Goal: Communication & Community: Answer question/provide support

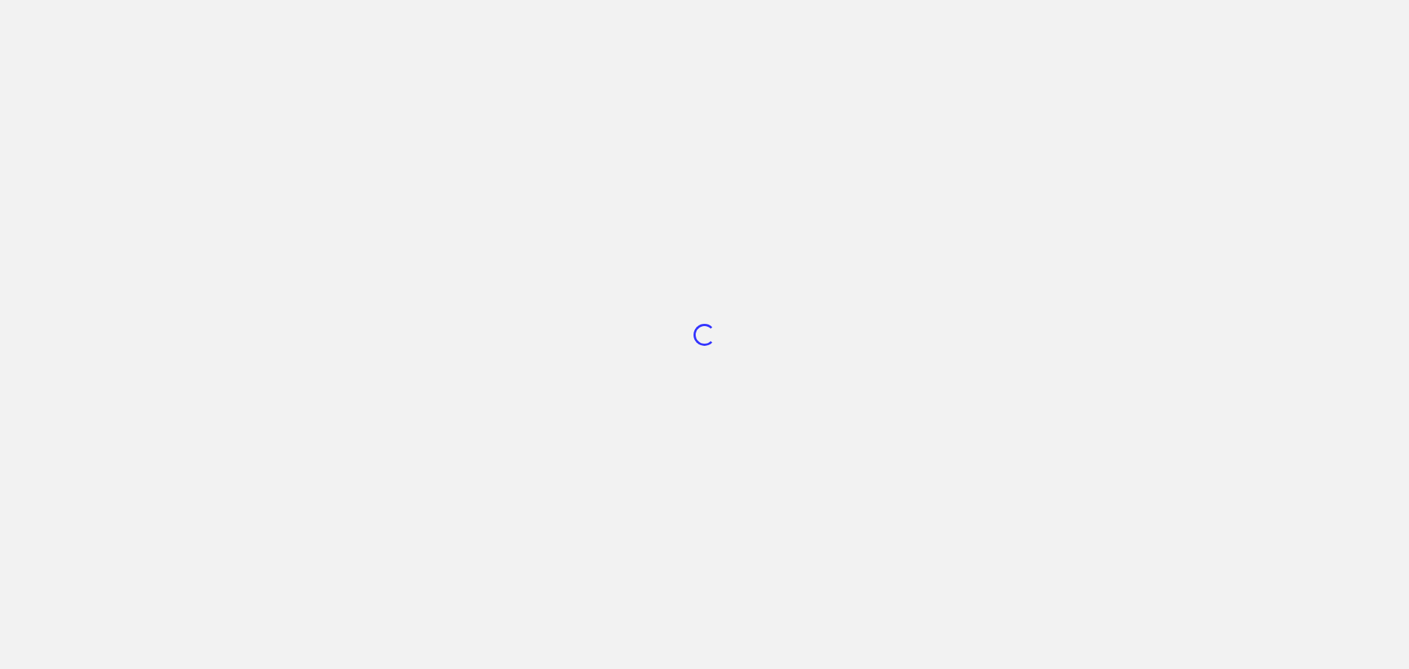
scroll to position [553, 0]
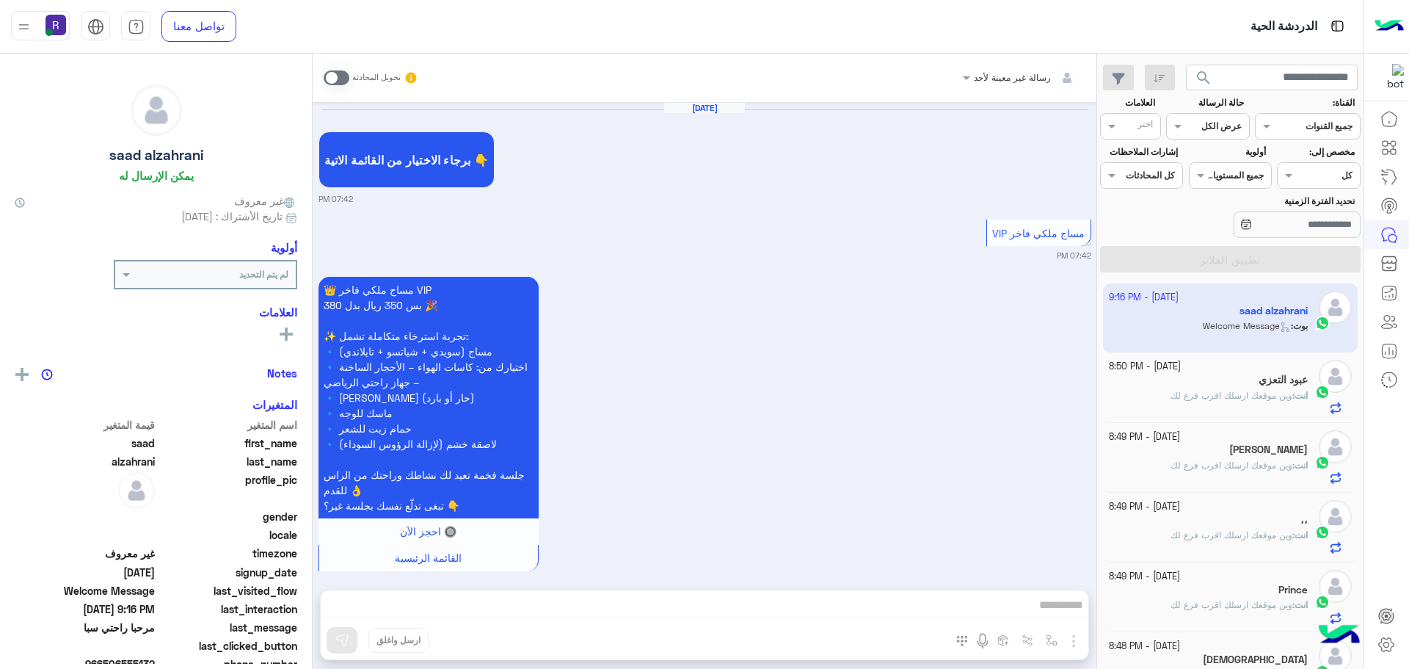
scroll to position [2804, 0]
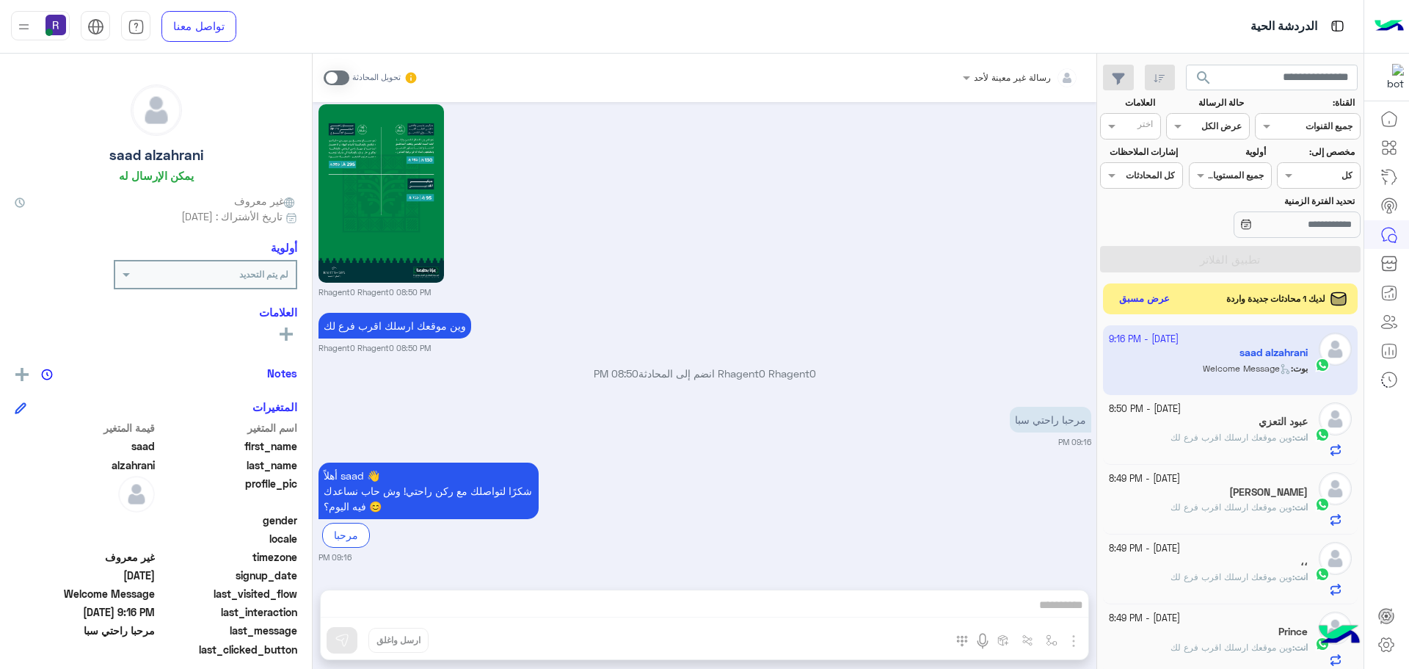
click at [1151, 301] on button "عرض مسبق" at bounding box center [1145, 299] width 62 height 20
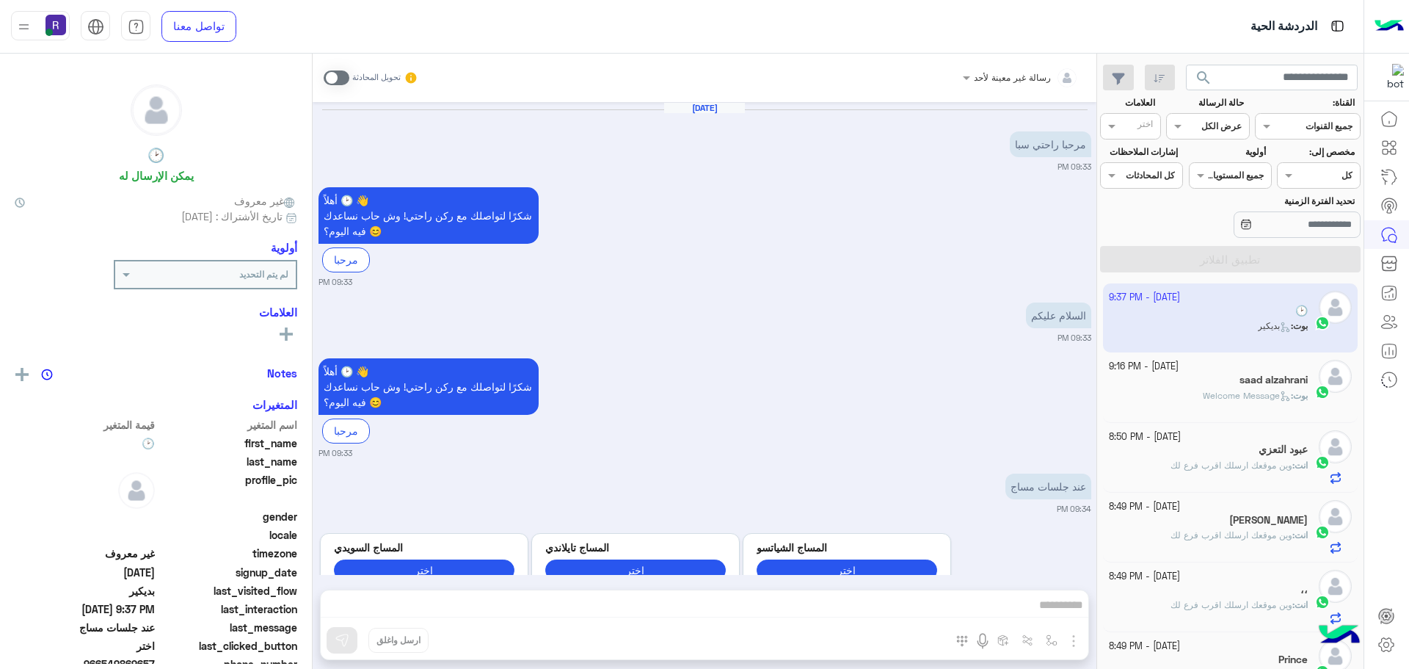
scroll to position [2140, 0]
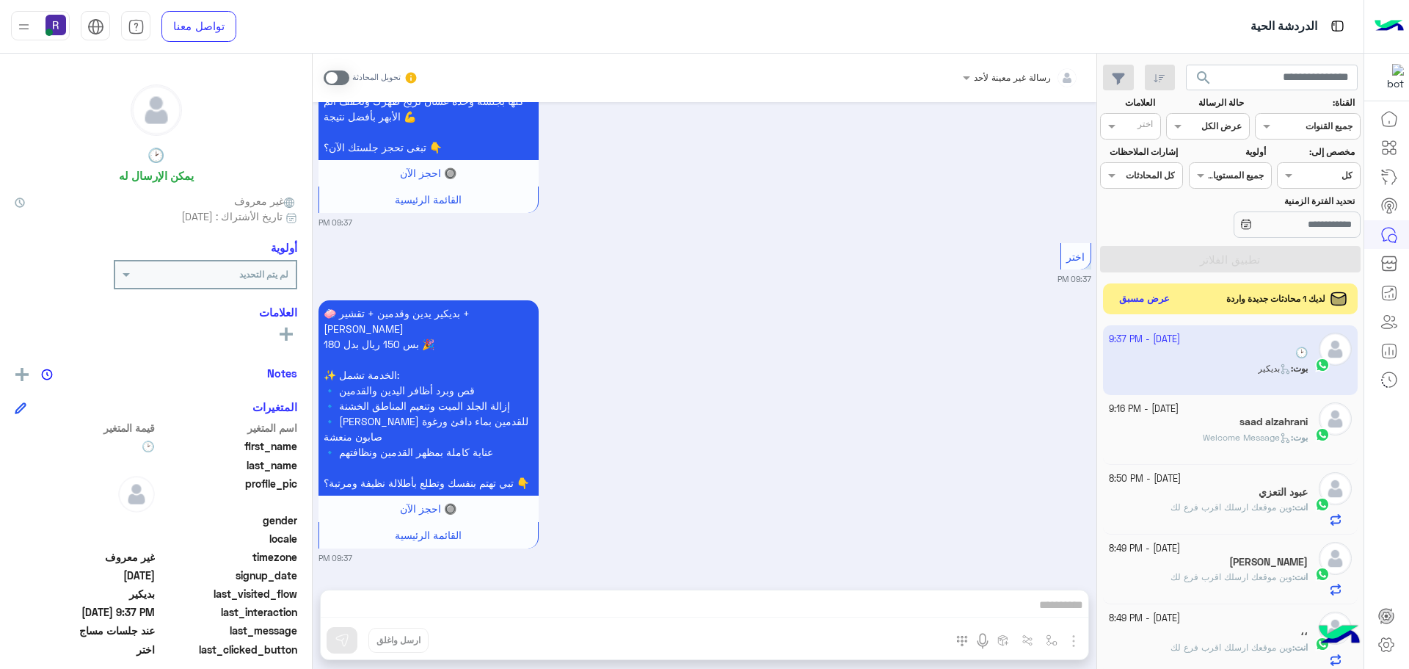
click at [1164, 300] on button "عرض مسبق" at bounding box center [1145, 299] width 62 height 20
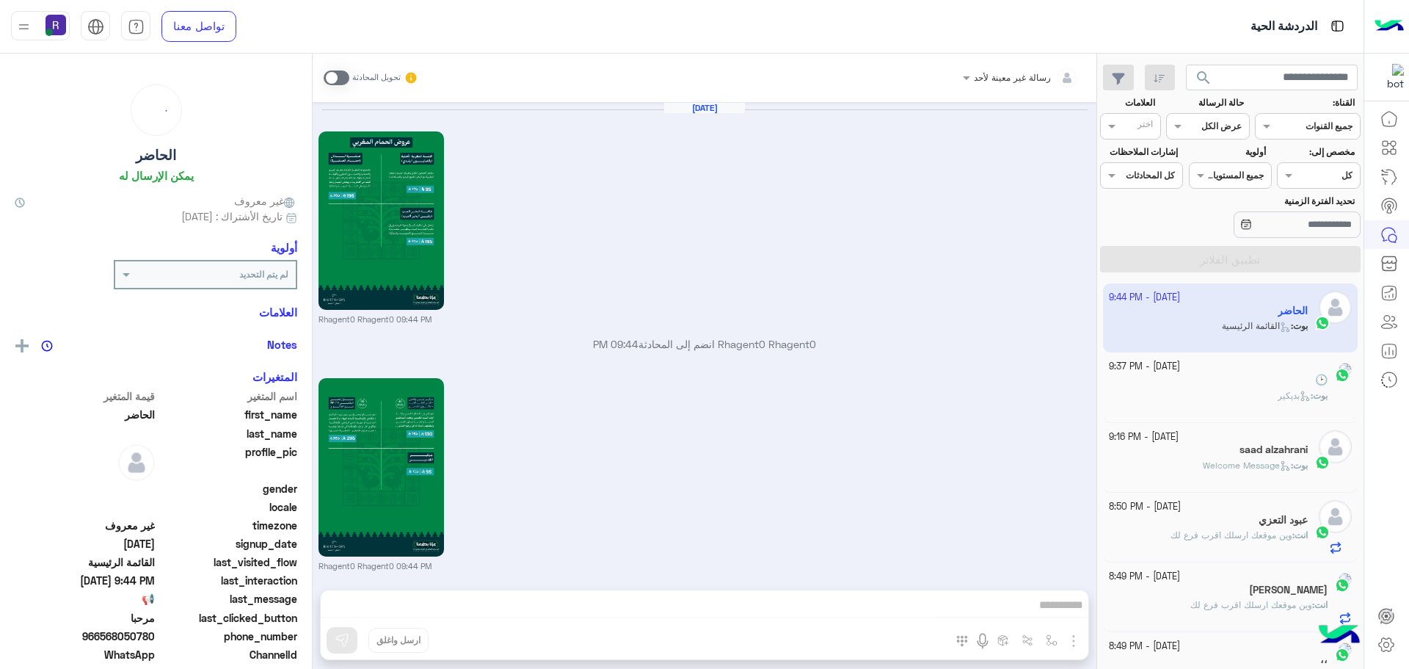
scroll to position [1651, 0]
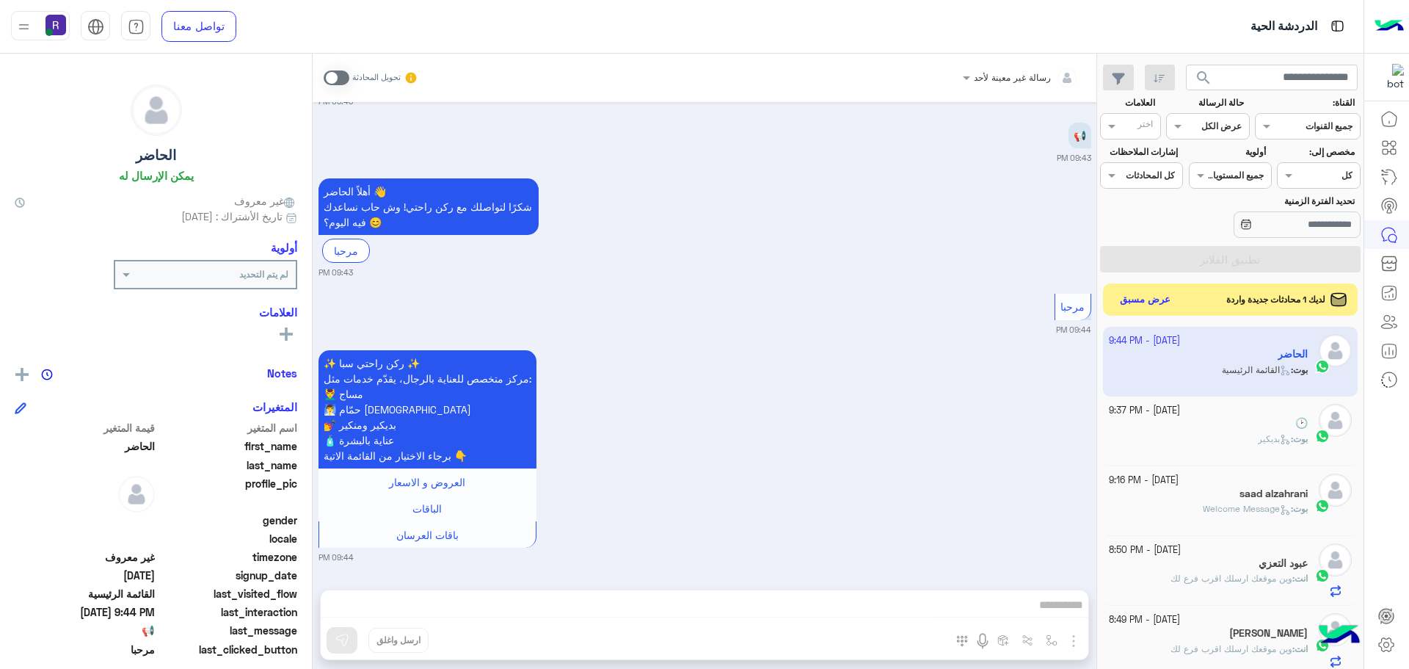
click at [349, 78] on span at bounding box center [337, 77] width 26 height 15
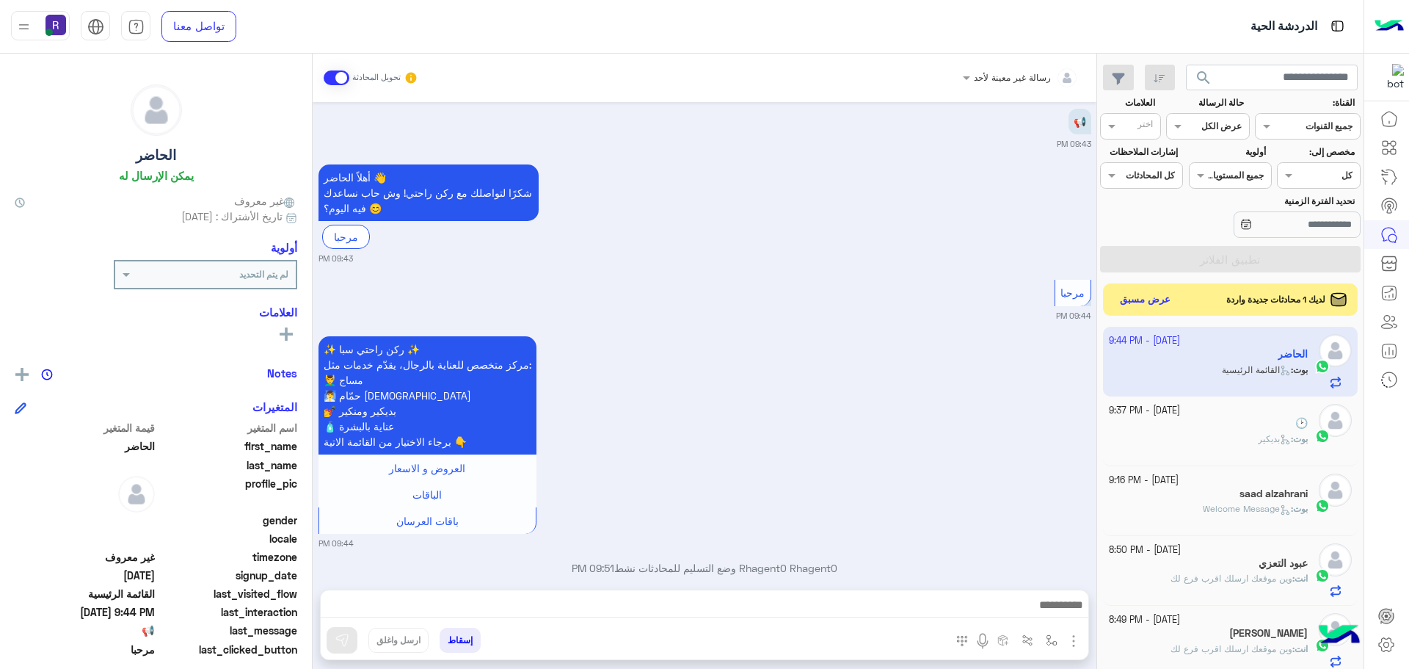
scroll to position [1689, 0]
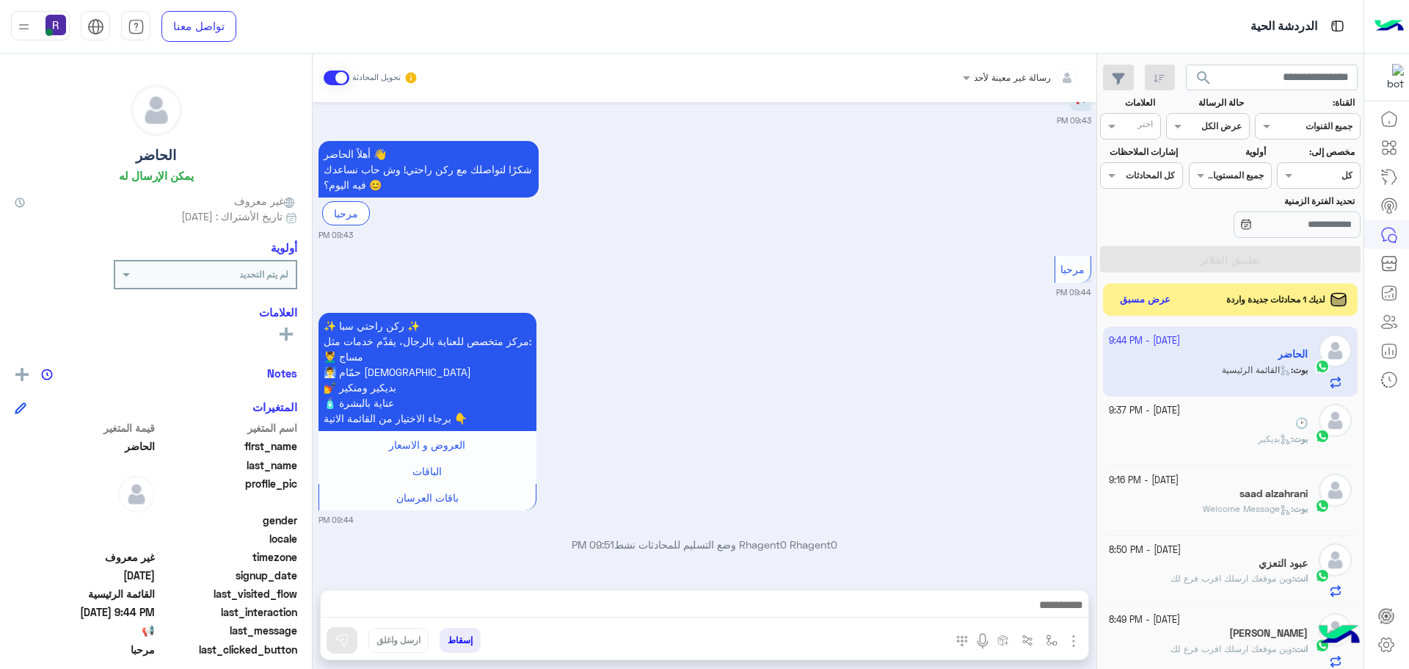
click at [1074, 638] on img "button" at bounding box center [1074, 641] width 18 height 18
click at [1058, 614] on span "الصور" at bounding box center [1045, 608] width 27 height 17
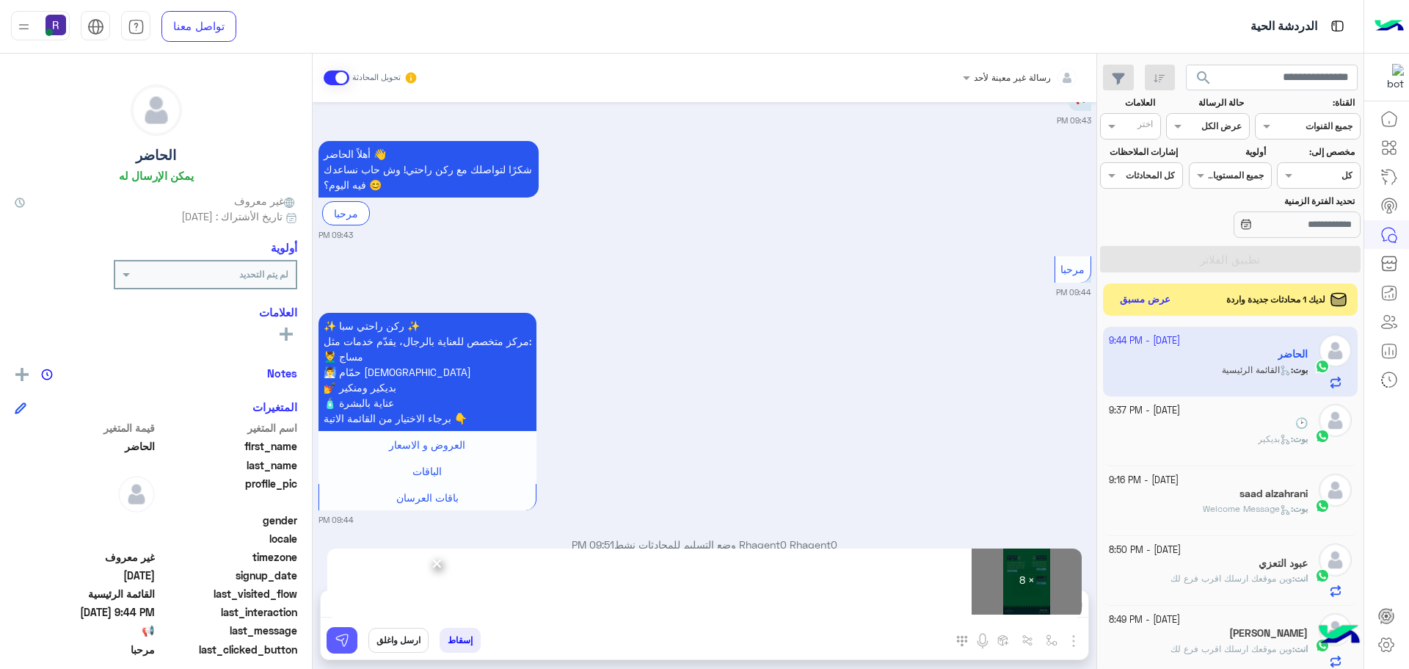
click at [341, 641] on img at bounding box center [342, 640] width 15 height 15
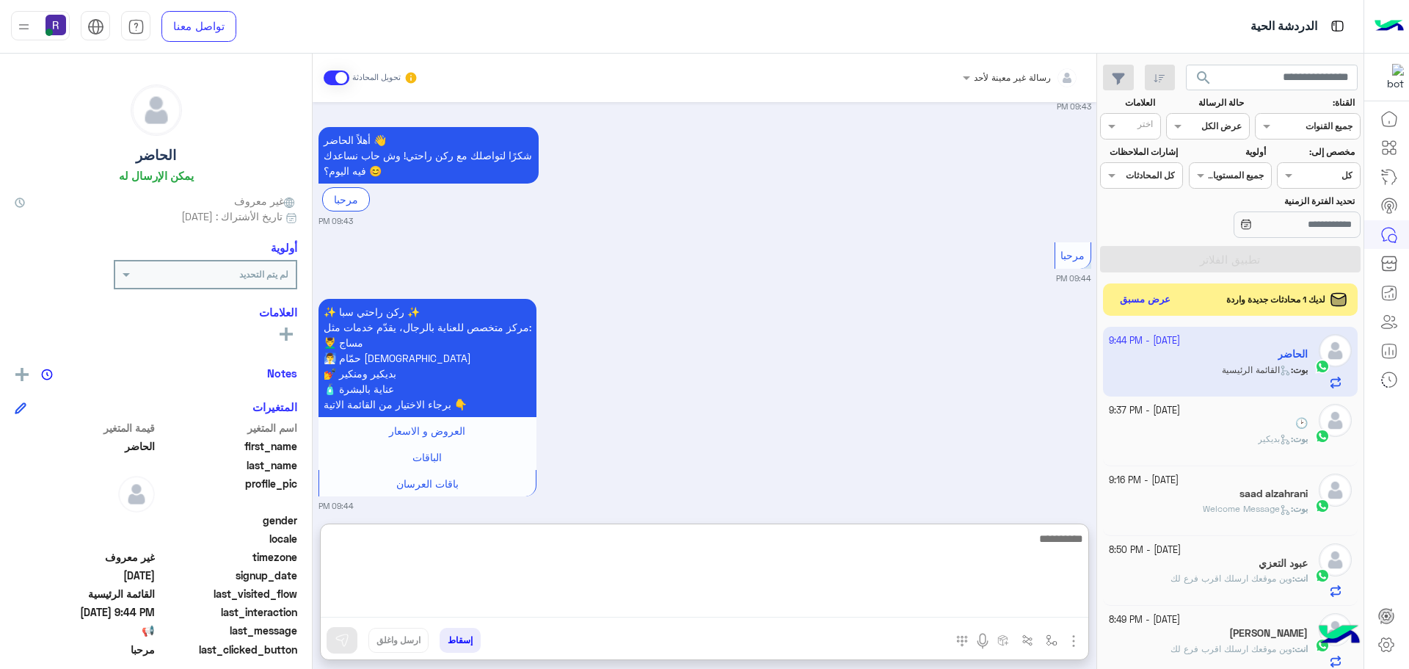
paste textarea "**********"
type textarea "**********"
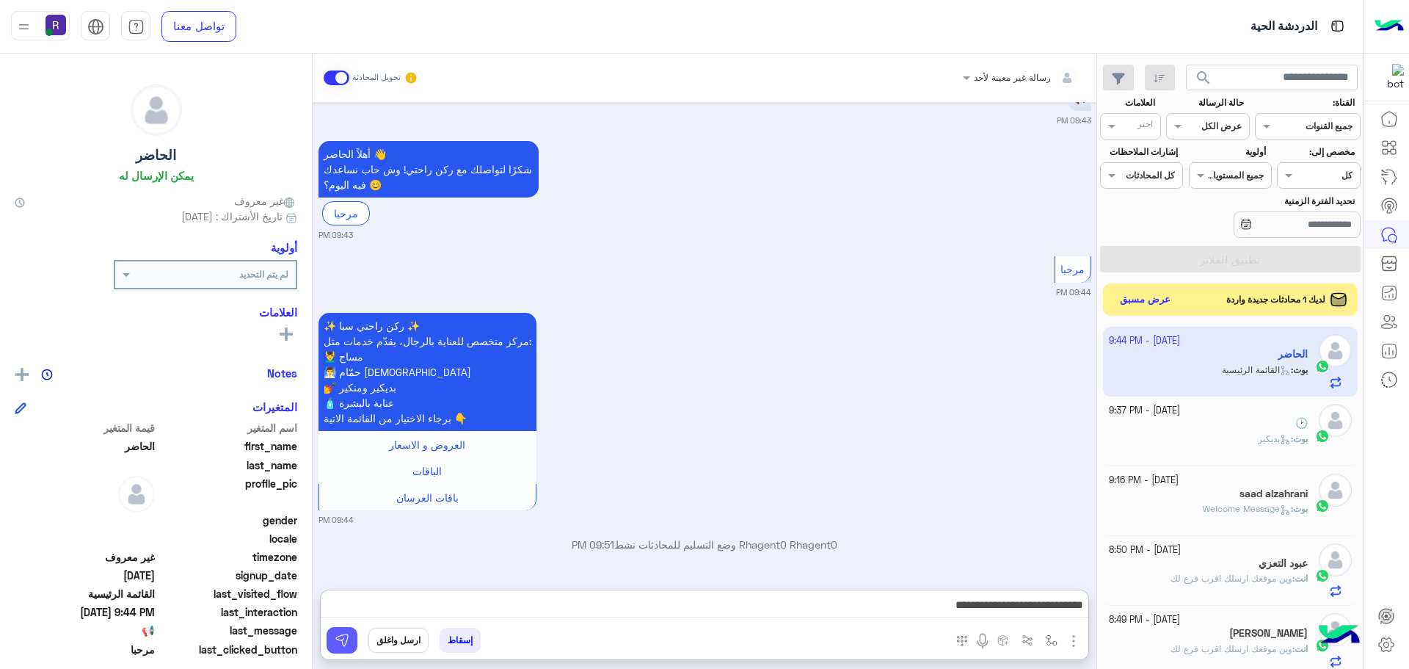
click at [344, 641] on img at bounding box center [342, 640] width 15 height 15
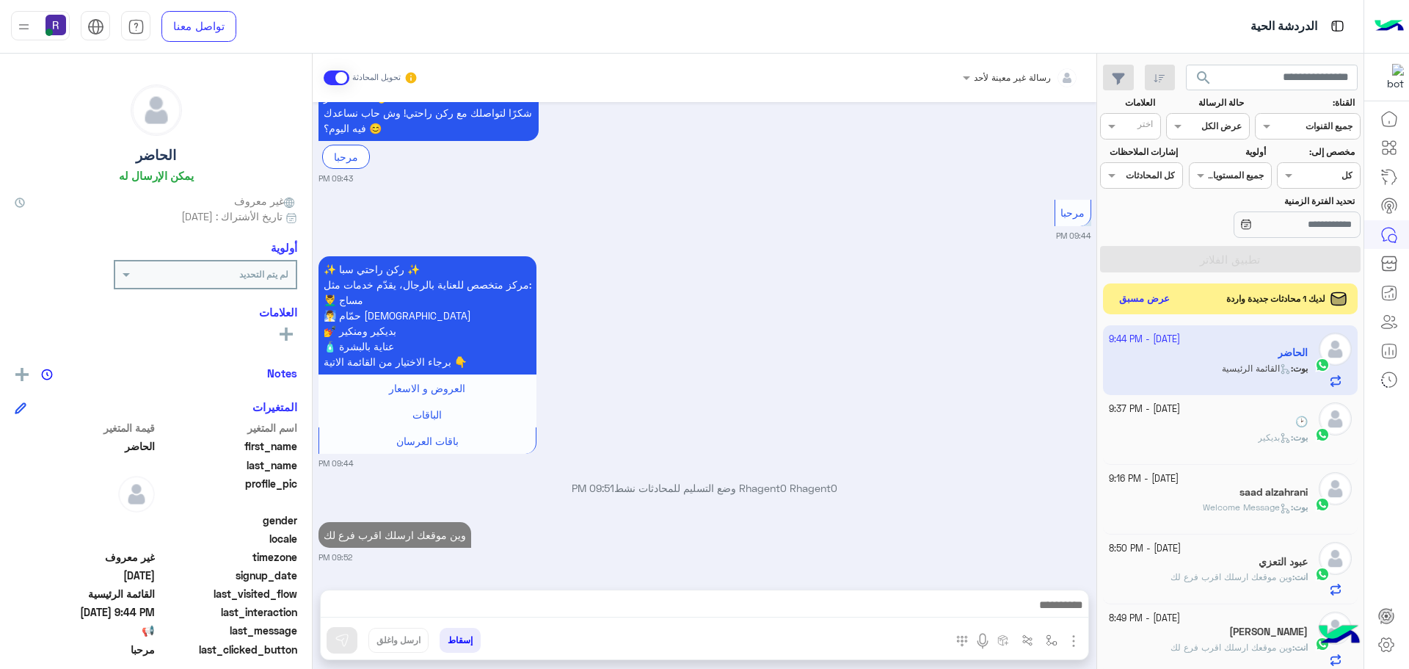
click at [1151, 298] on button "عرض مسبق" at bounding box center [1145, 299] width 62 height 20
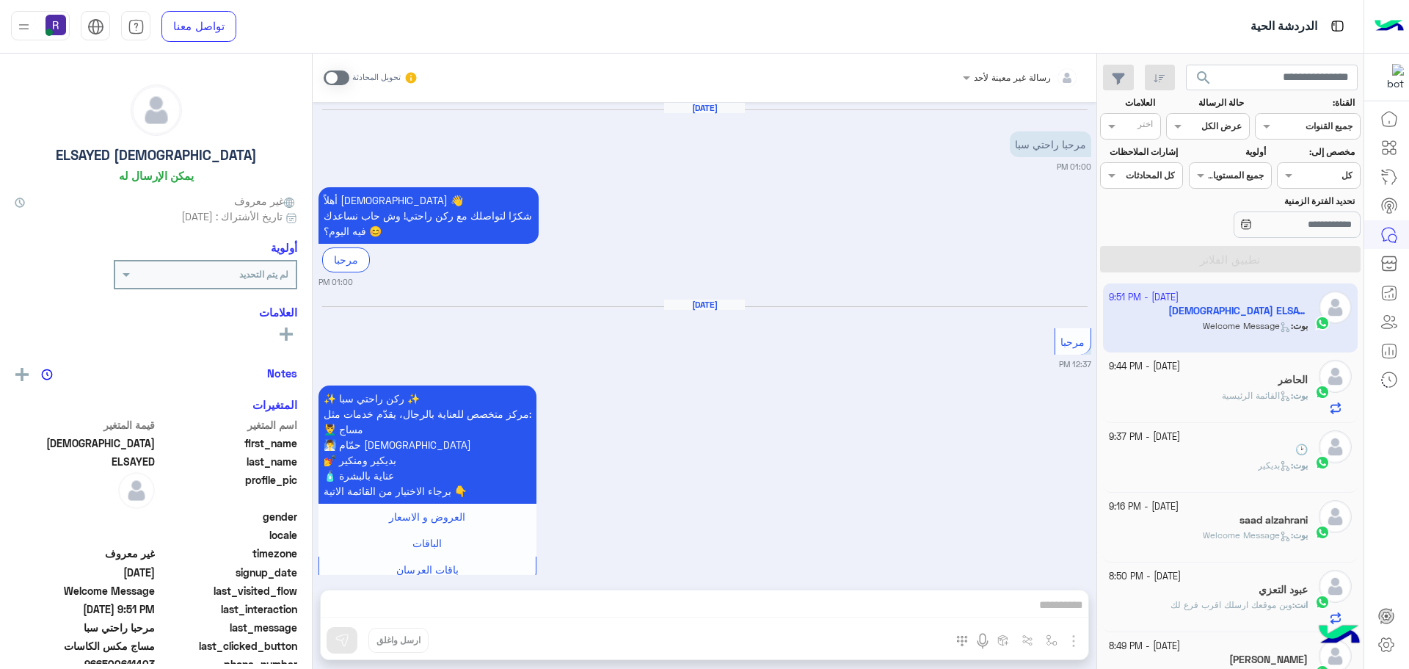
scroll to position [1254, 0]
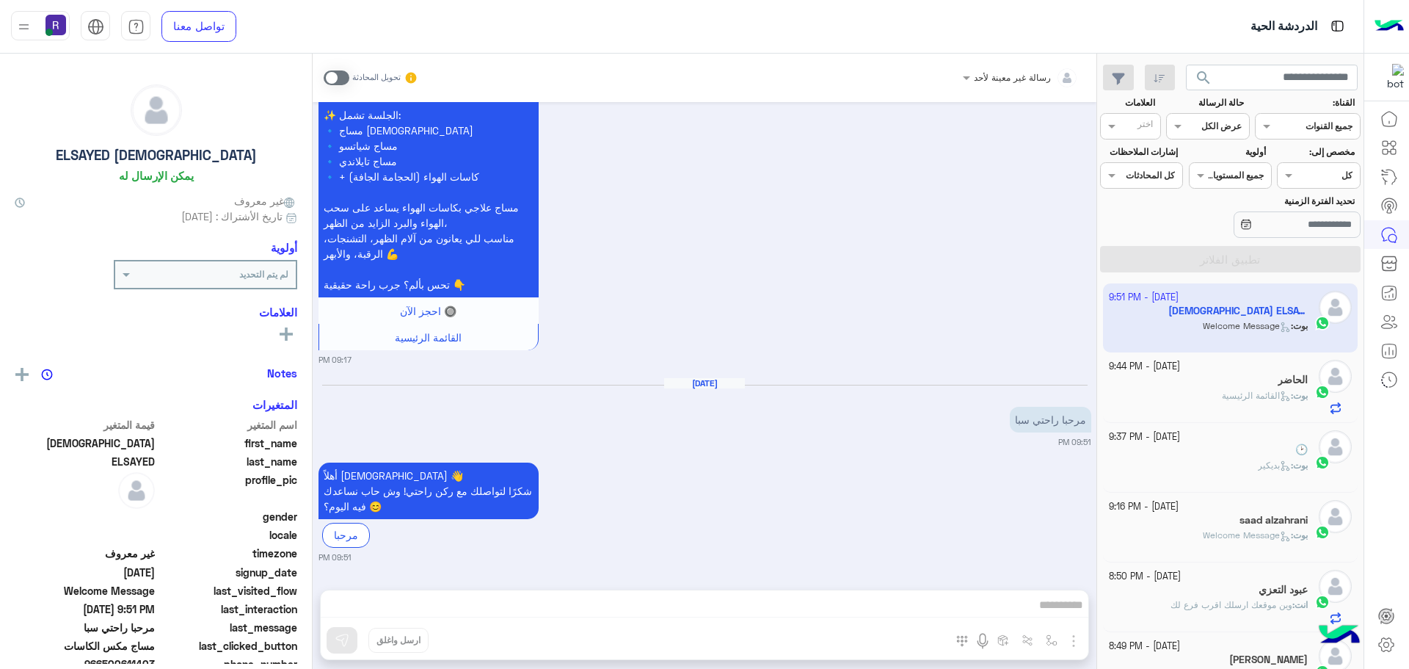
click at [343, 76] on span at bounding box center [337, 77] width 26 height 15
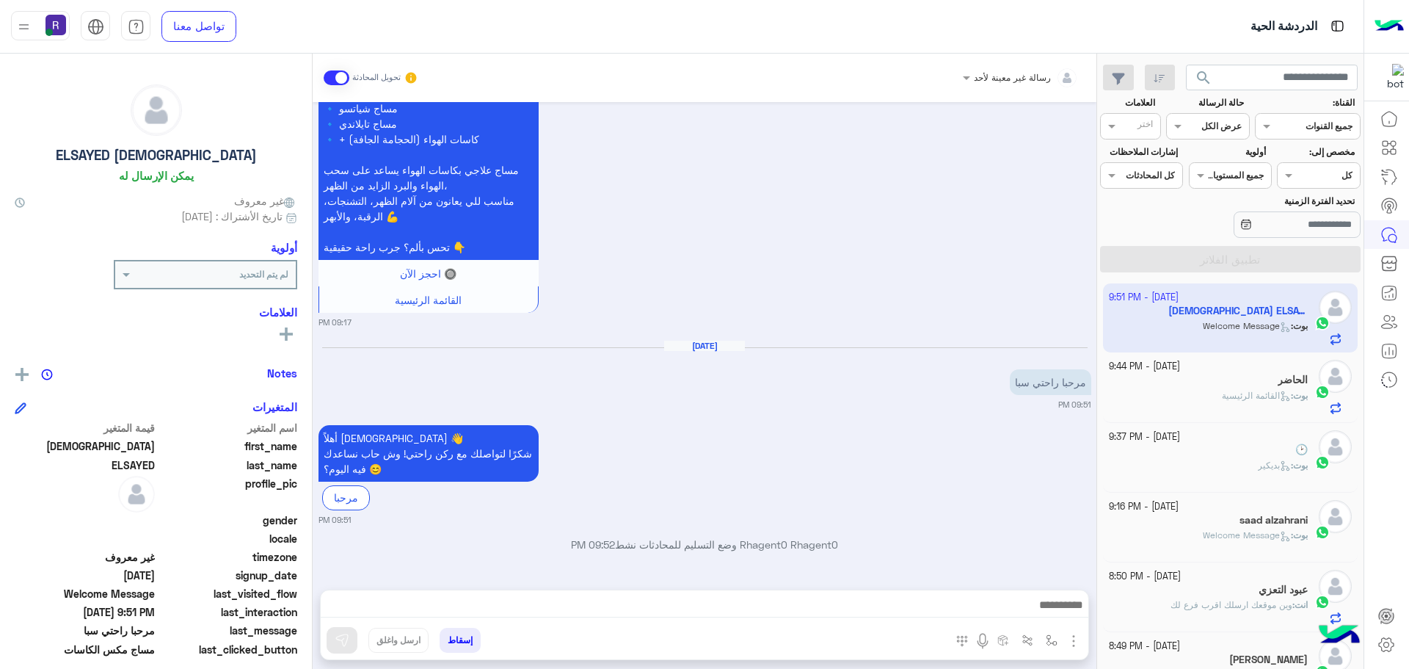
click at [1072, 639] on img "button" at bounding box center [1074, 641] width 18 height 18
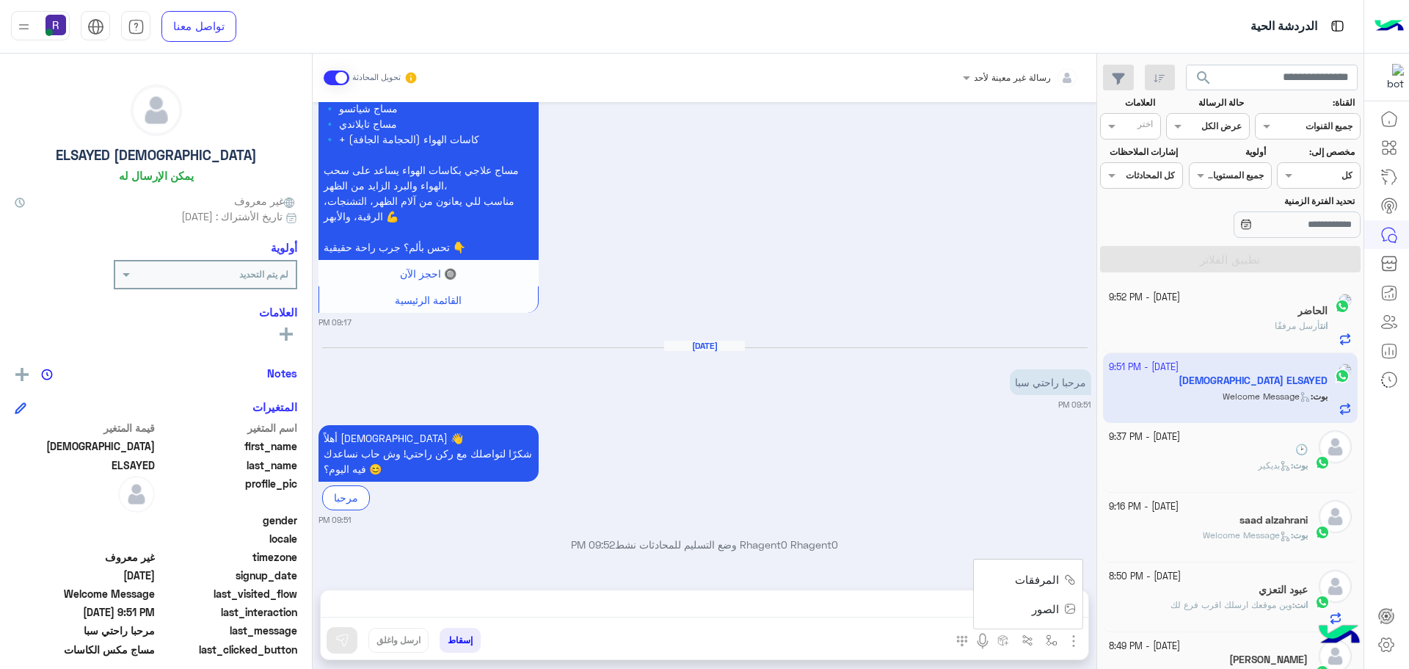
click at [1062, 611] on button "الصور" at bounding box center [1051, 608] width 62 height 29
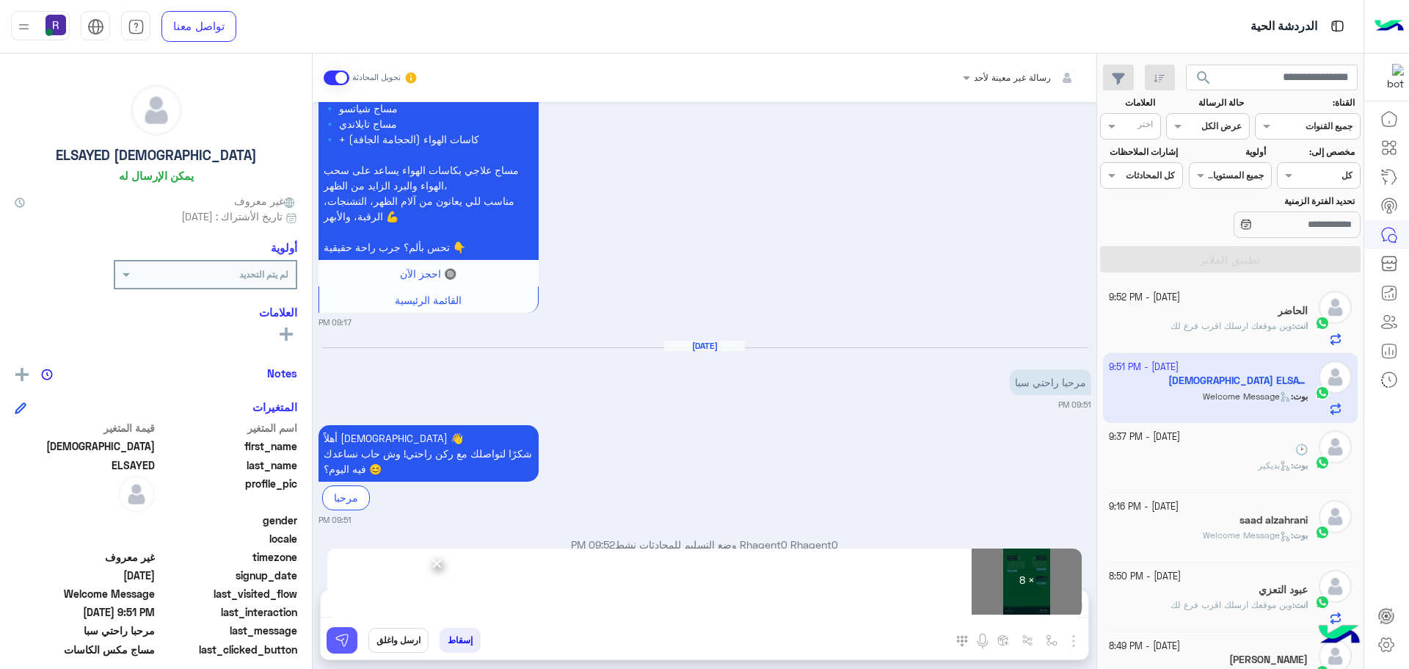
click at [343, 641] on img at bounding box center [342, 640] width 15 height 15
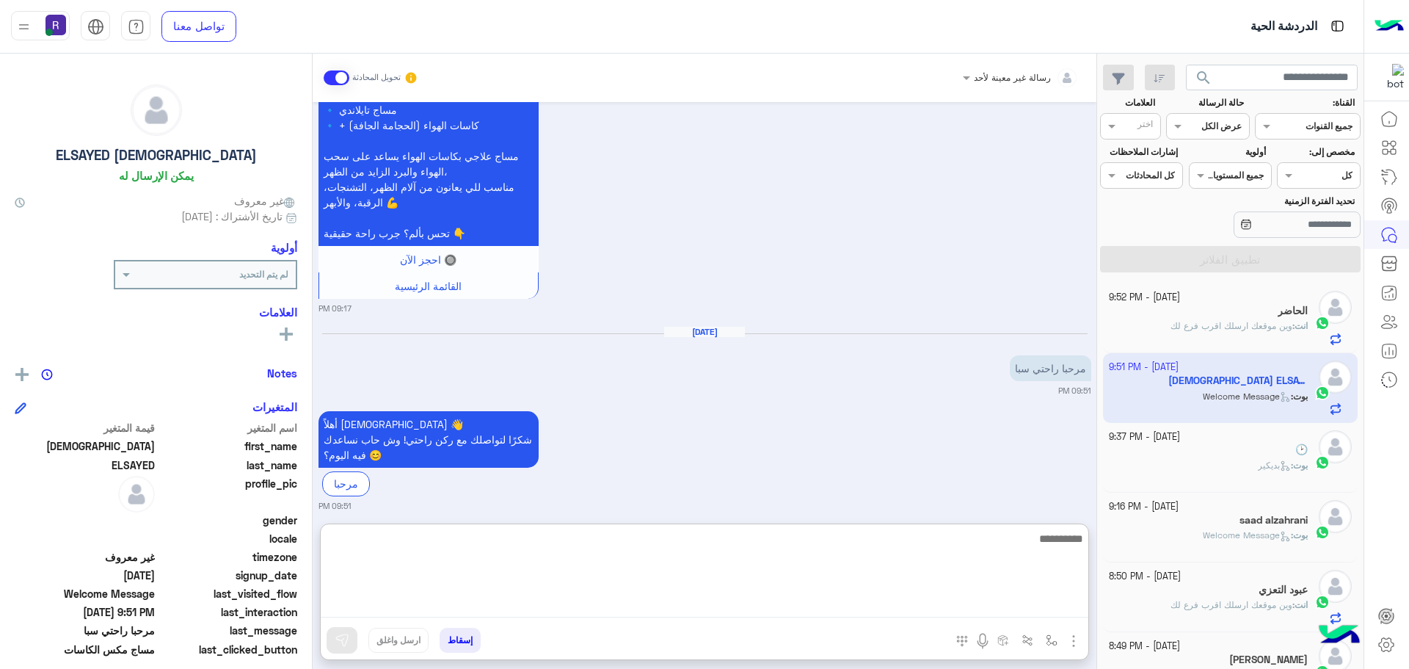
paste textarea "**********"
type textarea "**********"
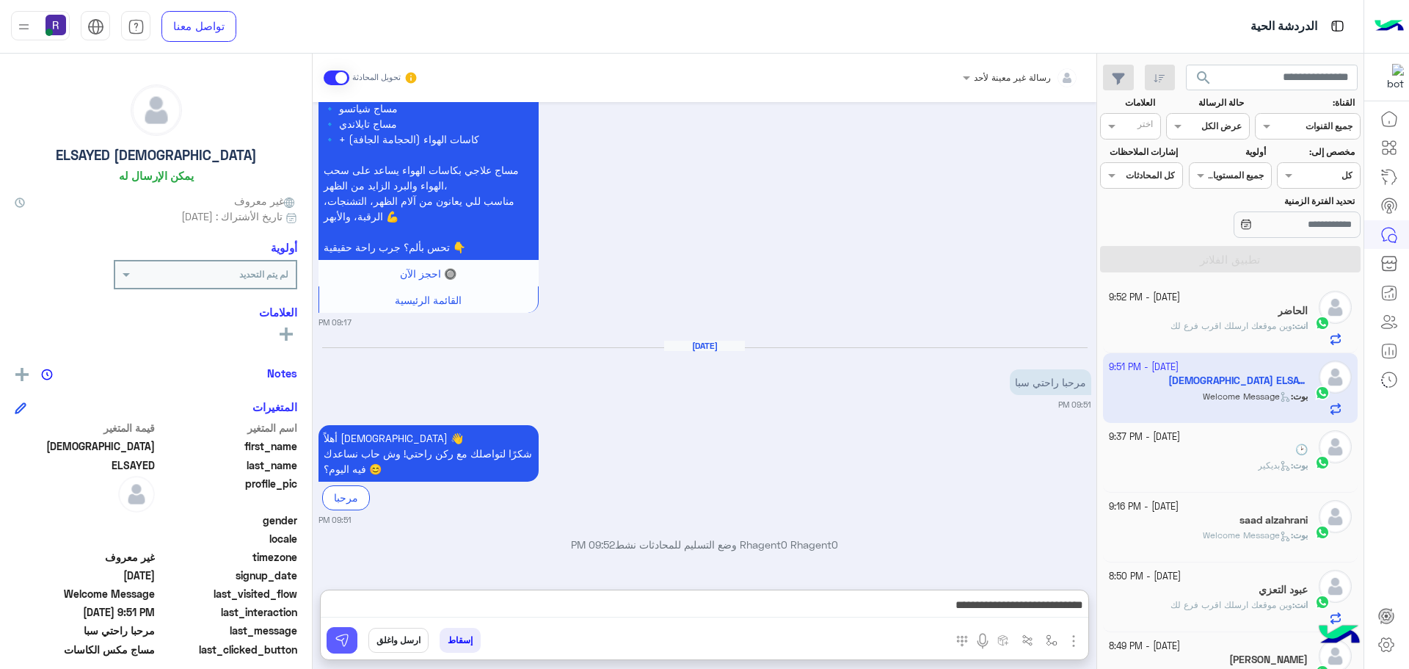
click at [345, 634] on img at bounding box center [342, 640] width 15 height 15
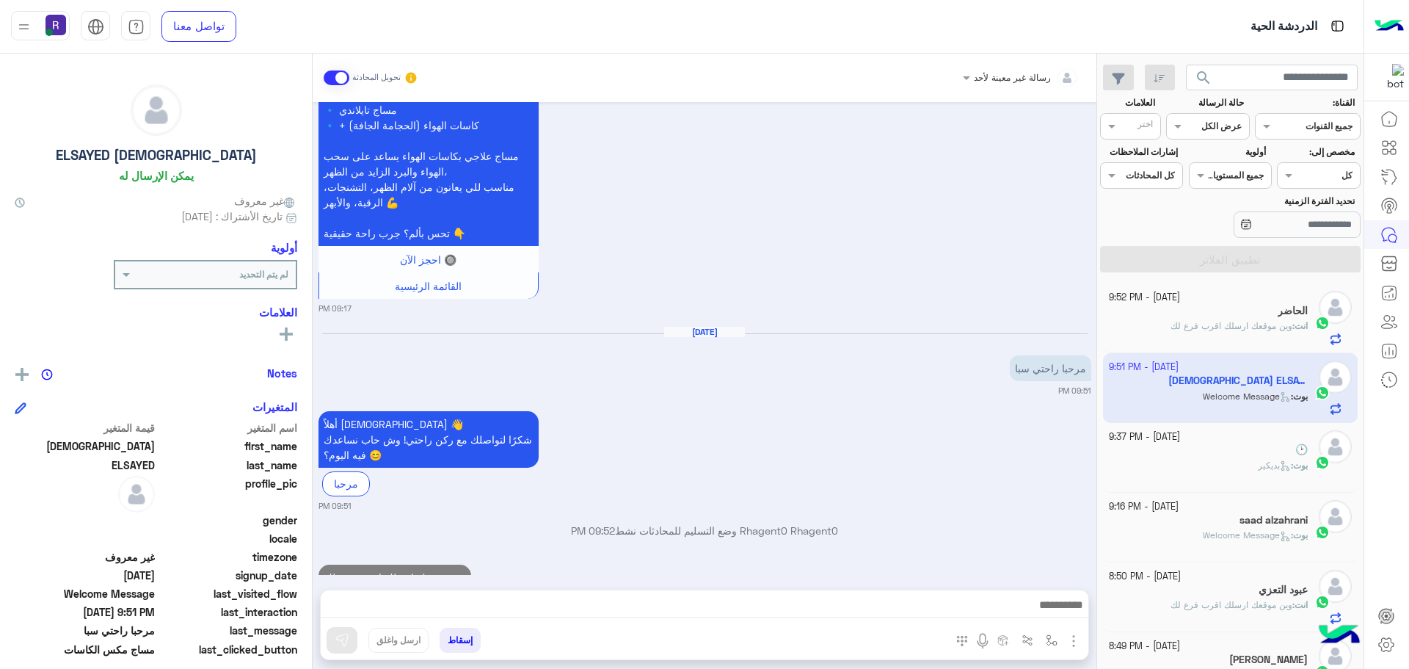
scroll to position [1348, 0]
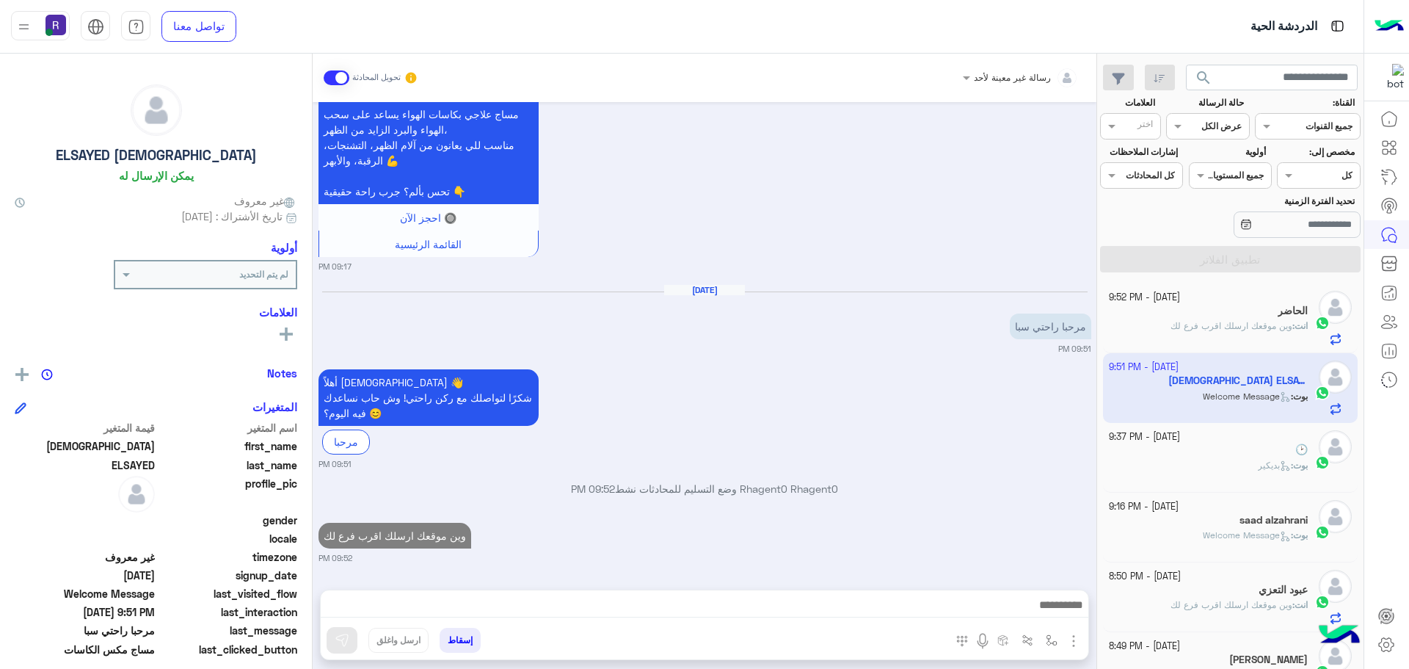
click at [1272, 453] on div "🕑" at bounding box center [1209, 450] width 200 height 15
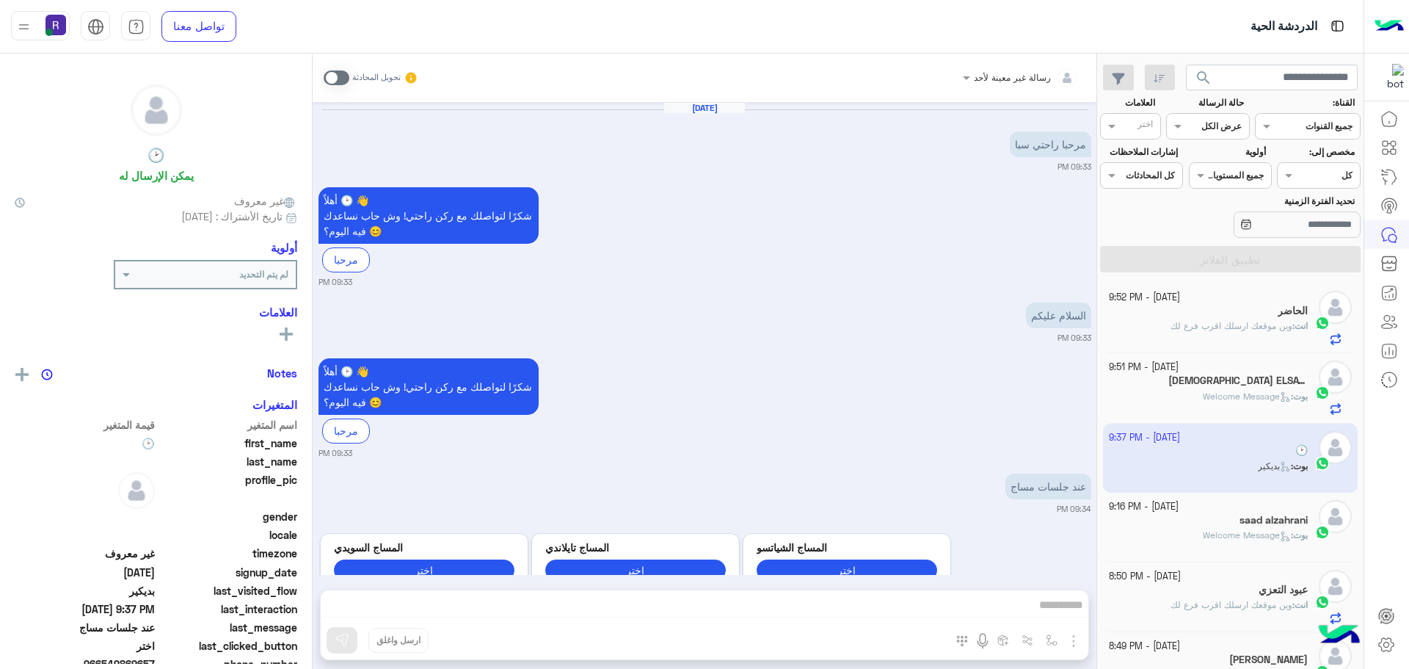
scroll to position [2140, 0]
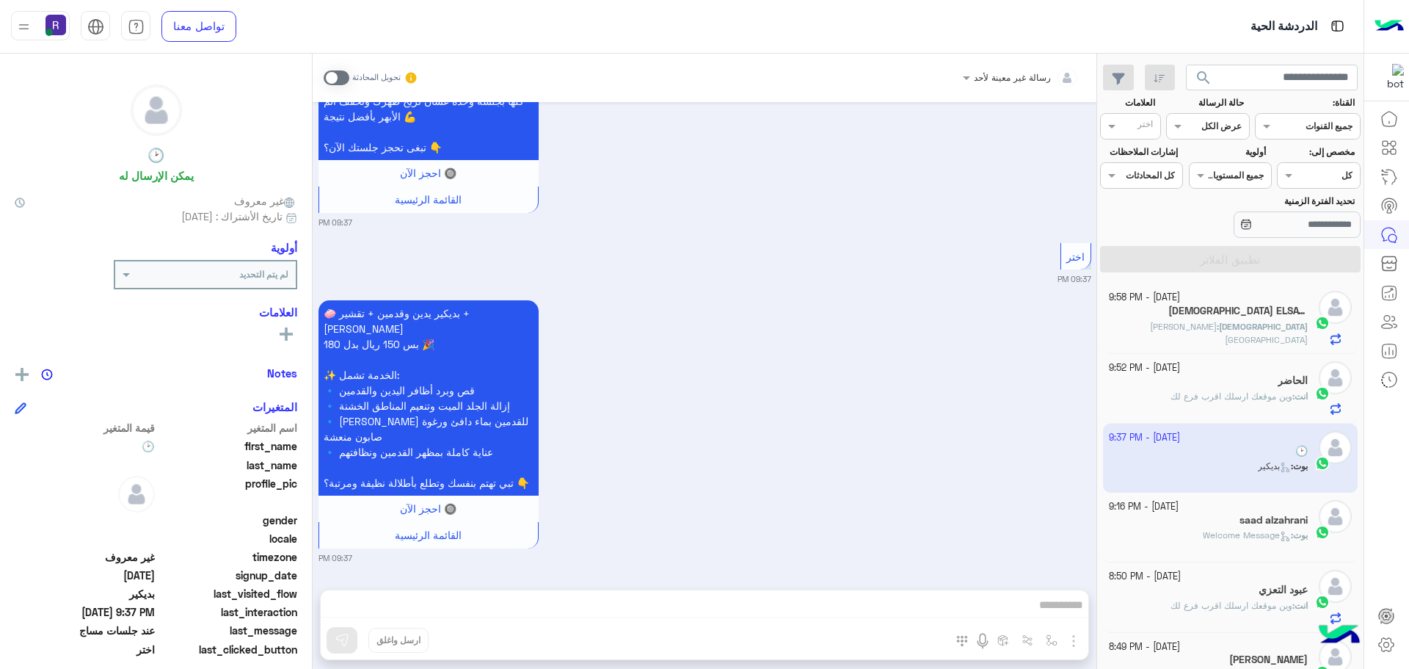
click at [1281, 314] on h5 "ISLAM ELSAYED 1" at bounding box center [1237, 311] width 139 height 12
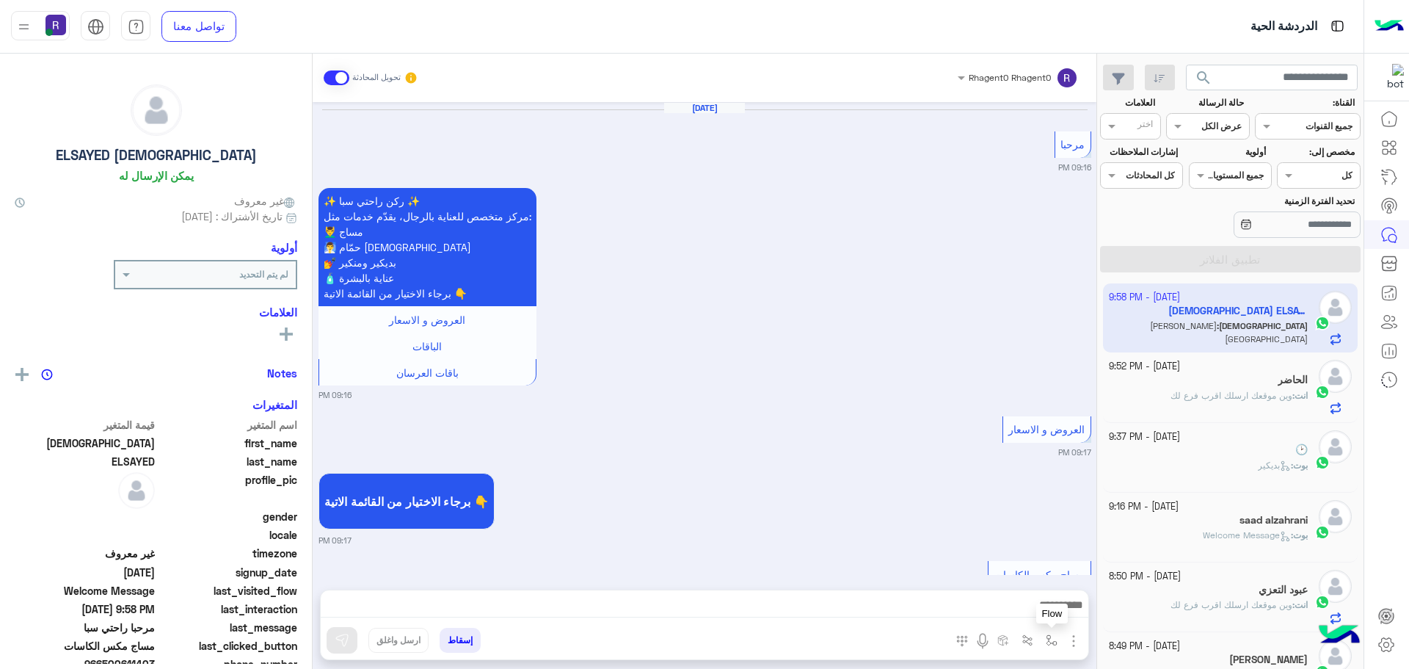
scroll to position [2458, 0]
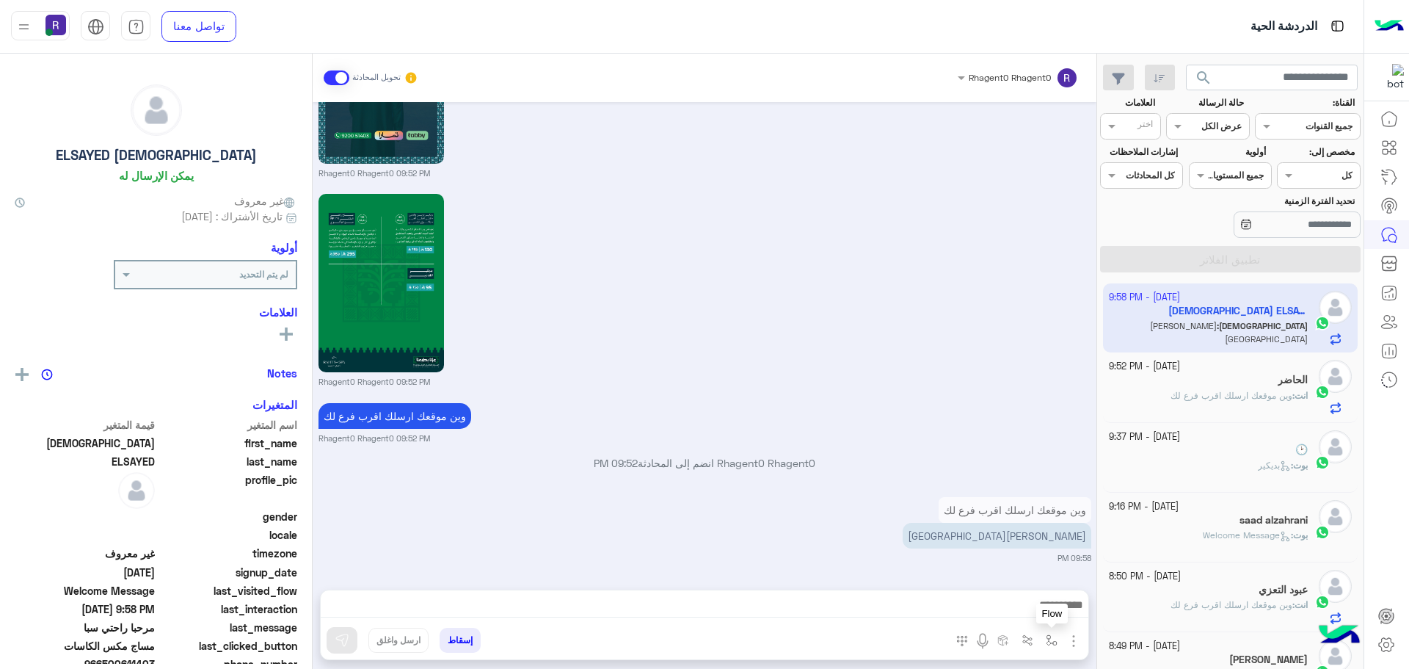
click at [1047, 639] on img "button" at bounding box center [1052, 640] width 12 height 12
click at [1041, 612] on div "أدخل اسم مجموعة الرسائل" at bounding box center [1006, 607] width 101 height 13
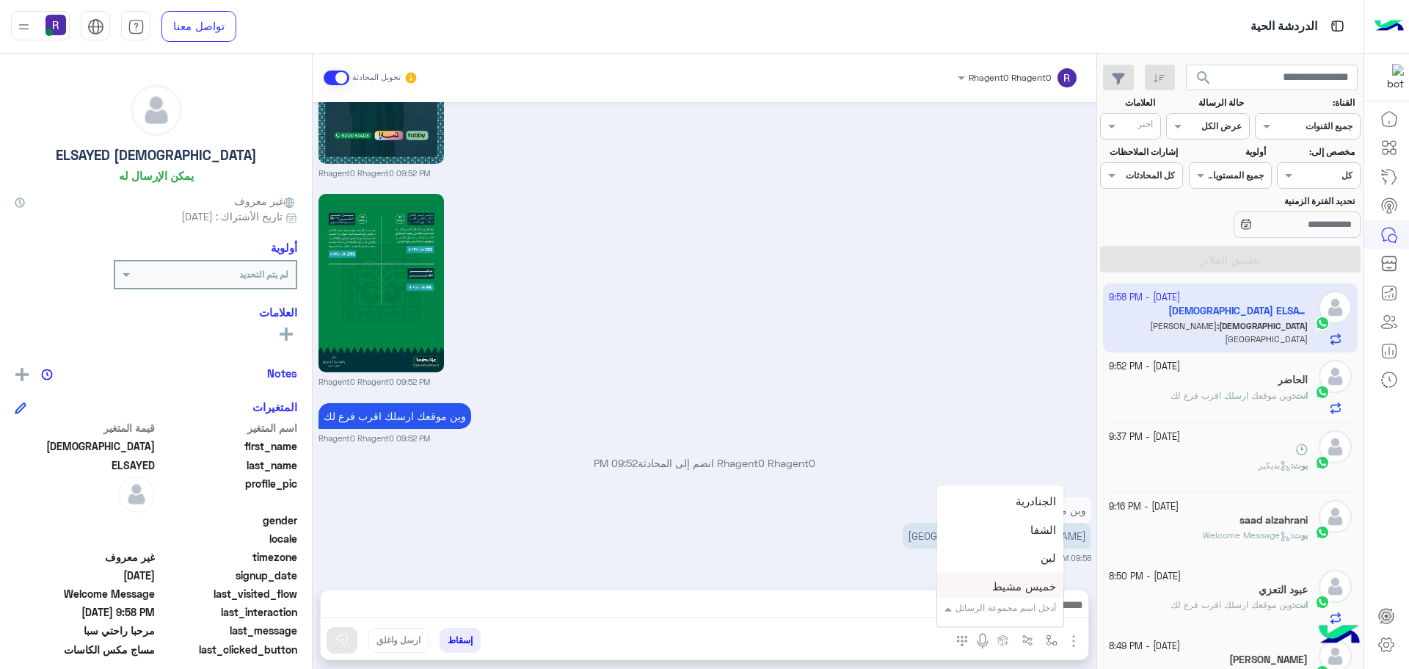
scroll to position [954, 0]
click at [1030, 531] on span "الجنادرية" at bounding box center [1036, 534] width 40 height 13
type textarea "*********"
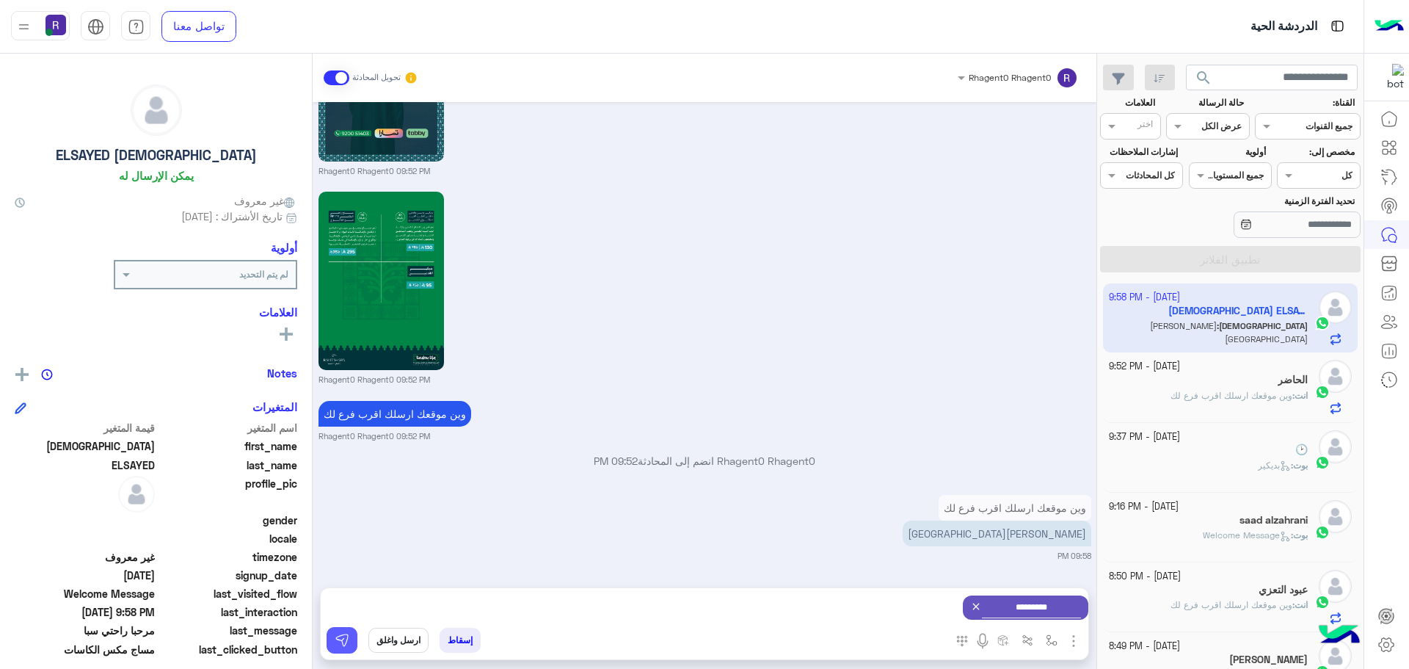
click at [338, 629] on button at bounding box center [342, 640] width 31 height 26
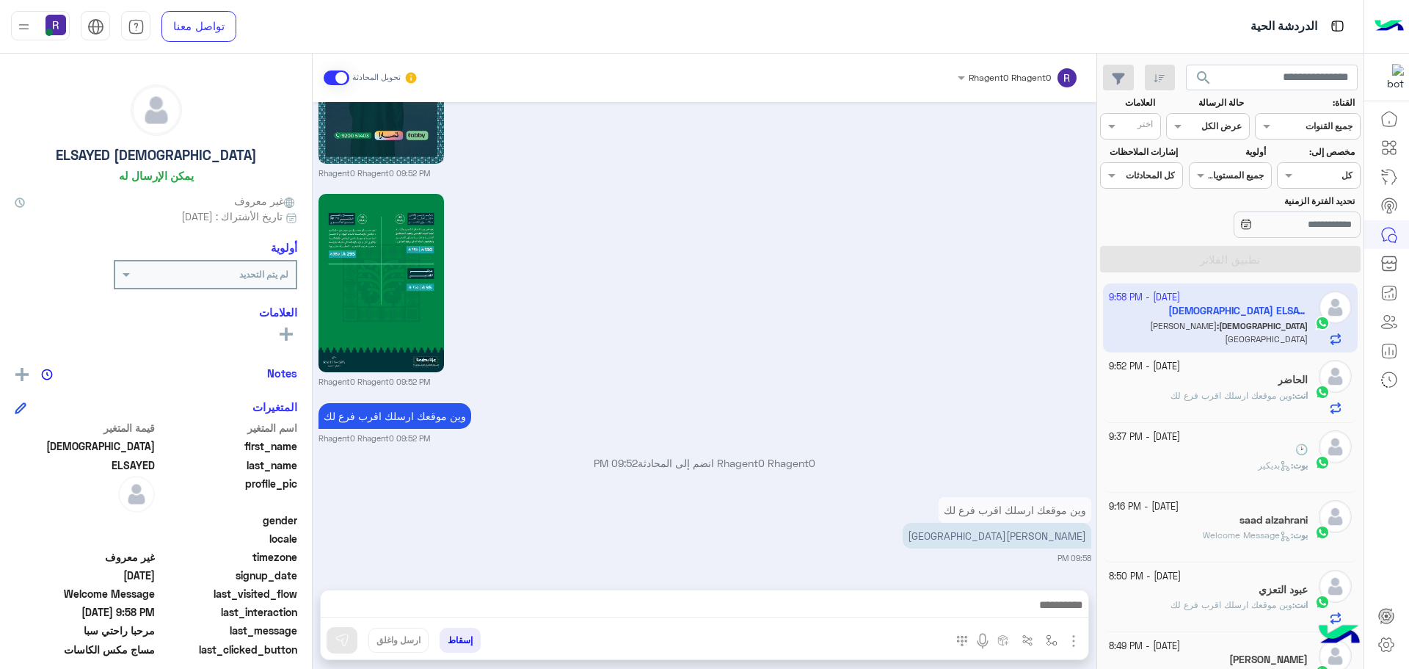
scroll to position [2458, 0]
click at [1046, 643] on img "button" at bounding box center [1052, 640] width 12 height 12
click at [1028, 610] on input "text" at bounding box center [1019, 605] width 74 height 13
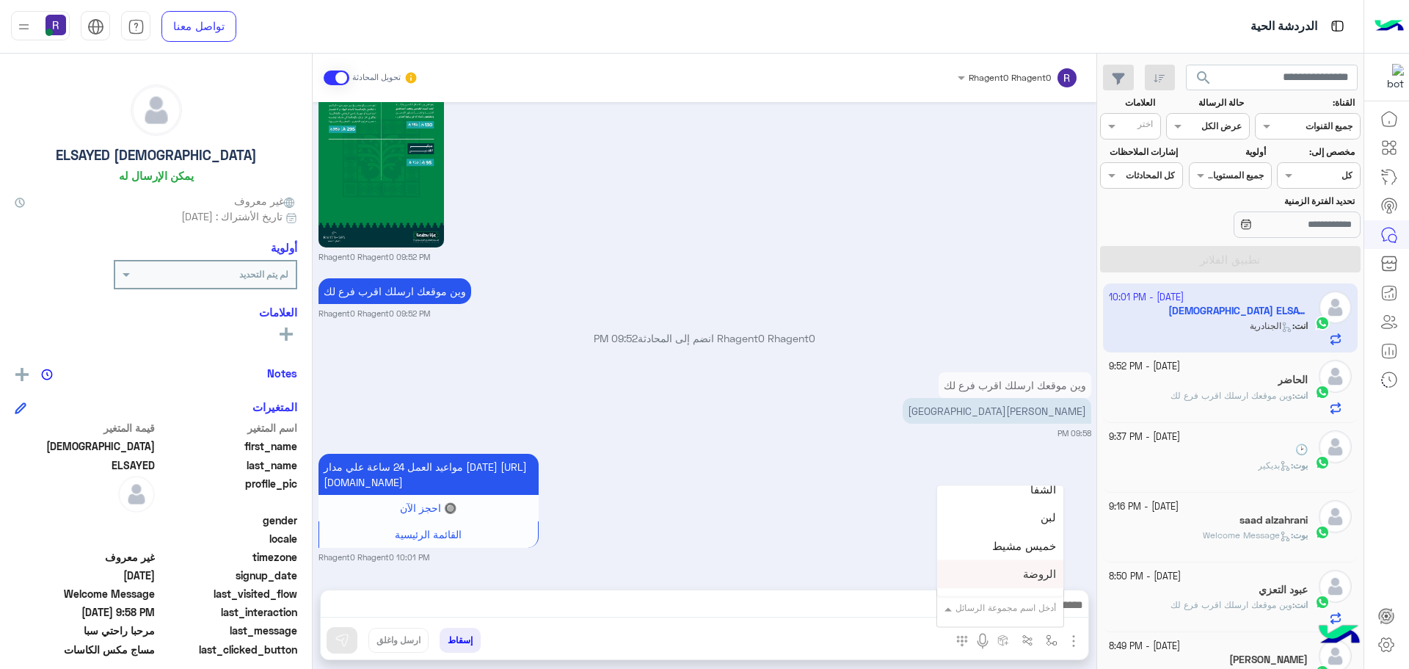
scroll to position [1101, 0]
click at [1019, 508] on div "الروضة" at bounding box center [1000, 501] width 126 height 29
type textarea "******"
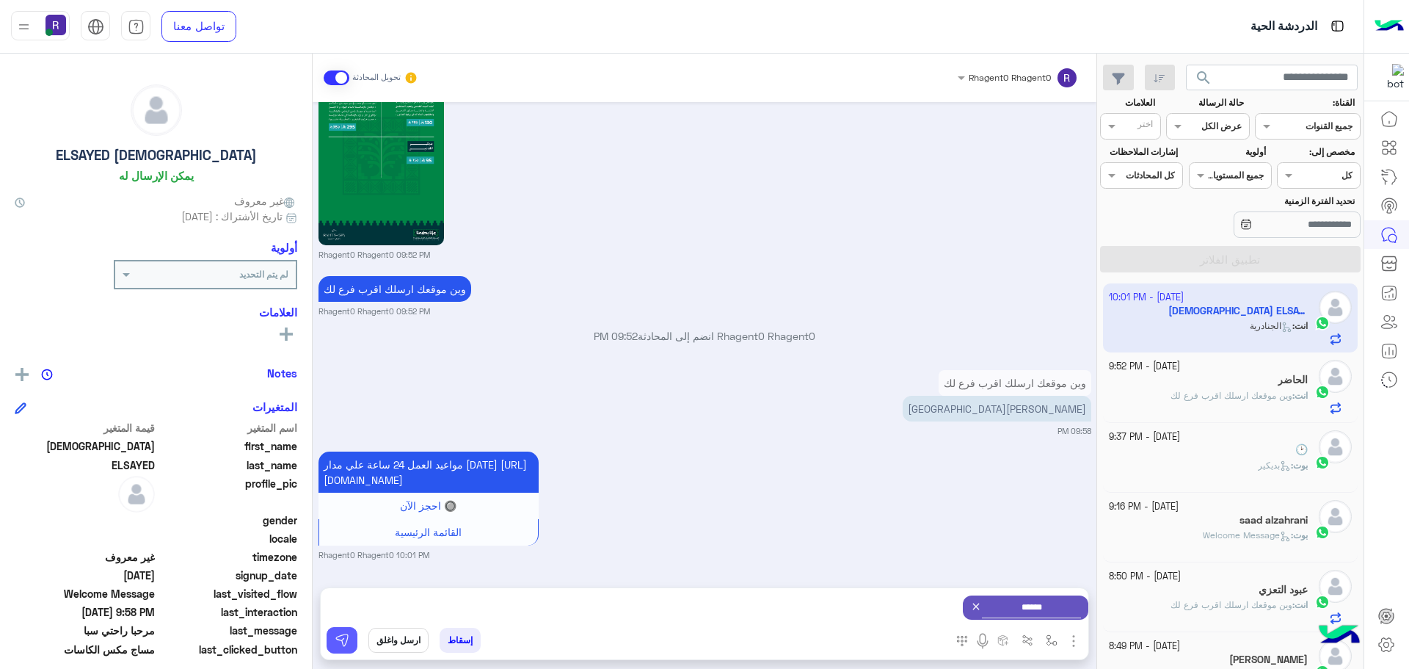
click at [355, 632] on button at bounding box center [342, 640] width 31 height 26
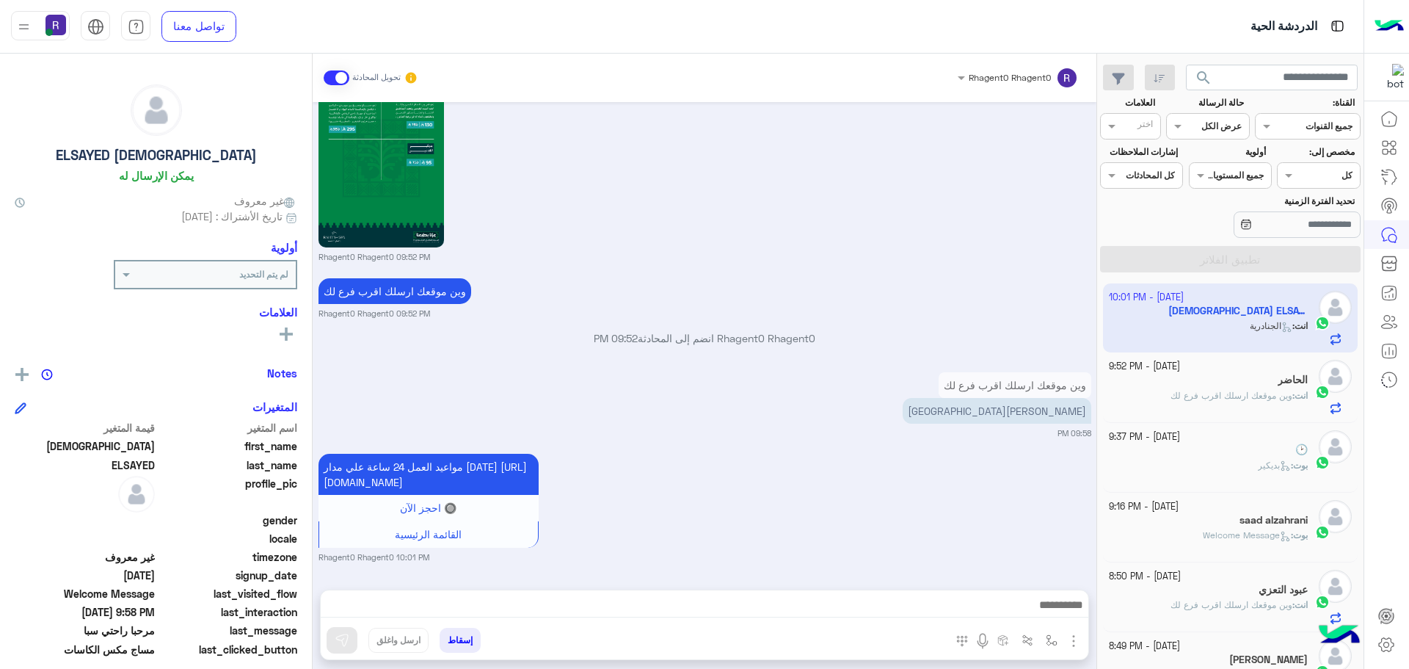
scroll to position [2598, 0]
click at [1283, 404] on div "انت : وين موقعك ارسلك اقرب فرع لك" at bounding box center [1209, 402] width 200 height 26
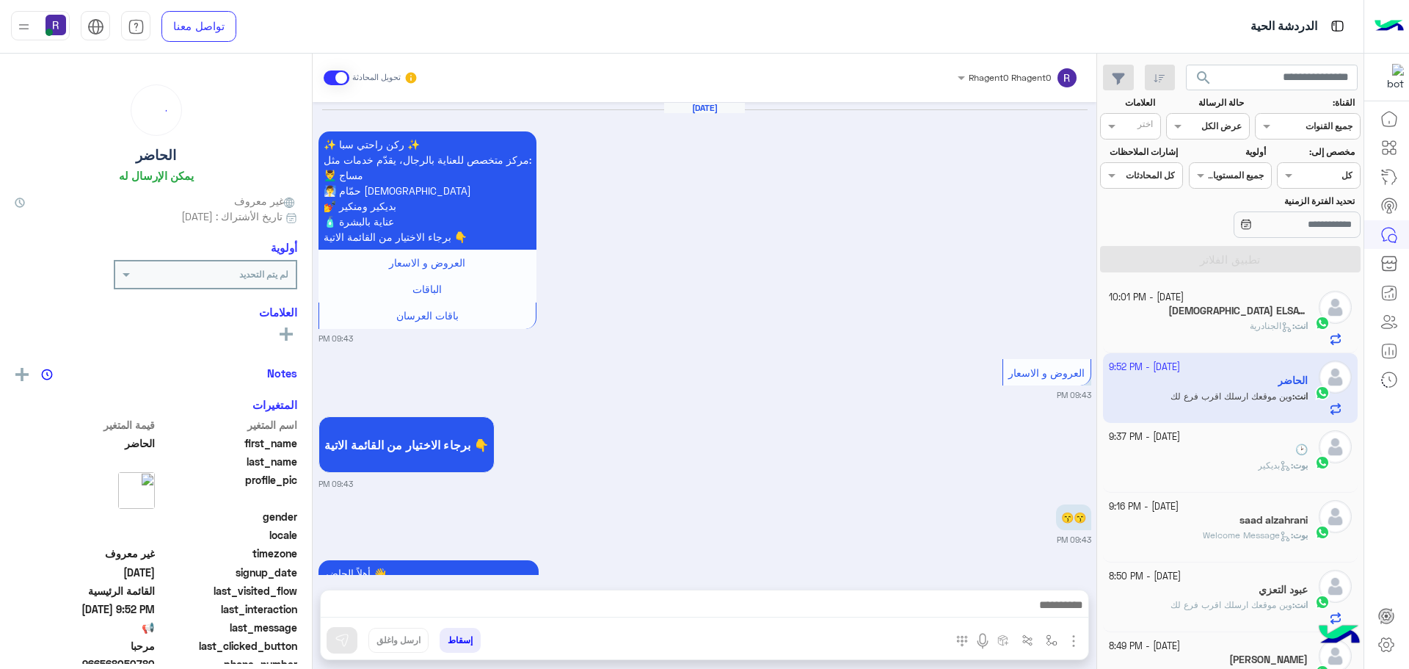
scroll to position [2368, 0]
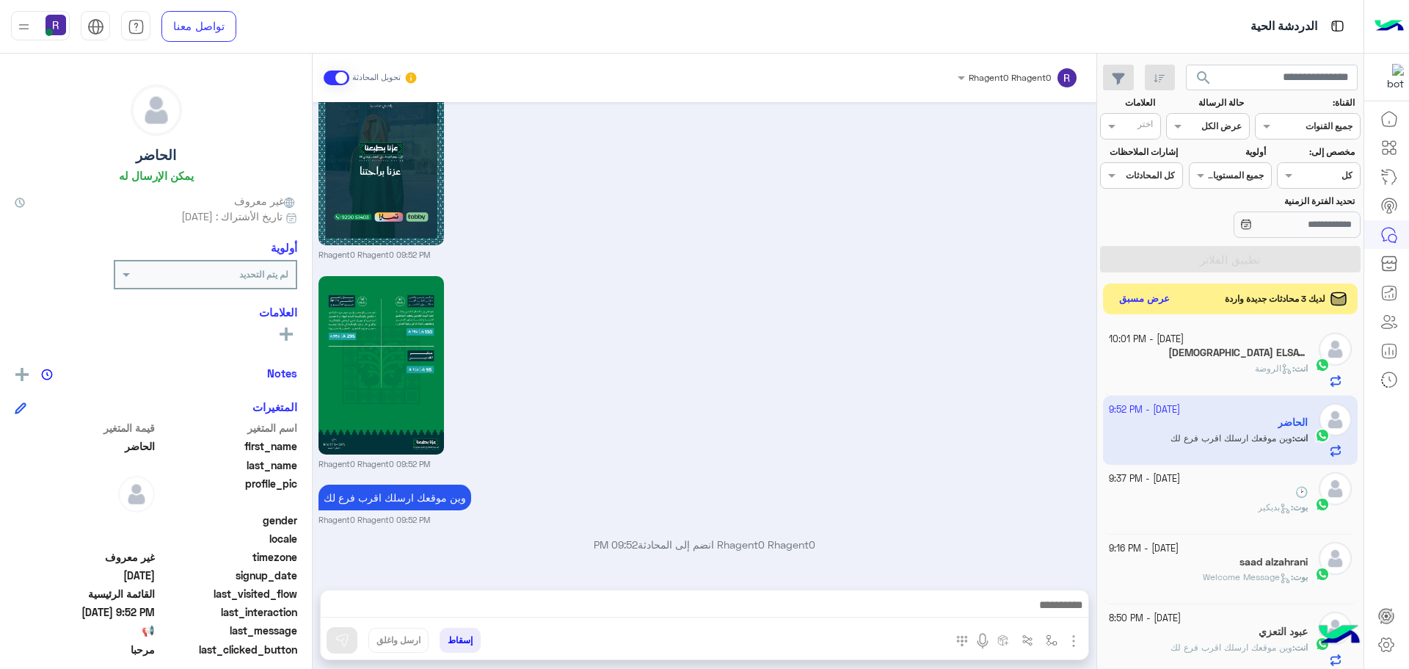
click at [1159, 297] on button "عرض مسبق" at bounding box center [1145, 299] width 62 height 20
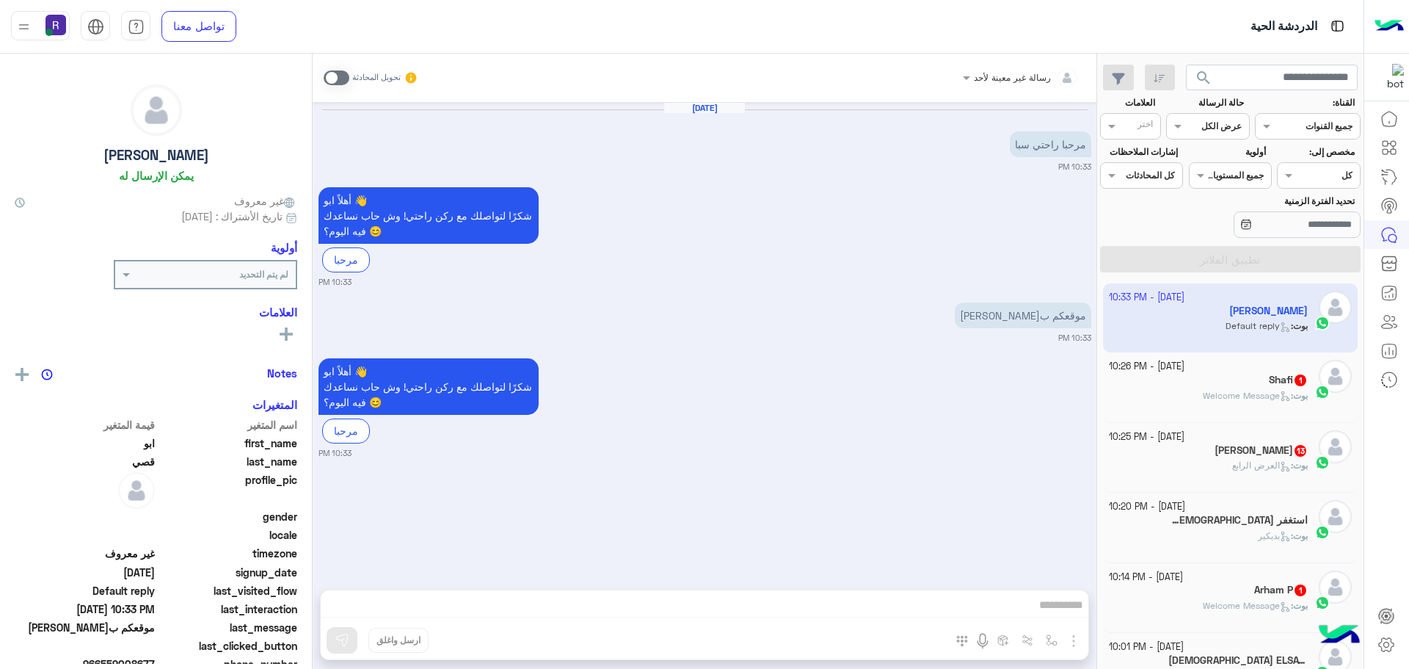
click at [1257, 598] on div "Arham P 1" at bounding box center [1209, 590] width 200 height 15
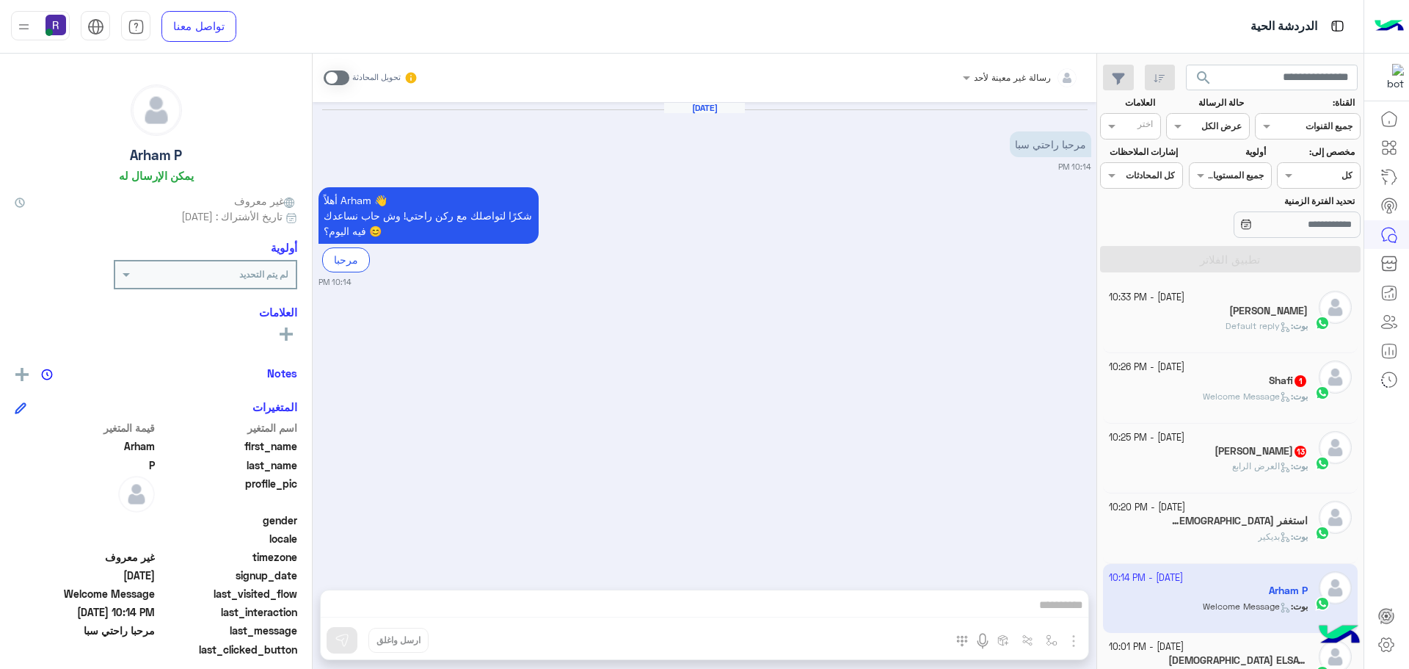
click at [341, 77] on span at bounding box center [337, 77] width 26 height 15
click at [1076, 643] on img "button" at bounding box center [1074, 641] width 18 height 18
click at [1041, 608] on span "الصور" at bounding box center [1045, 608] width 27 height 17
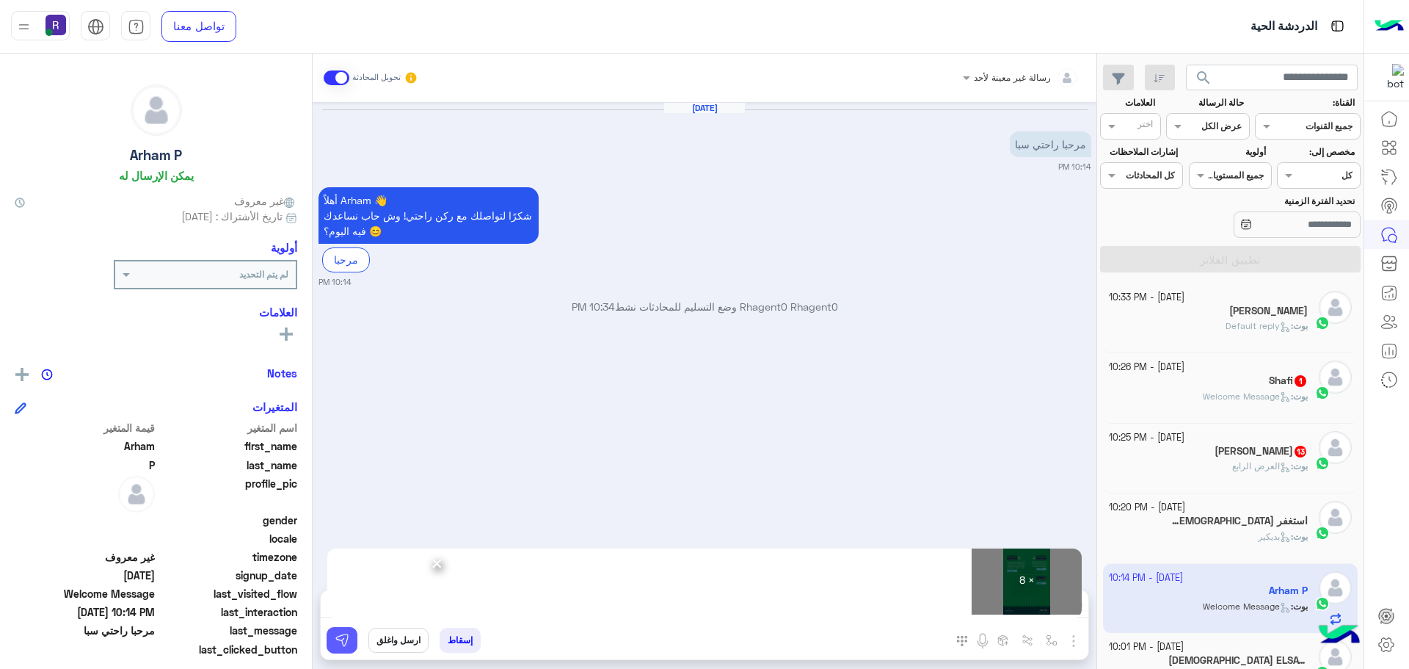
click at [340, 640] on img at bounding box center [342, 640] width 15 height 15
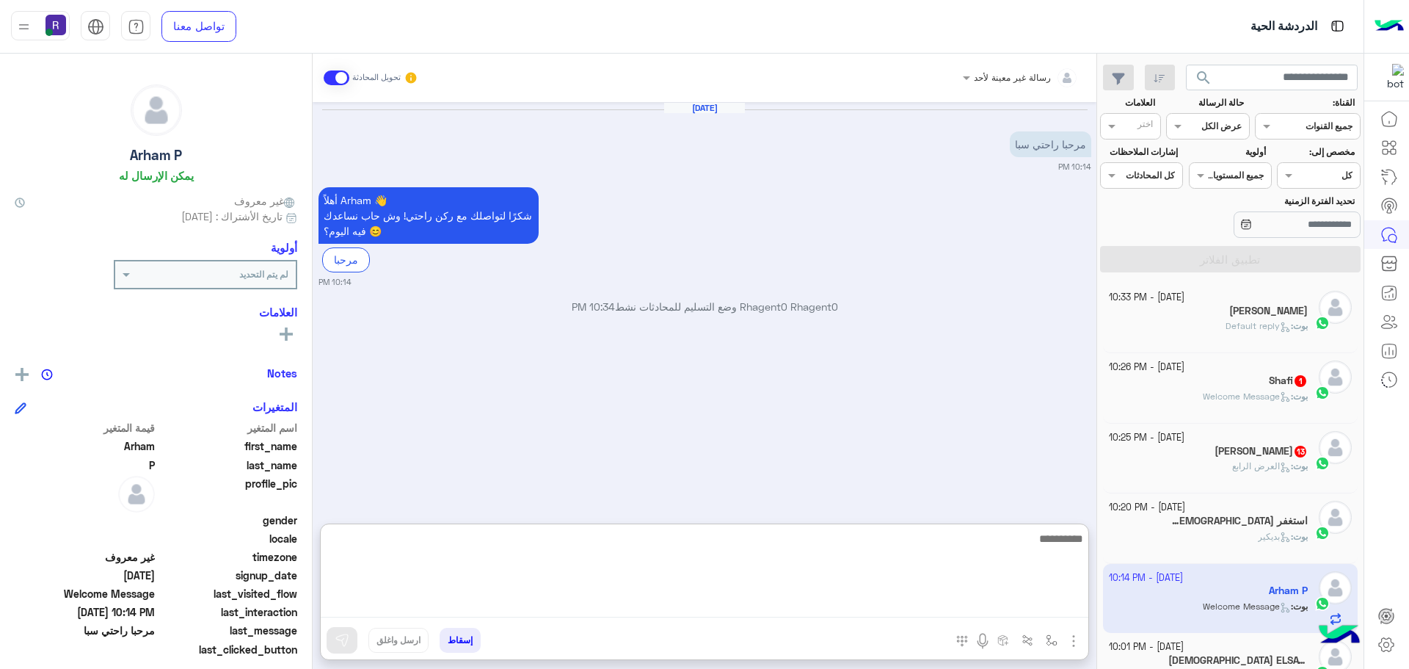
paste textarea "**********"
type textarea "**********"
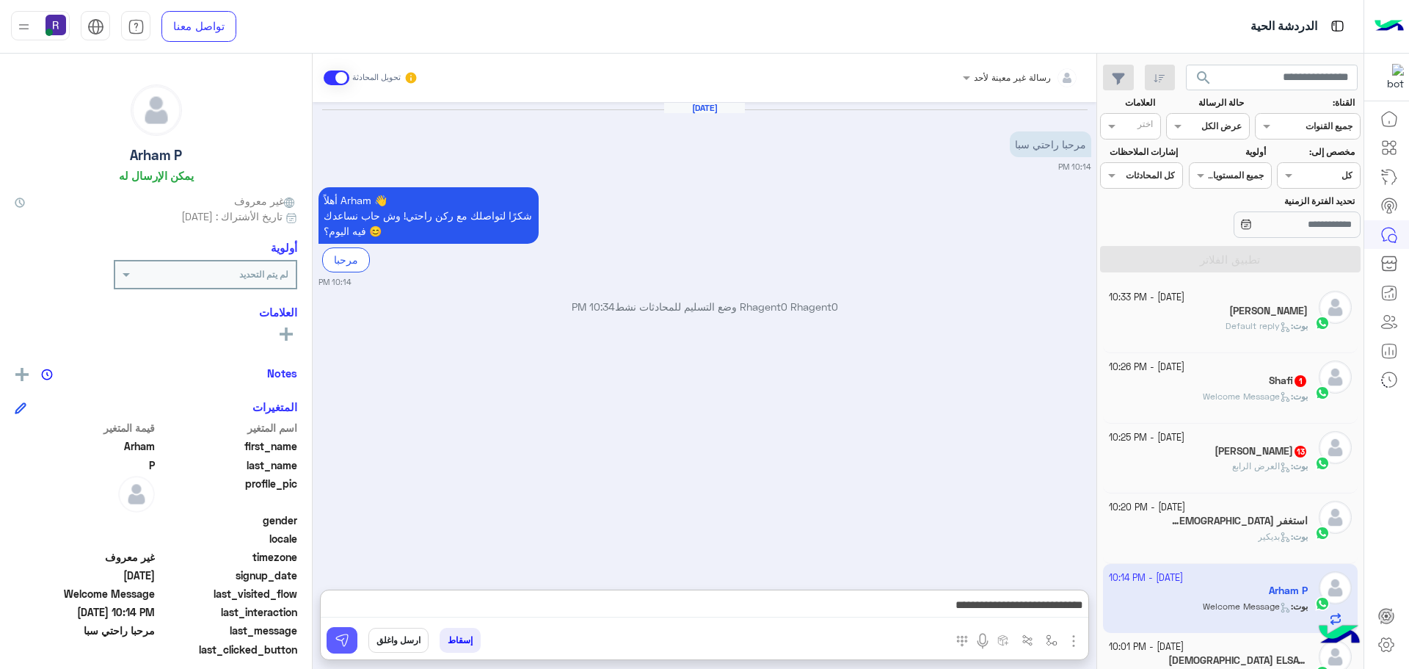
click at [346, 641] on img at bounding box center [342, 640] width 15 height 15
click at [1221, 542] on div "بوت : بديكير" at bounding box center [1209, 543] width 200 height 26
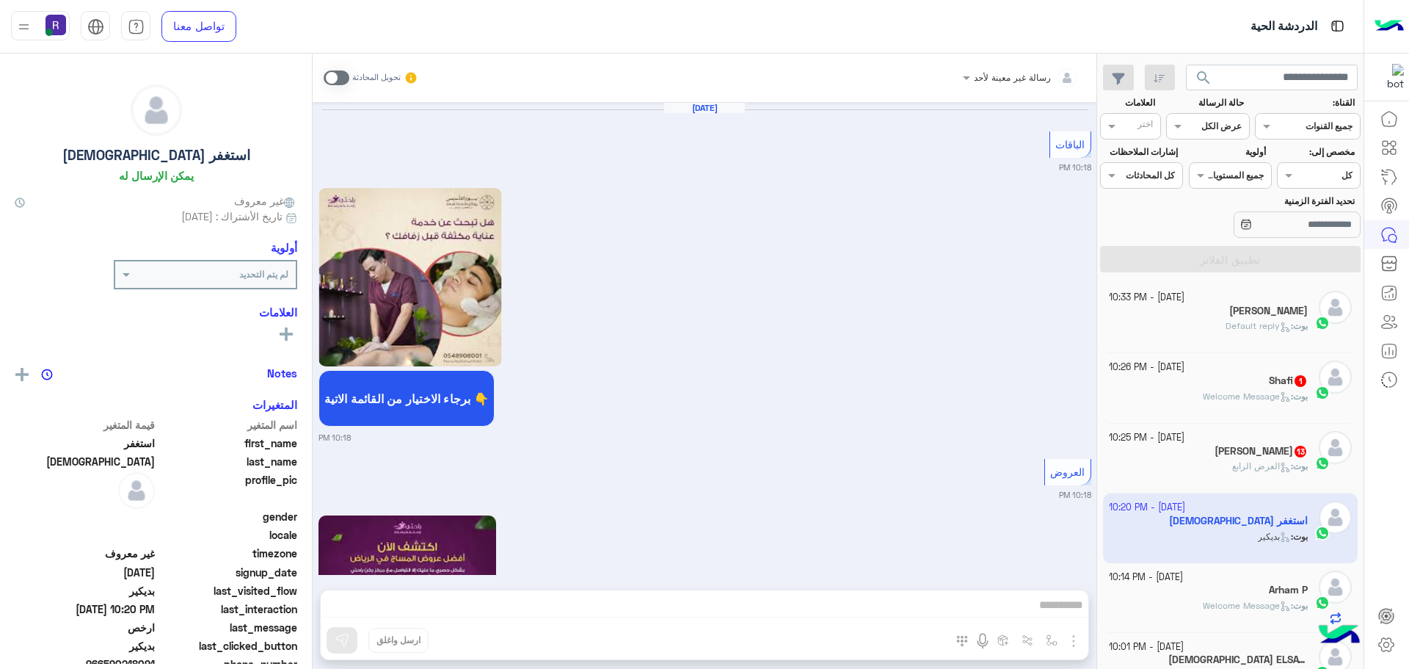
scroll to position [2890, 0]
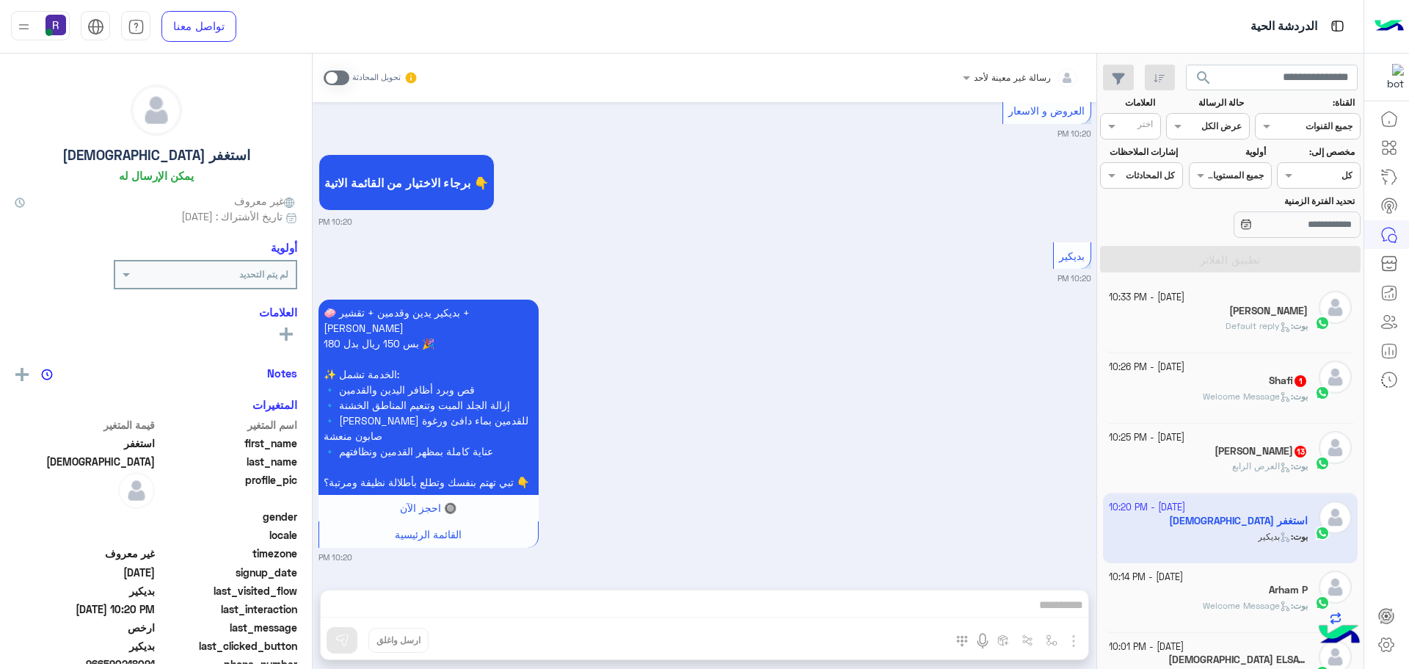
click at [346, 78] on span at bounding box center [337, 77] width 26 height 15
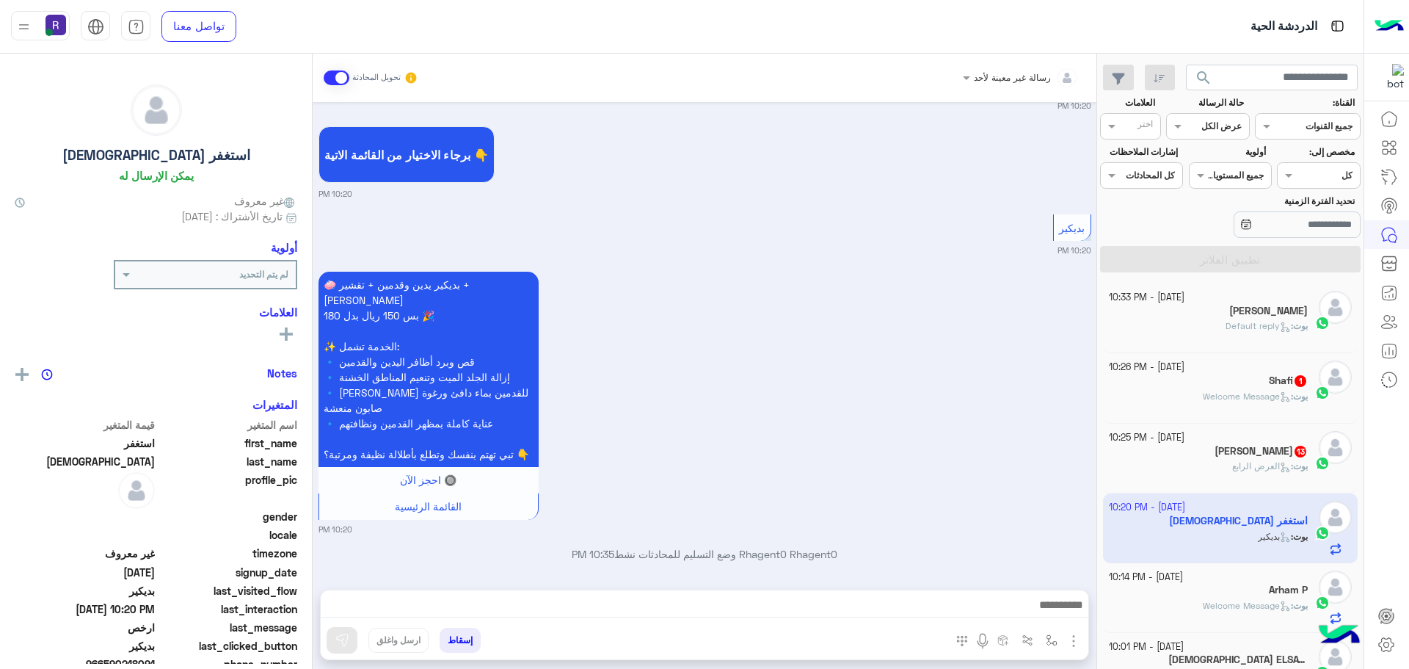
scroll to position [2928, 0]
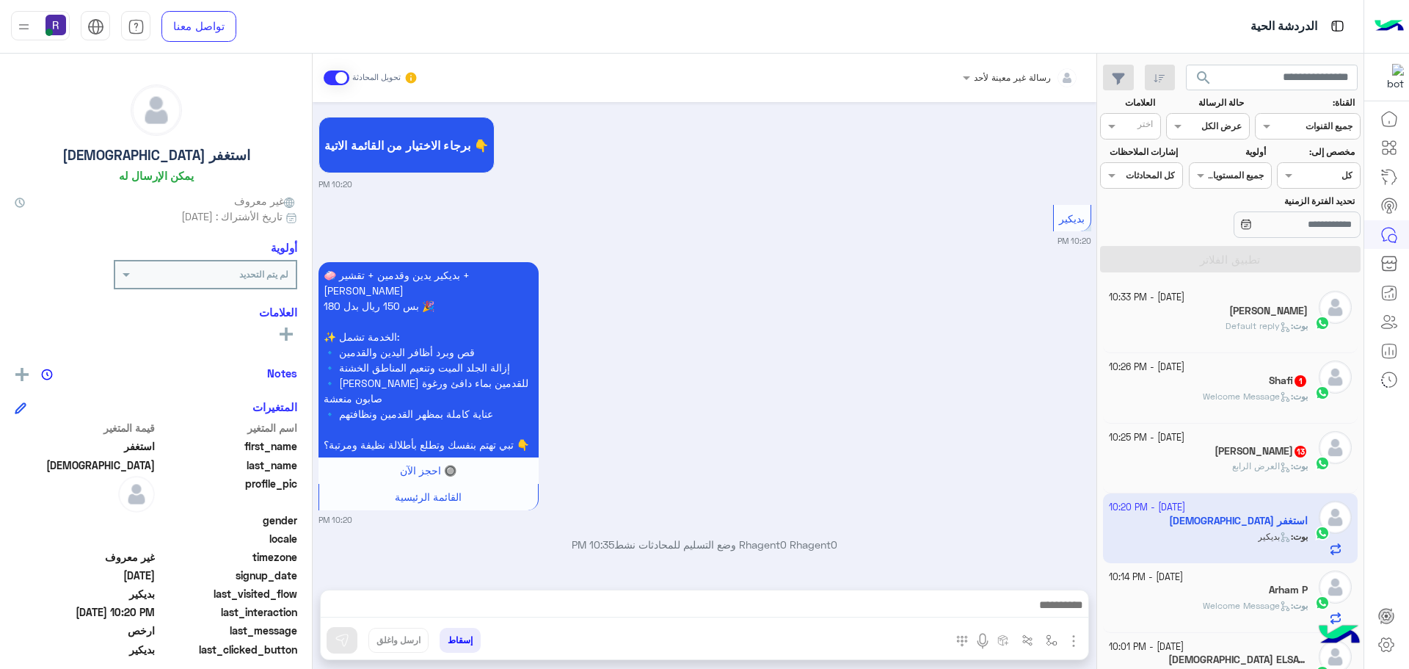
click at [1077, 636] on img "button" at bounding box center [1074, 641] width 18 height 18
click at [1069, 614] on img at bounding box center [1070, 608] width 12 height 17
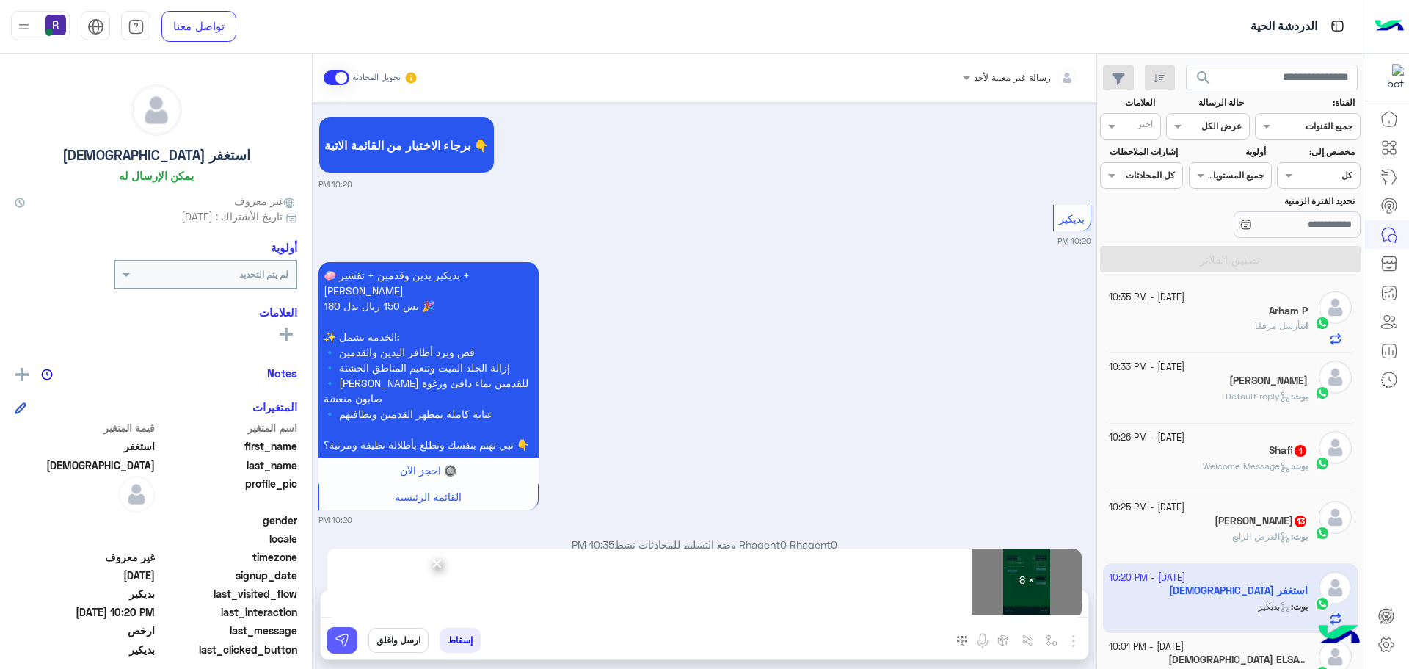
click at [352, 648] on button at bounding box center [342, 640] width 31 height 26
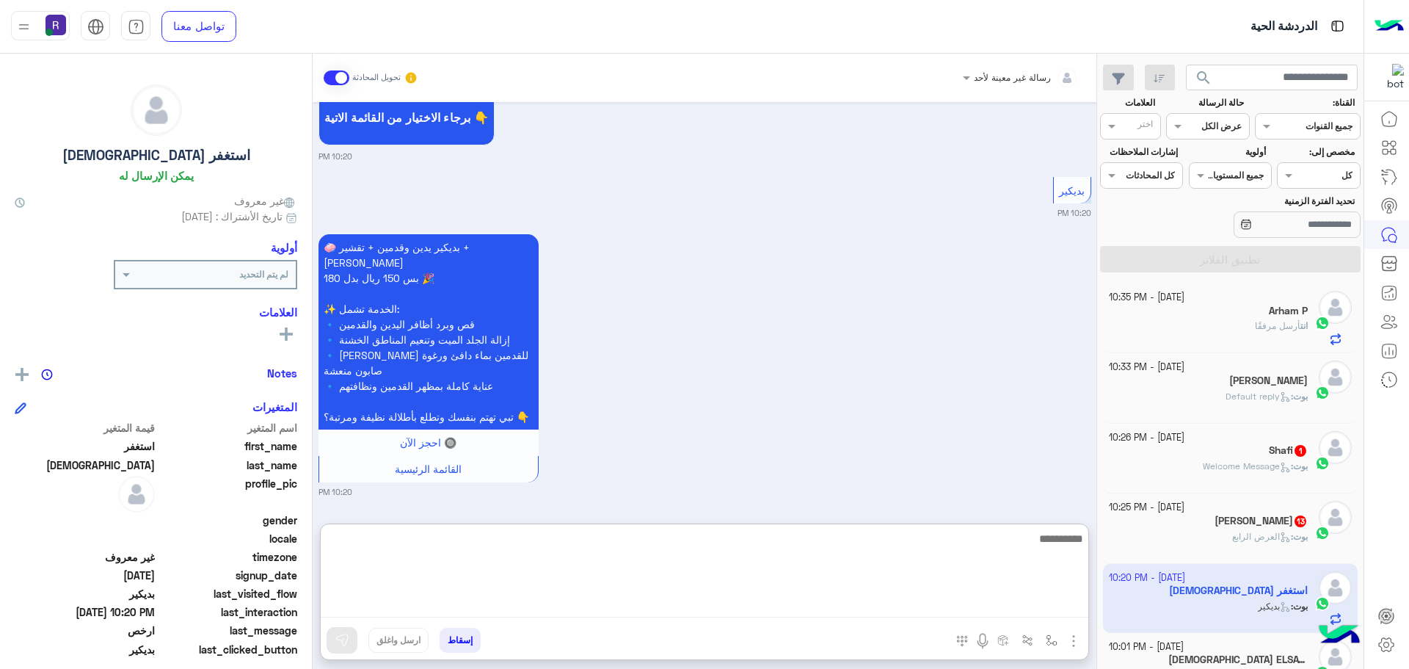
paste textarea "**********"
type textarea "**********"
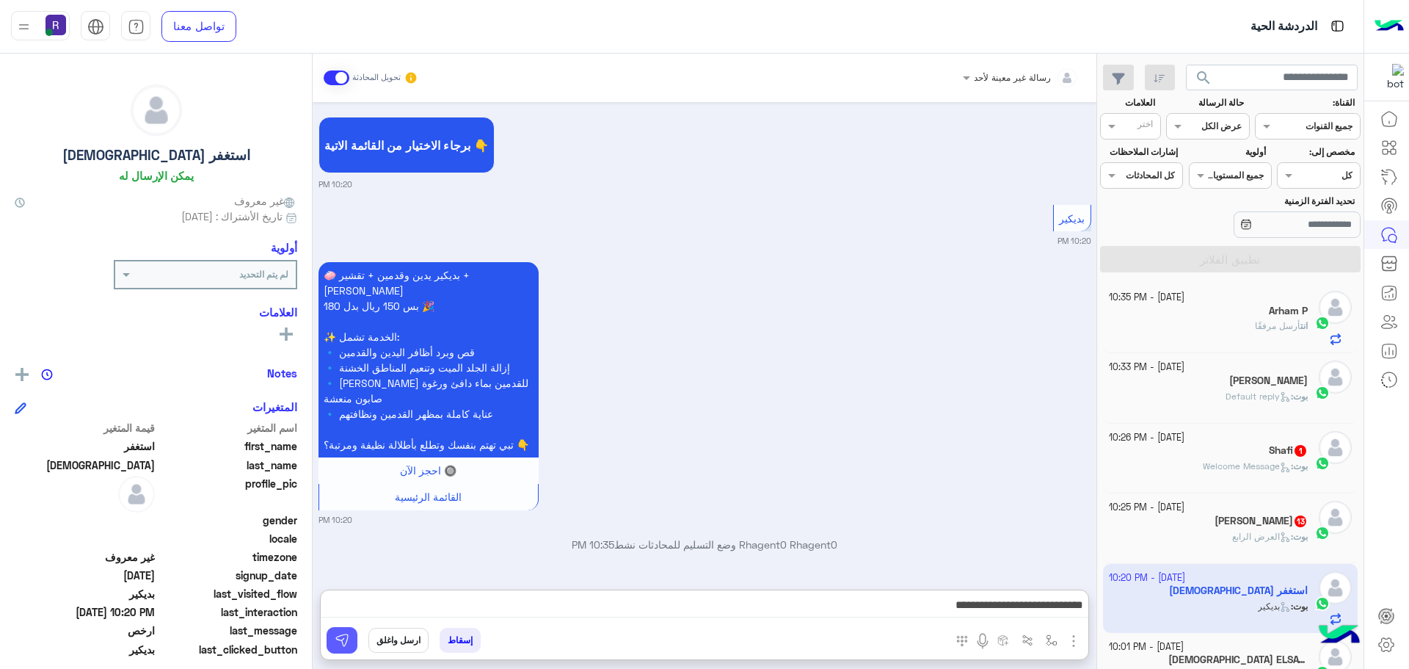
click at [349, 639] on button at bounding box center [342, 640] width 31 height 26
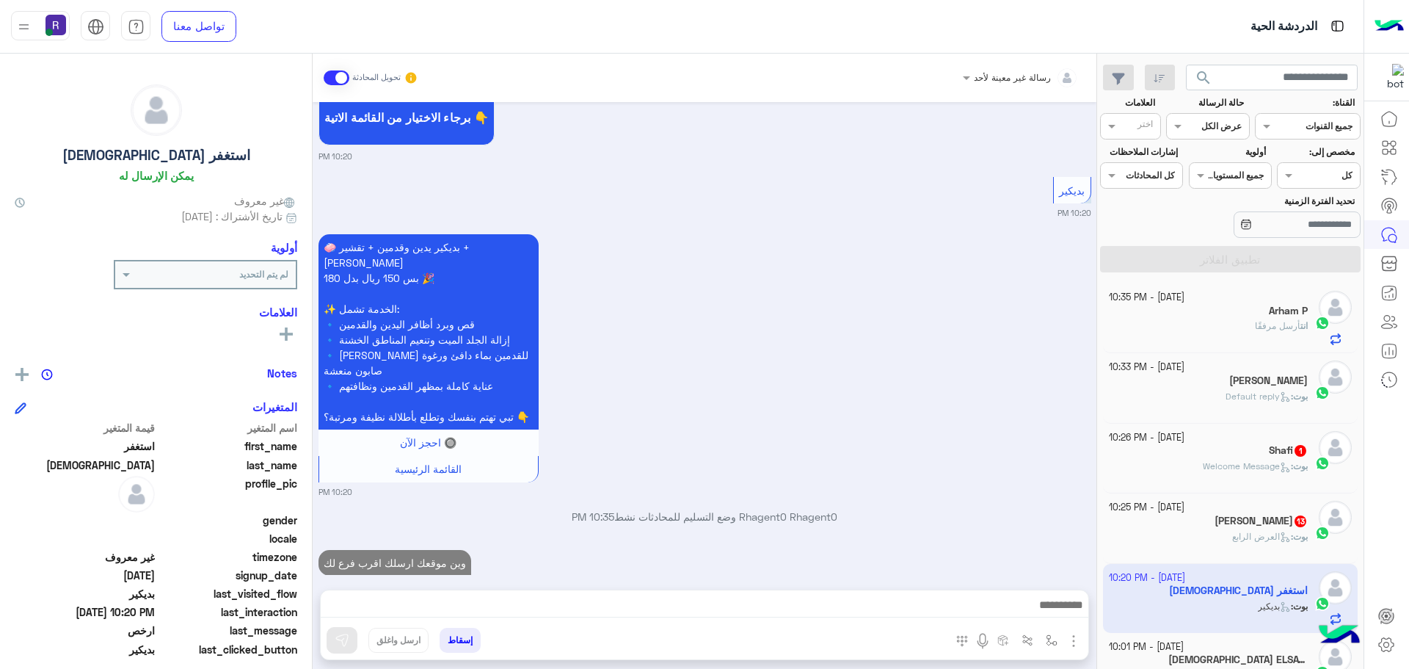
scroll to position [2983, 0]
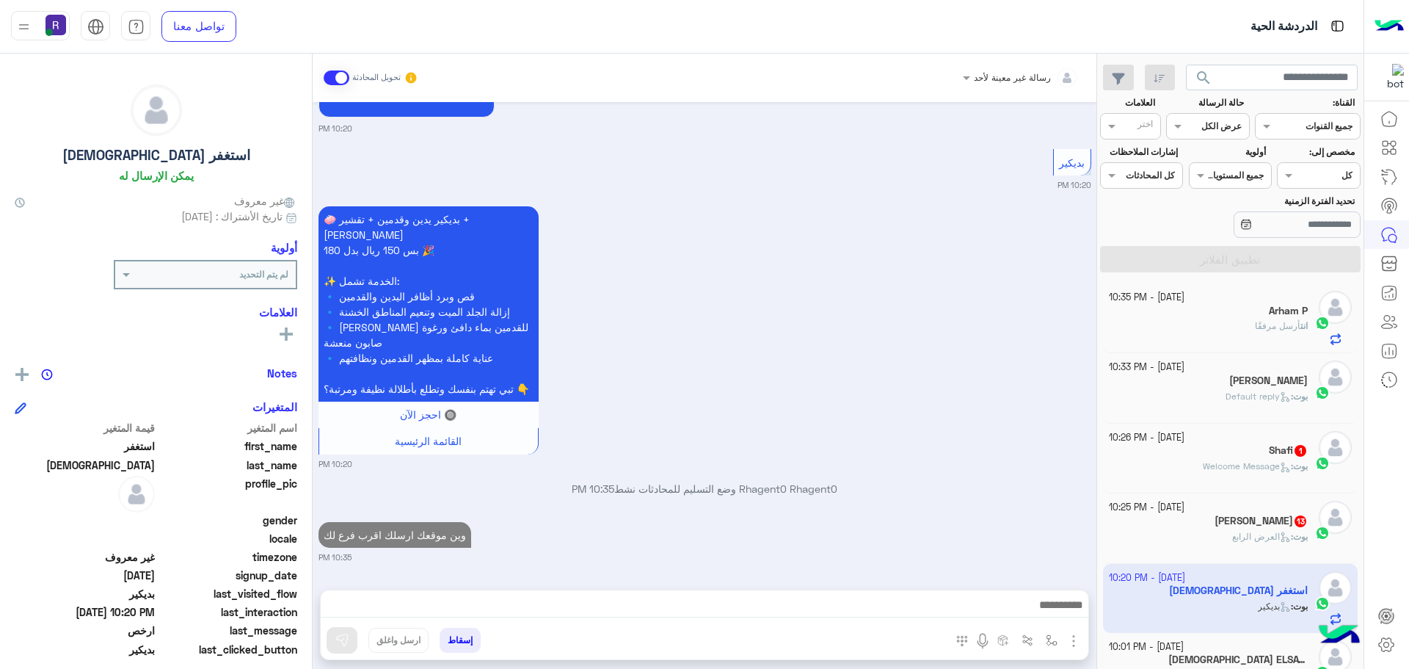
click at [1291, 531] on b "بوت :" at bounding box center [1299, 536] width 17 height 11
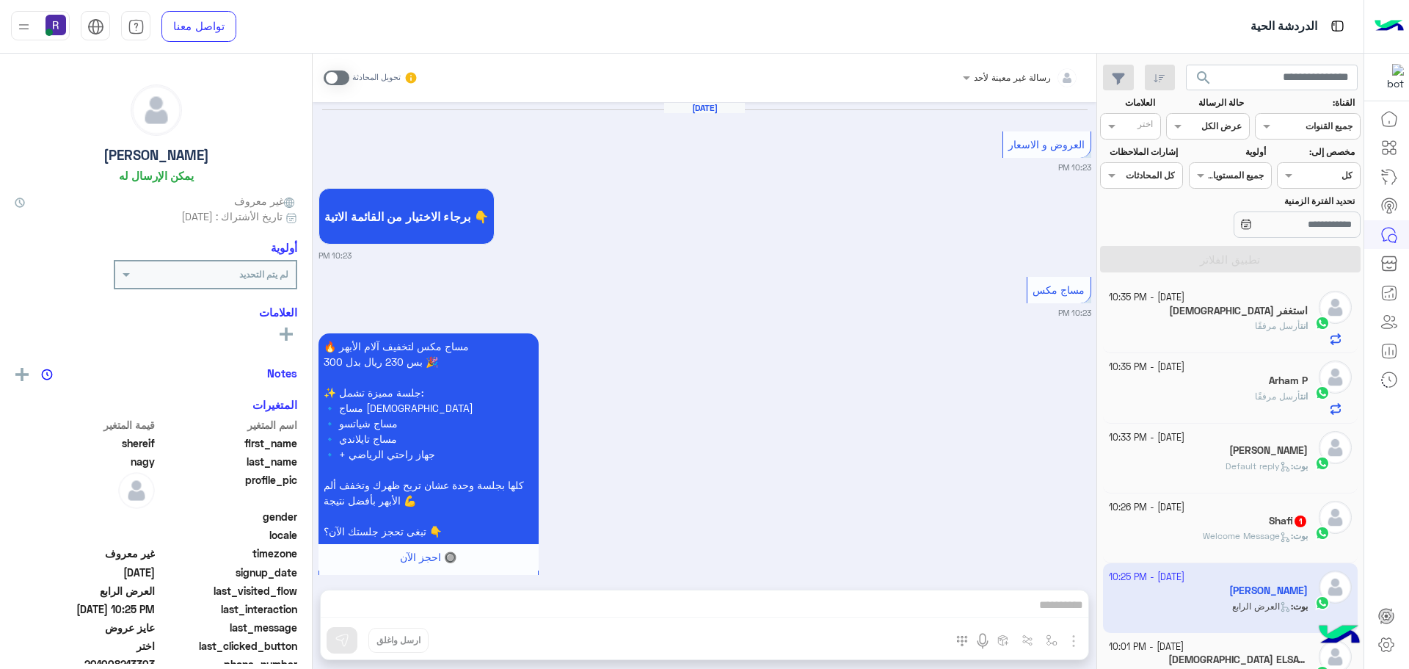
scroll to position [2233, 0]
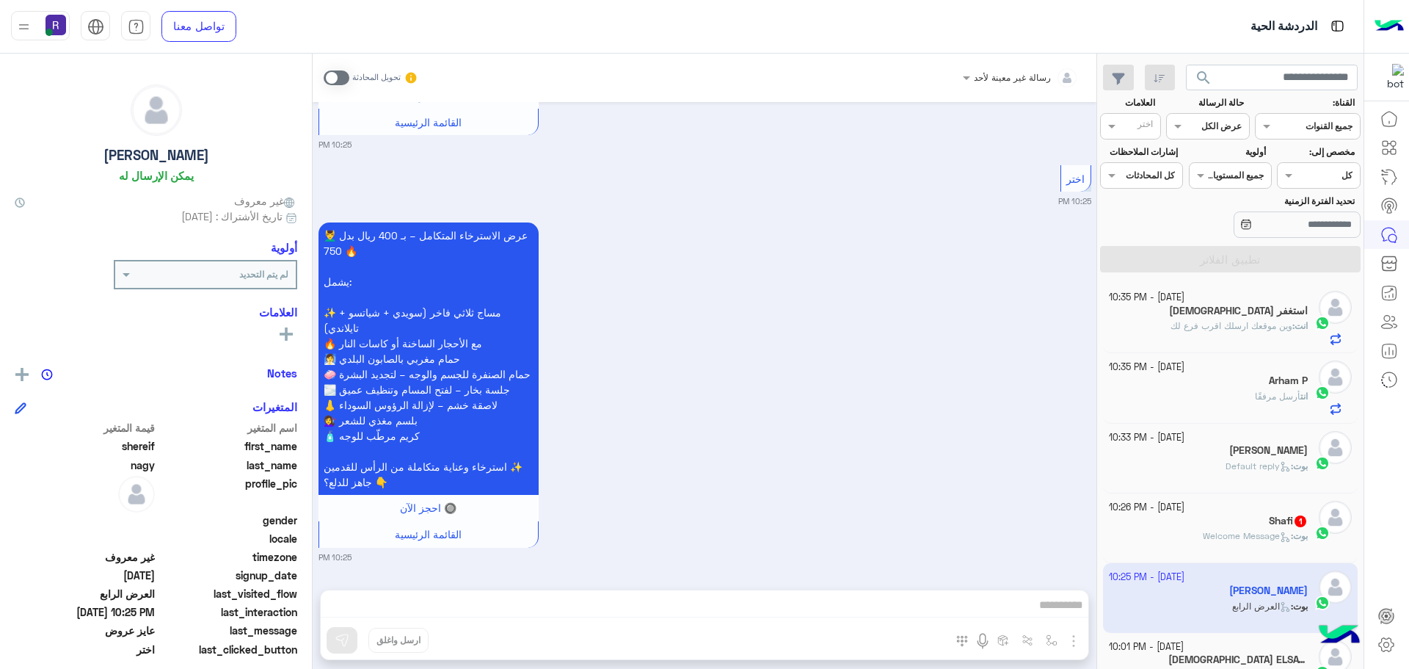
click at [341, 81] on span at bounding box center [337, 77] width 26 height 15
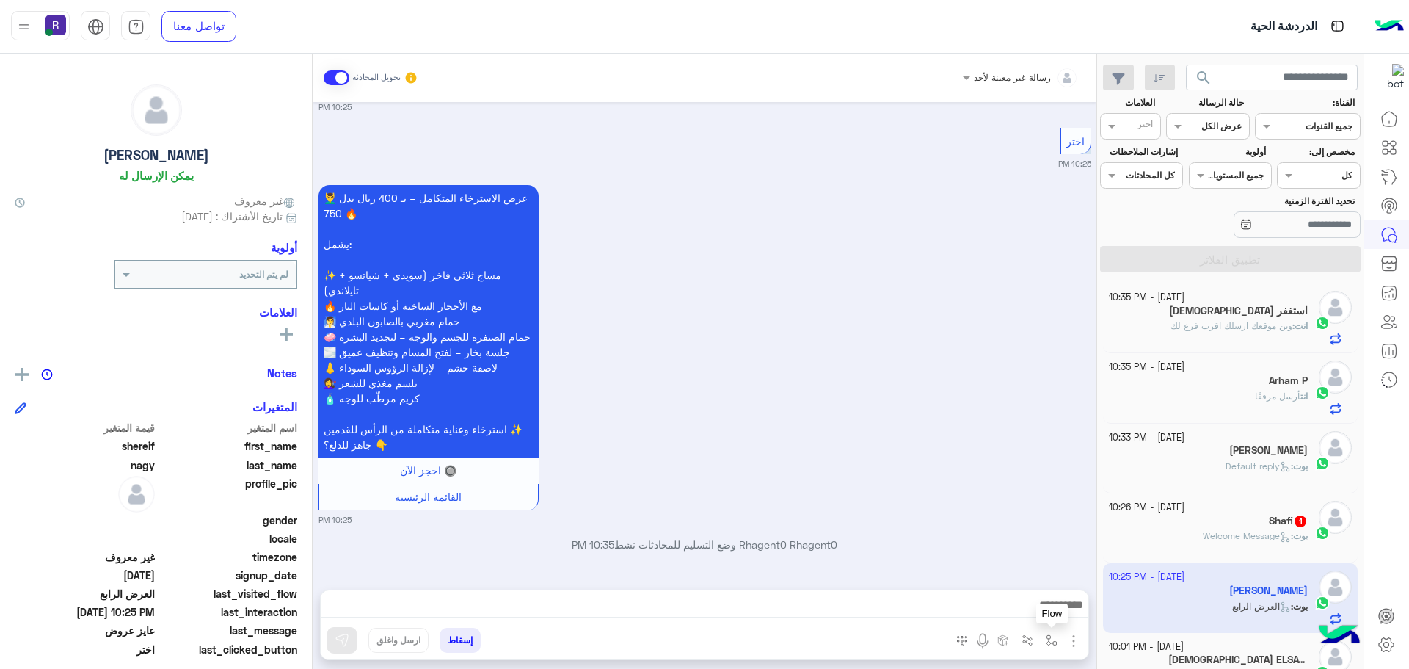
click at [1051, 639] on img "button" at bounding box center [1052, 640] width 12 height 12
click at [1032, 607] on input "text" at bounding box center [1019, 605] width 74 height 13
click at [986, 422] on div "💆‍♂️ عرض الاسترخاء المتكامل – بـ 400 ريال بدل 750 🔥 يشمل: ✨ مساج ثلاثي فاخر (سو…" at bounding box center [705, 353] width 773 height 344
click at [1071, 641] on img "button" at bounding box center [1074, 641] width 18 height 18
click at [1055, 608] on span "الصور" at bounding box center [1045, 608] width 27 height 17
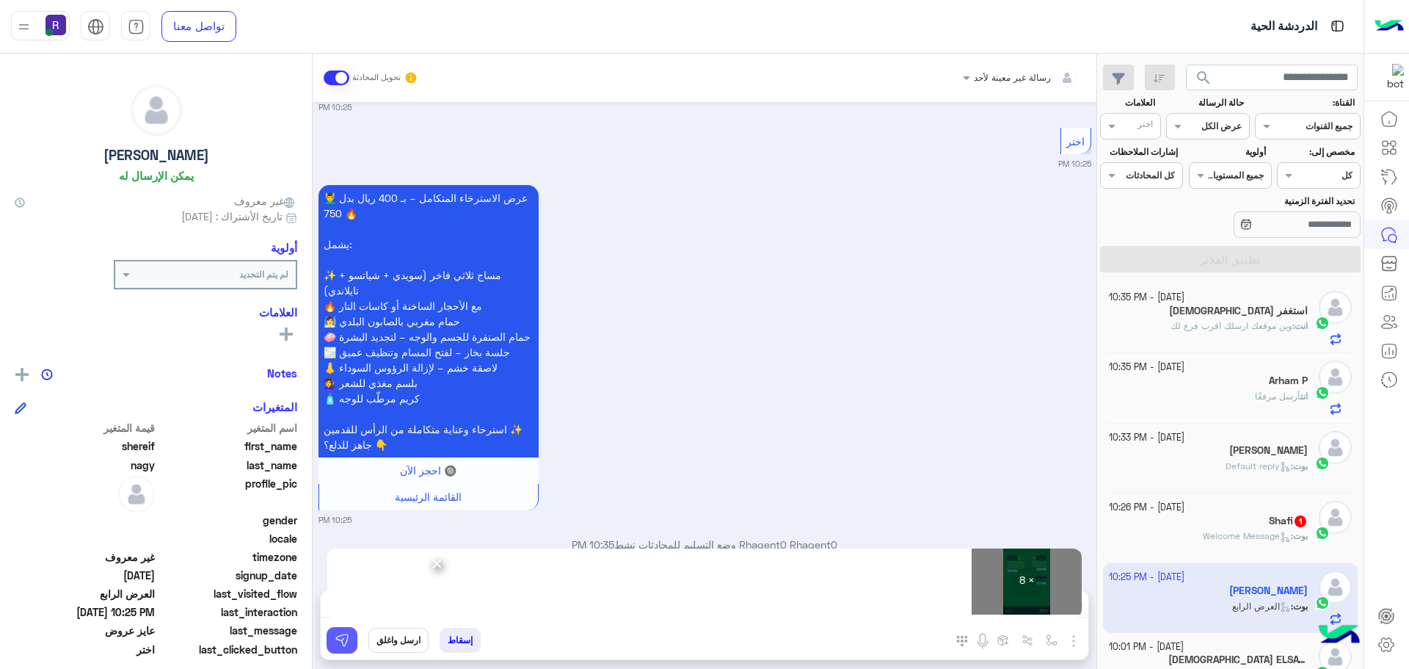
click at [348, 641] on img at bounding box center [342, 640] width 15 height 15
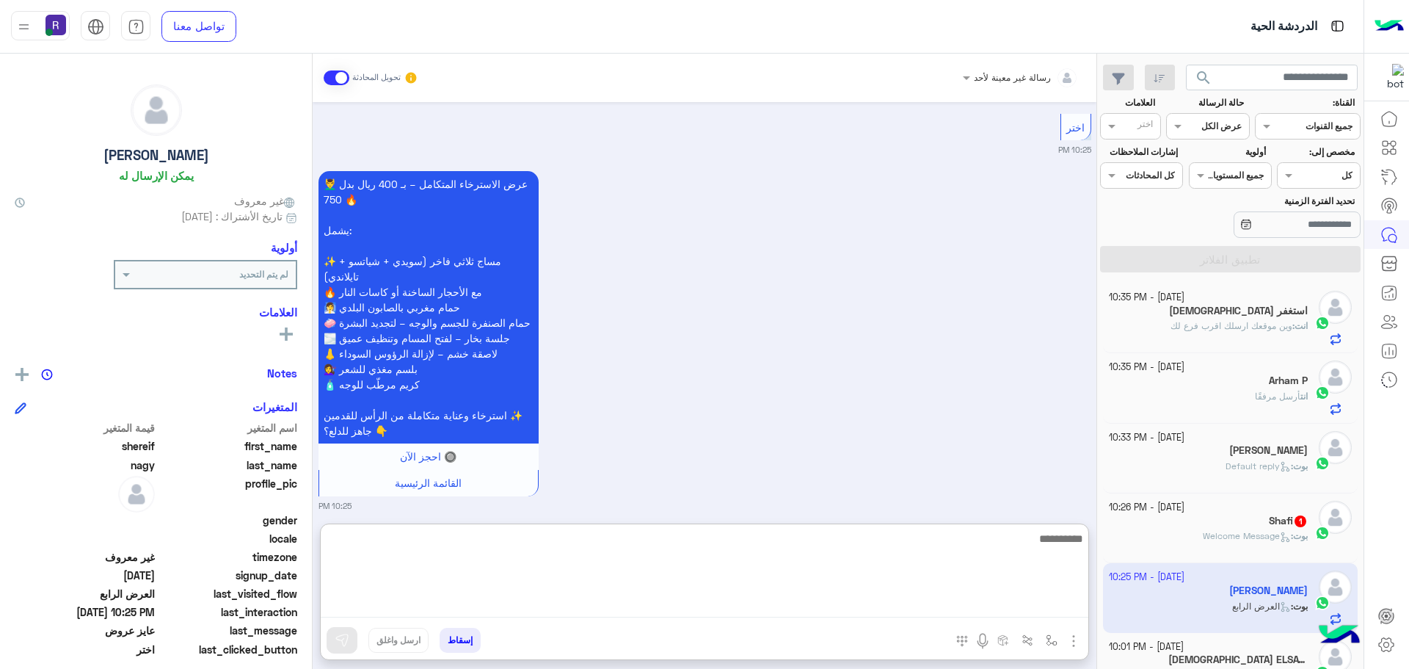
paste textarea "**********"
type textarea "**********"
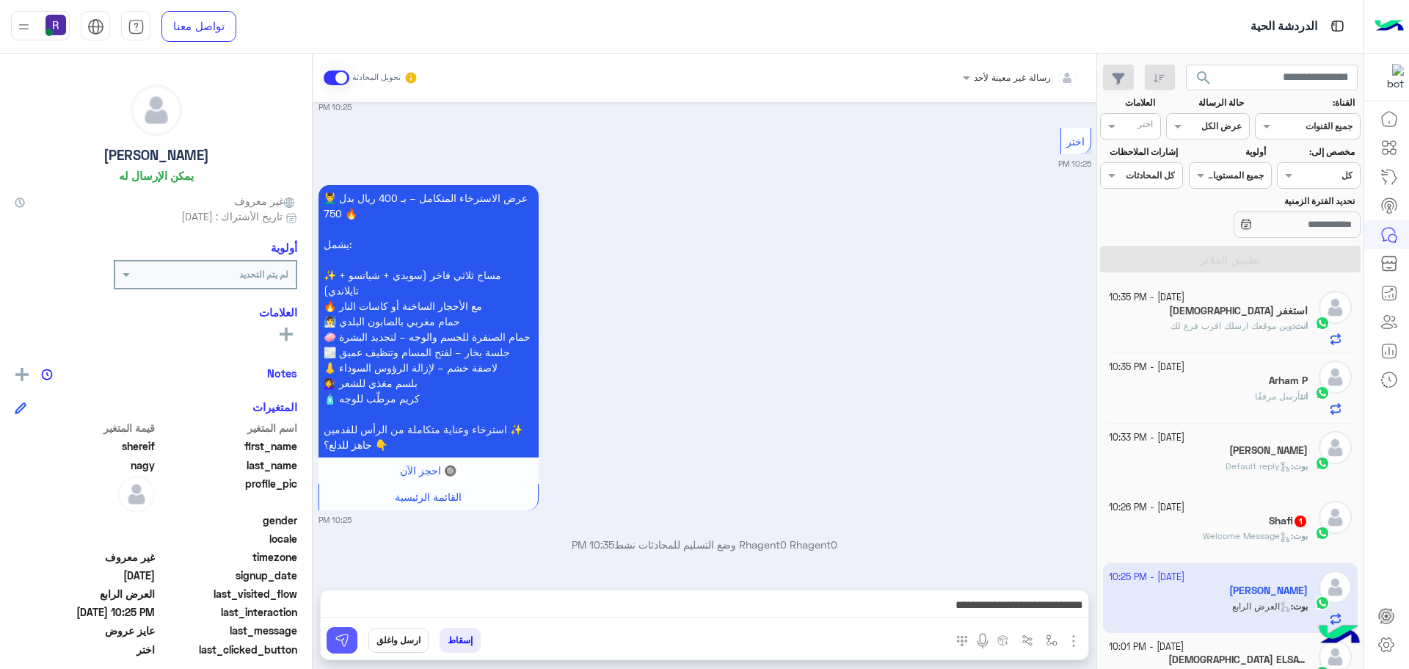
click at [347, 635] on img at bounding box center [342, 640] width 15 height 15
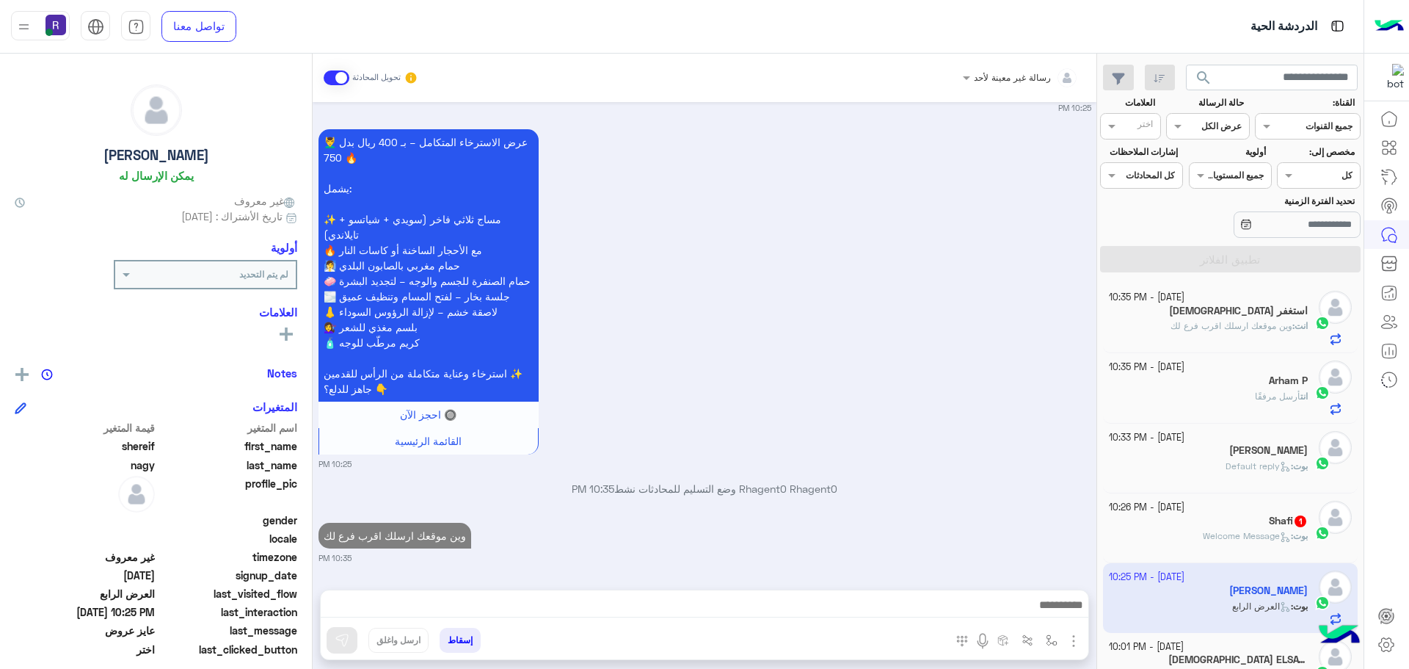
click at [1242, 537] on span "Welcome Message" at bounding box center [1247, 535] width 88 height 11
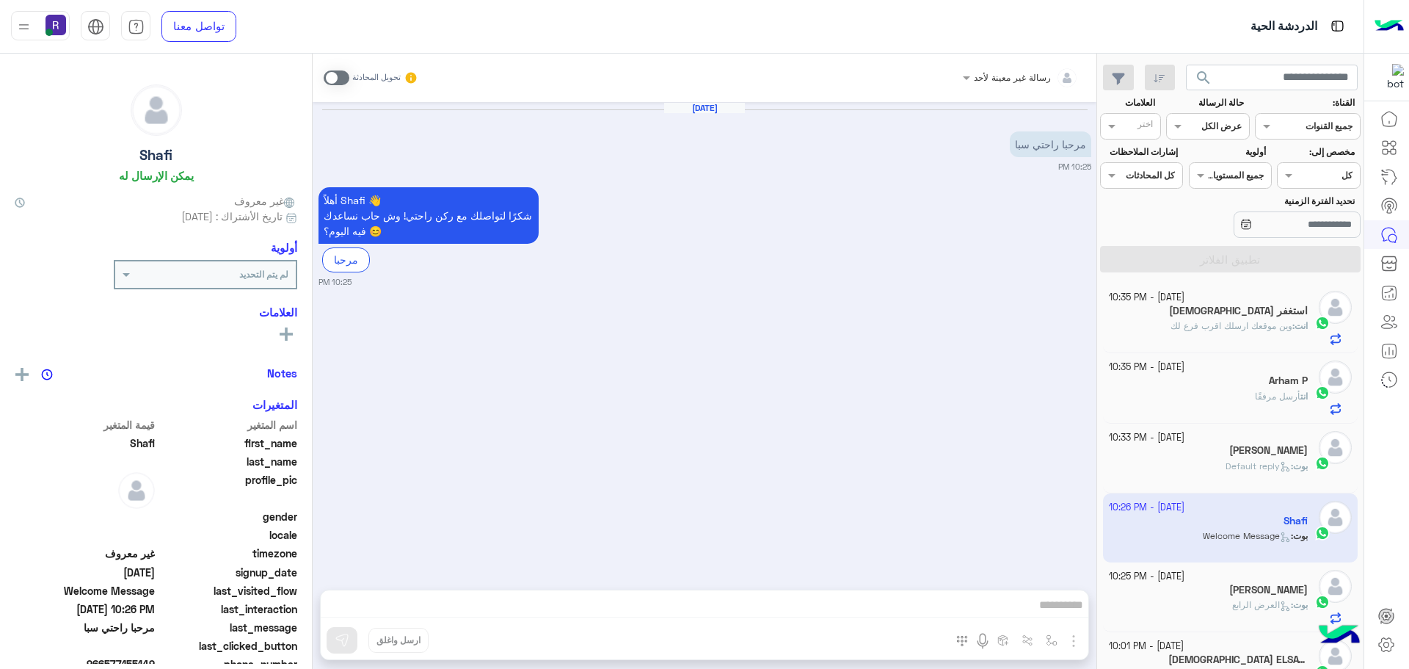
click at [346, 81] on span at bounding box center [337, 77] width 26 height 15
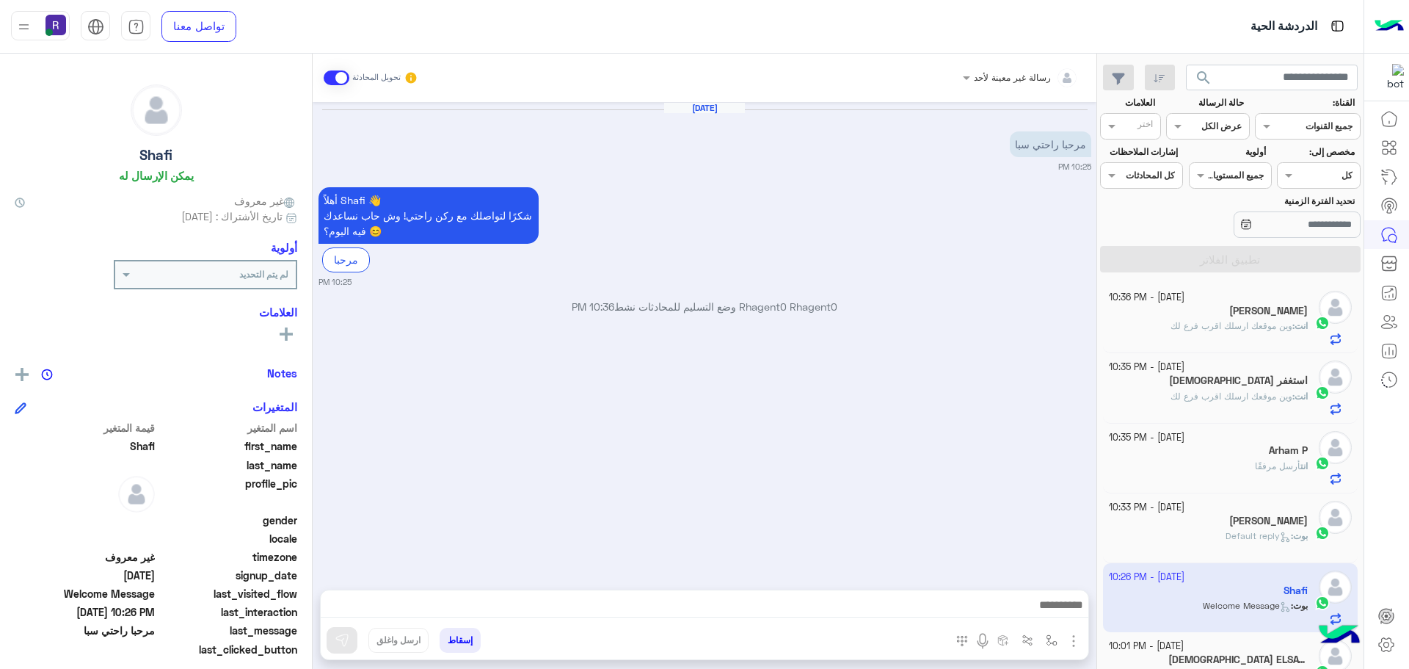
click at [1079, 640] on img "button" at bounding box center [1074, 641] width 18 height 18
click at [1053, 614] on span "الصور" at bounding box center [1045, 608] width 27 height 17
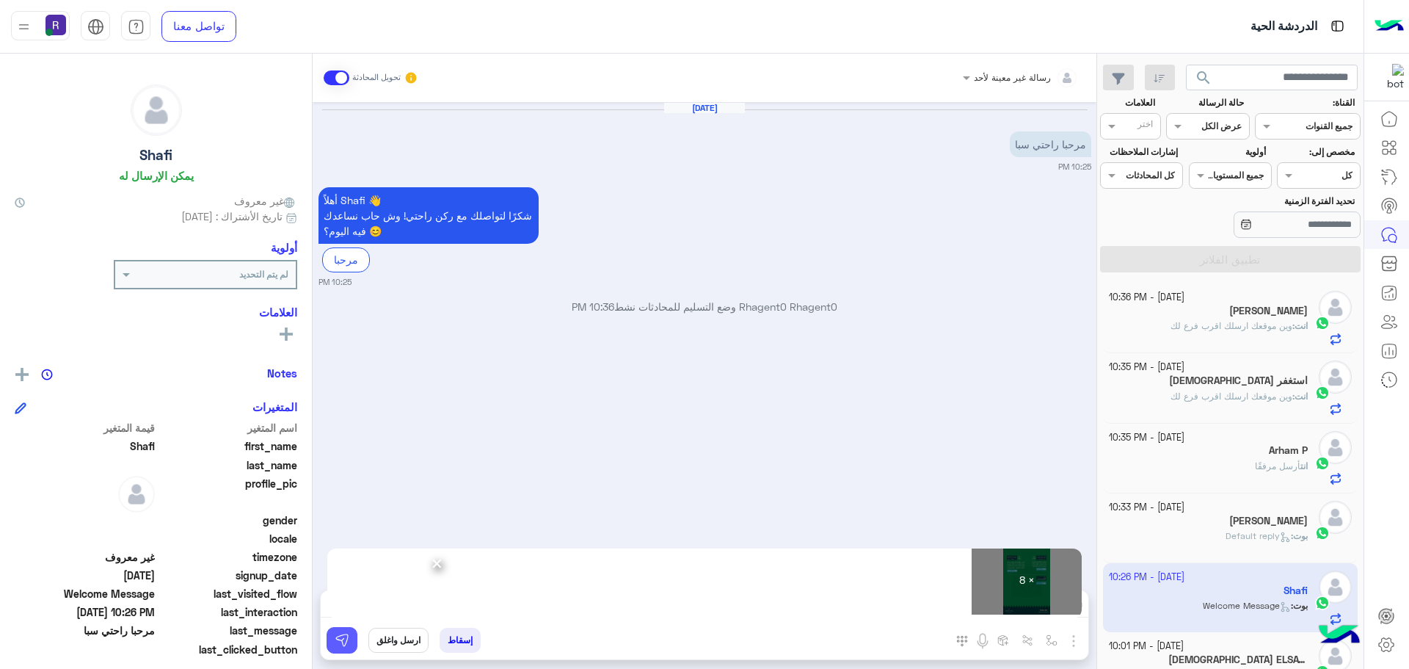
click at [349, 638] on button at bounding box center [342, 640] width 31 height 26
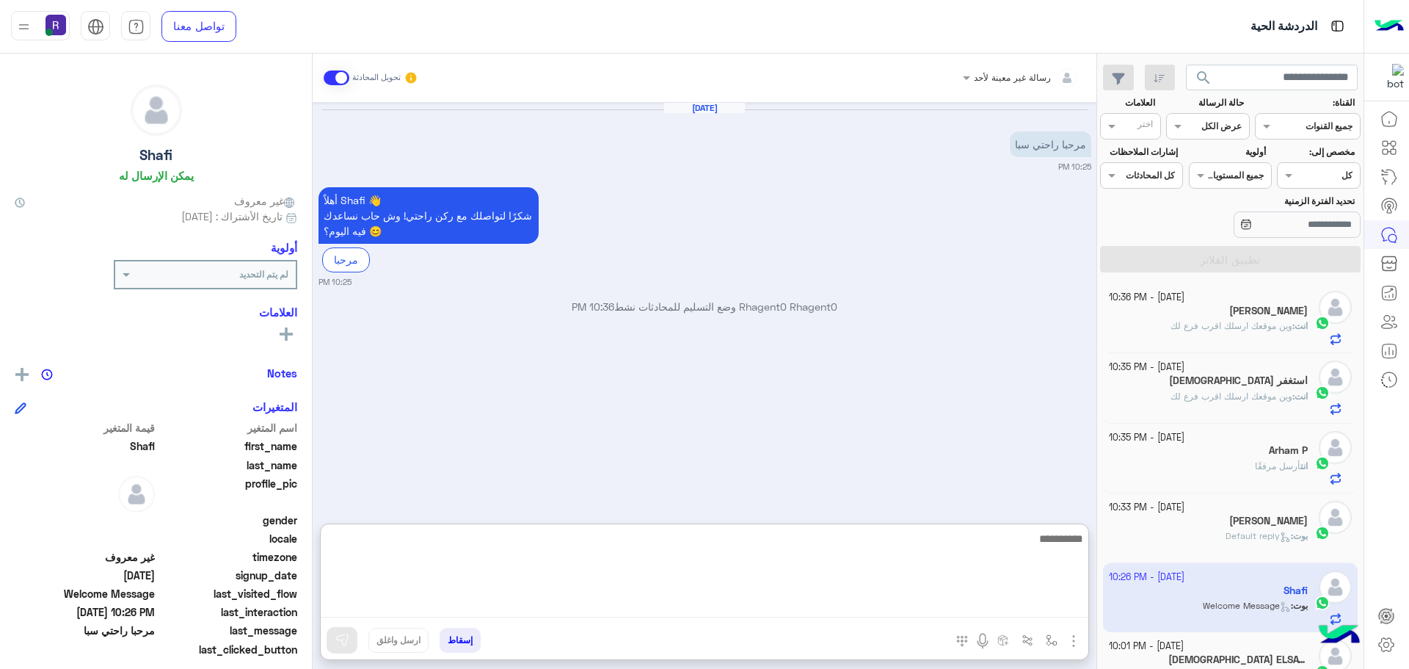
paste textarea "**********"
type textarea "**********"
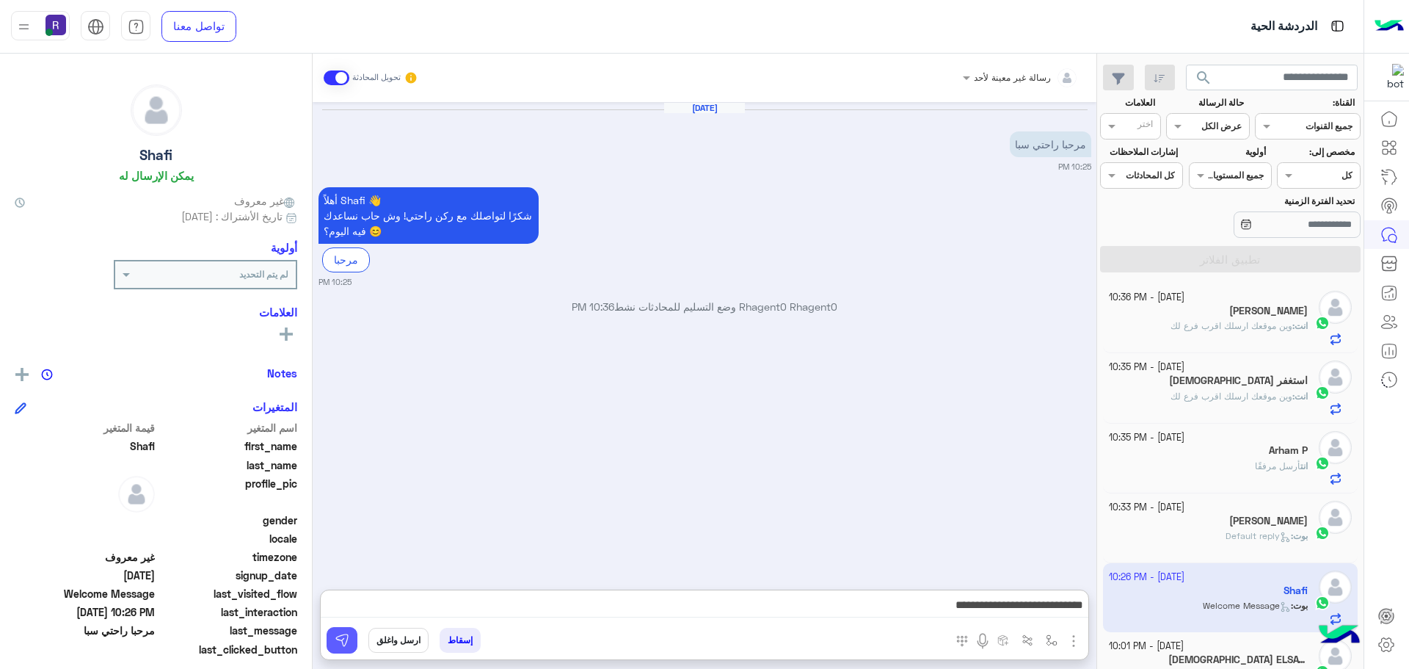
click at [335, 636] on img at bounding box center [342, 640] width 15 height 15
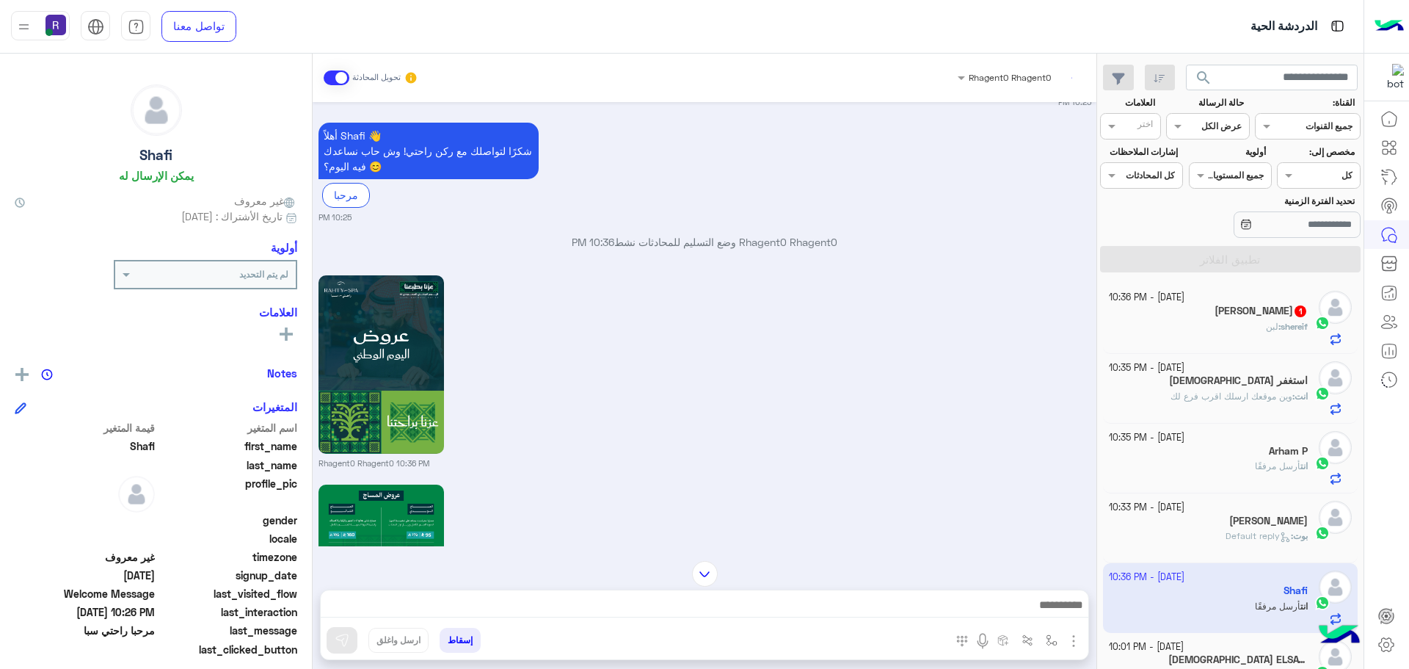
scroll to position [1525, 0]
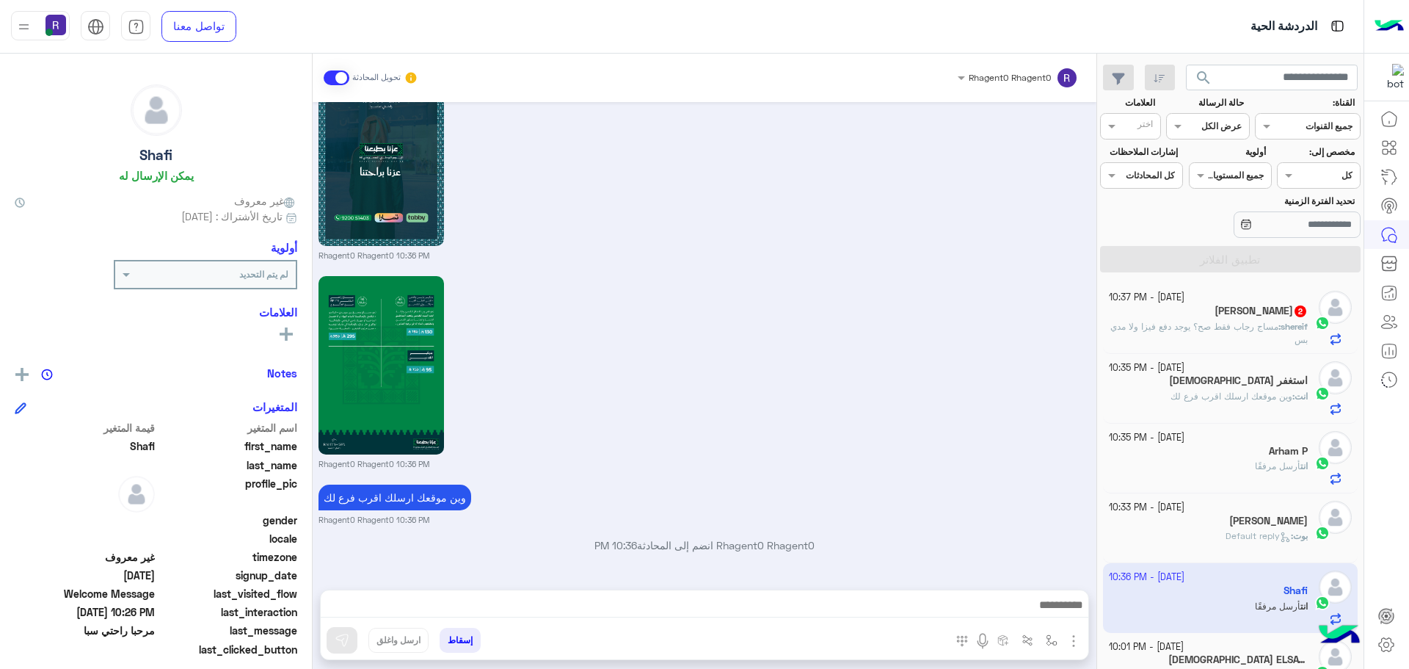
click at [1257, 336] on p "shereif : مساج رجاب فقط صح؟ يوجد دفع فيزا ولا مدي بس" at bounding box center [1209, 333] width 200 height 26
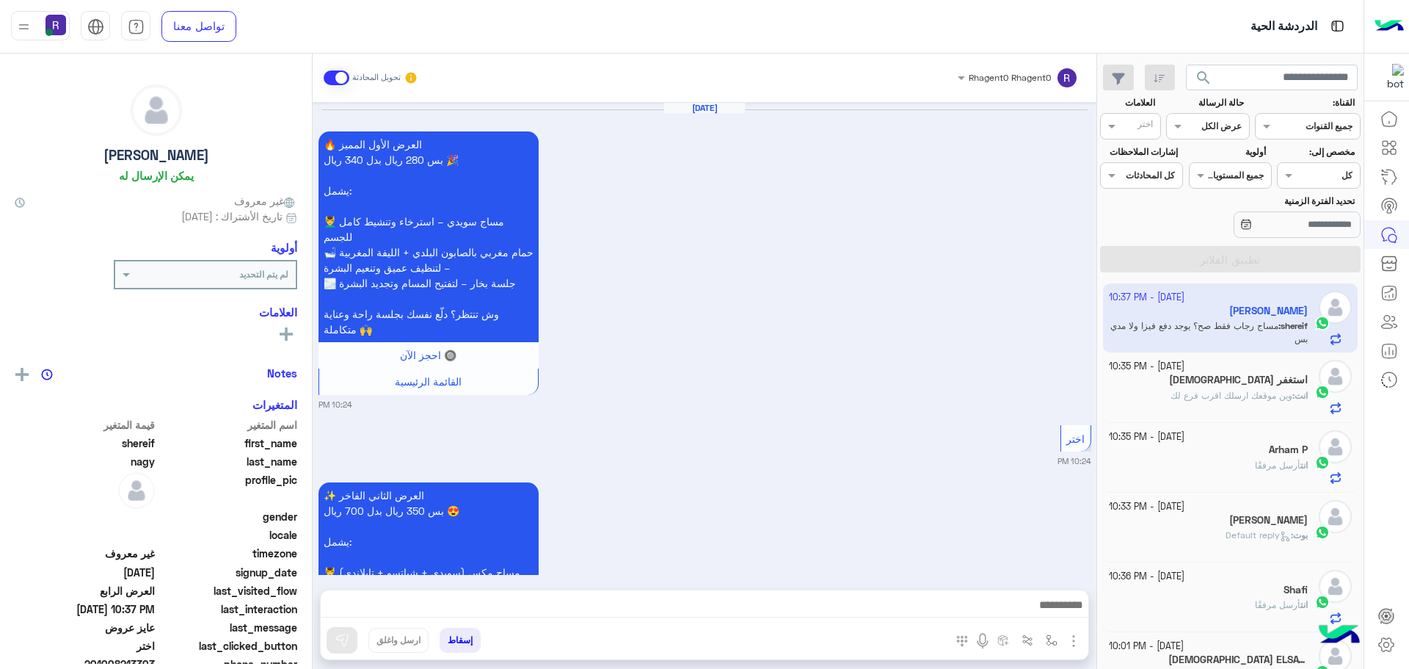
scroll to position [3074, 0]
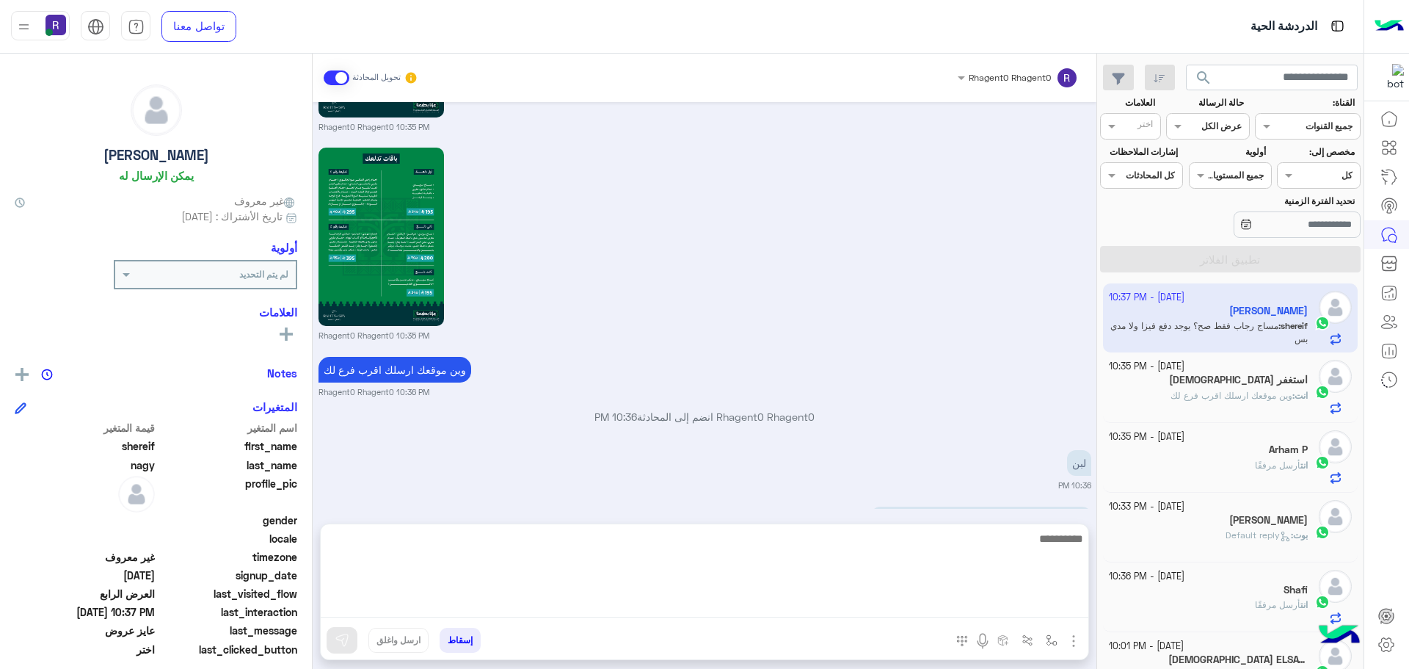
click at [682, 600] on textarea at bounding box center [705, 573] width 768 height 88
type textarea "*"
type textarea "**********"
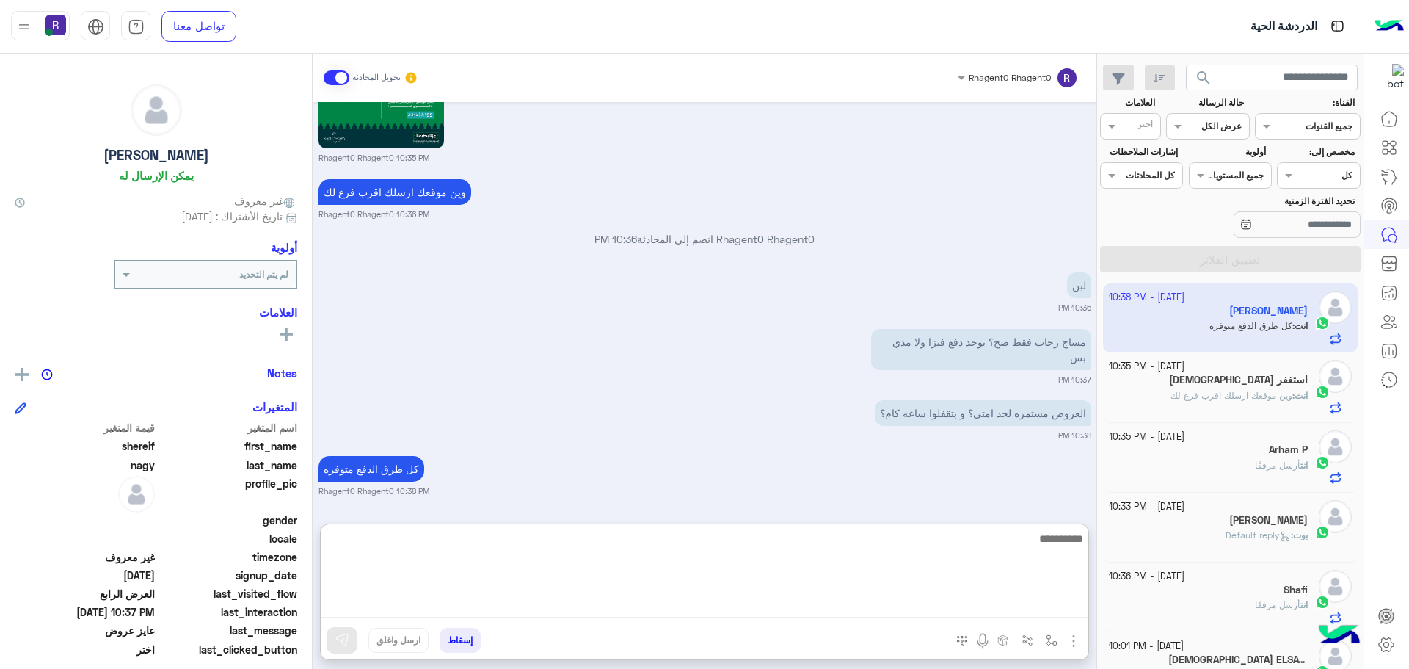
scroll to position [3324, 0]
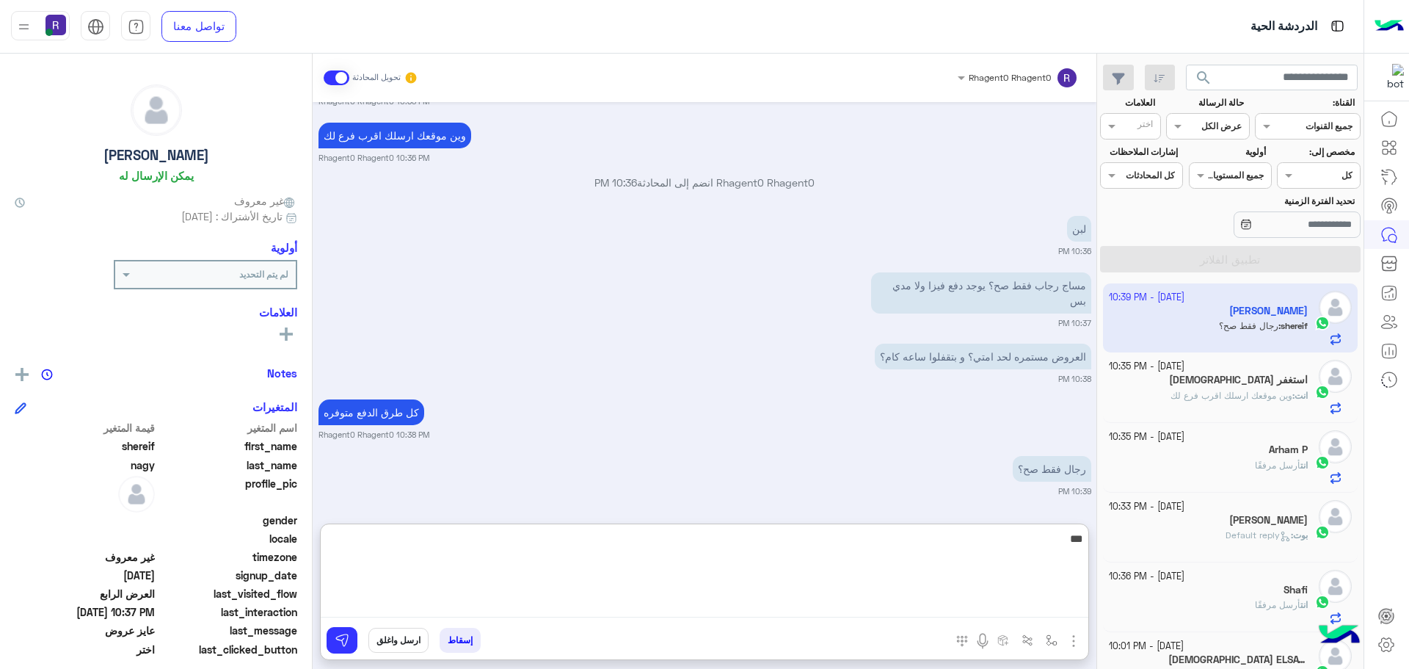
type textarea "****"
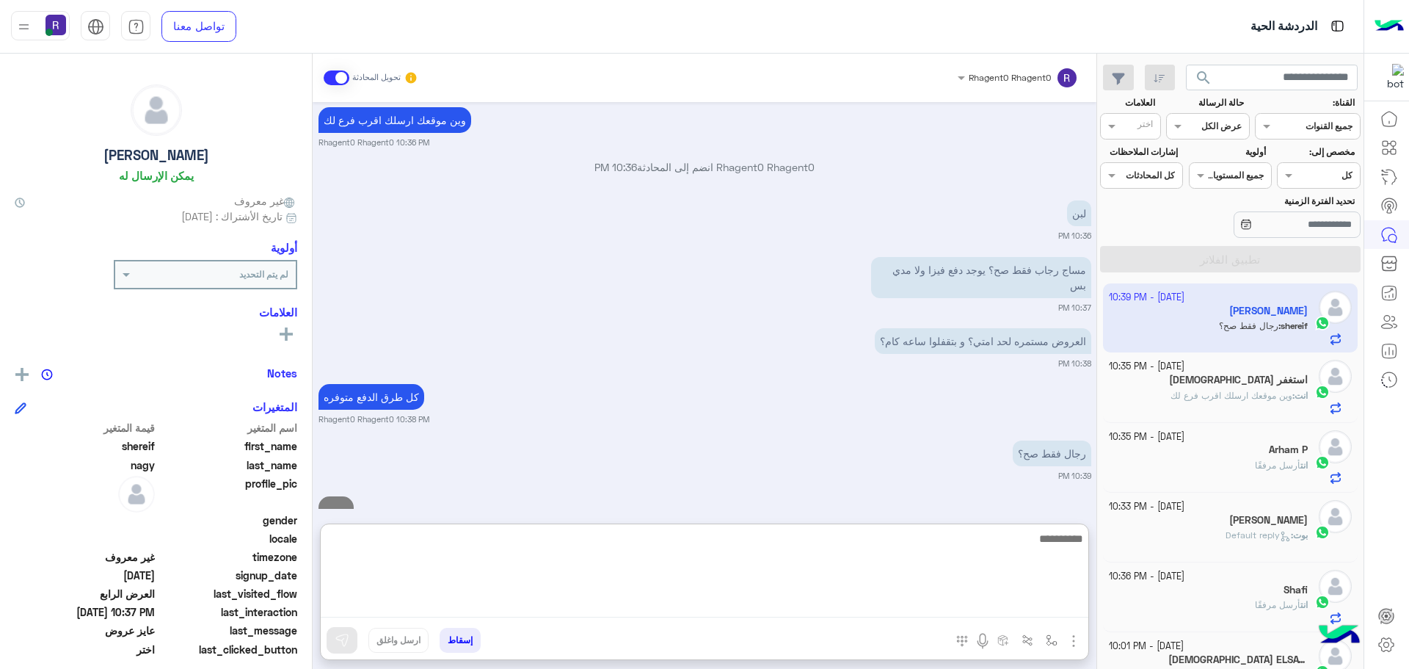
scroll to position [3380, 0]
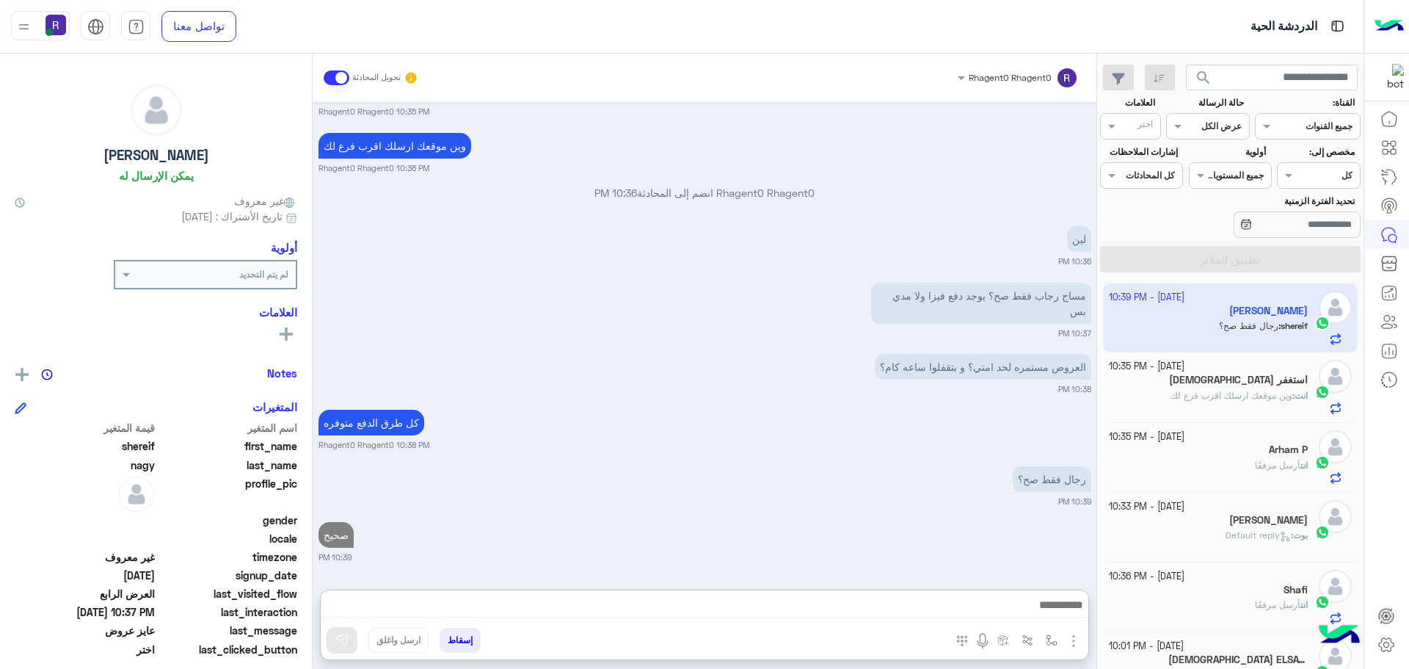
click at [1302, 399] on span "انت" at bounding box center [1301, 395] width 13 height 11
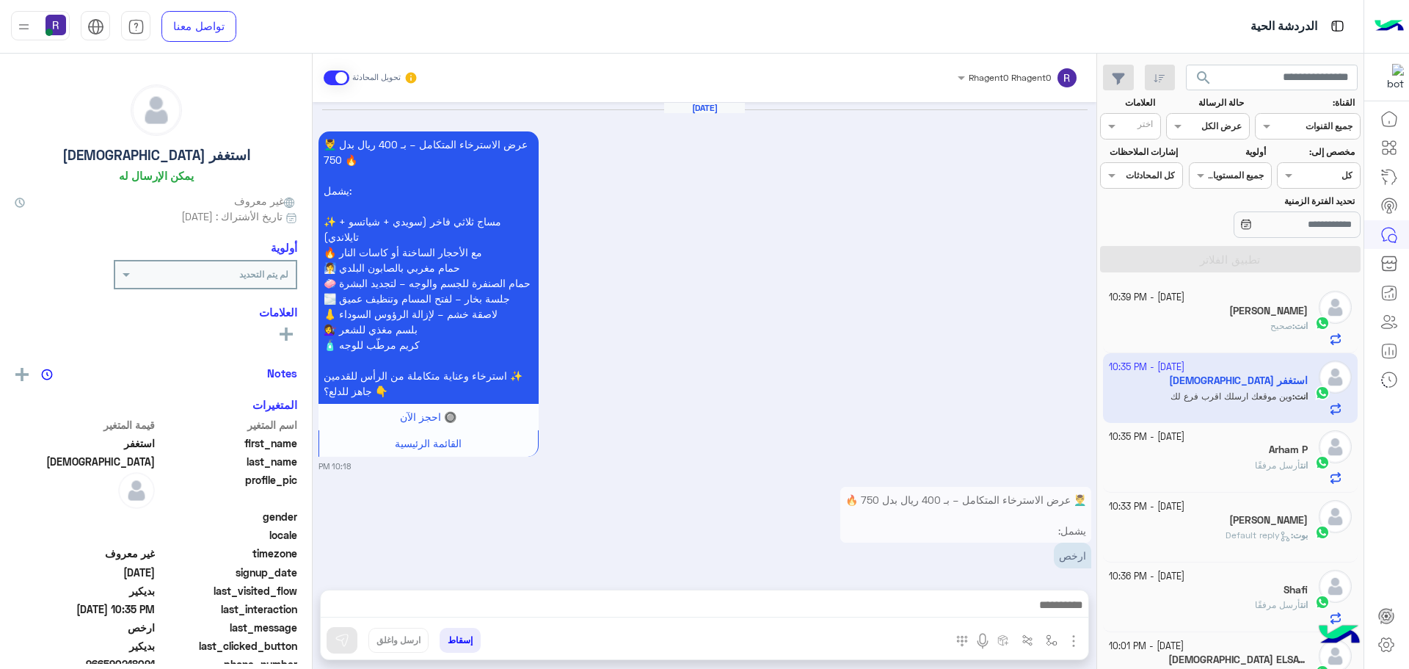
scroll to position [2716, 0]
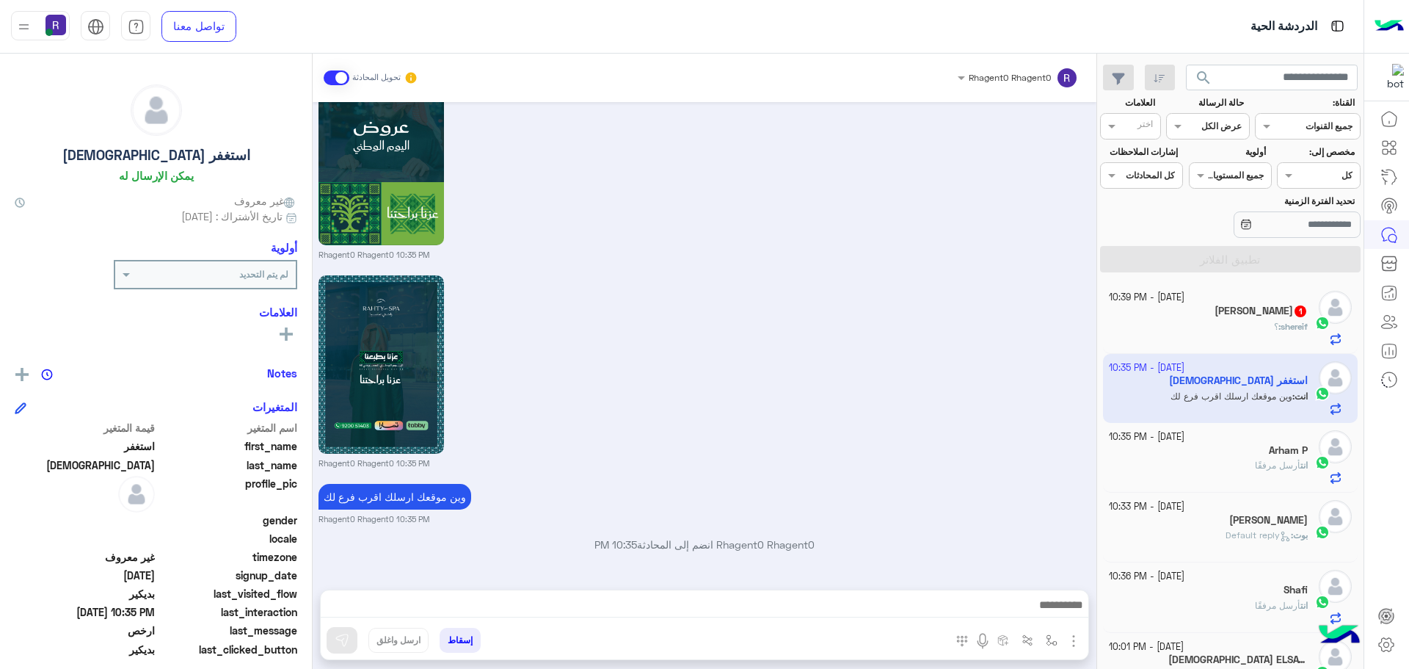
click at [1281, 330] on span "shereif" at bounding box center [1294, 326] width 27 height 11
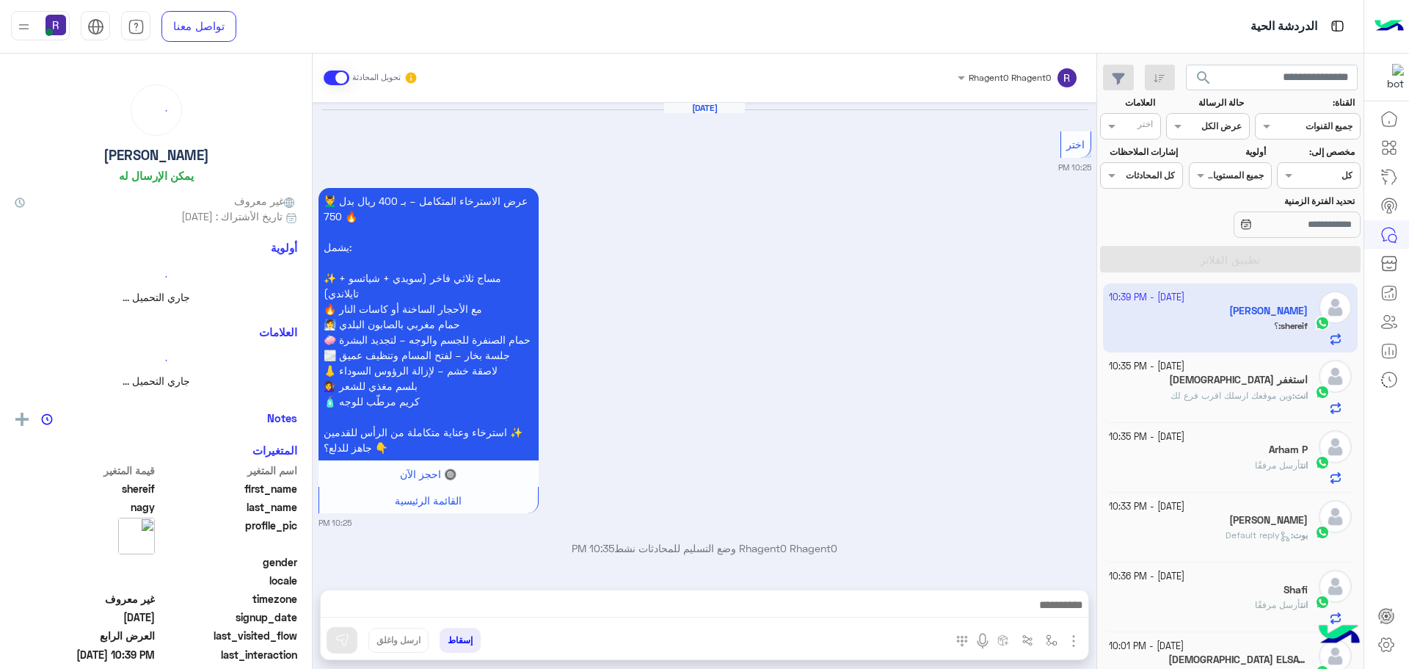
scroll to position [2216, 0]
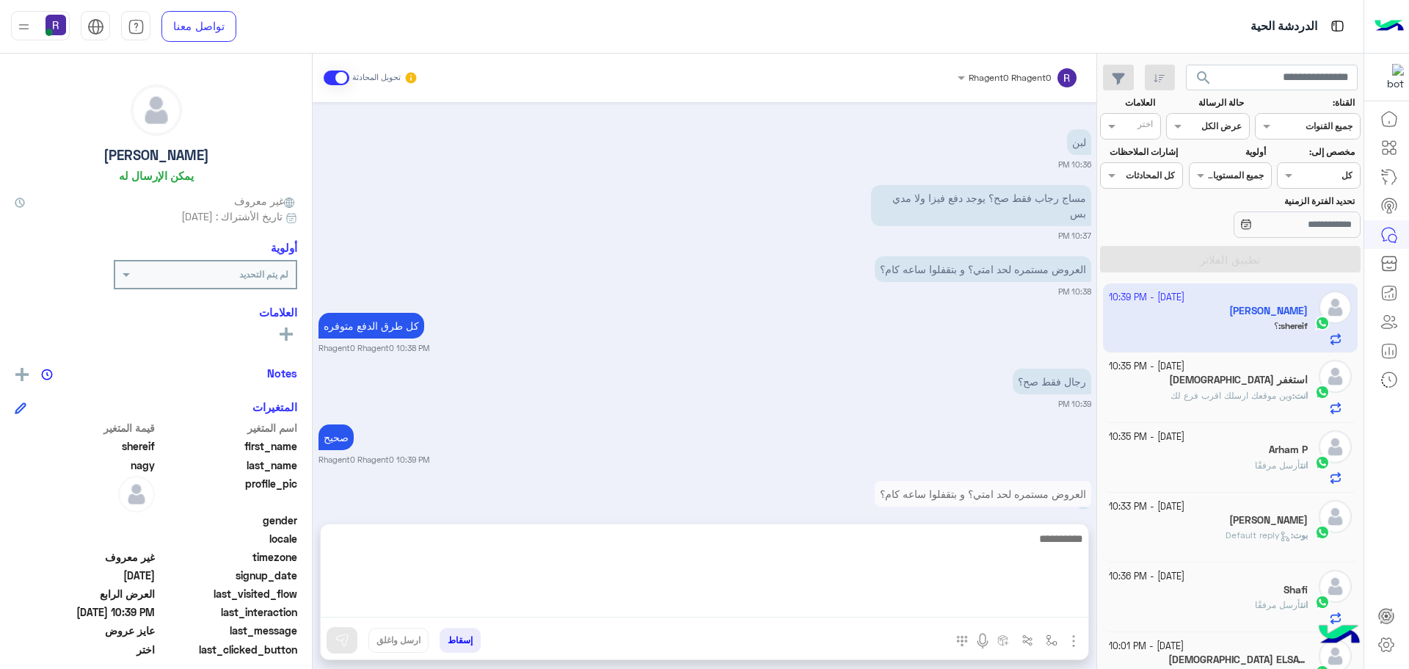
click at [761, 611] on textarea at bounding box center [705, 573] width 768 height 88
type textarea "*******"
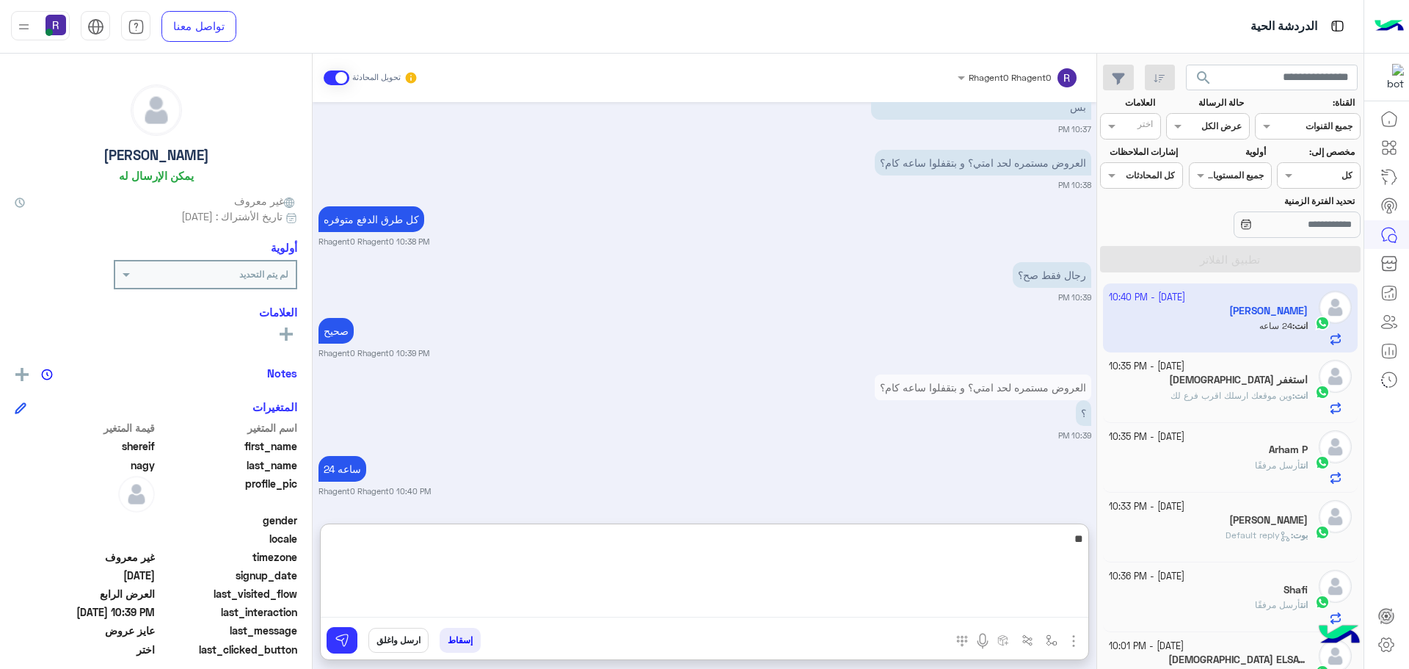
type textarea "*"
click at [772, 602] on textarea at bounding box center [705, 573] width 768 height 88
type textarea "**********"
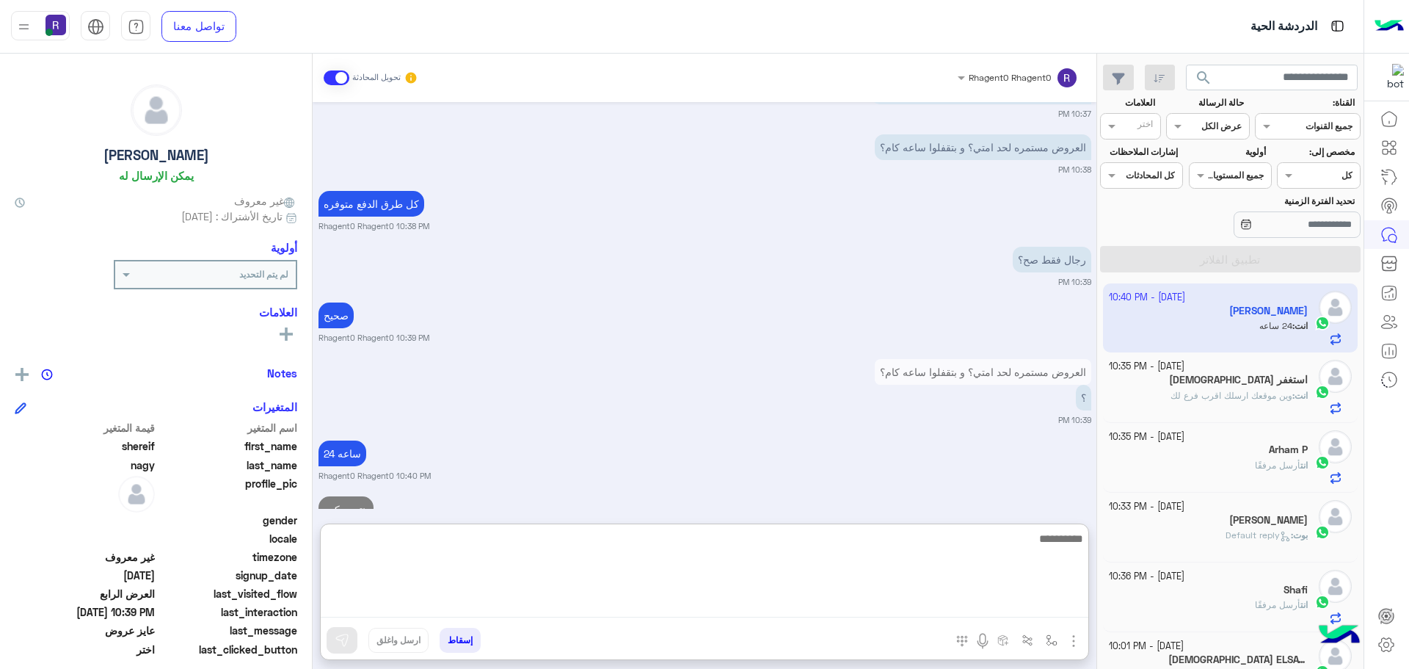
scroll to position [2393, 0]
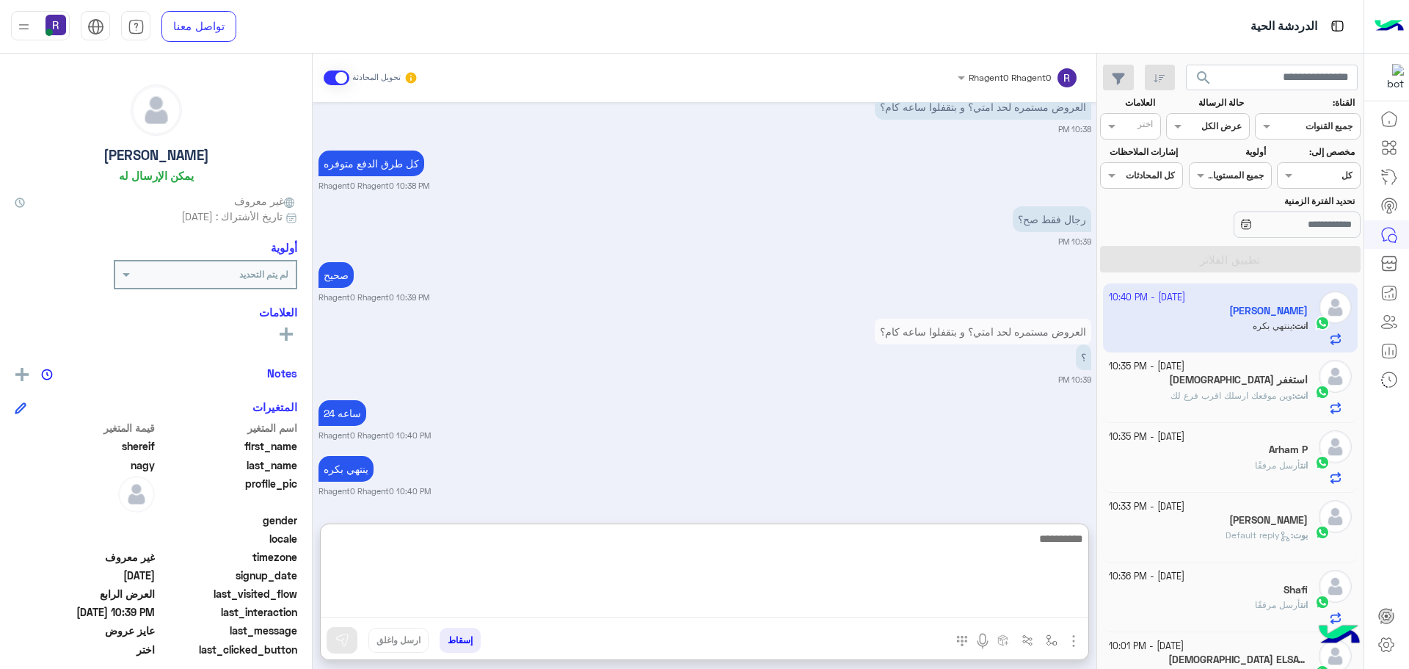
click at [770, 534] on textarea at bounding box center [705, 573] width 768 height 88
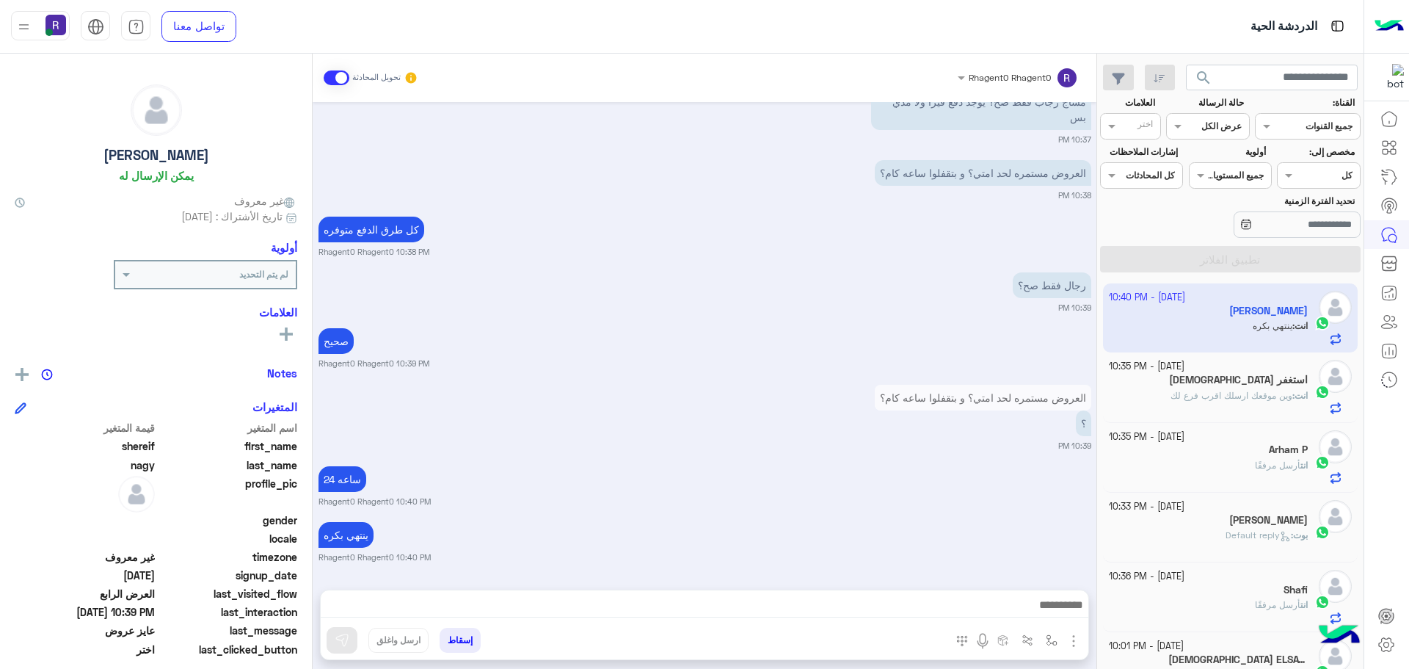
click at [1204, 403] on div "انت : وين موقعك ارسلك اقرب فرع لك" at bounding box center [1209, 402] width 200 height 26
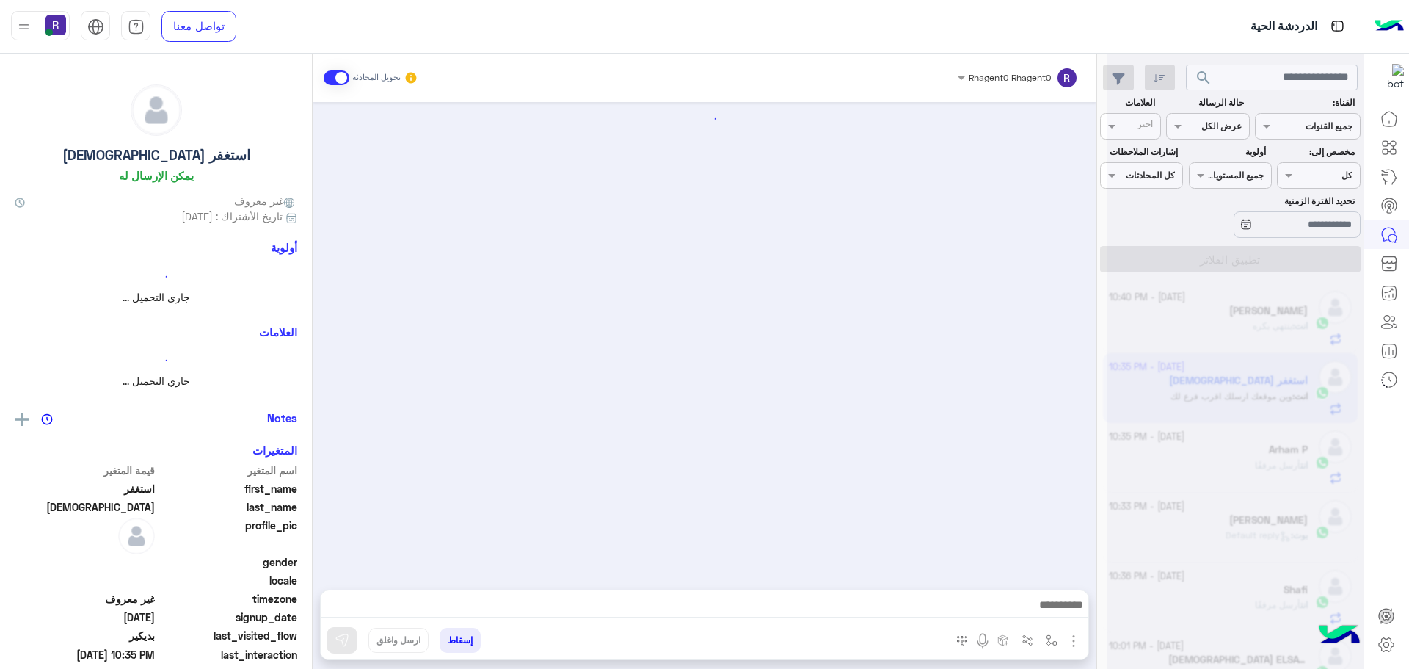
scroll to position [2716, 0]
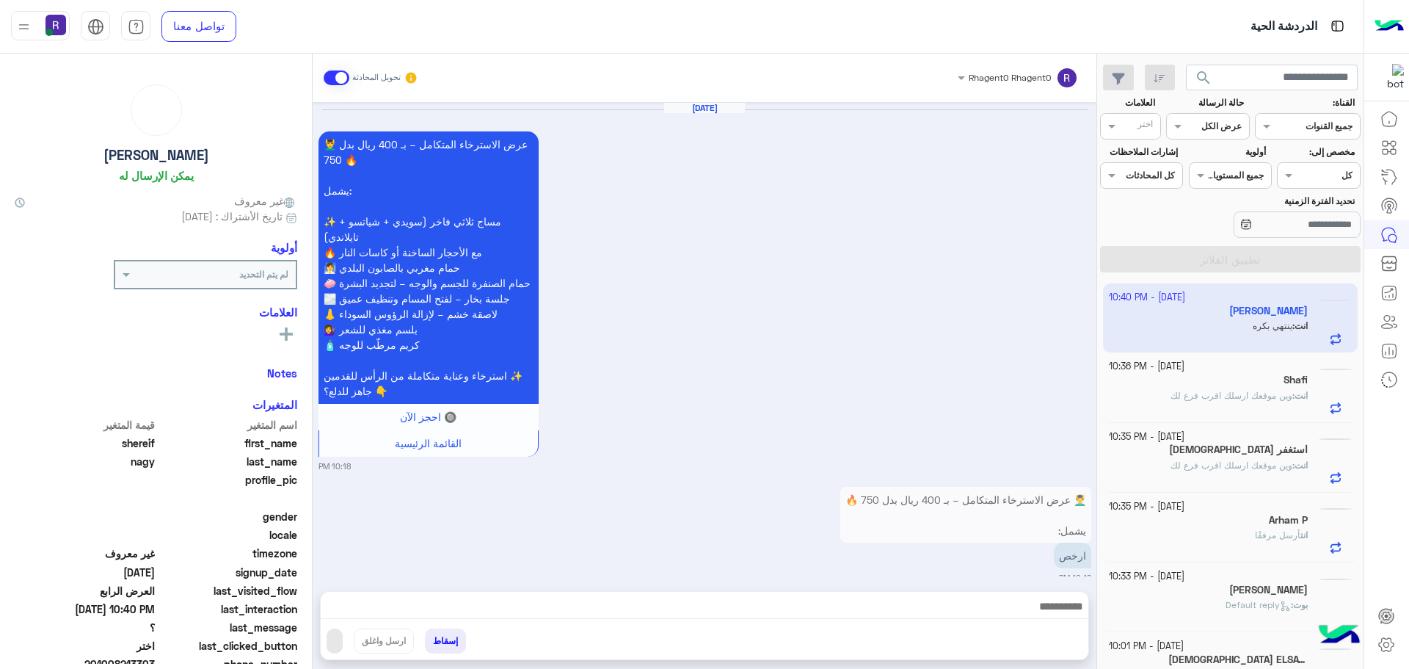
scroll to position [5077, 0]
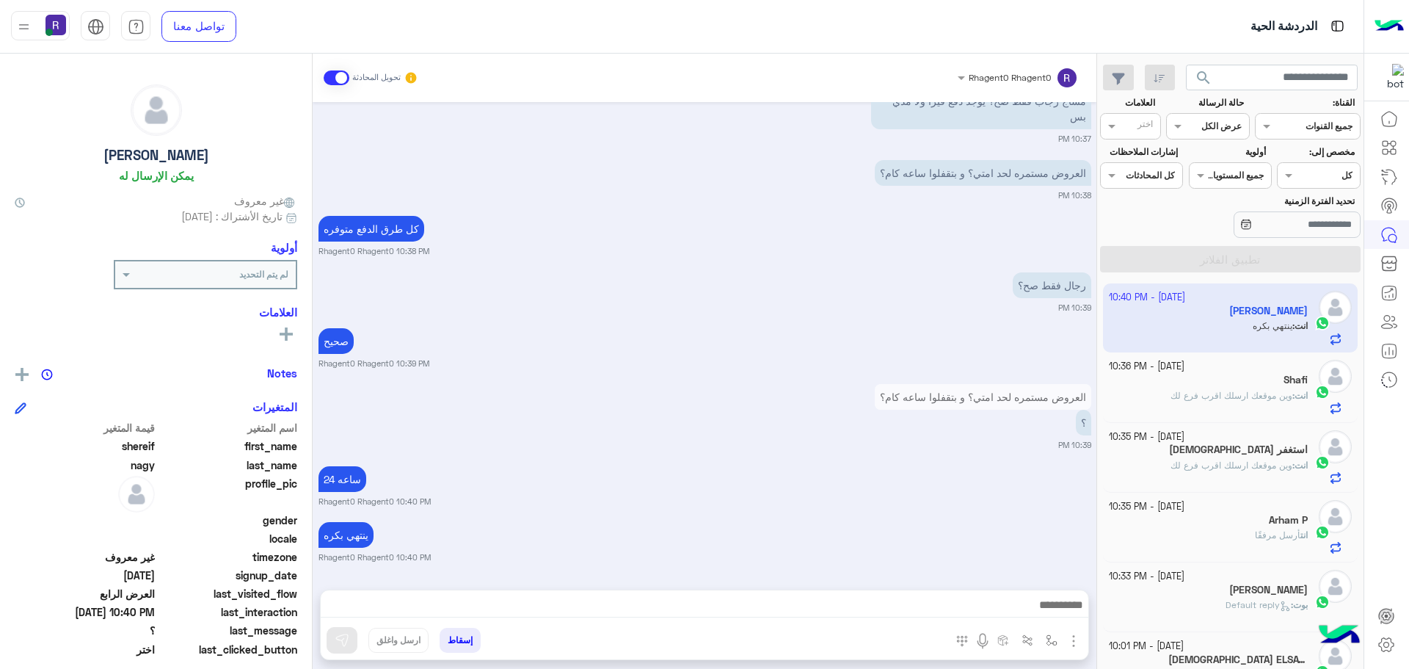
click at [1250, 469] on span "وين موقعك ارسلك اقرب فرع لك" at bounding box center [1232, 464] width 122 height 11
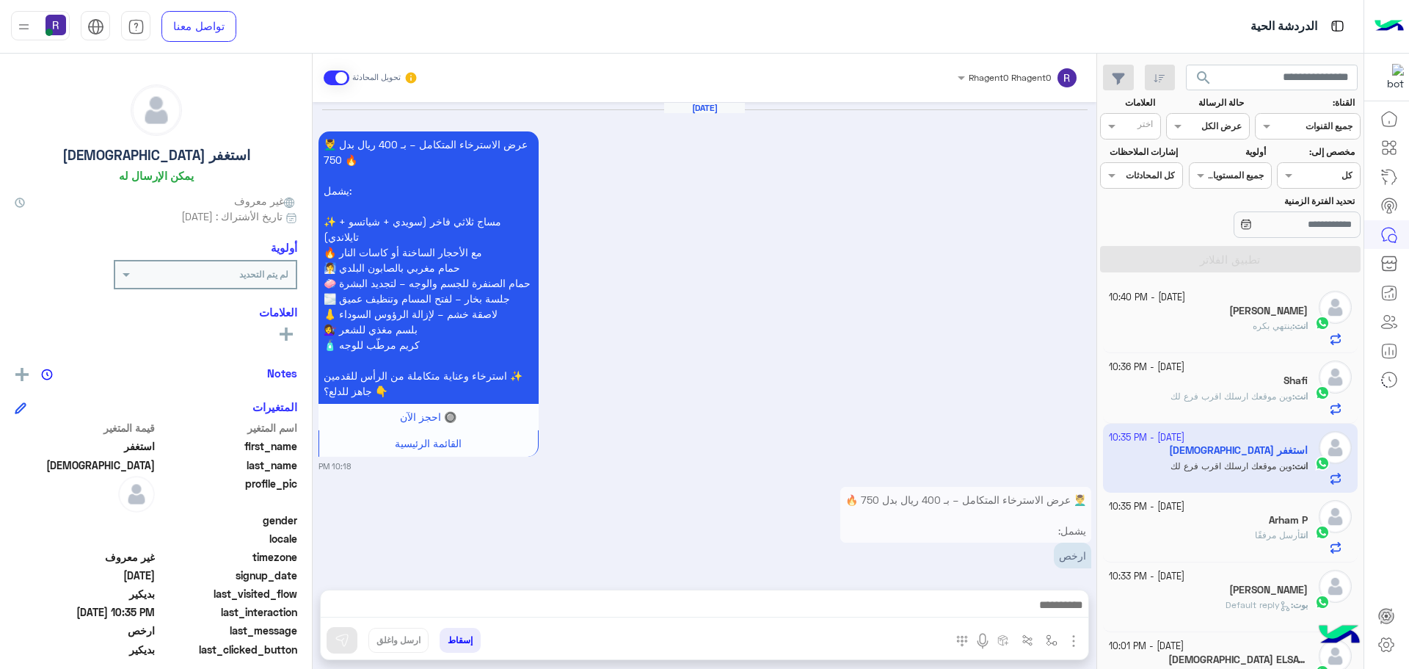
scroll to position [2716, 0]
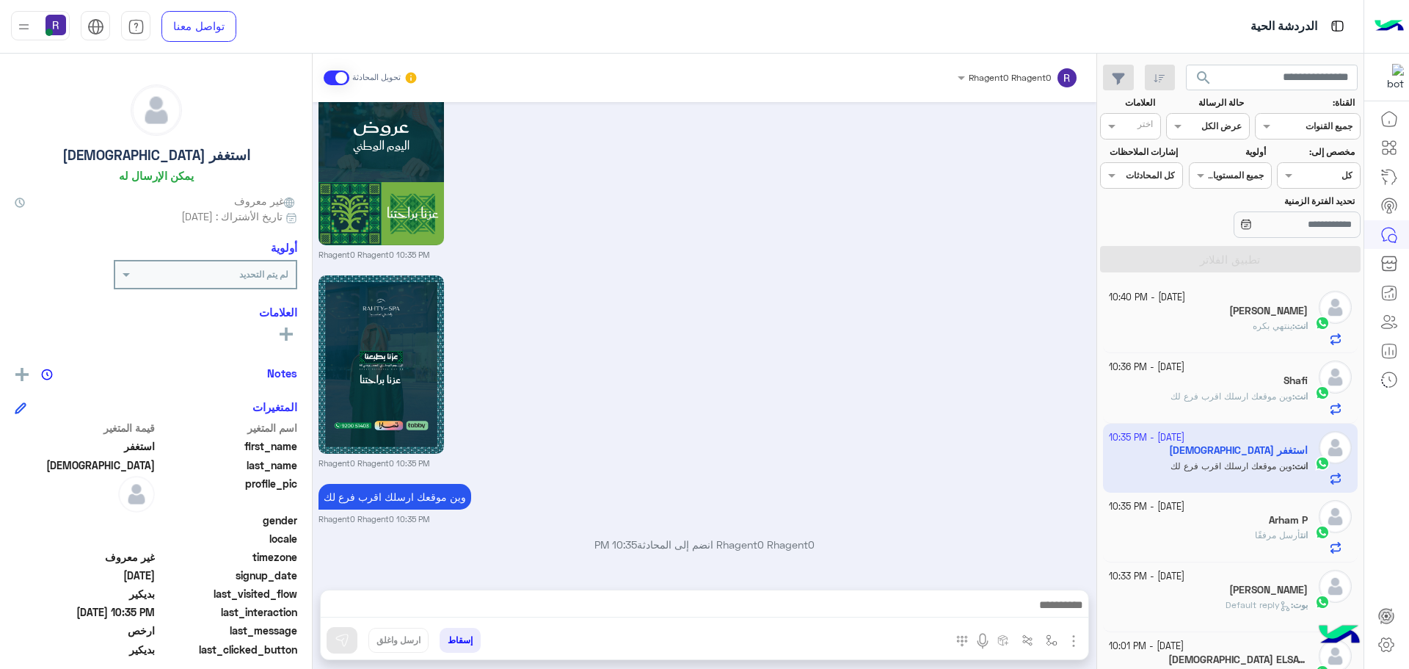
click at [1281, 324] on span "ينتهي بكره" at bounding box center [1273, 325] width 40 height 11
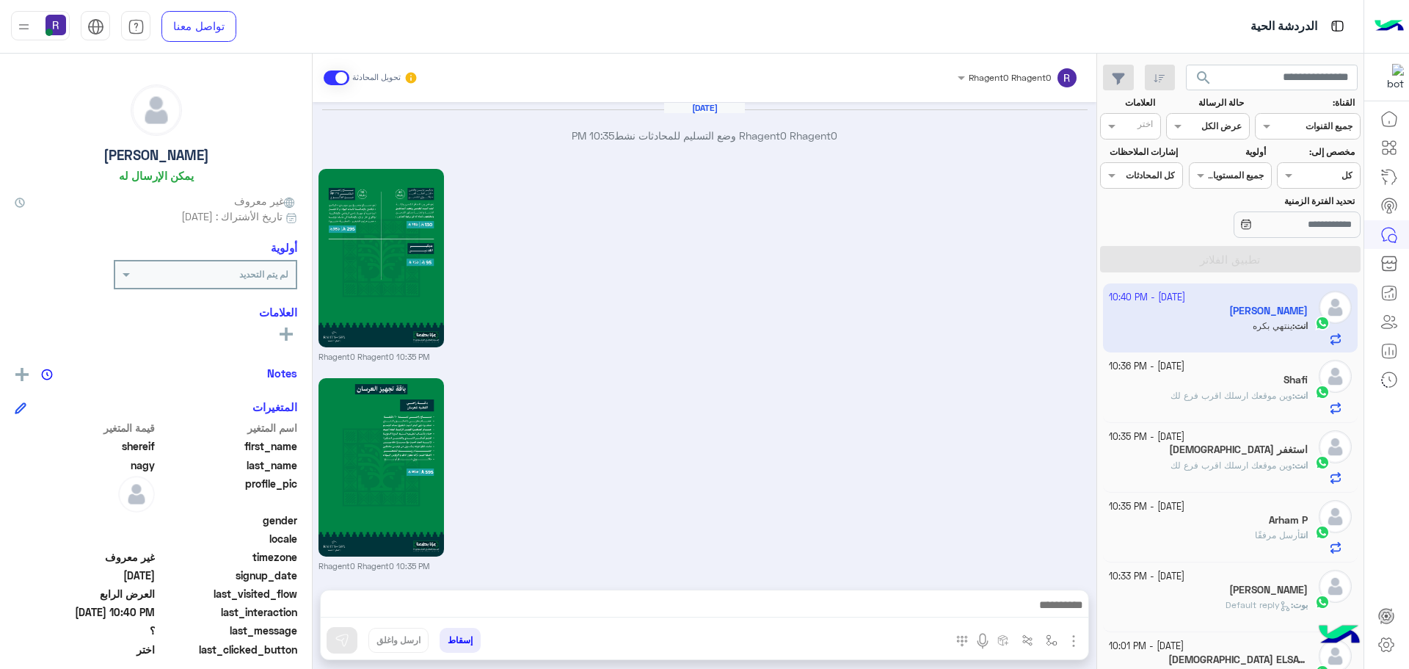
scroll to position [1916, 0]
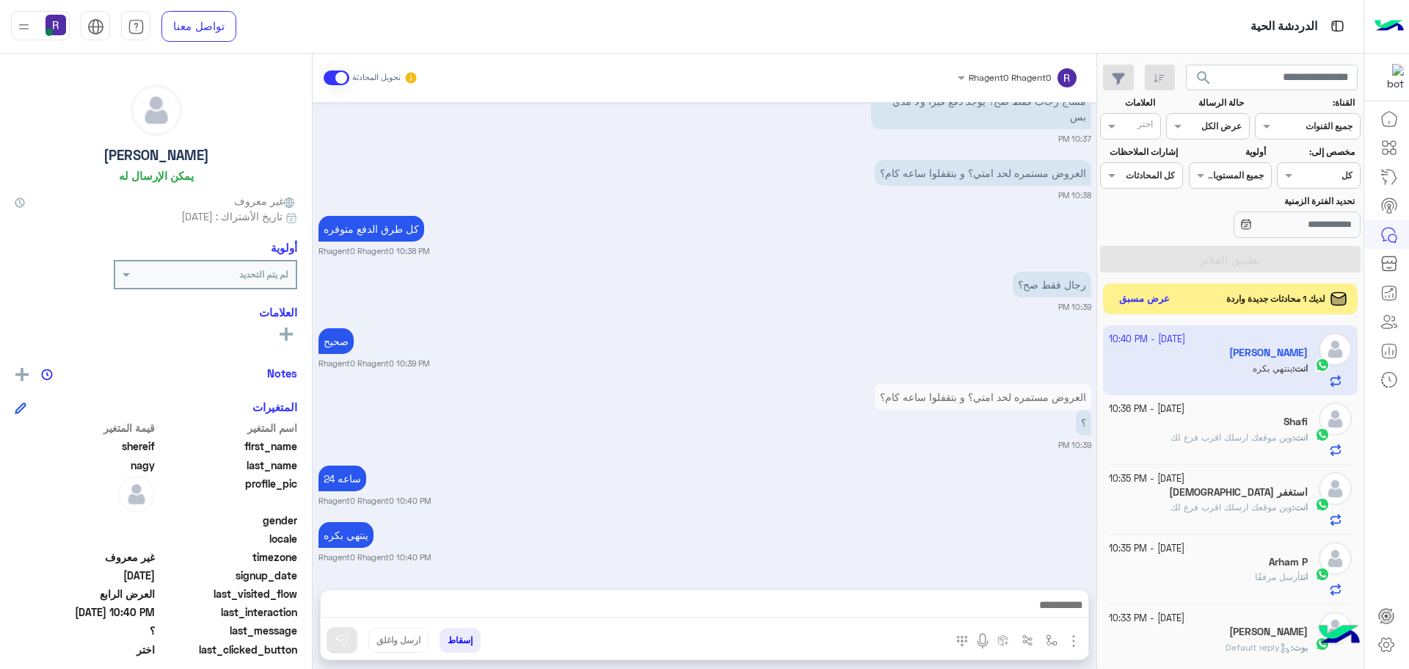
click at [1155, 297] on button "عرض مسبق" at bounding box center [1145, 299] width 62 height 20
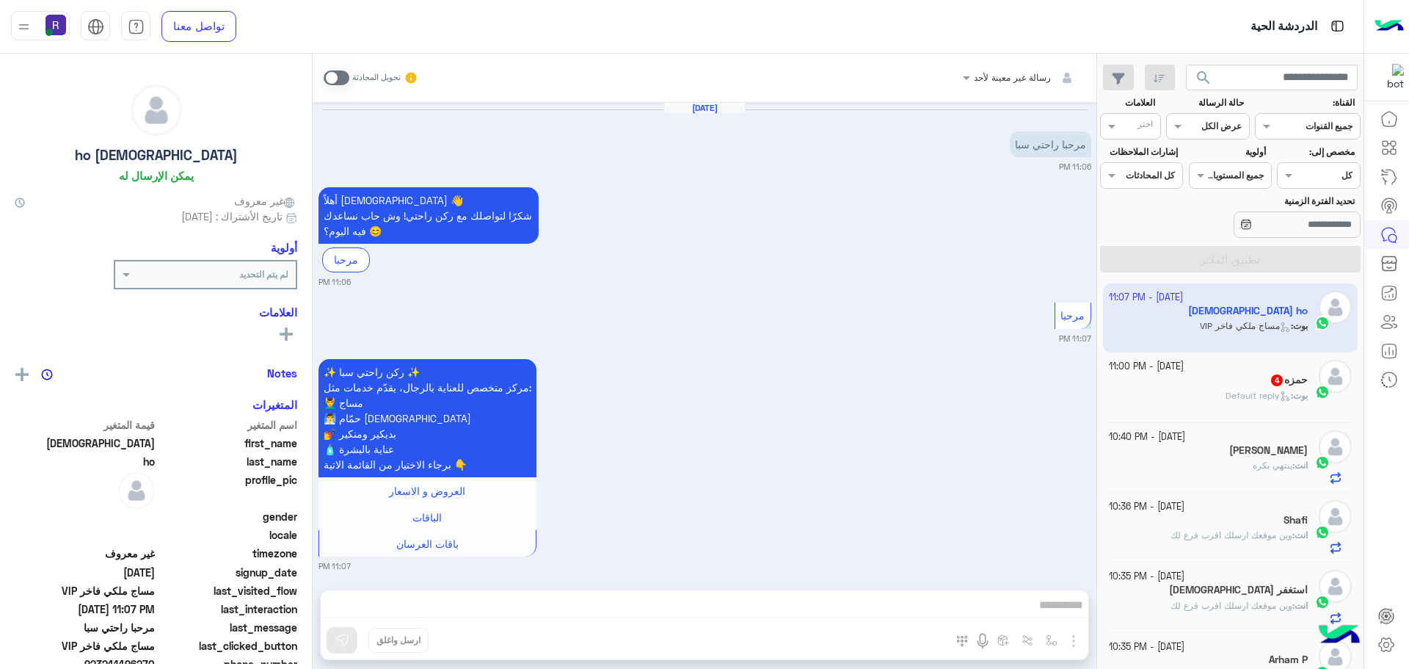
scroll to position [550, 0]
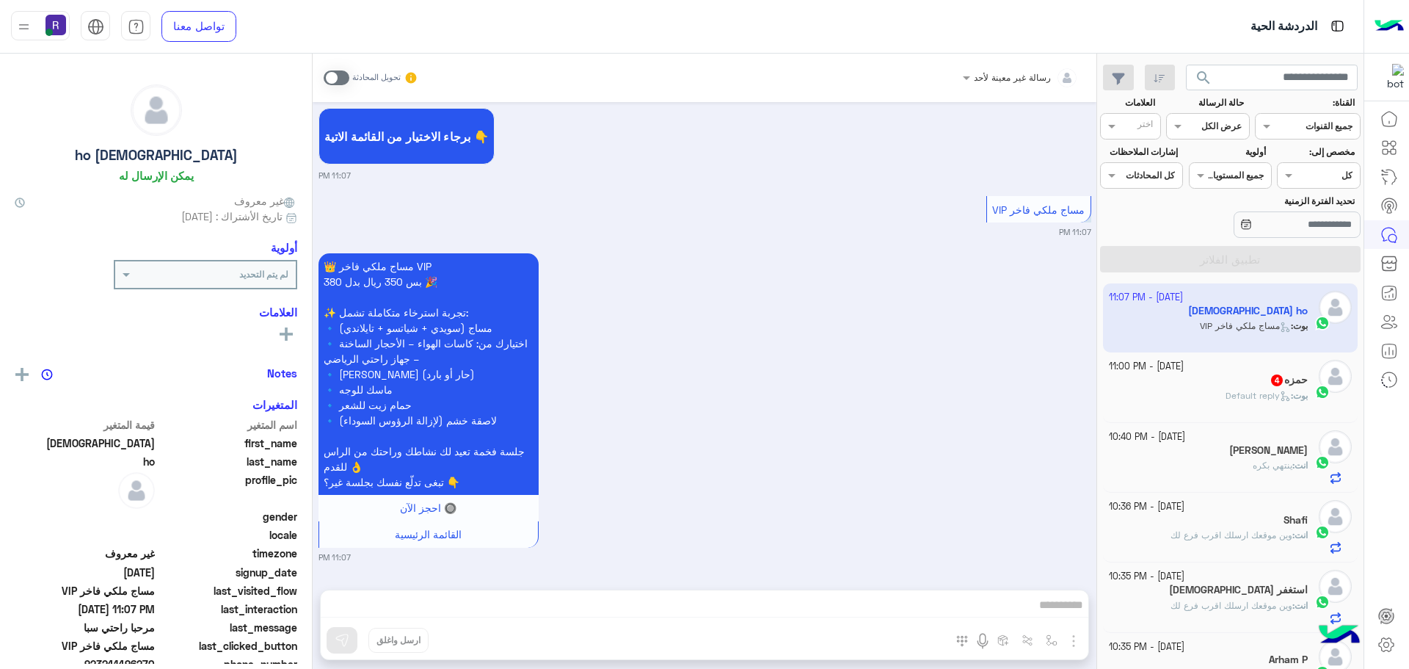
click at [1219, 385] on div "حمزه 4" at bounding box center [1209, 381] width 200 height 15
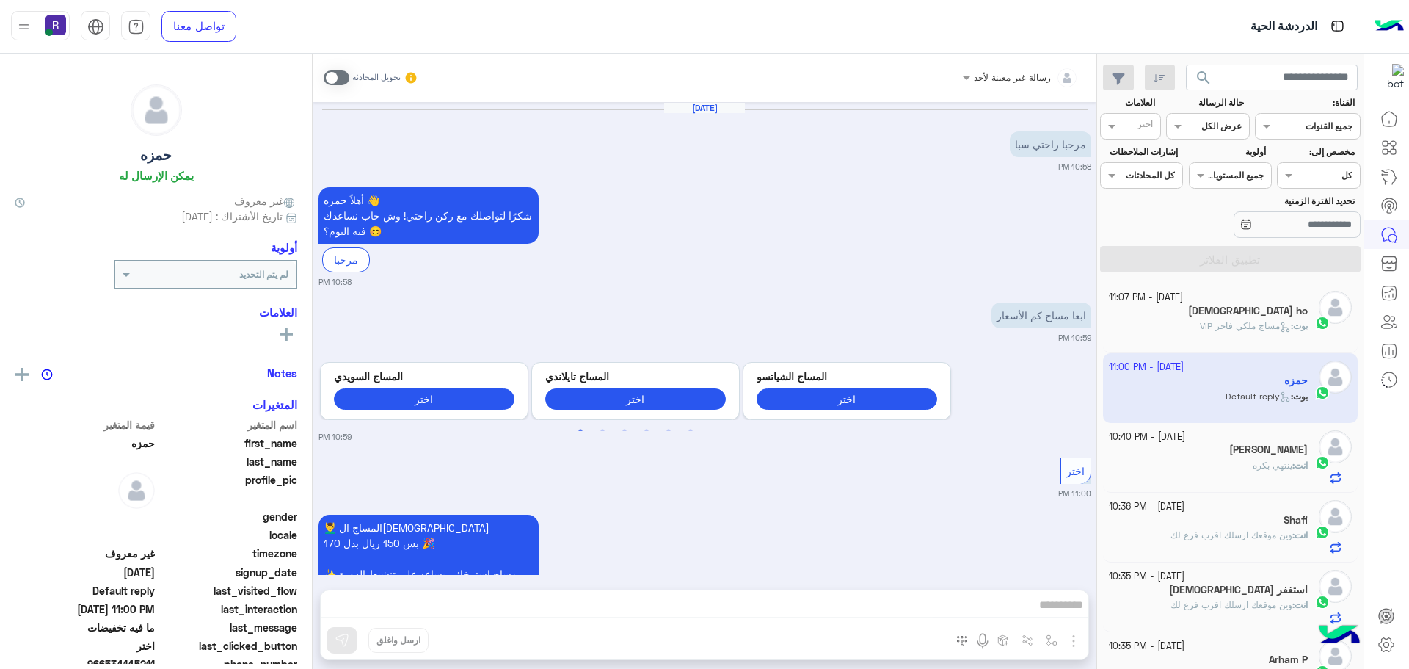
scroll to position [340, 0]
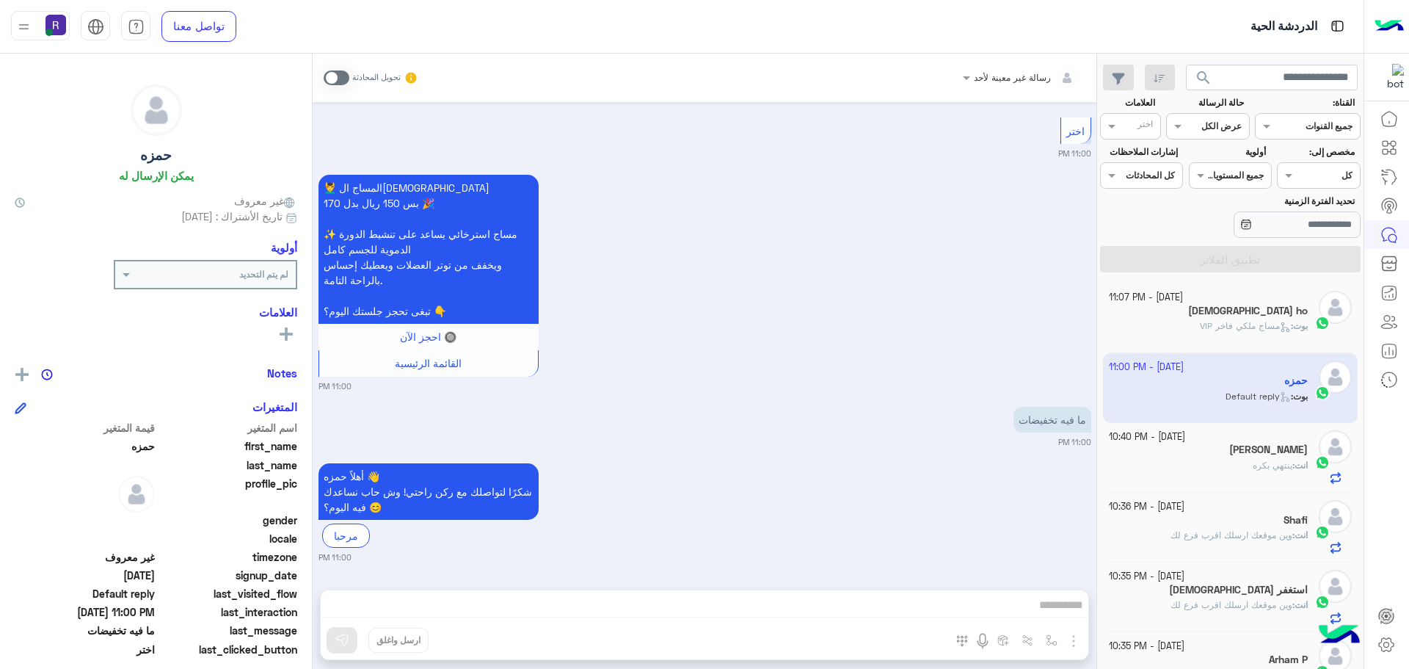
click at [338, 75] on span at bounding box center [337, 77] width 26 height 15
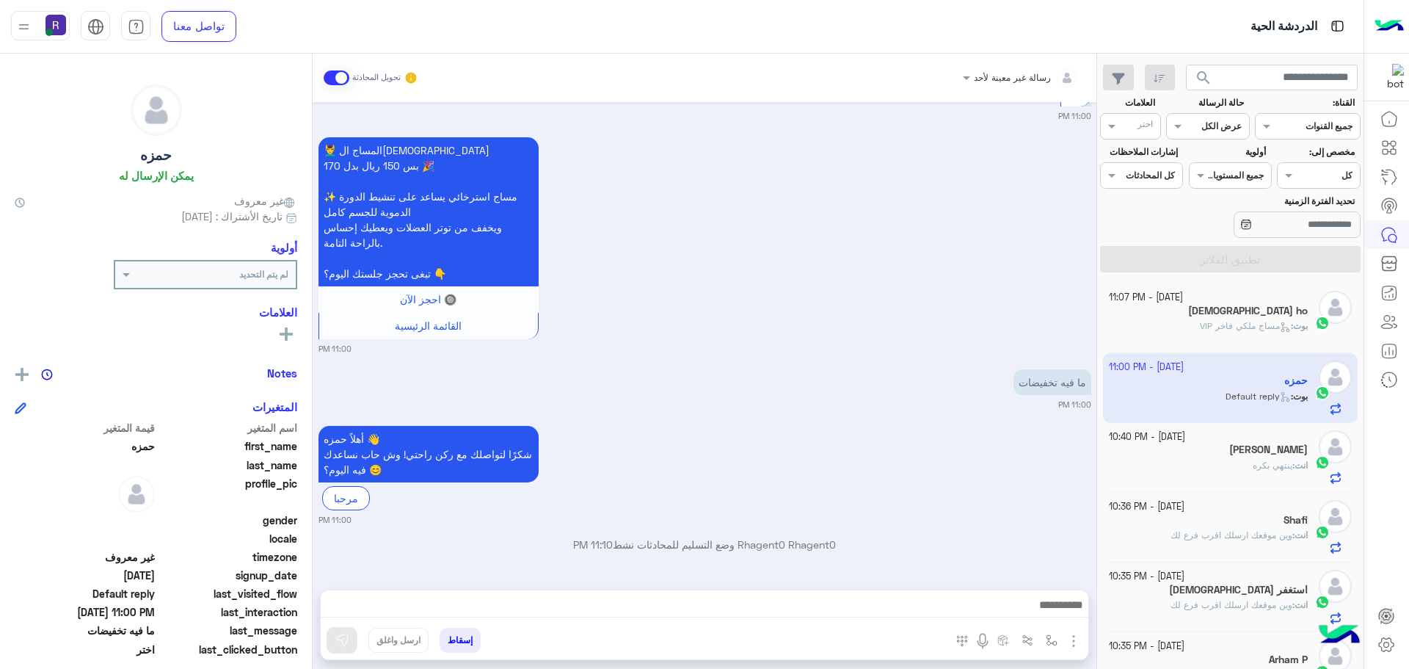
click at [1070, 639] on img "button" at bounding box center [1074, 641] width 18 height 18
click at [1047, 610] on span "الصور" at bounding box center [1045, 608] width 27 height 17
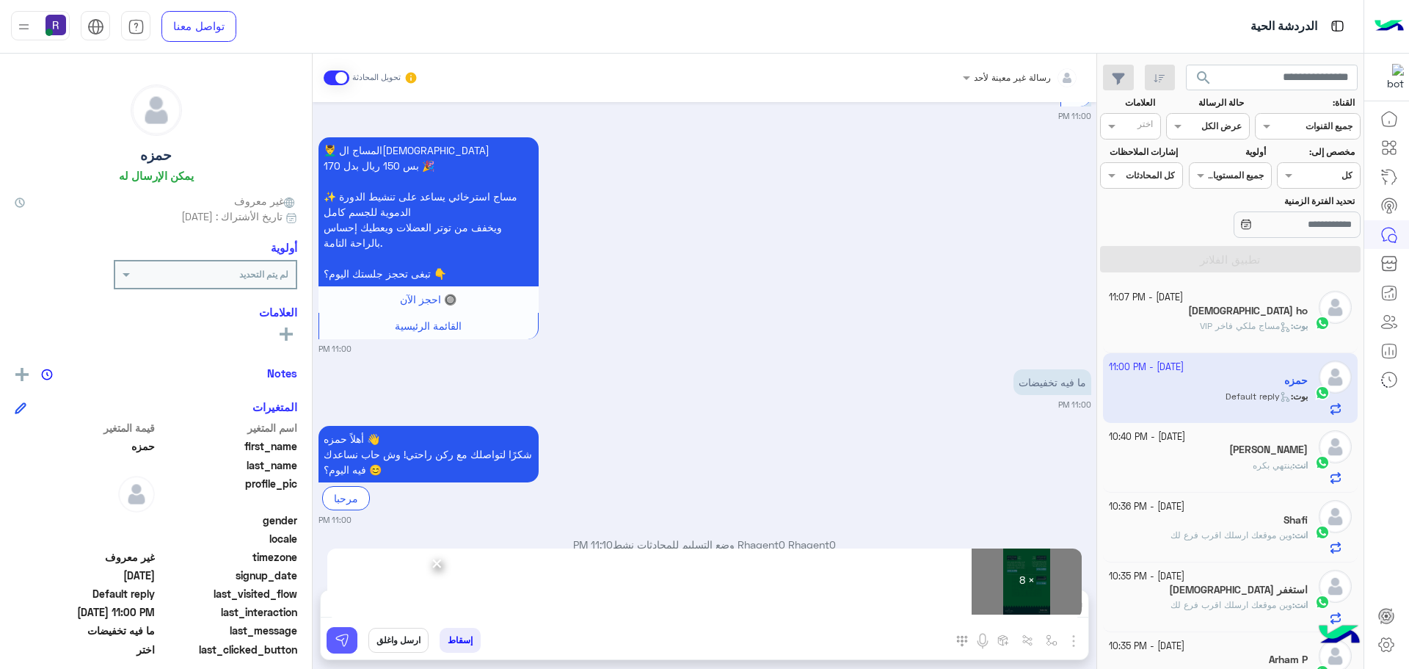
click at [348, 643] on img at bounding box center [342, 640] width 15 height 15
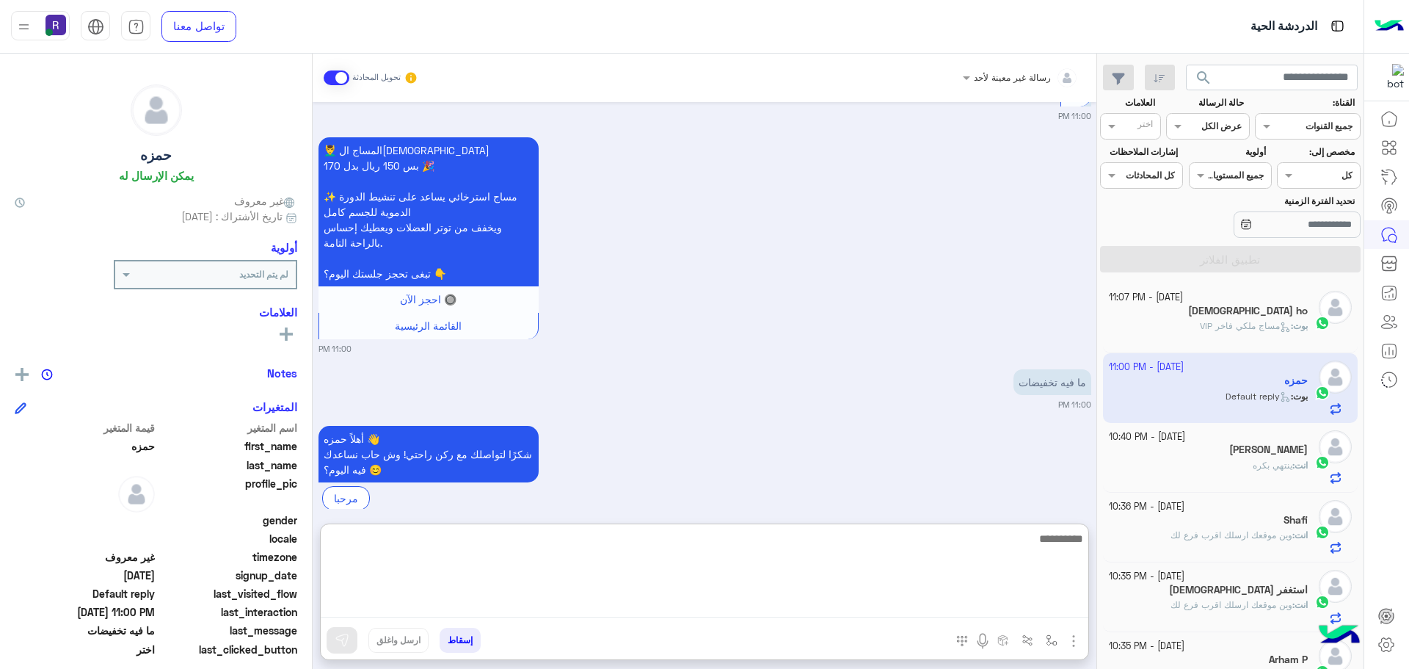
paste textarea "**********"
type textarea "**********"
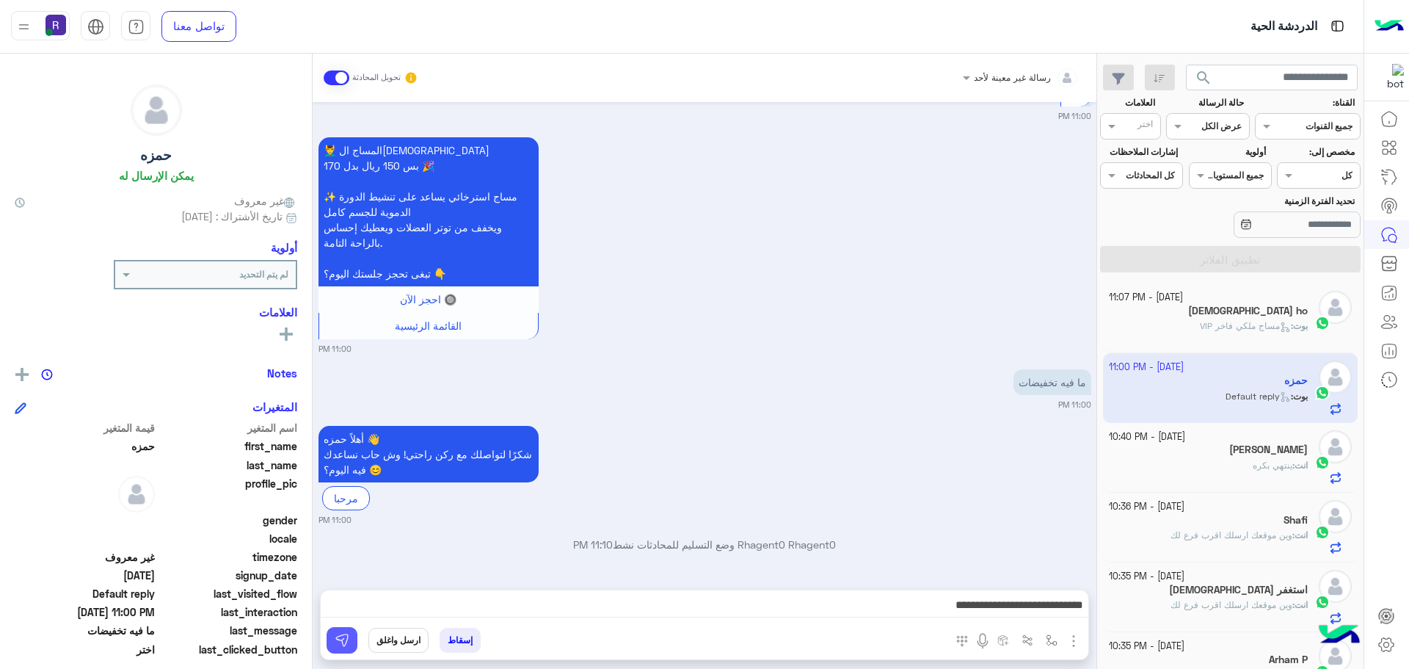
click at [347, 637] on img at bounding box center [342, 640] width 15 height 15
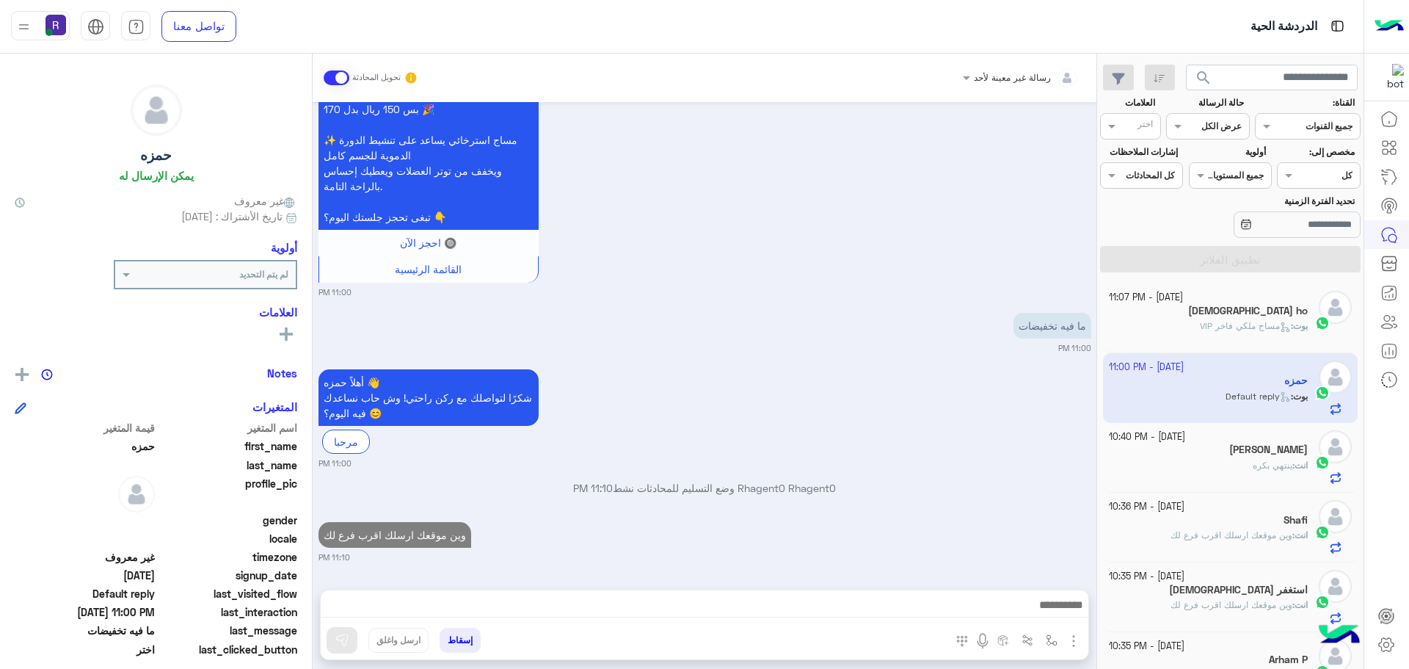
click at [1229, 448] on div "[PERSON_NAME]" at bounding box center [1209, 450] width 200 height 15
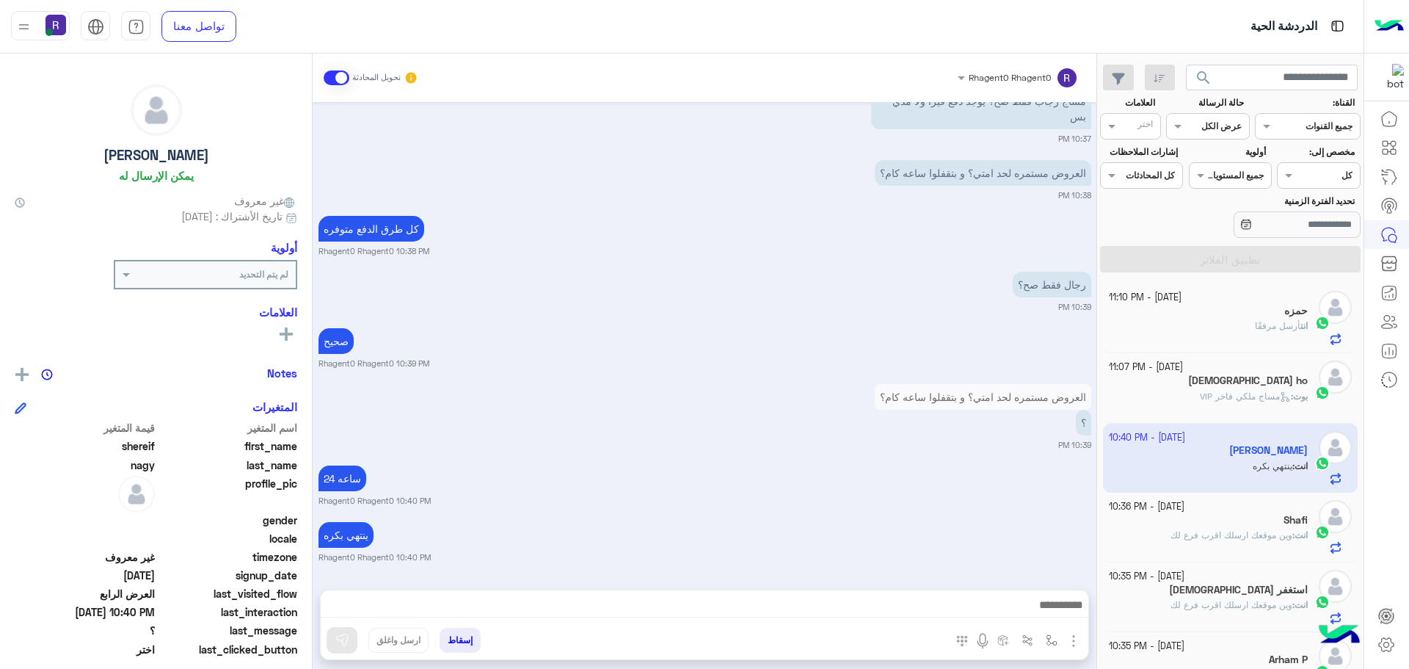
scroll to position [440, 0]
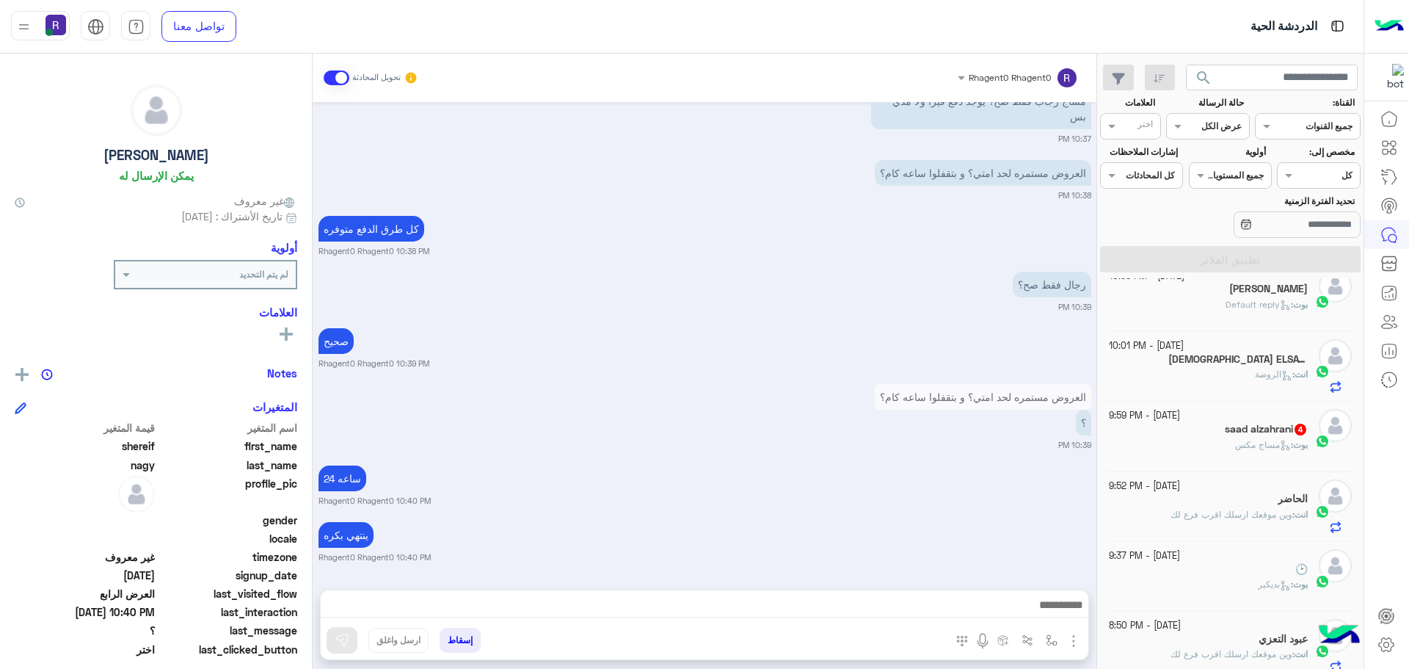
click at [1243, 425] on h5 "saad alzahrani 4" at bounding box center [1266, 429] width 83 height 12
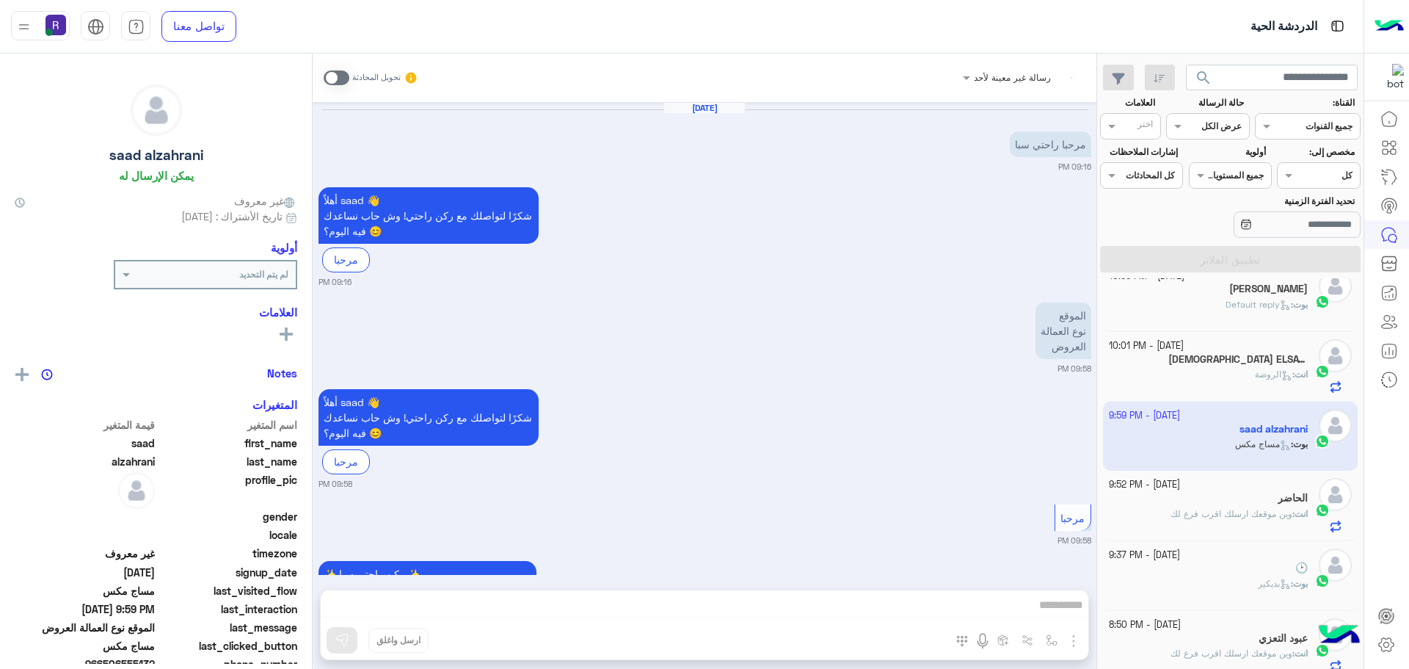
scroll to position [721, 0]
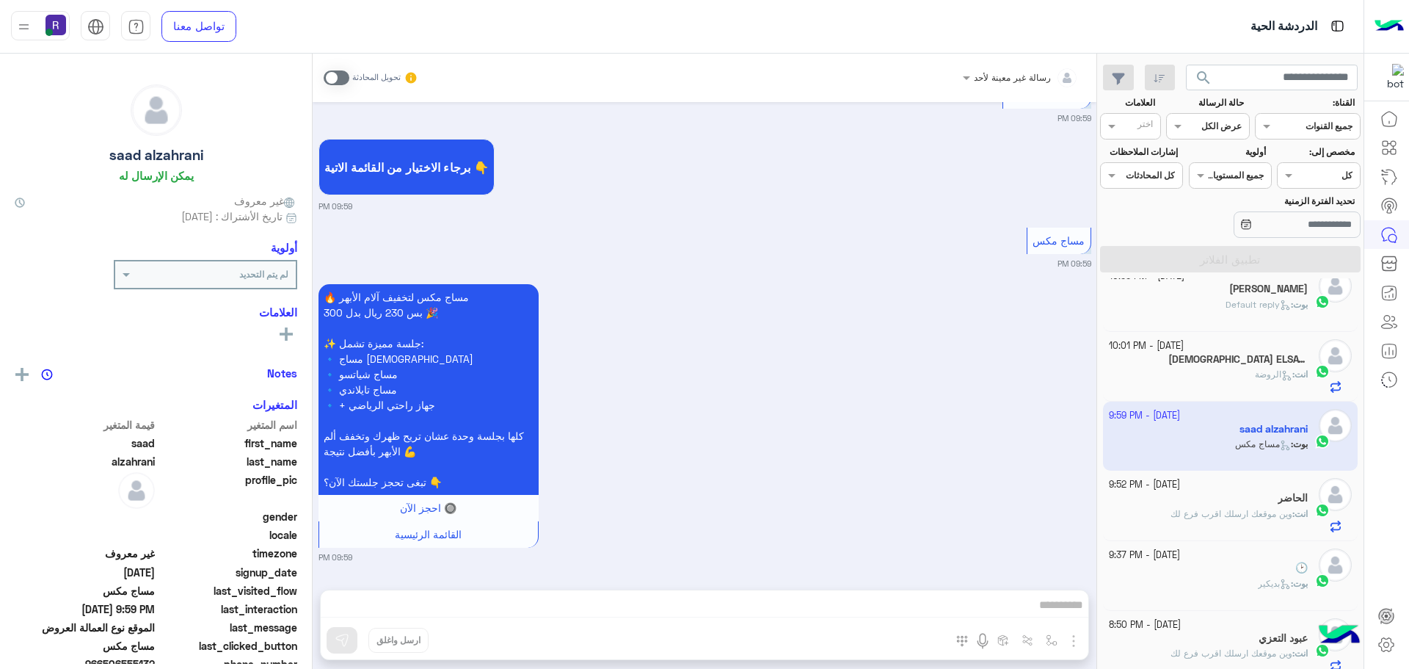
click at [340, 76] on span at bounding box center [337, 77] width 26 height 15
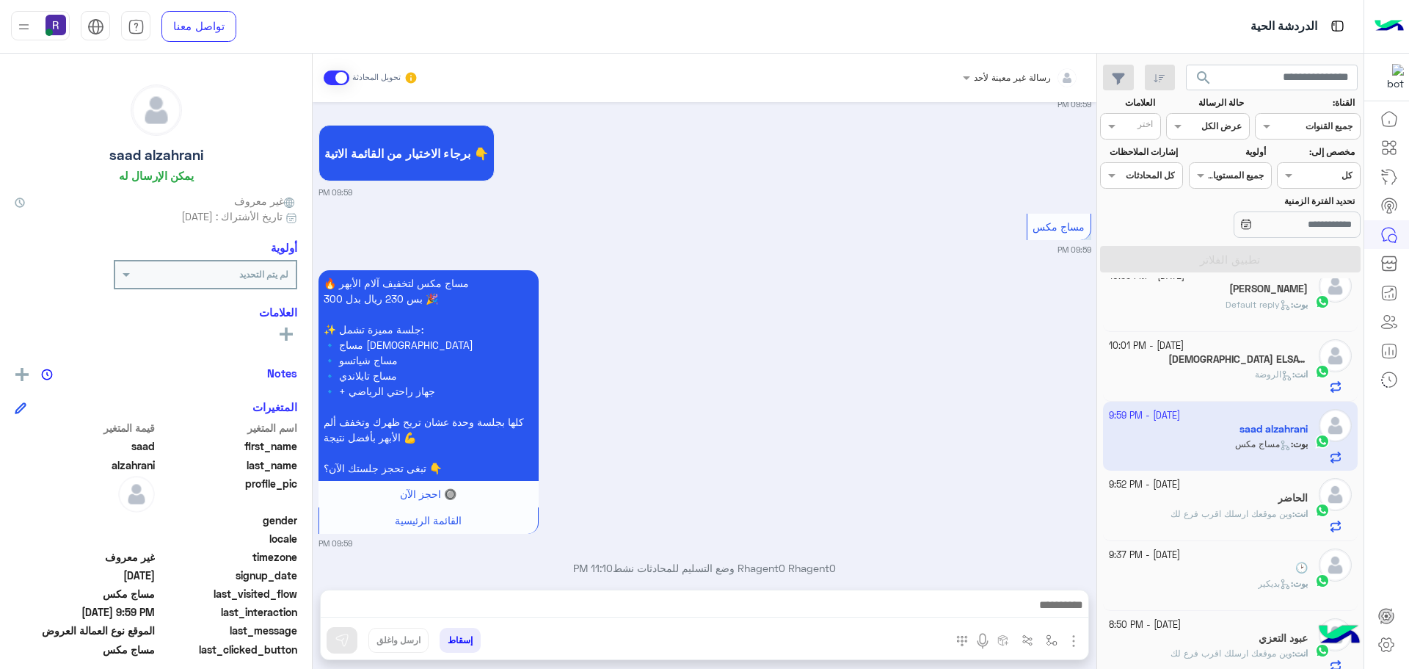
scroll to position [758, 0]
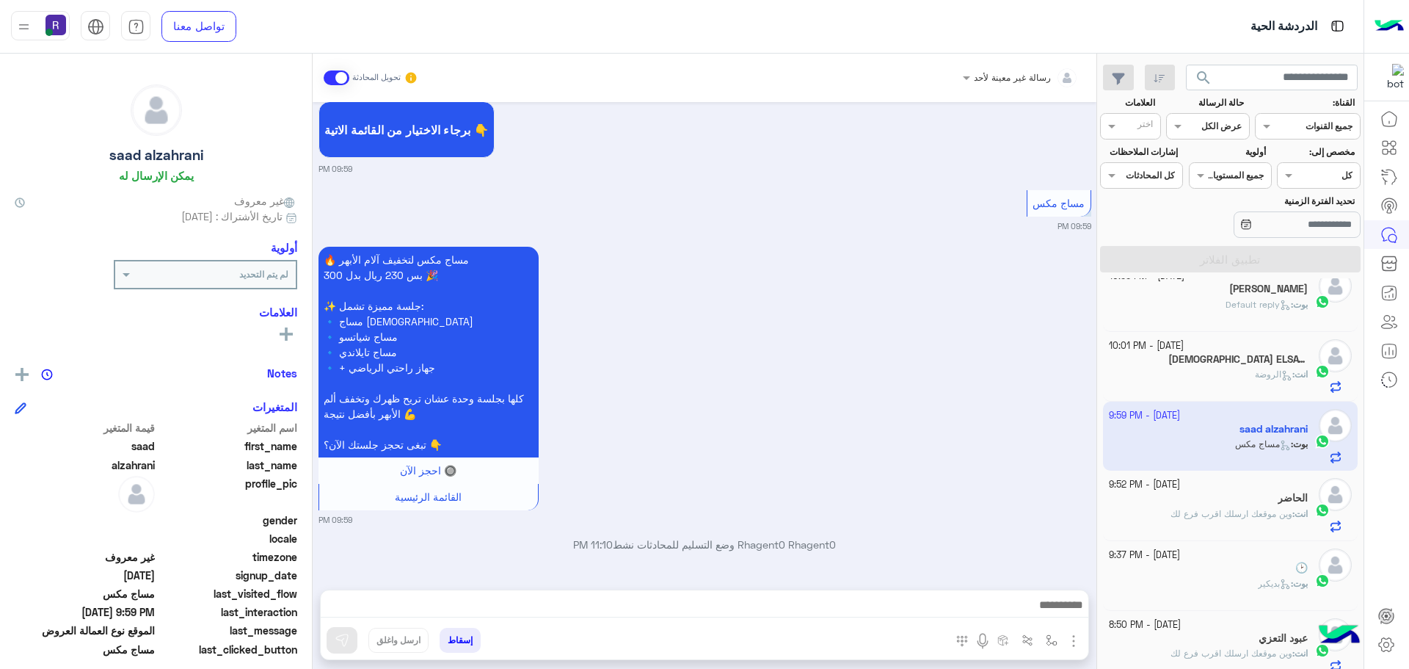
click at [1072, 634] on img "button" at bounding box center [1074, 641] width 18 height 18
click at [1059, 615] on button "الصور" at bounding box center [1051, 608] width 62 height 29
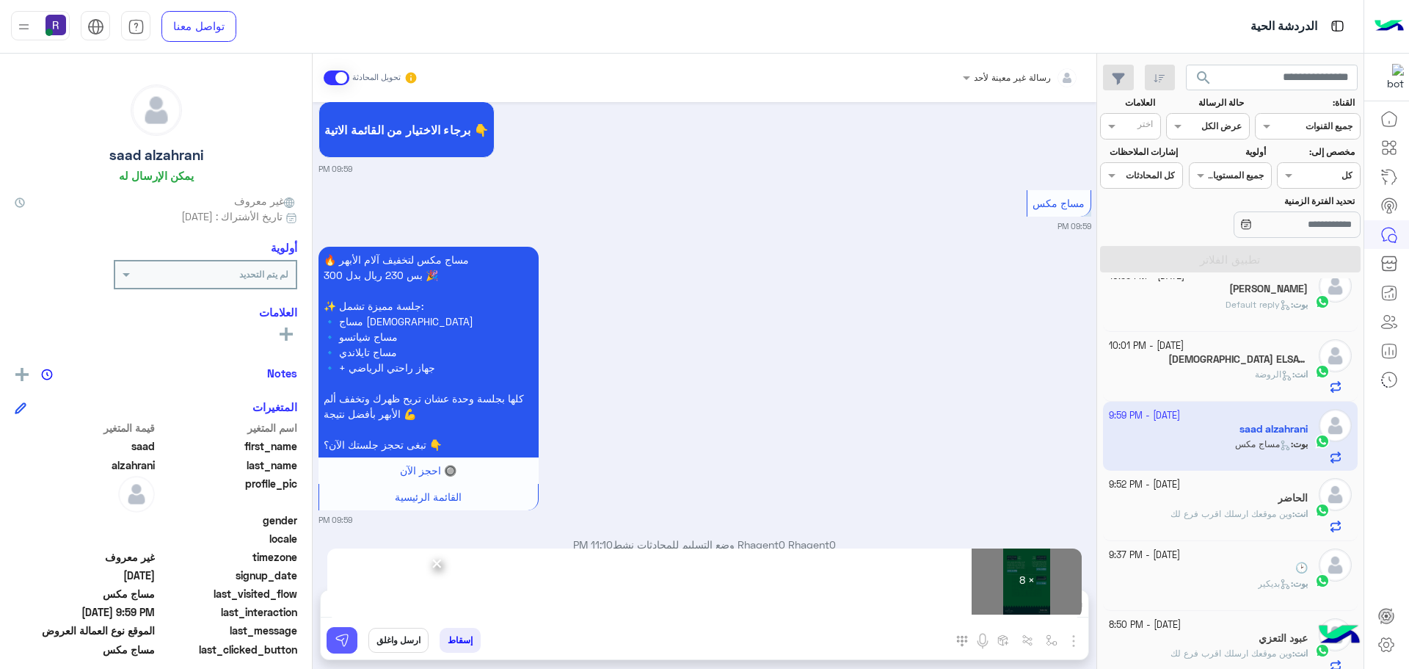
click at [346, 644] on img at bounding box center [342, 640] width 15 height 15
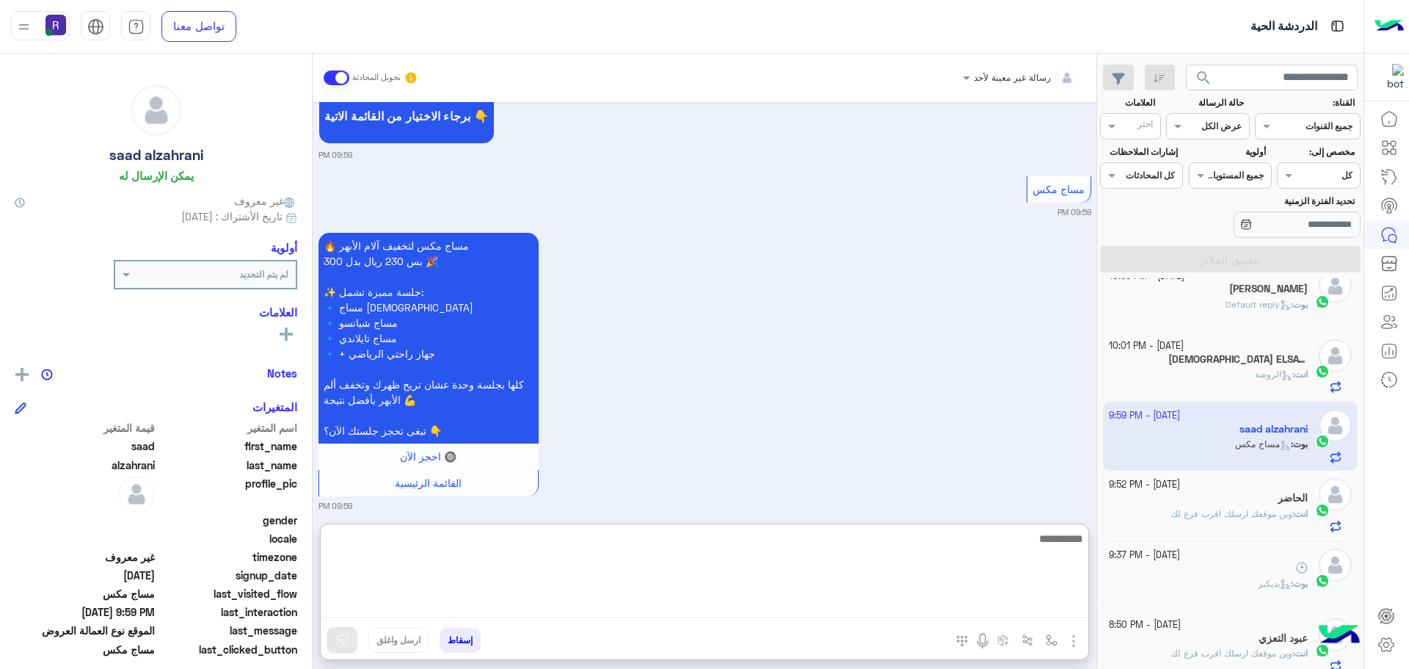
paste textarea "**********"
type textarea "**********"
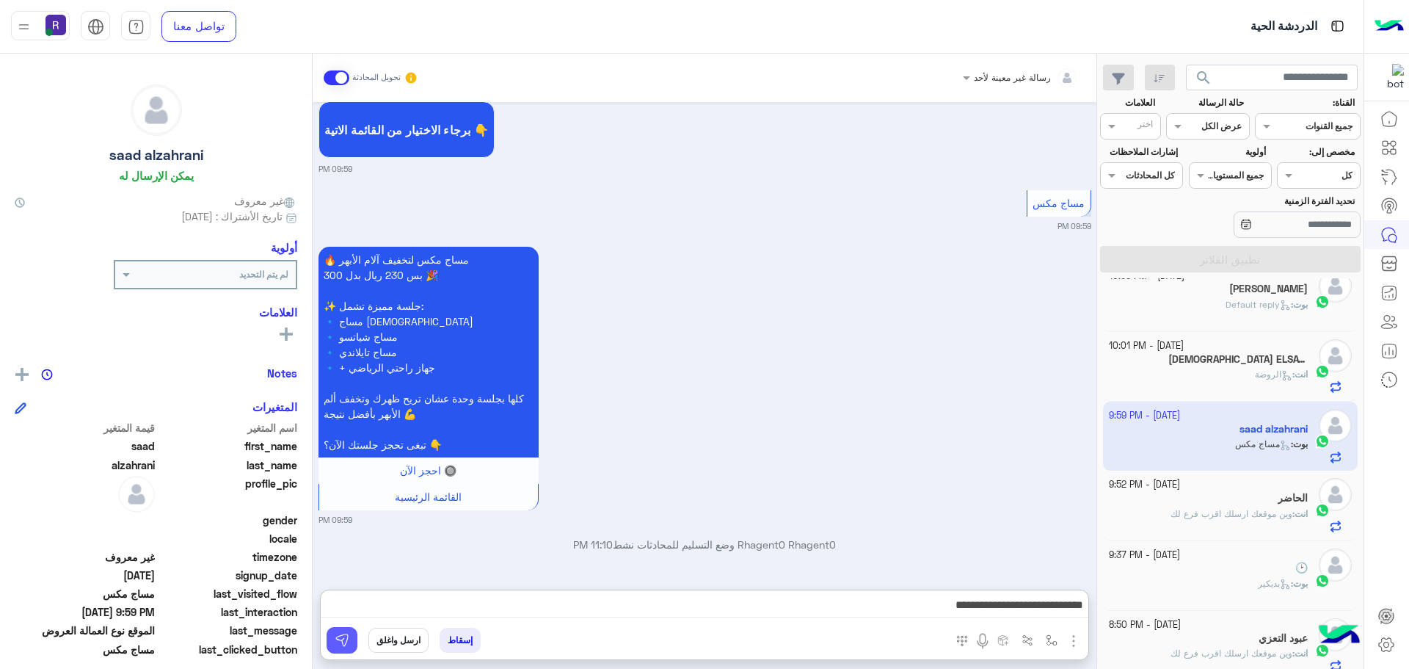
click at [341, 642] on img at bounding box center [342, 640] width 15 height 15
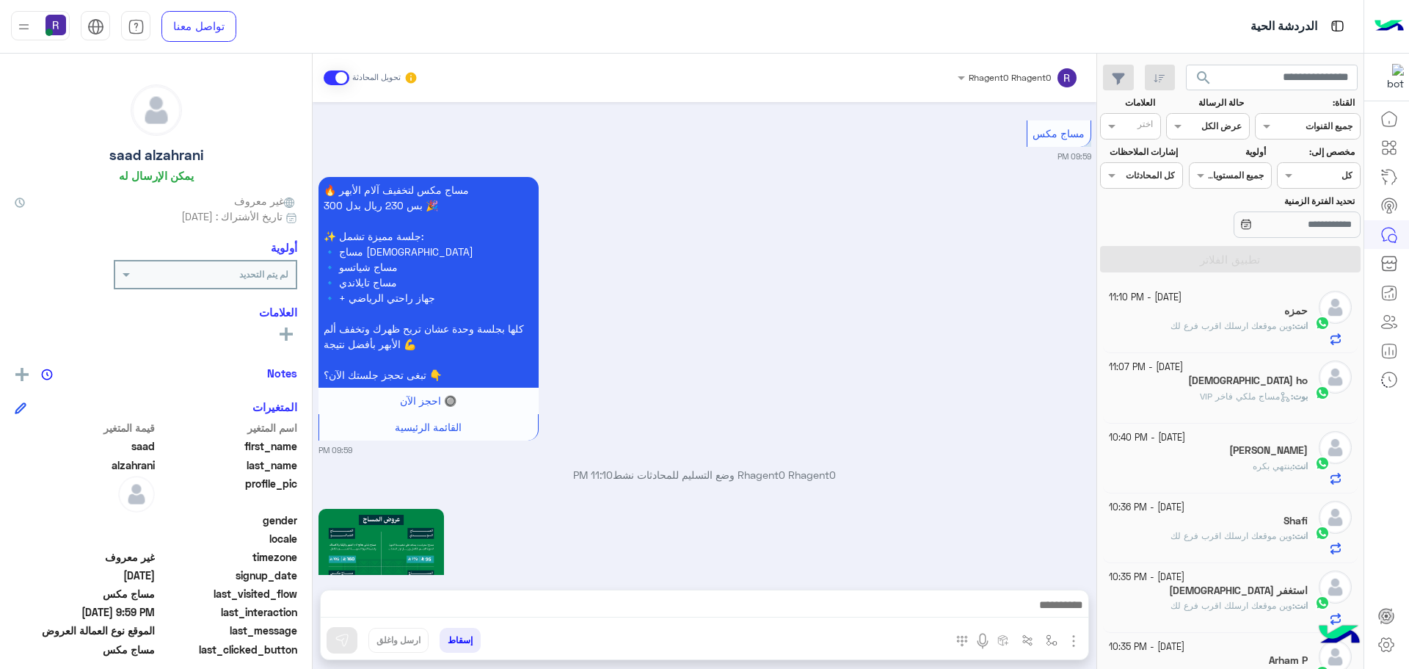
scroll to position [2522, 0]
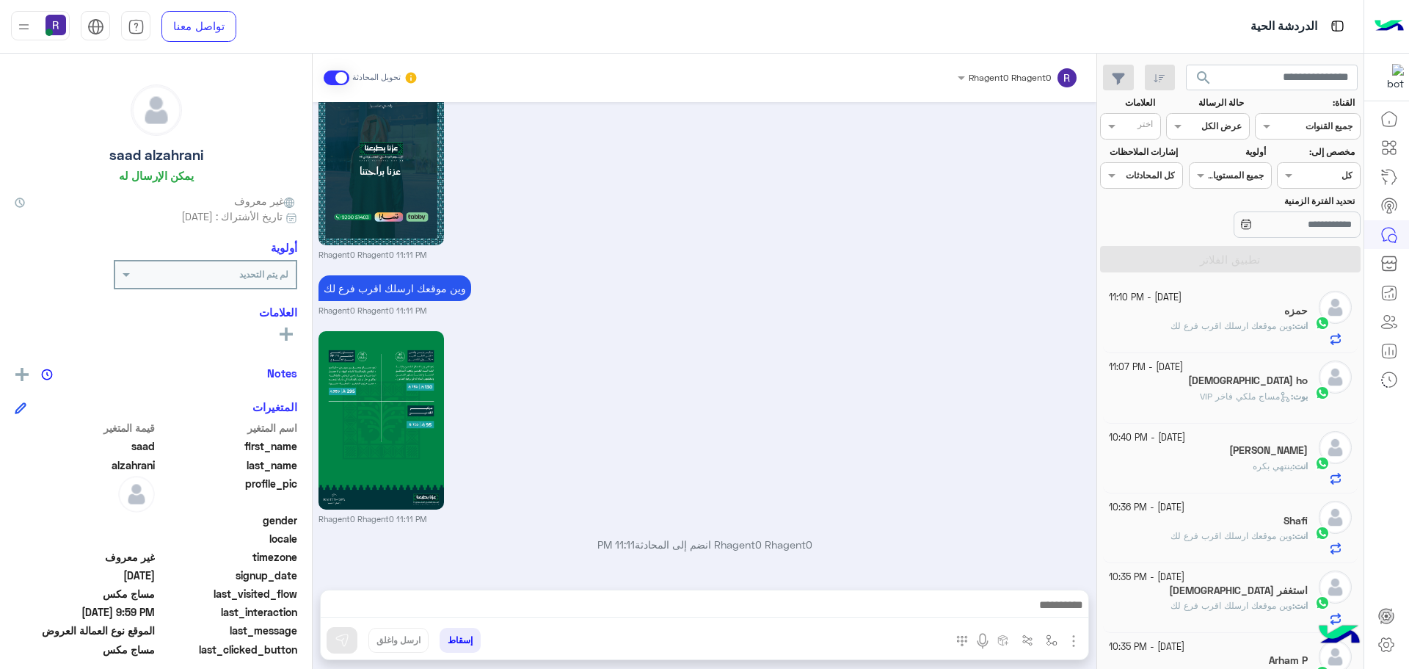
click at [1261, 398] on span "مساج ملكي فاخر VIP" at bounding box center [1245, 395] width 91 height 11
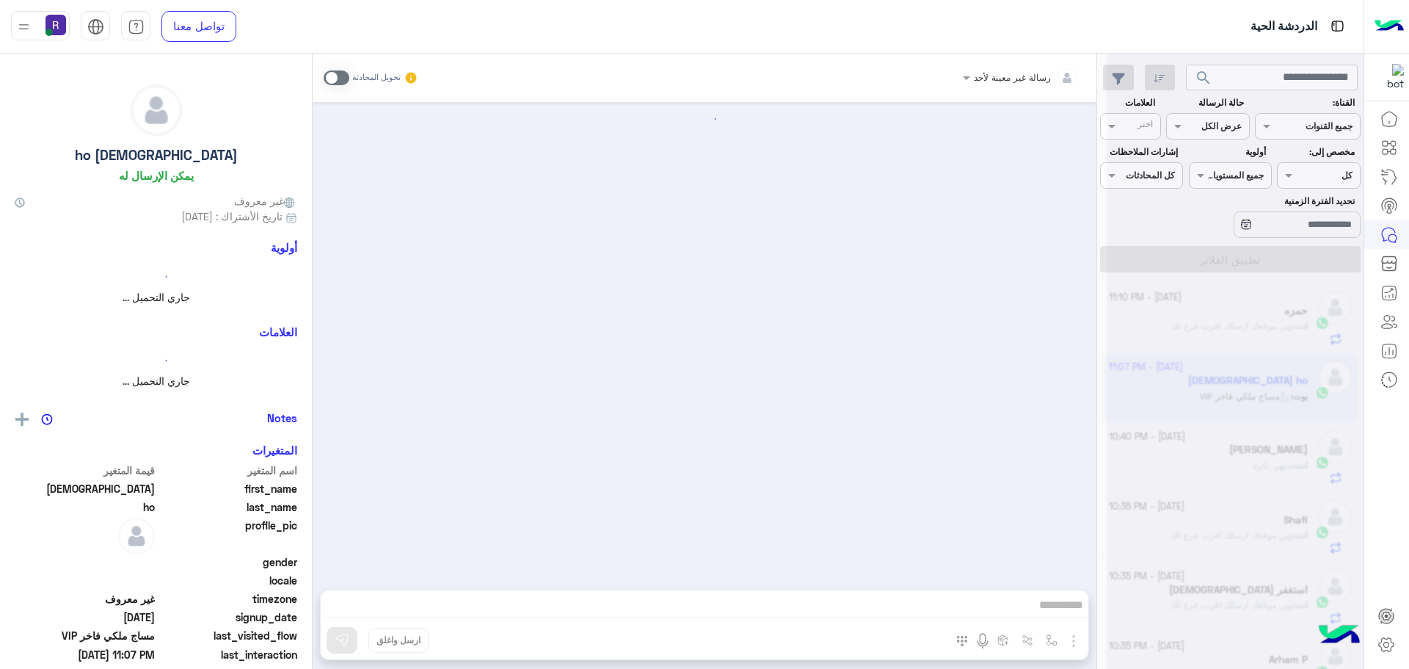
scroll to position [550, 0]
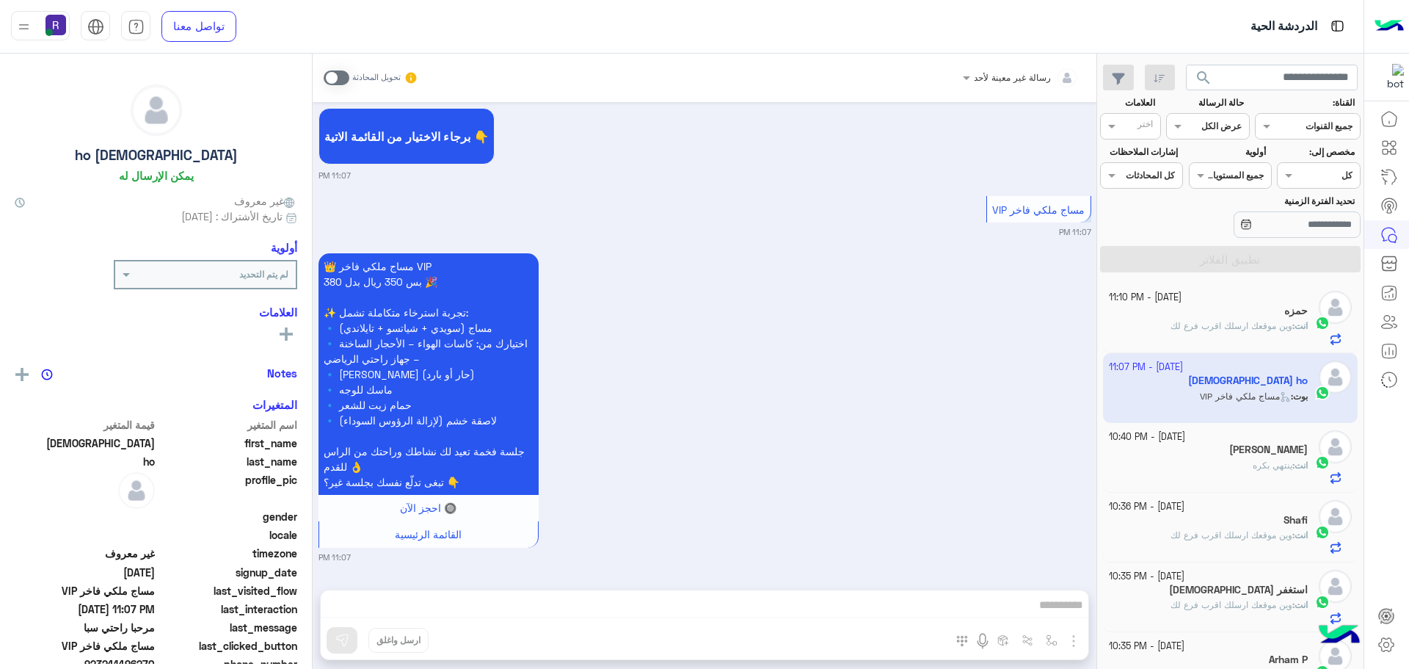
click at [1237, 469] on div "انت : ينتهي بكره" at bounding box center [1209, 472] width 200 height 26
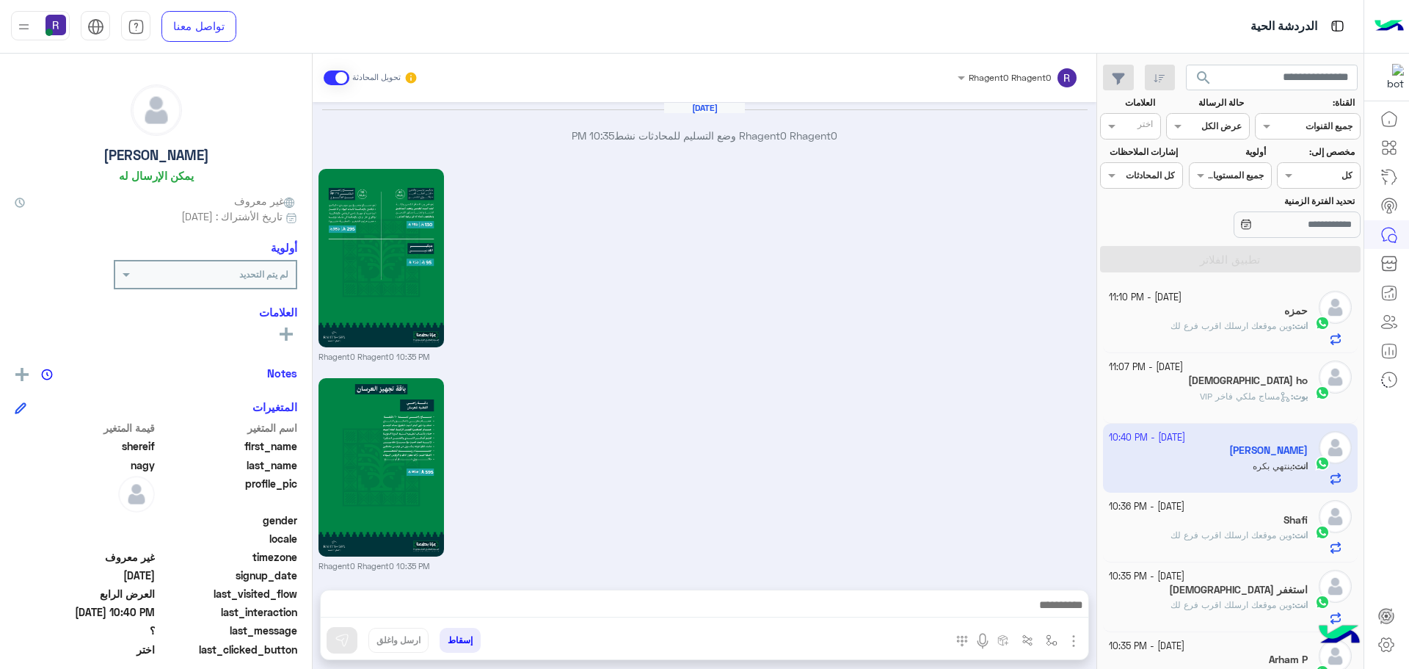
scroll to position [1916, 0]
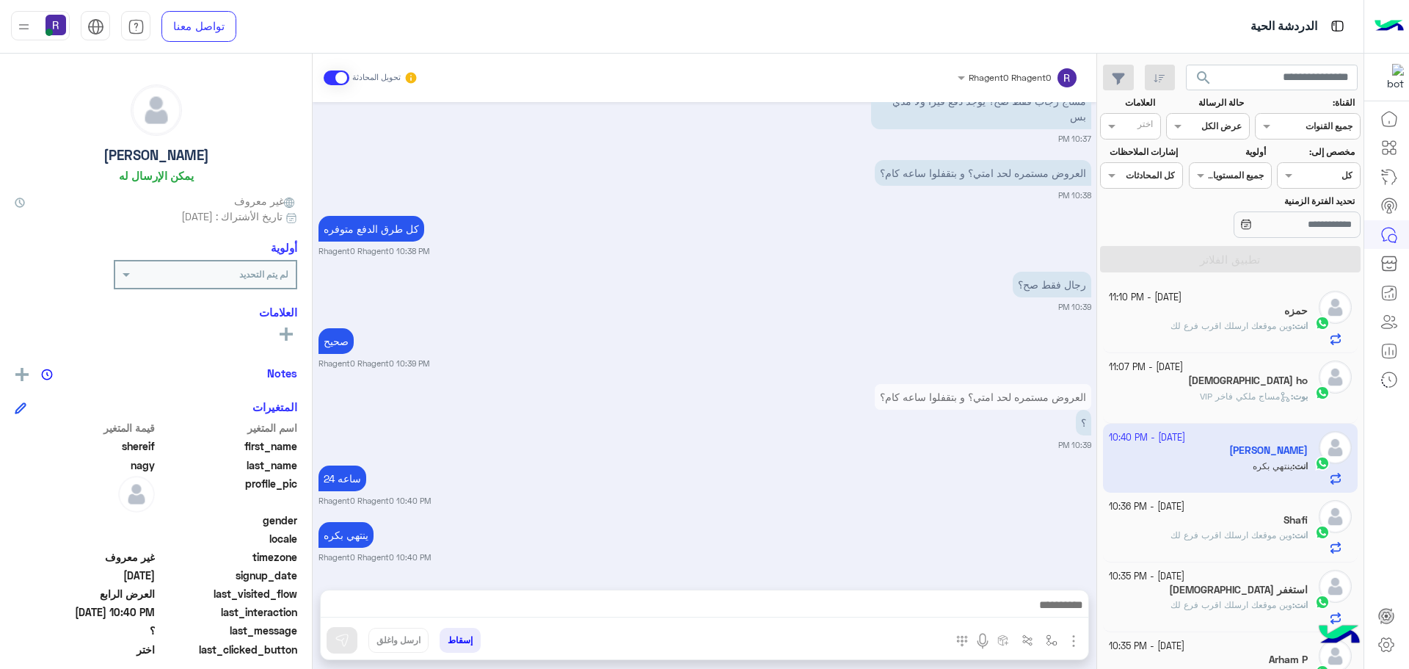
click at [1253, 331] on span "وين موقعك ارسلك اقرب فرع لك" at bounding box center [1232, 325] width 122 height 11
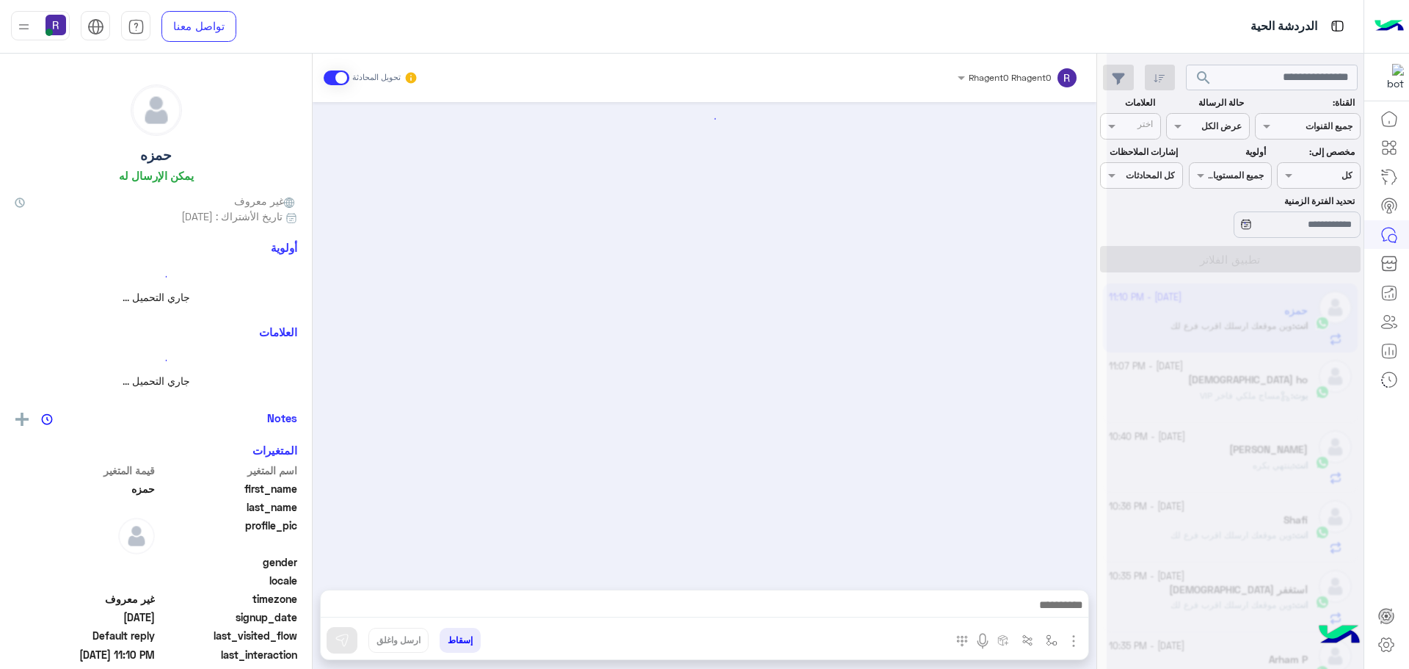
scroll to position [2141, 0]
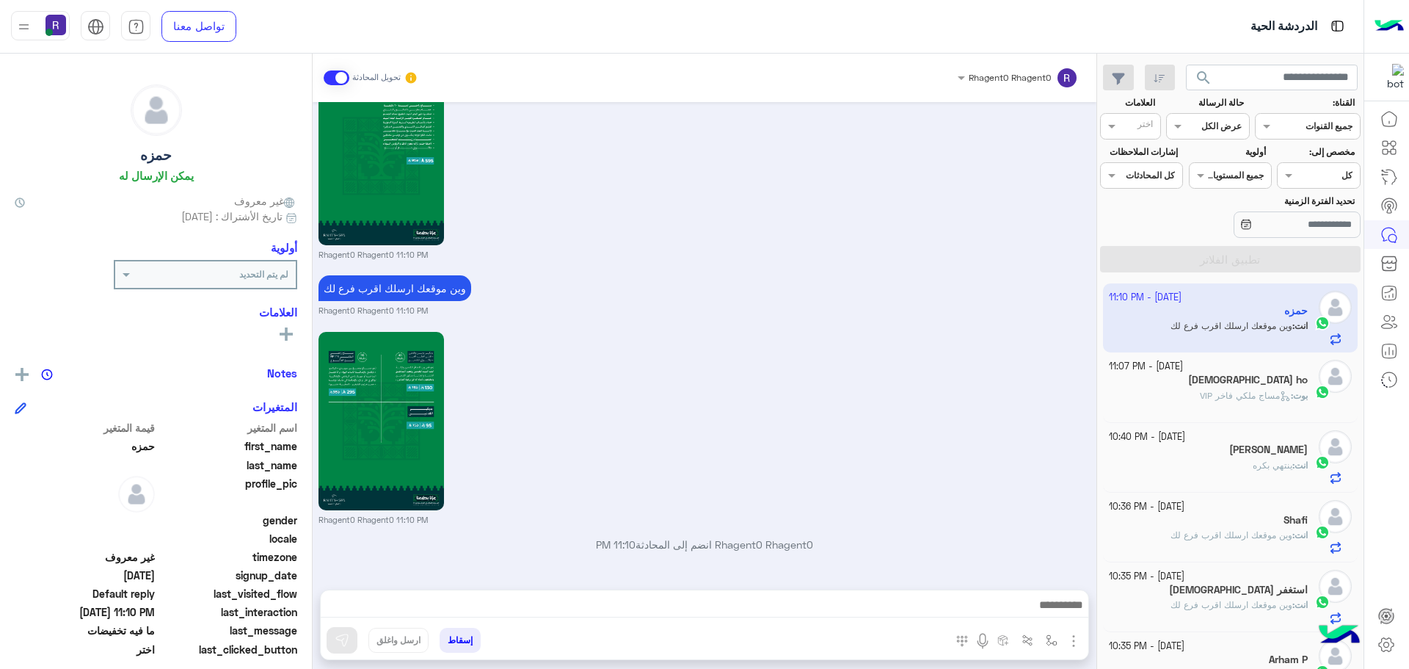
click at [1189, 389] on div "بوت : مساج ملكي فاخر VIP" at bounding box center [1209, 402] width 200 height 26
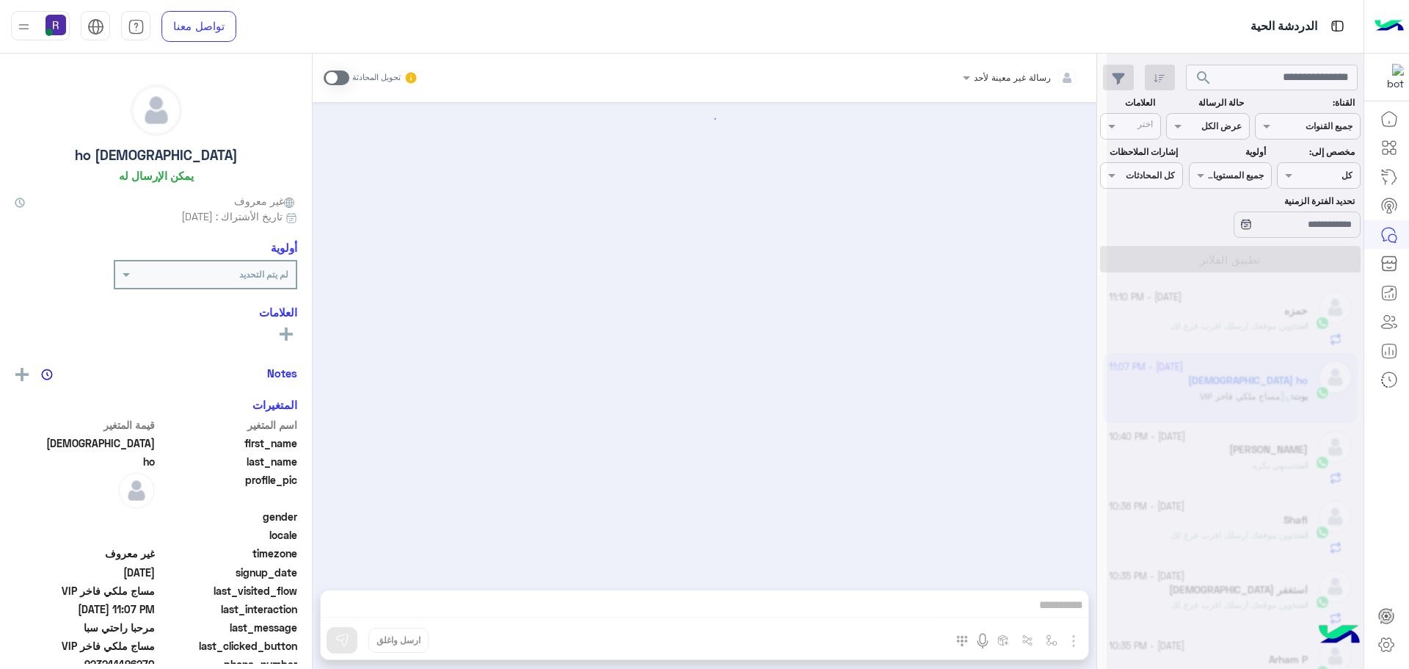
scroll to position [550, 0]
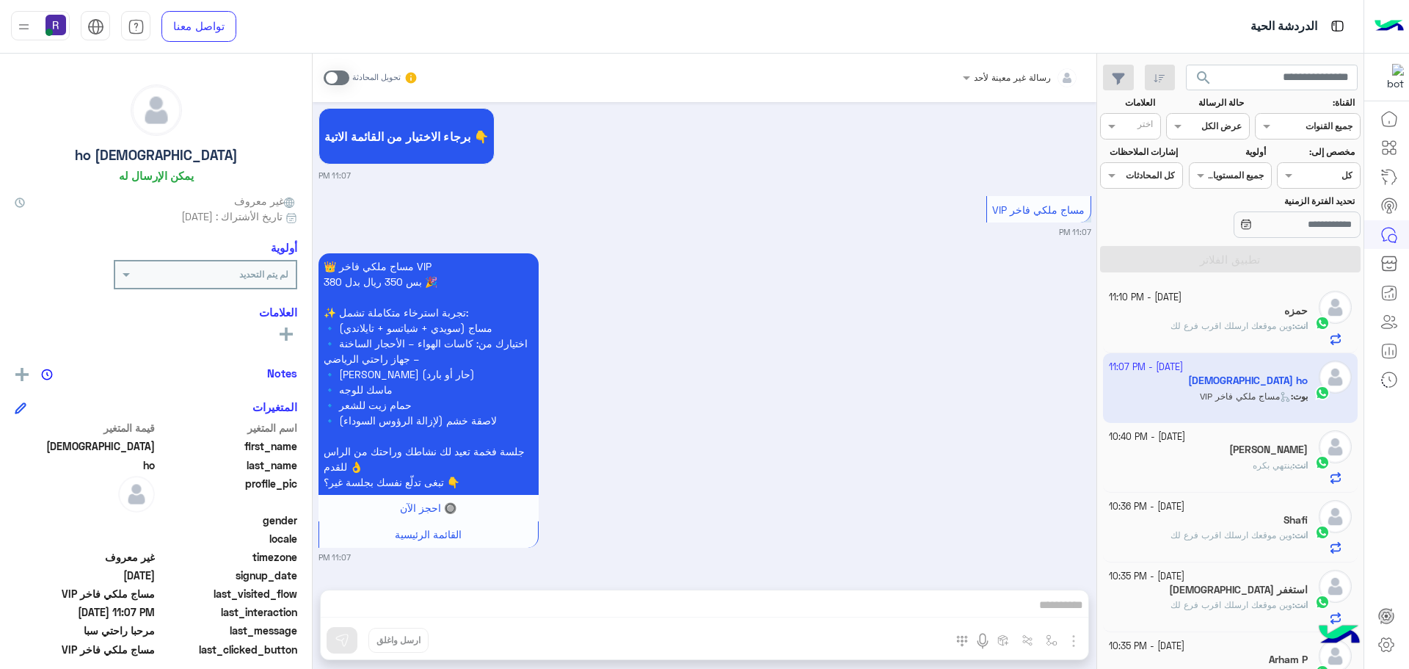
click at [1248, 319] on p "انت : وين موقعك ارسلك اقرب فرع لك" at bounding box center [1239, 325] width 137 height 13
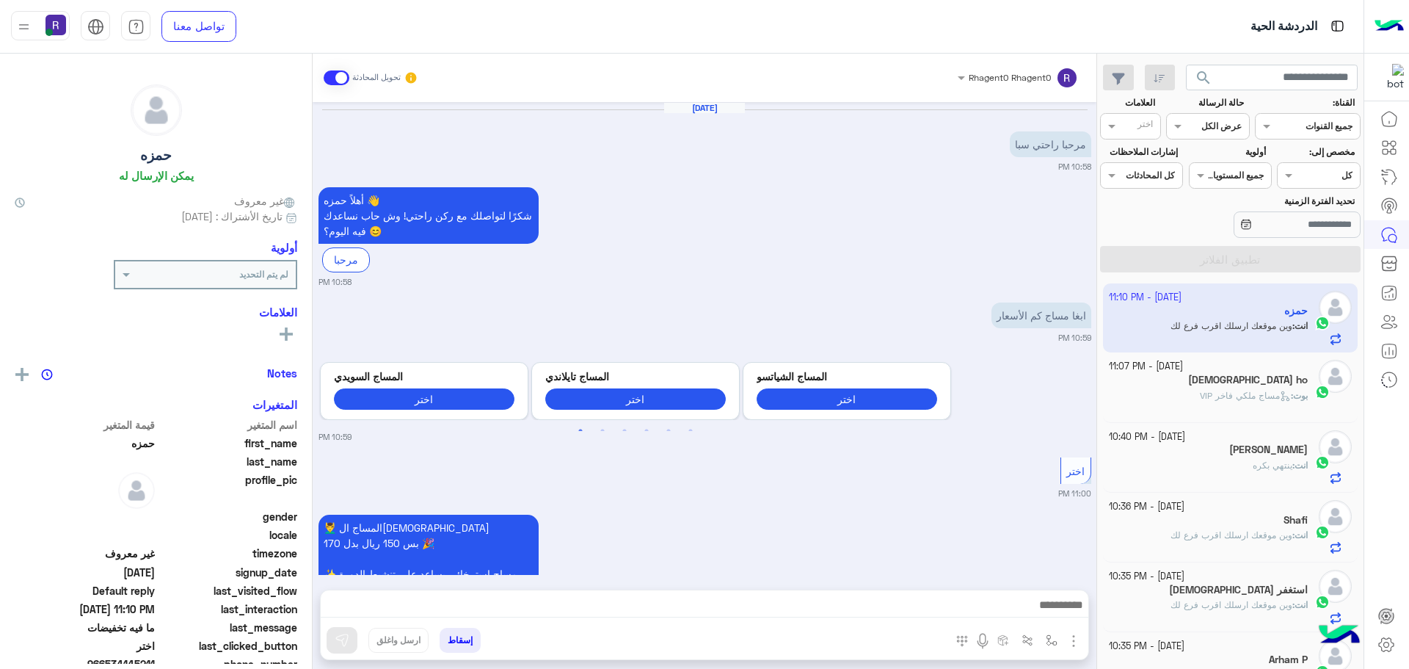
scroll to position [2141, 0]
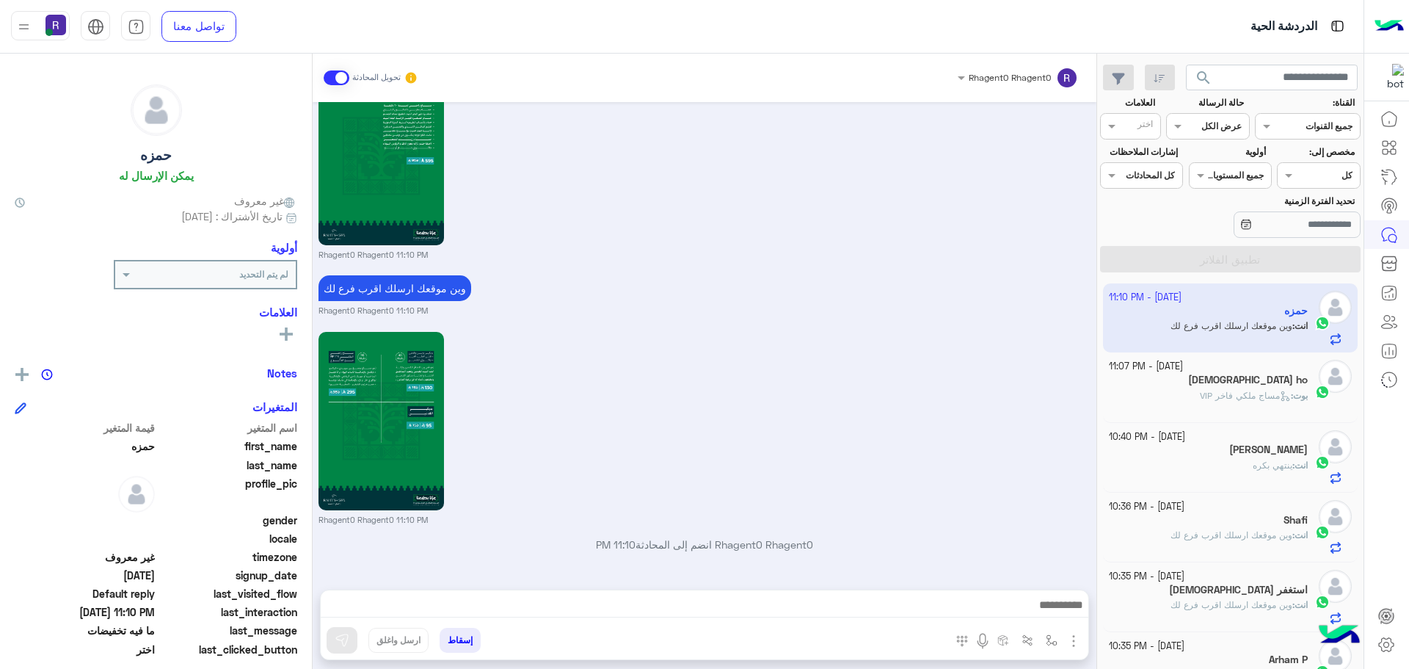
click at [1271, 402] on div "بوت : مساج ملكي فاخر VIP" at bounding box center [1209, 402] width 200 height 26
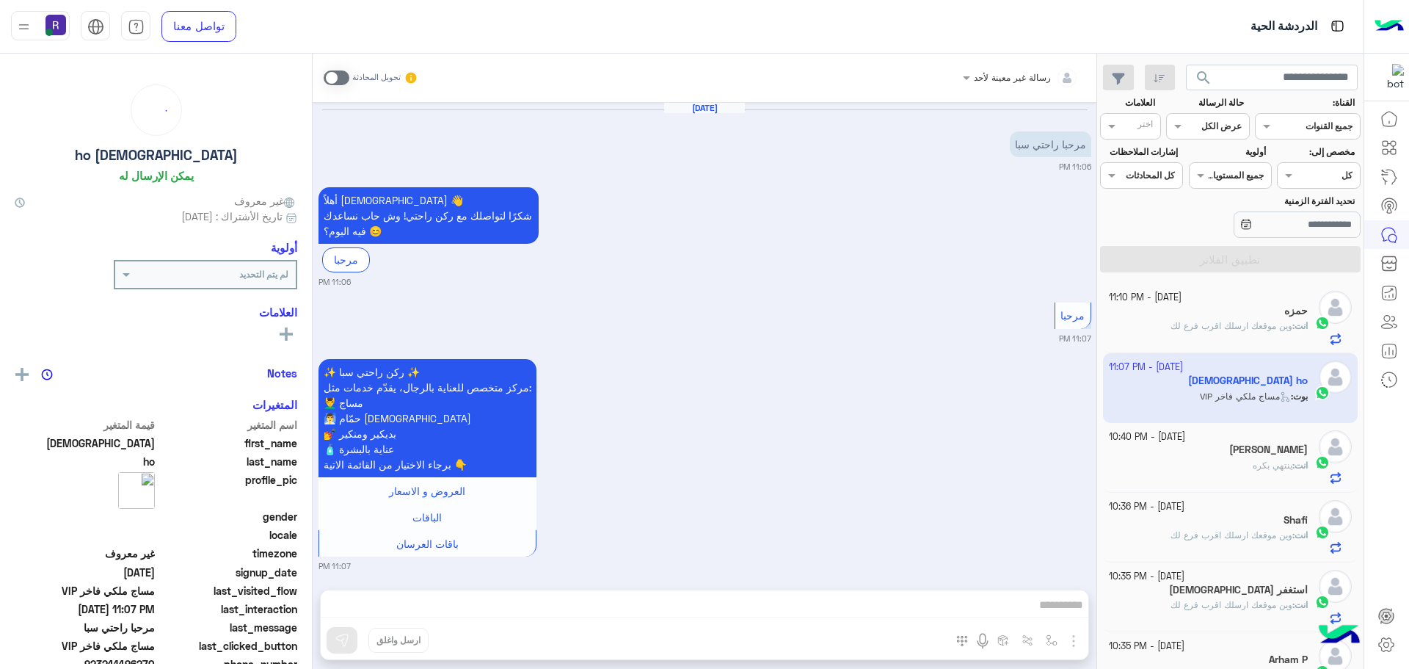
scroll to position [550, 0]
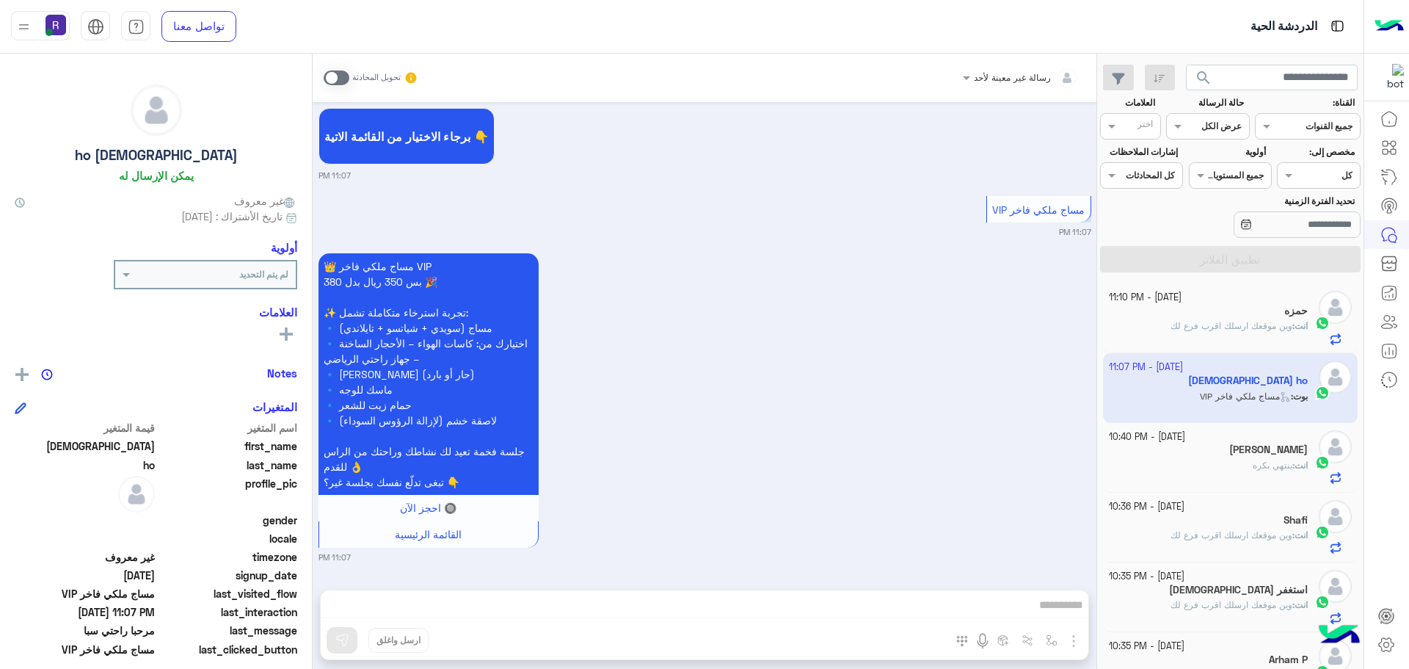
click at [1250, 319] on p "انت : وين موقعك ارسلك اقرب فرع لك" at bounding box center [1239, 325] width 137 height 13
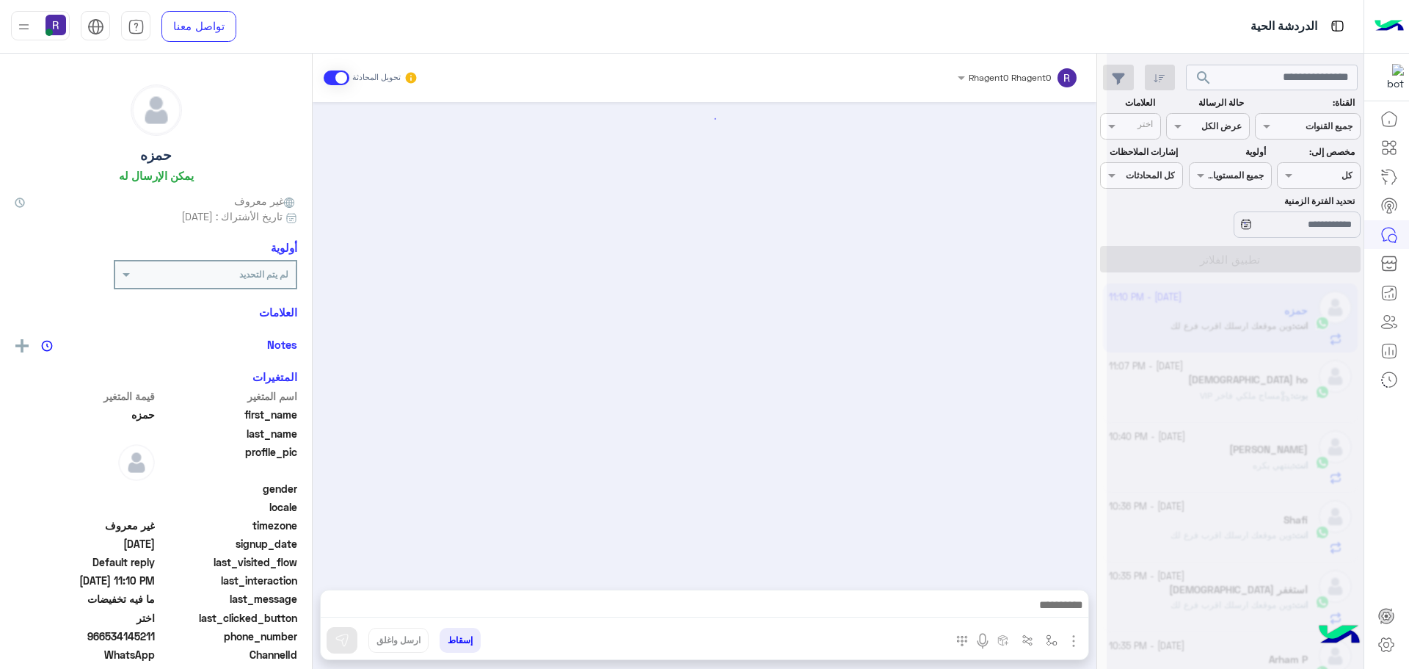
scroll to position [2141, 0]
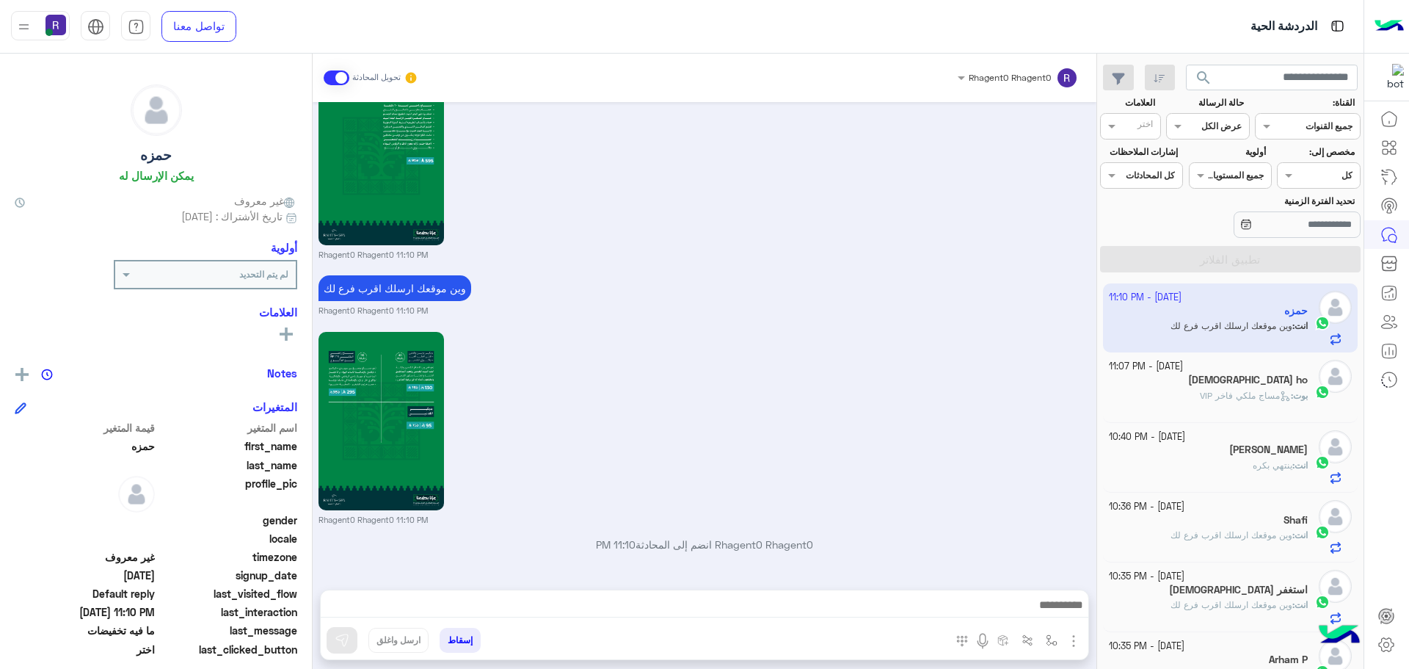
click at [1206, 392] on span "مساج ملكي فاخر VIP" at bounding box center [1245, 395] width 91 height 11
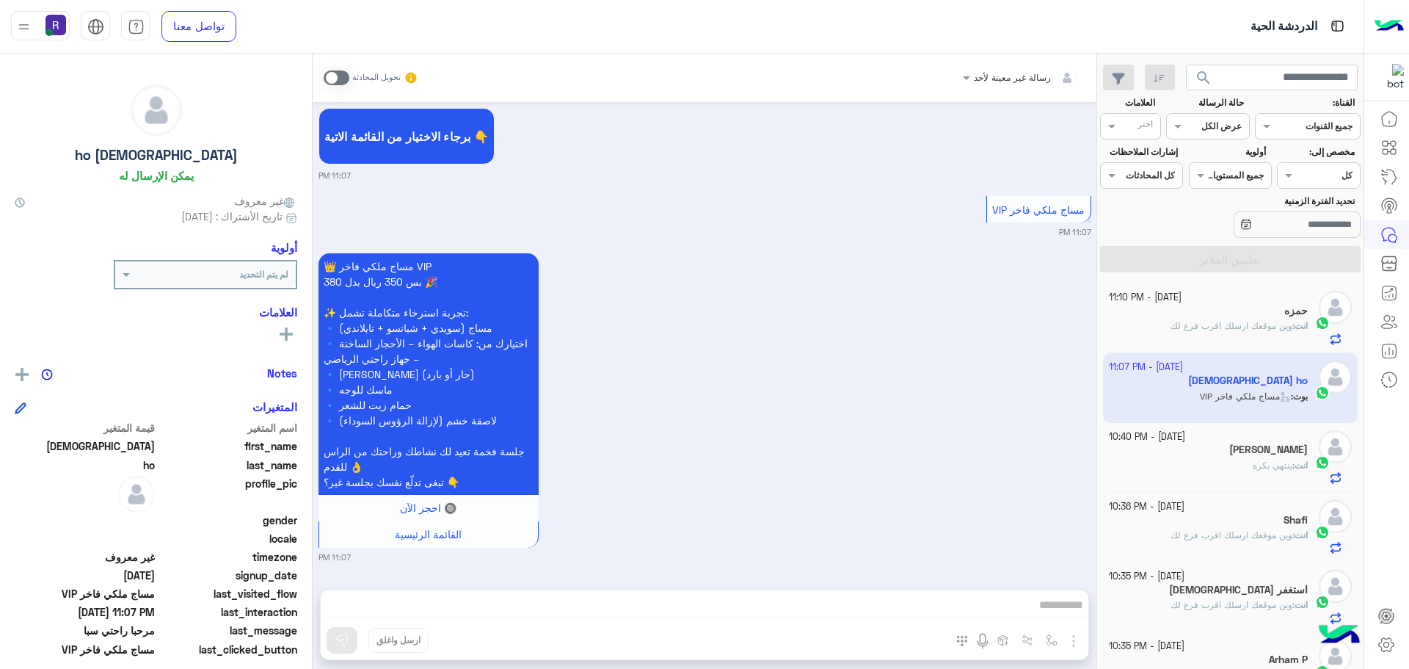
click at [1226, 318] on div "حمزه" at bounding box center [1209, 312] width 200 height 15
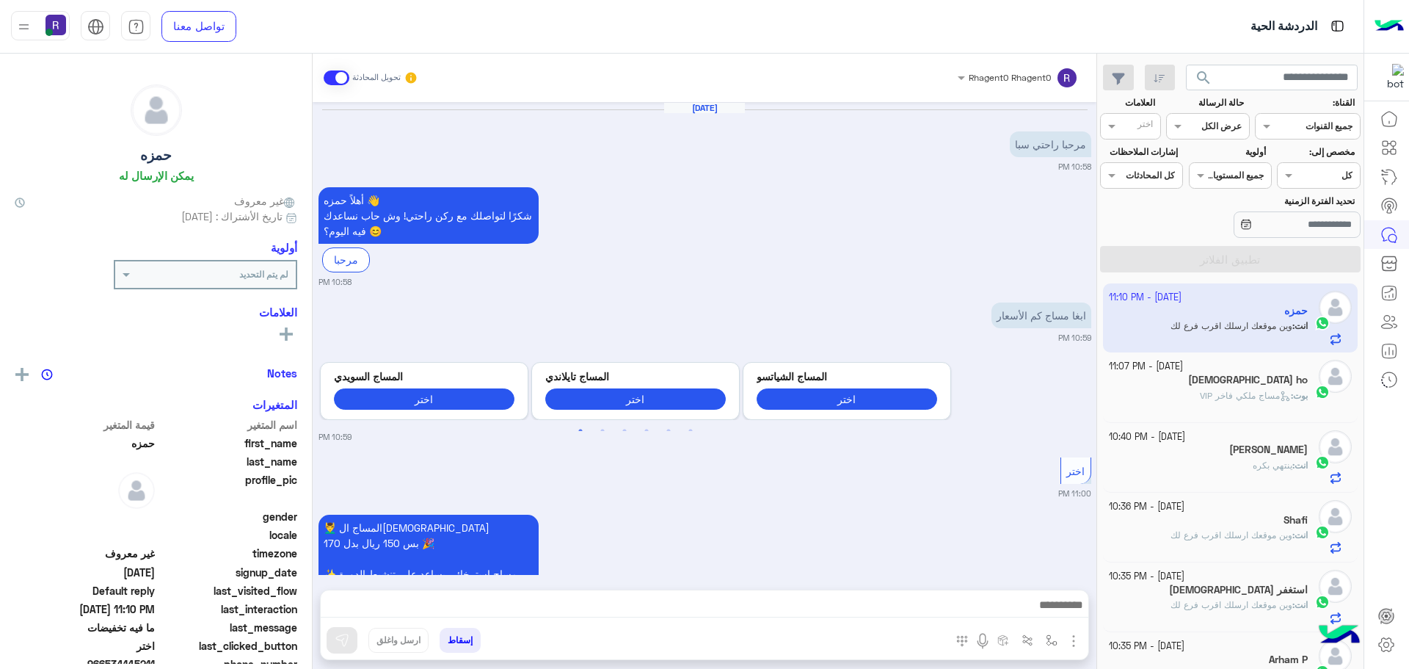
scroll to position [2141, 0]
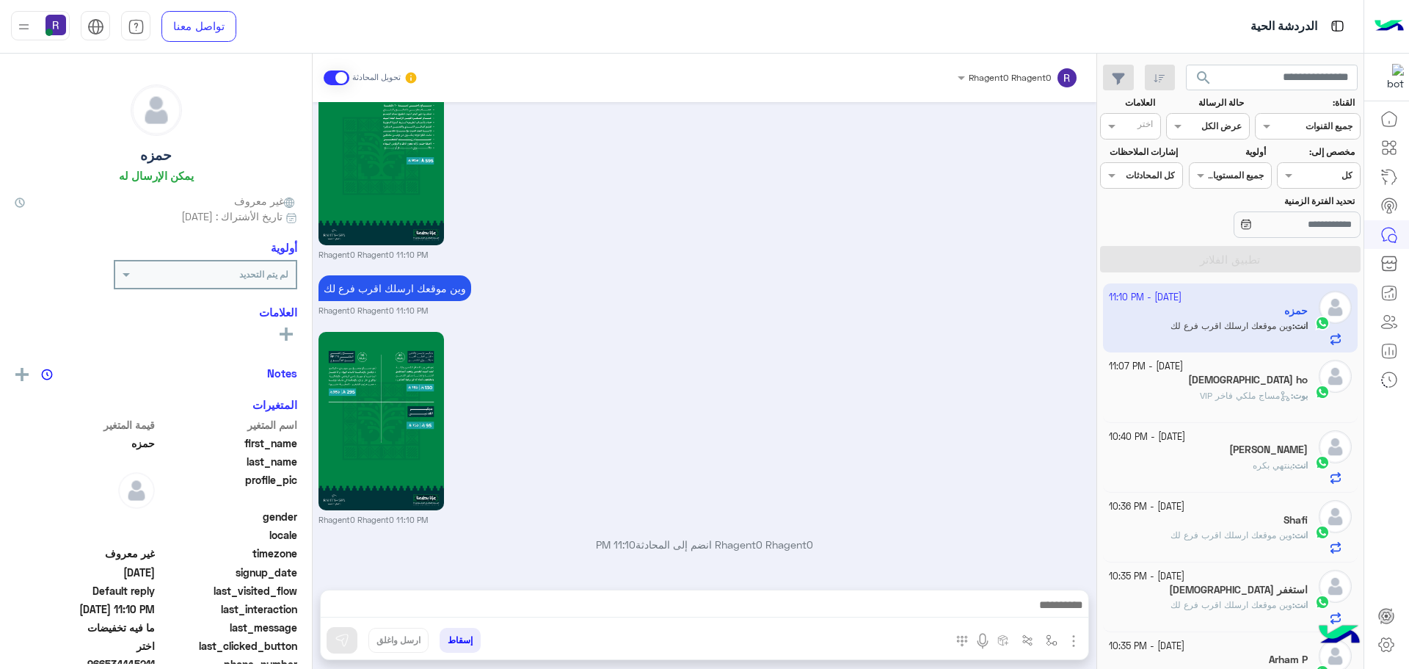
click at [1280, 395] on icon at bounding box center [1285, 395] width 11 height 11
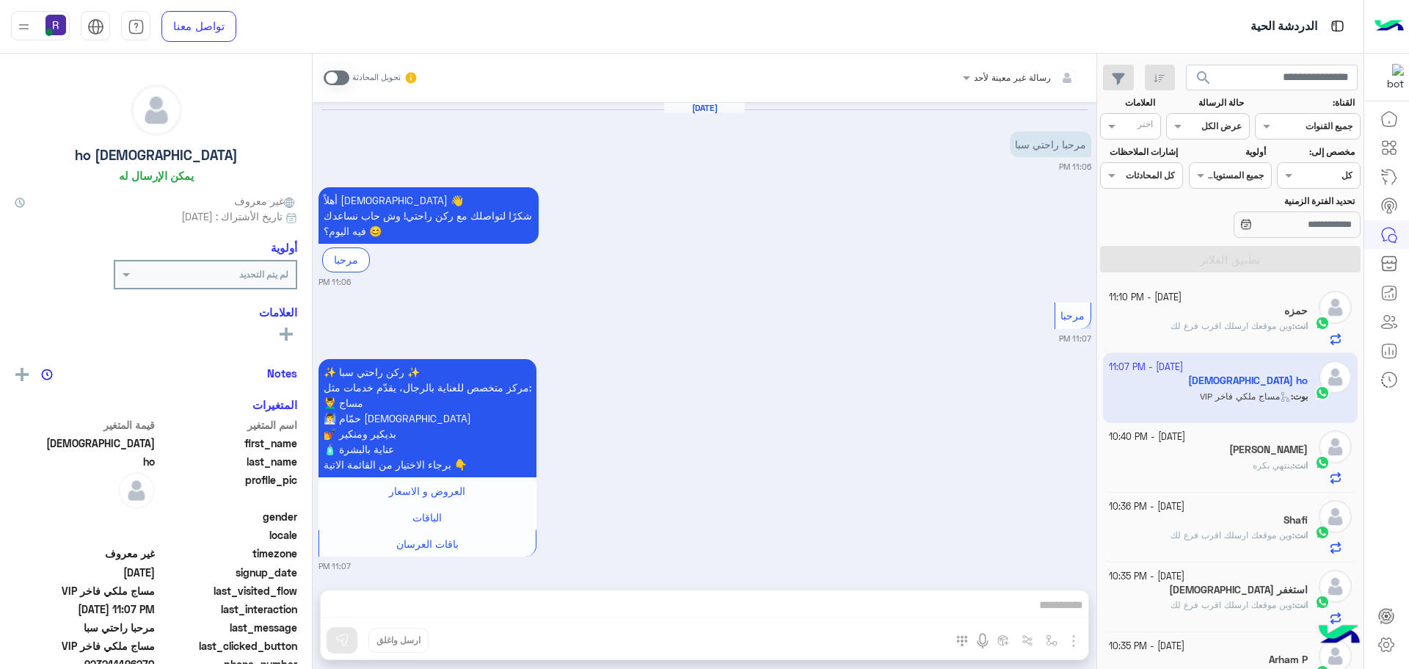
scroll to position [550, 0]
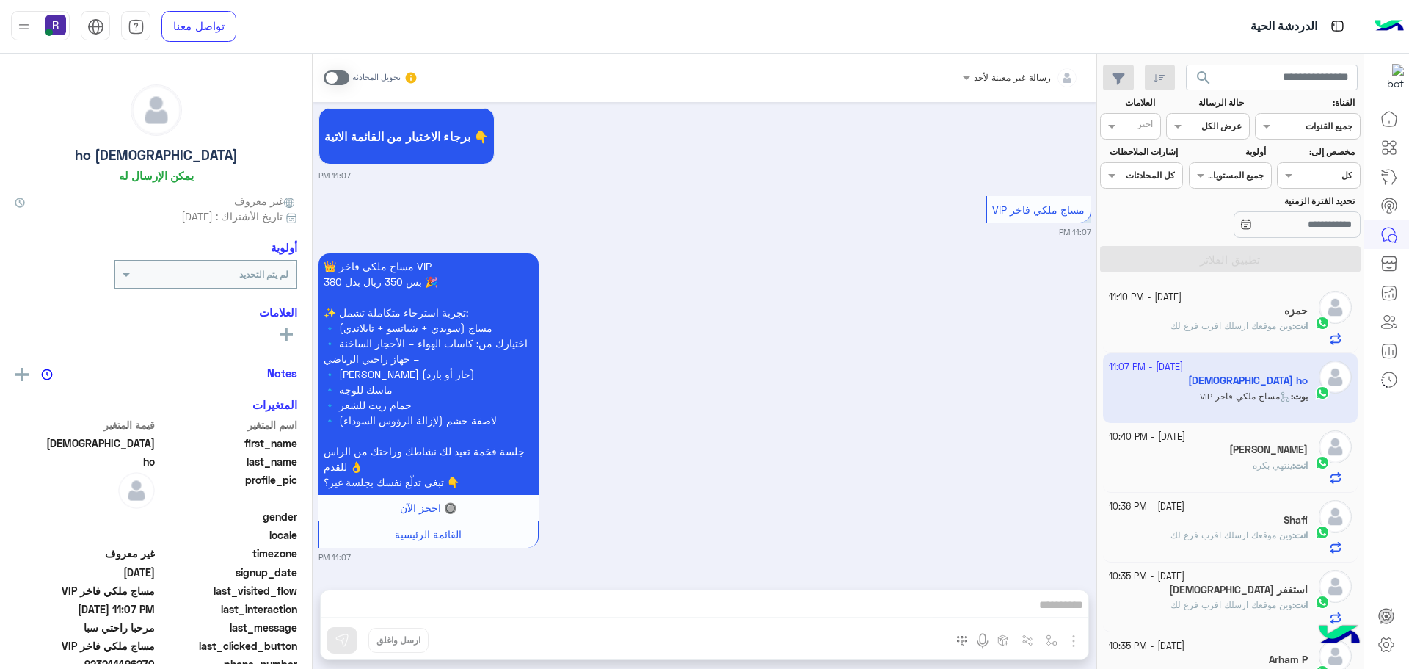
click at [1255, 457] on div "[PERSON_NAME]" at bounding box center [1209, 450] width 200 height 15
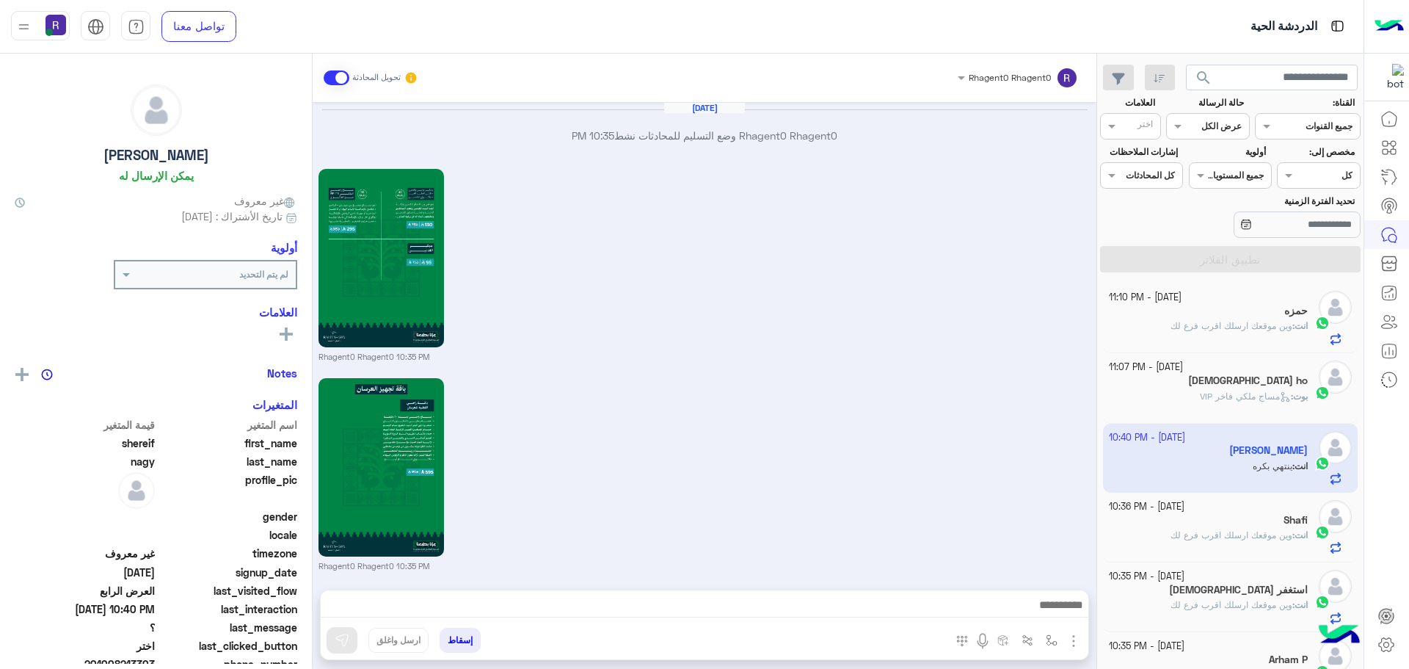
scroll to position [1916, 0]
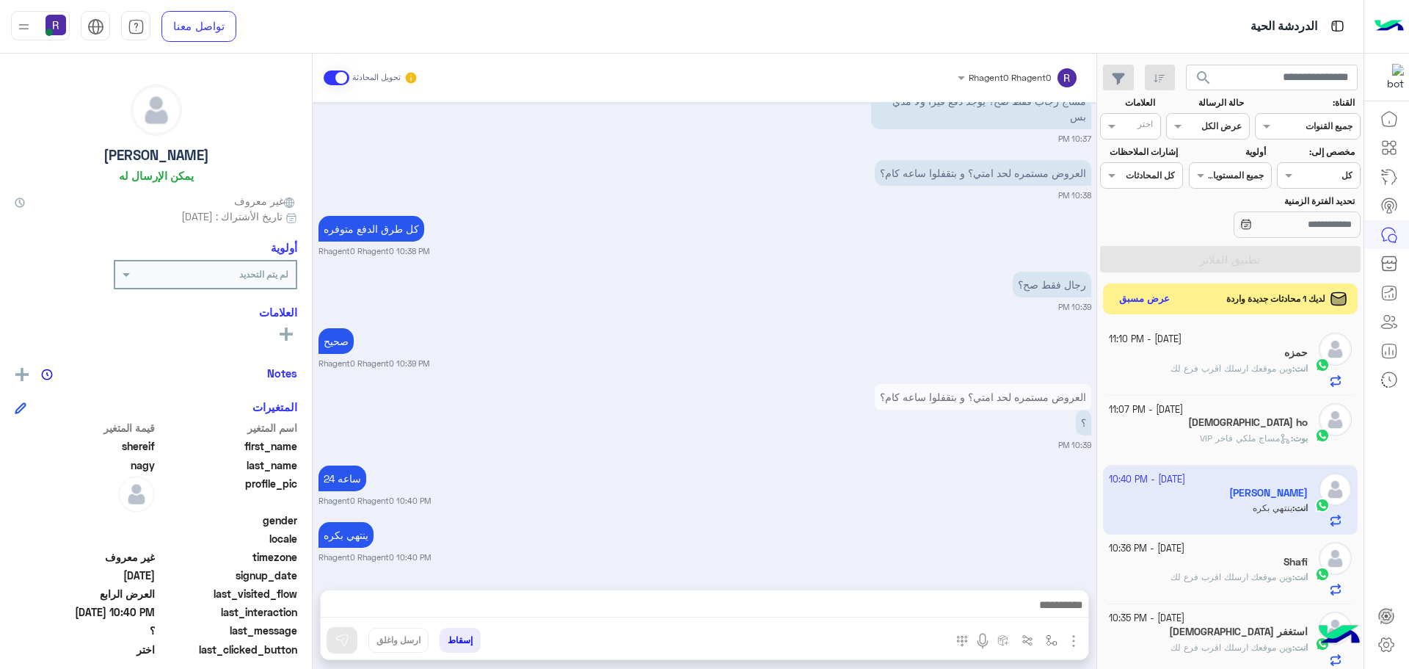
click at [1155, 296] on button "عرض مسبق" at bounding box center [1145, 299] width 62 height 20
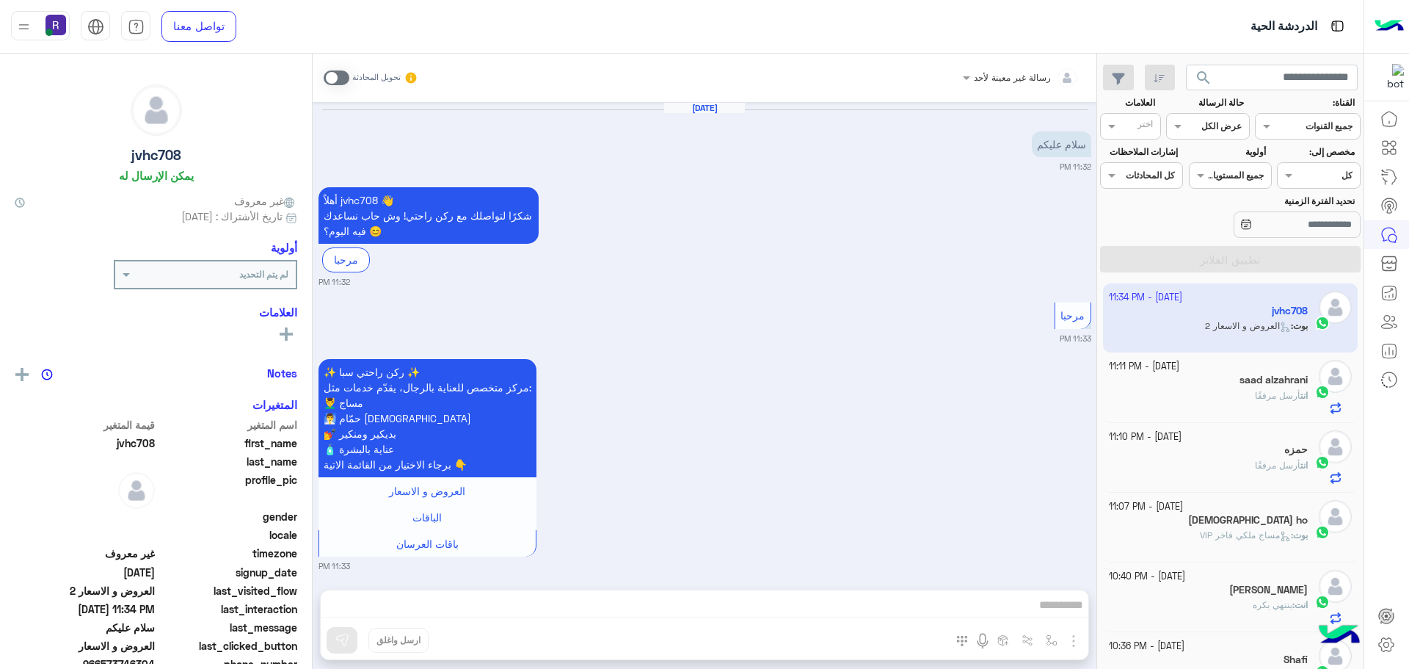
scroll to position [993, 0]
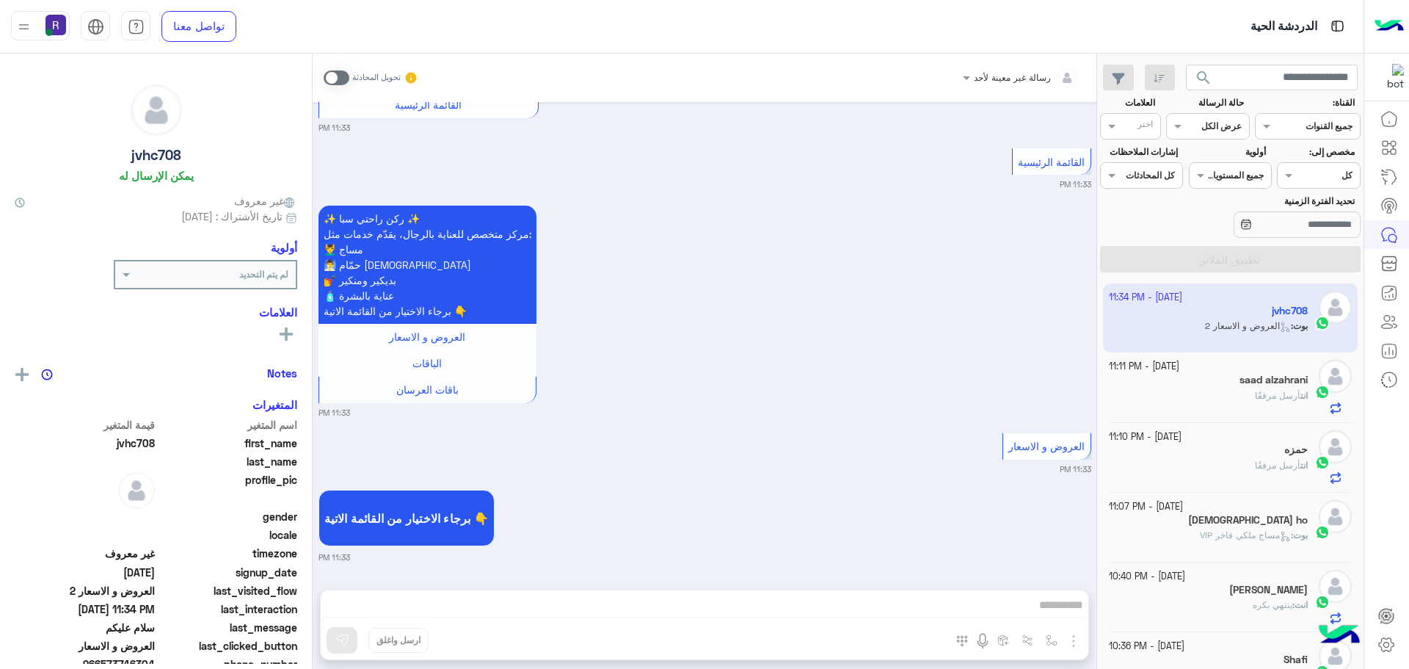
click at [1255, 396] on span "أرسل مرفقًا" at bounding box center [1278, 395] width 46 height 11
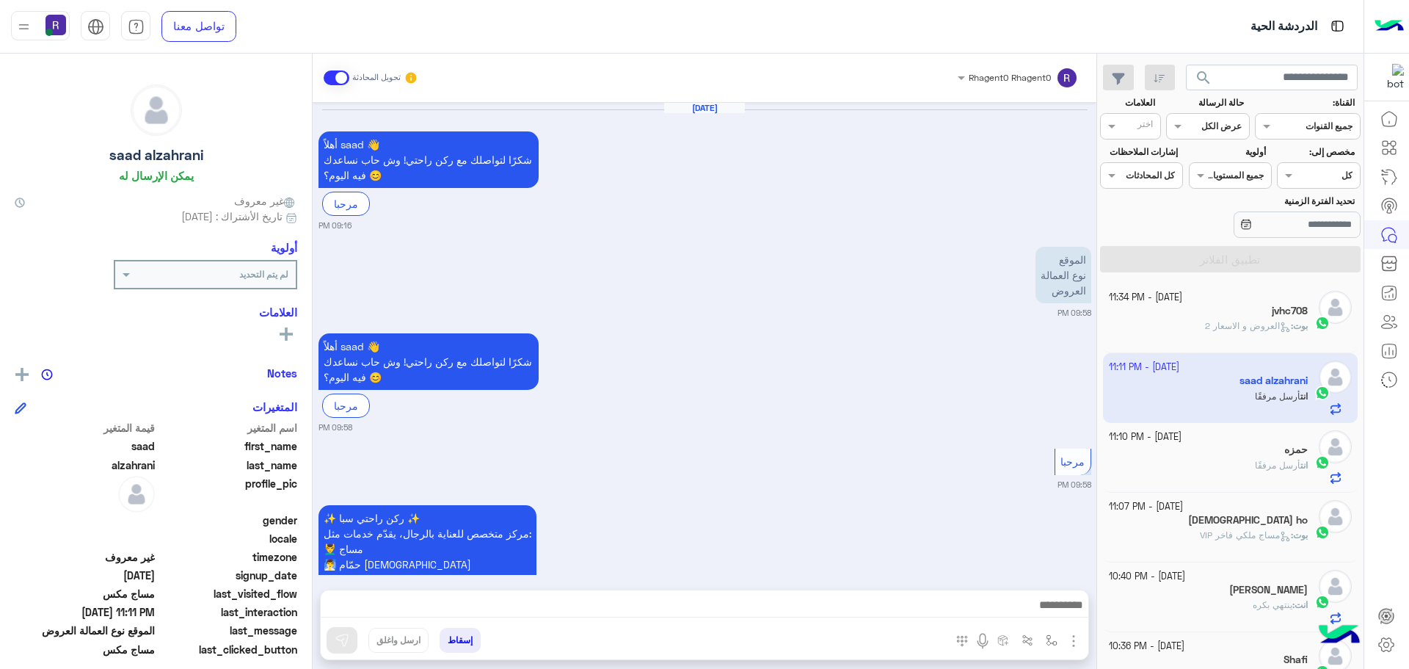
scroll to position [2465, 0]
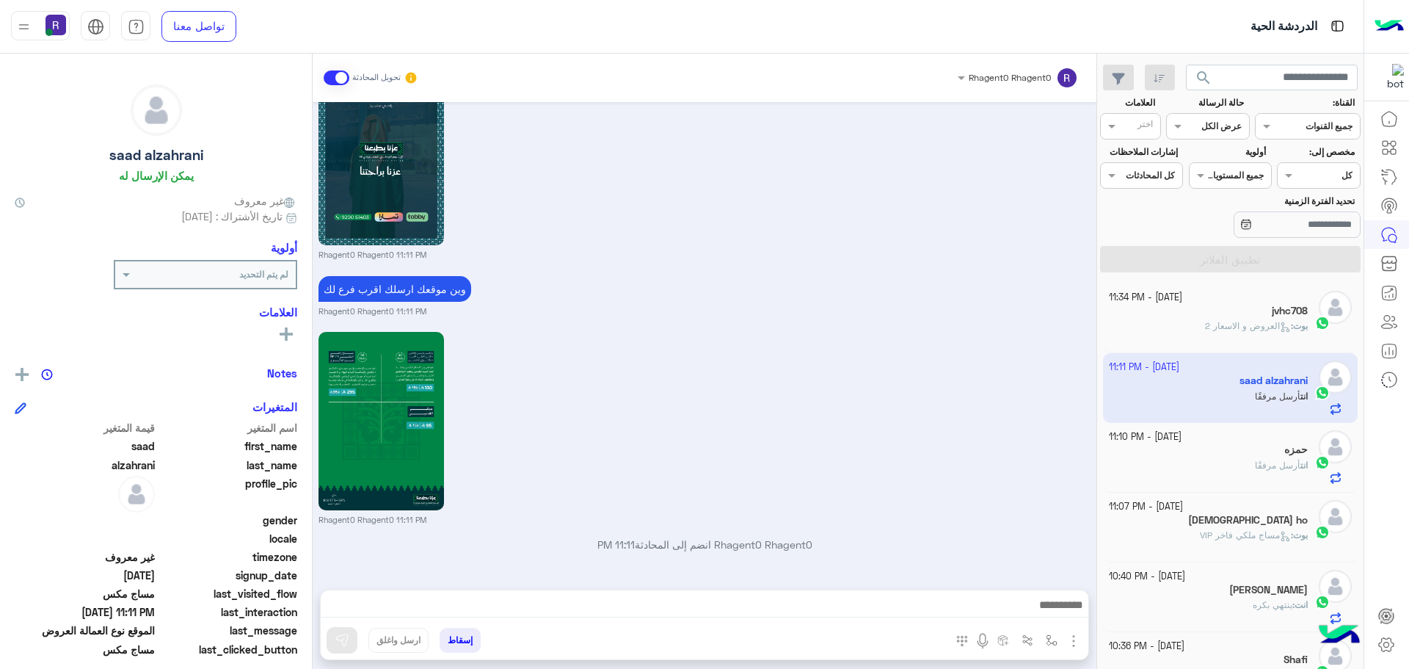
click at [1250, 320] on span "العروض و الاسعار 2" at bounding box center [1248, 325] width 86 height 11
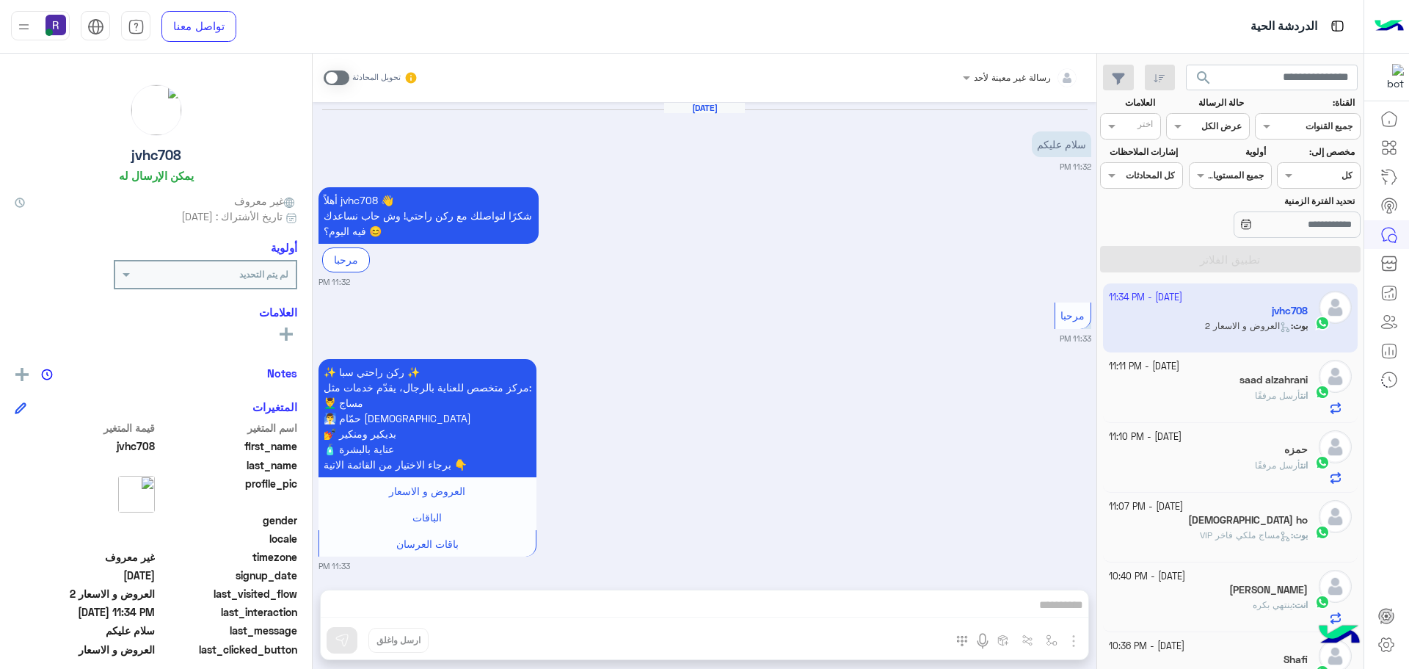
scroll to position [993, 0]
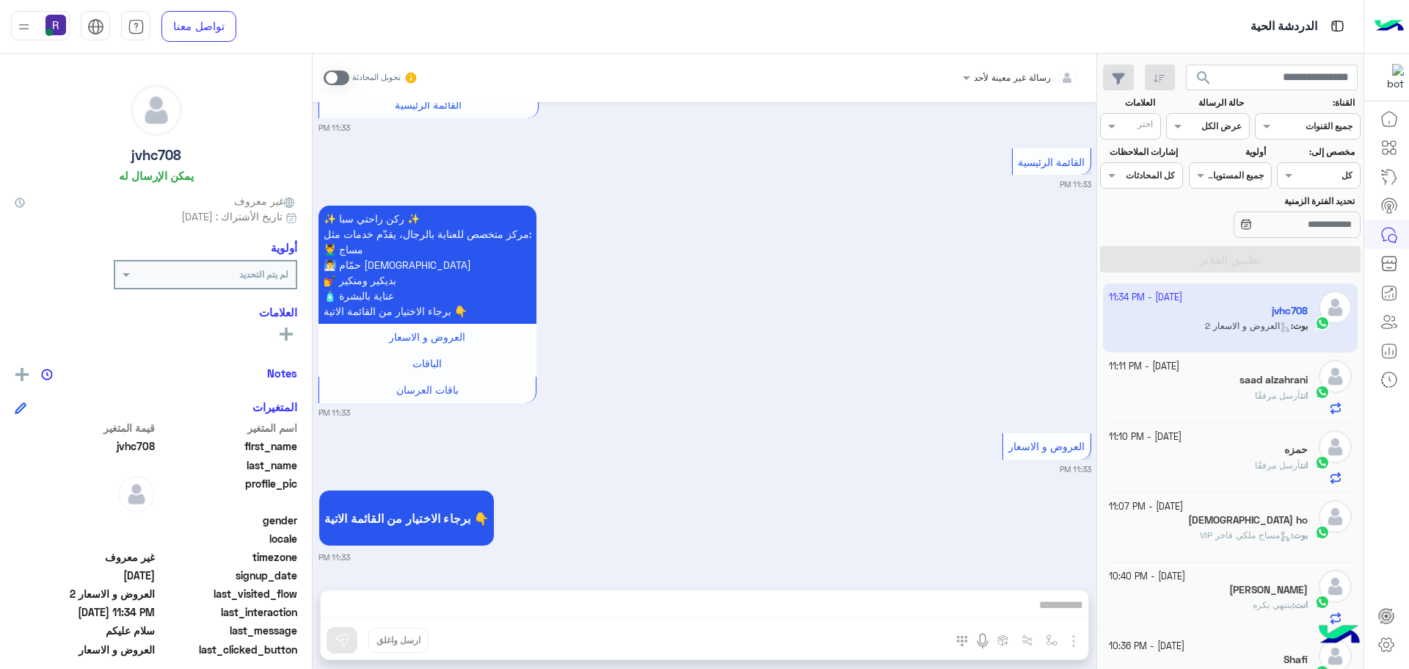
click at [343, 80] on span at bounding box center [337, 77] width 26 height 15
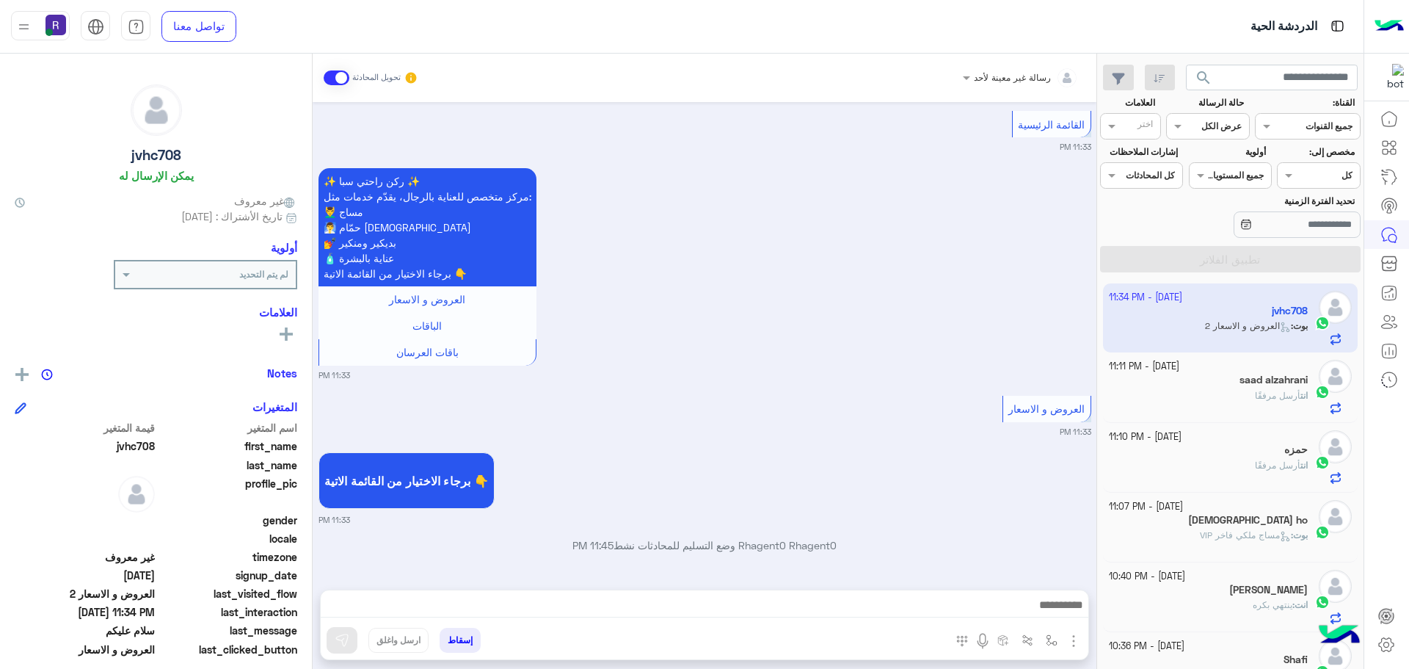
click at [1072, 643] on img "button" at bounding box center [1074, 641] width 18 height 18
click at [1058, 609] on span "الصور" at bounding box center [1045, 608] width 27 height 17
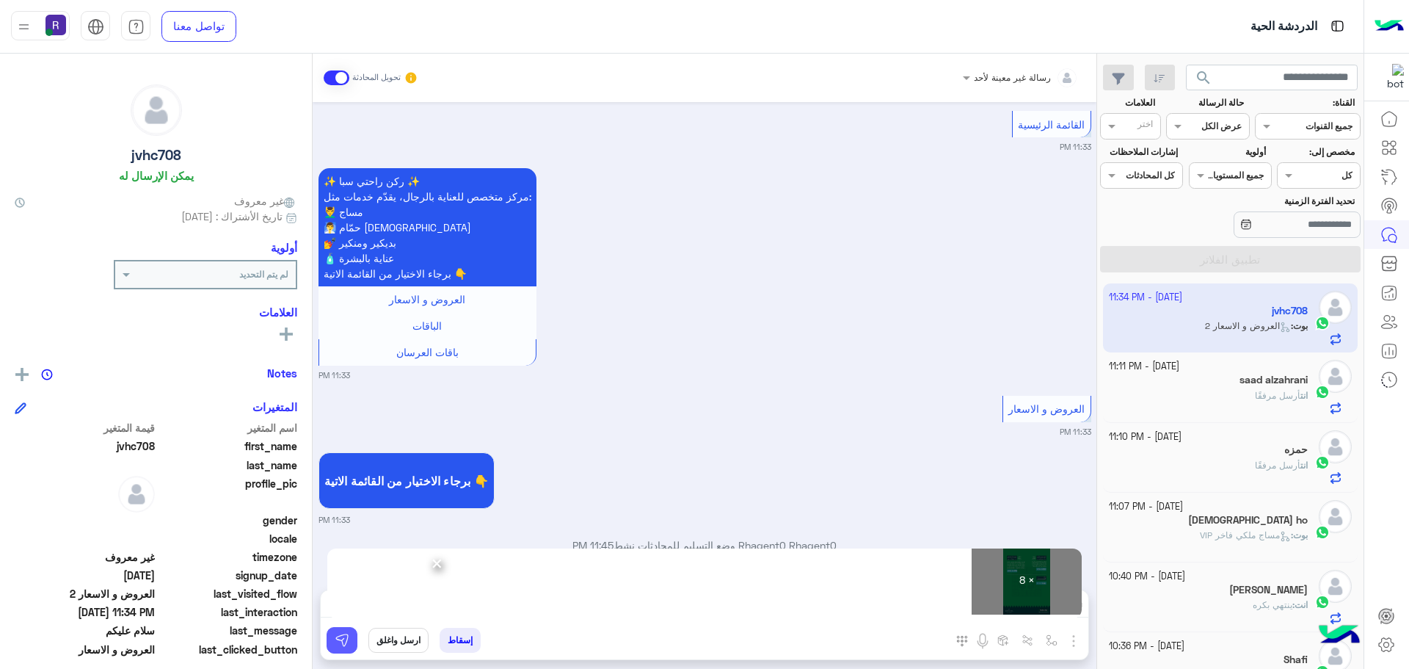
click at [351, 644] on button at bounding box center [342, 640] width 31 height 26
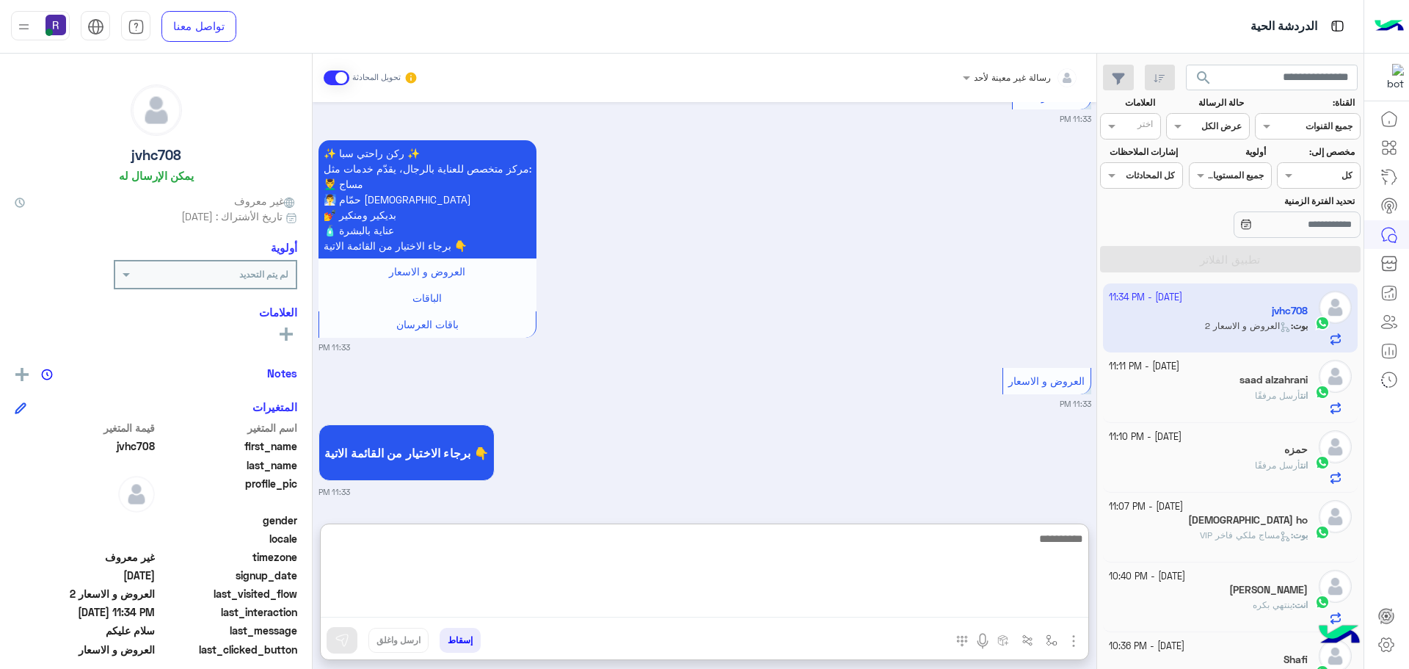
paste textarea "**********"
type textarea "**********"
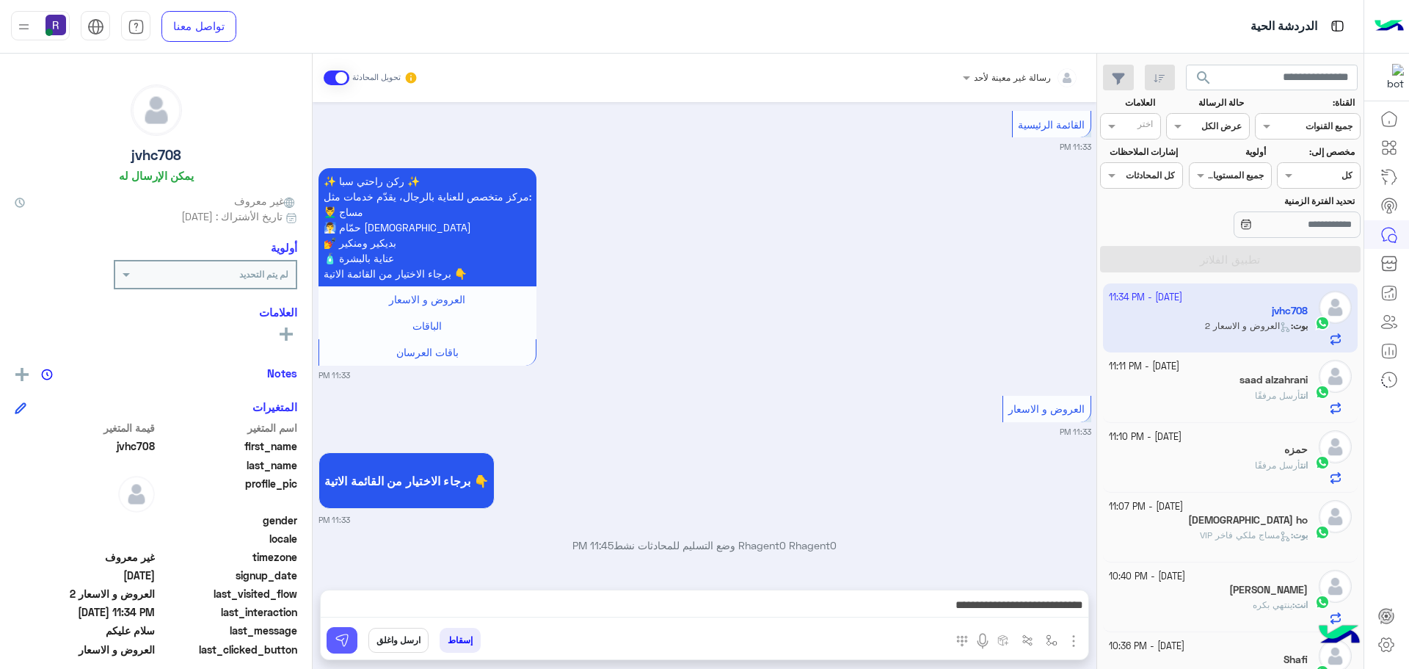
click at [345, 639] on img at bounding box center [342, 640] width 15 height 15
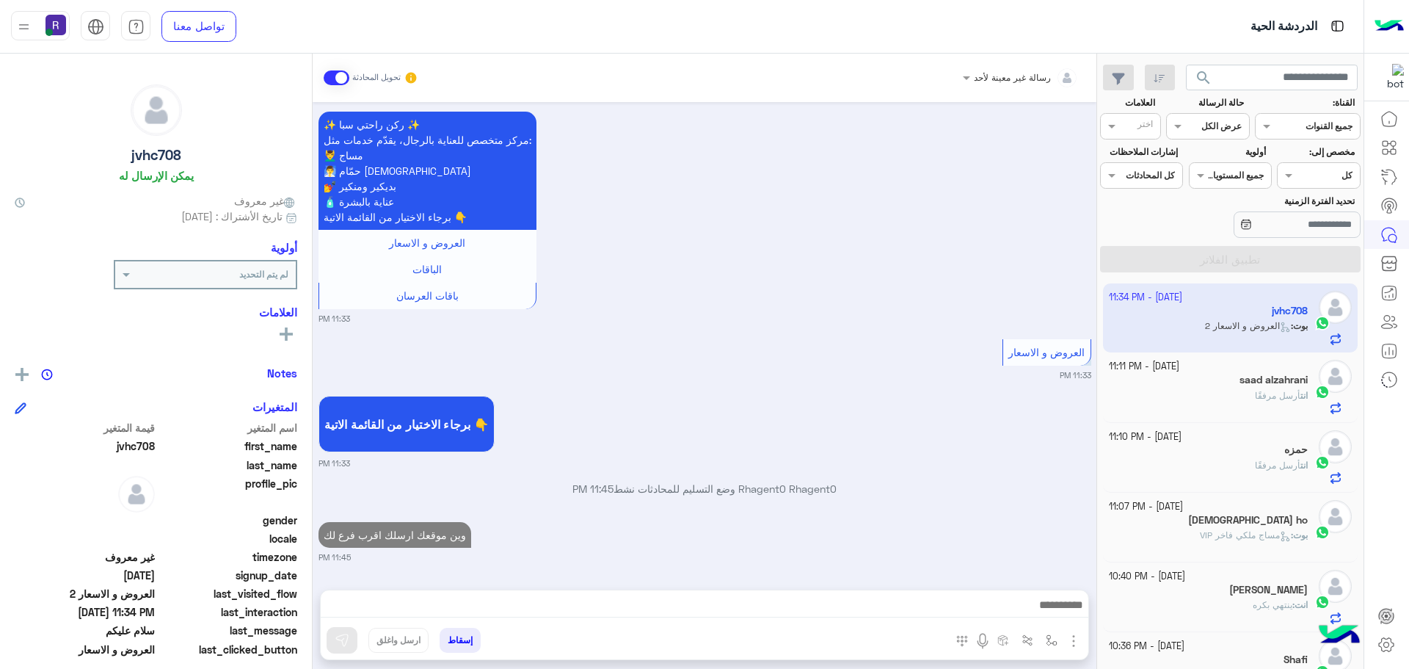
click at [1221, 381] on div "saad alzahrani" at bounding box center [1209, 381] width 200 height 15
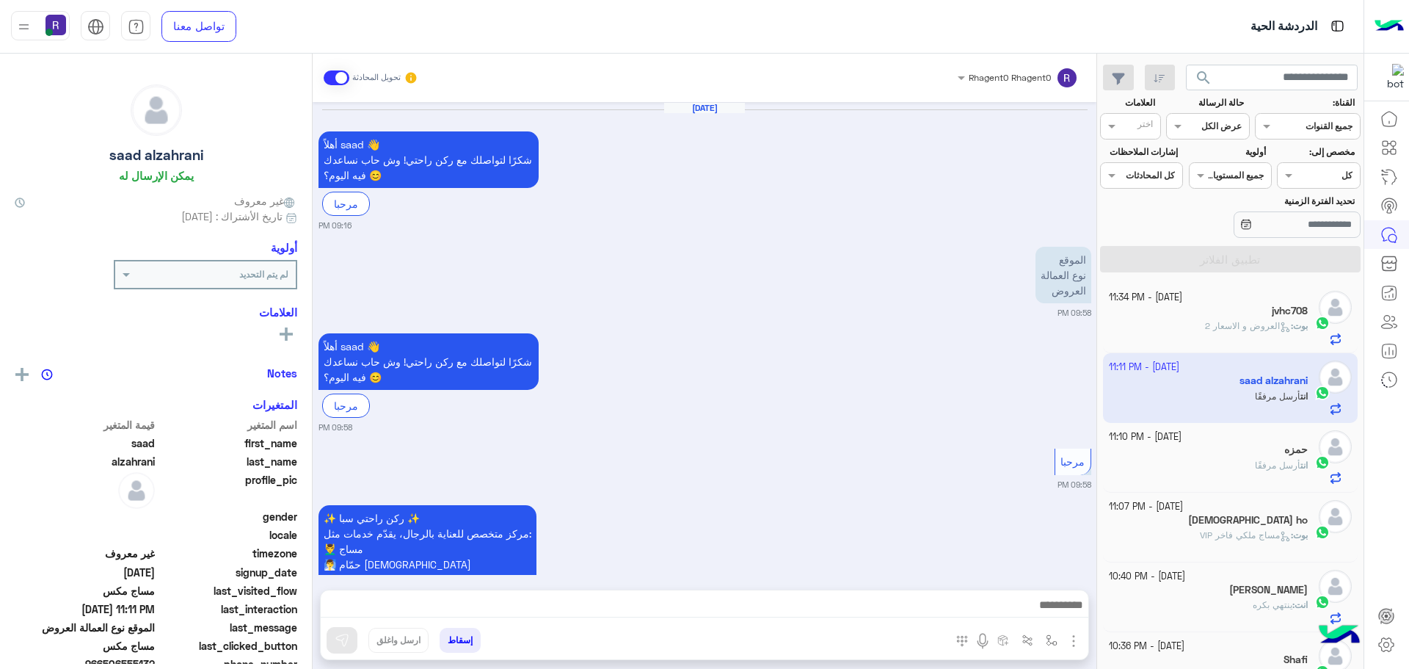
scroll to position [2465, 0]
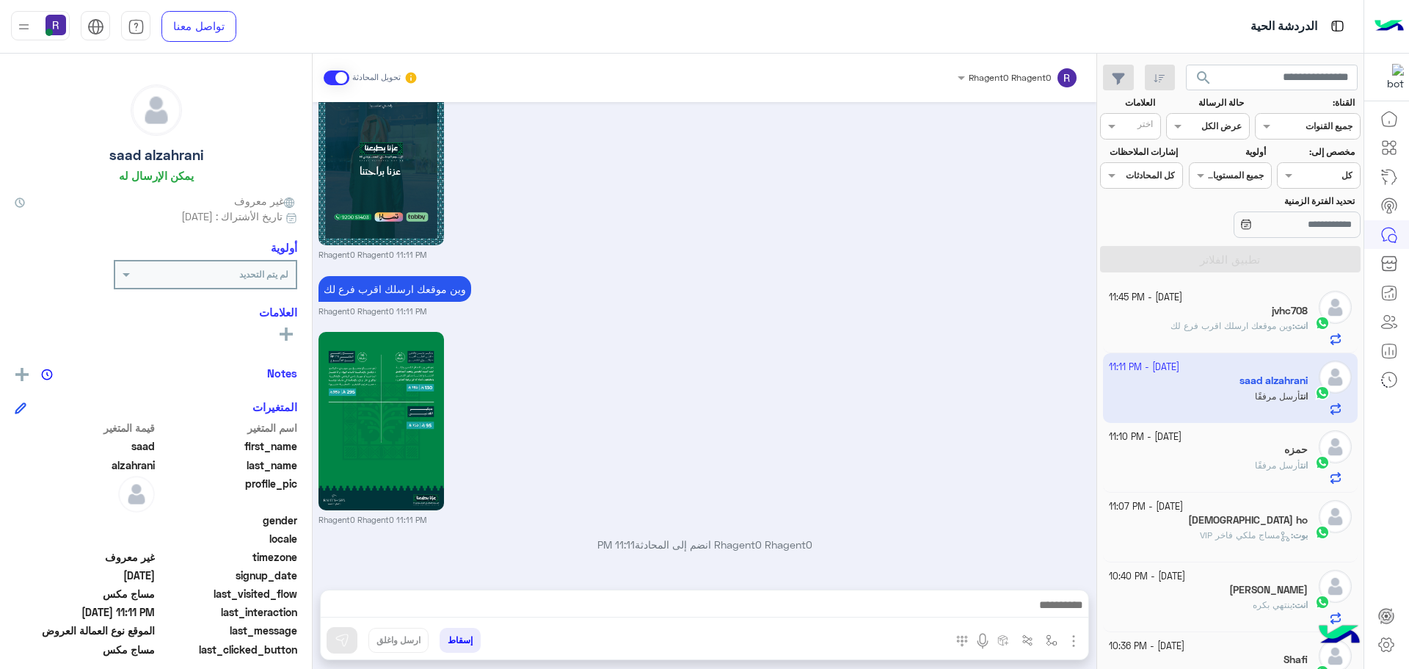
click at [1290, 319] on div "jvhc708" at bounding box center [1209, 312] width 200 height 15
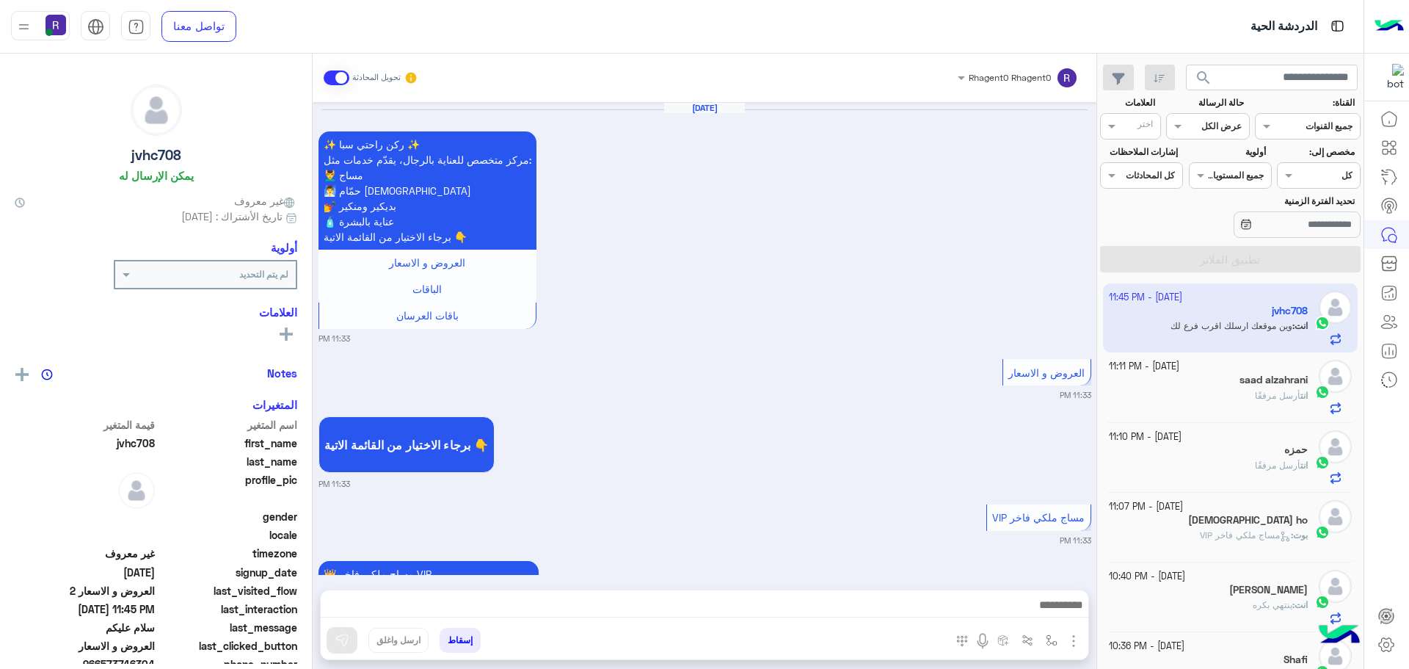
scroll to position [2567, 0]
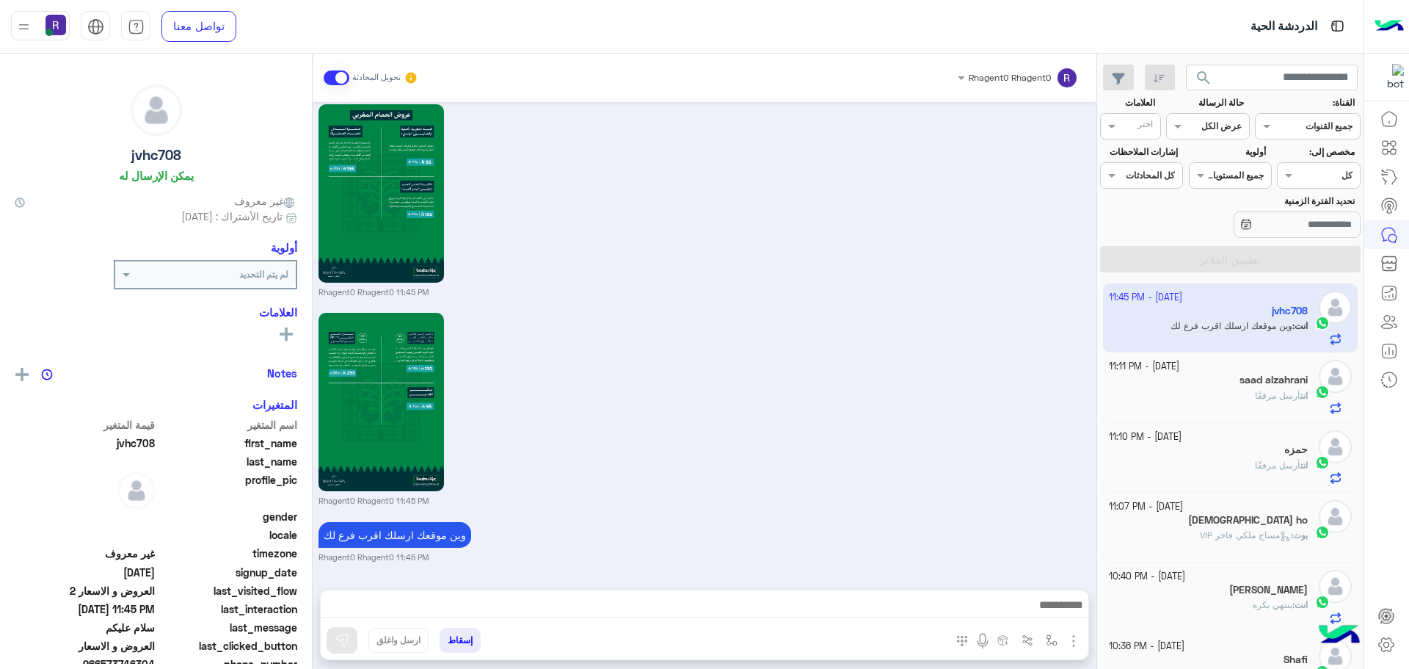
click at [1261, 384] on h5 "saad alzahrani" at bounding box center [1274, 380] width 68 height 12
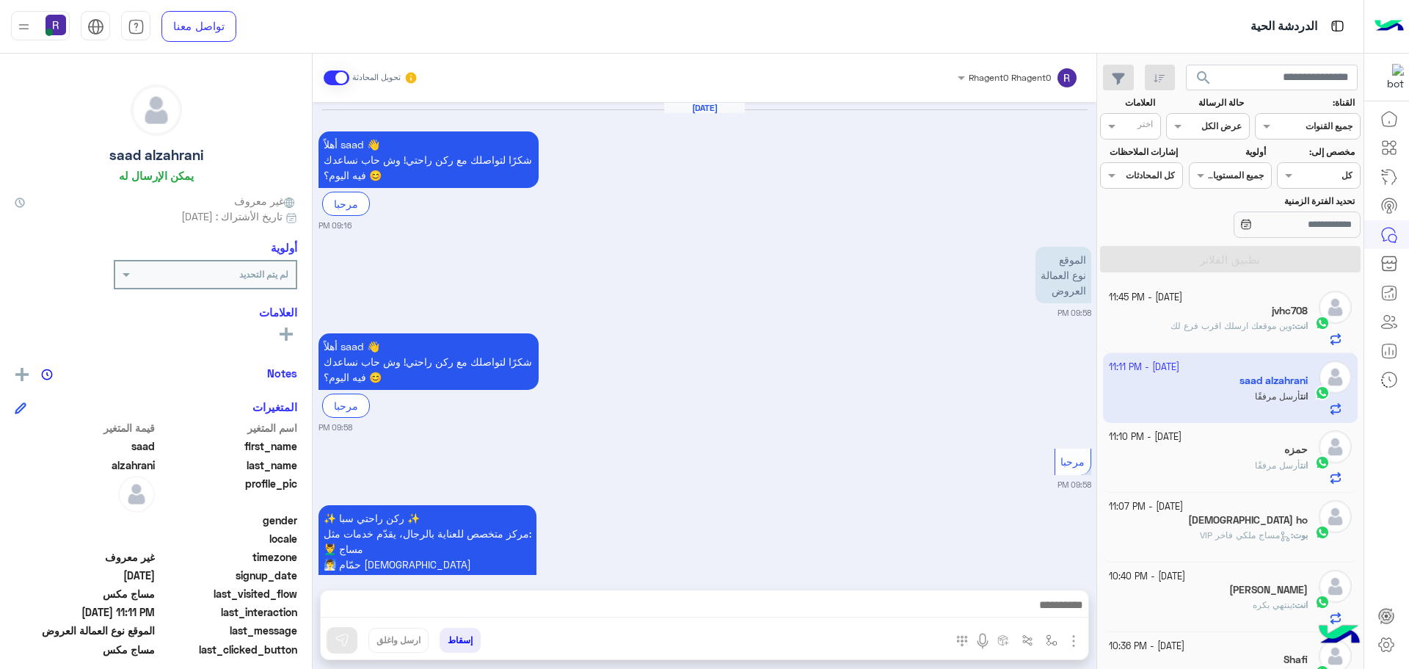
scroll to position [2465, 0]
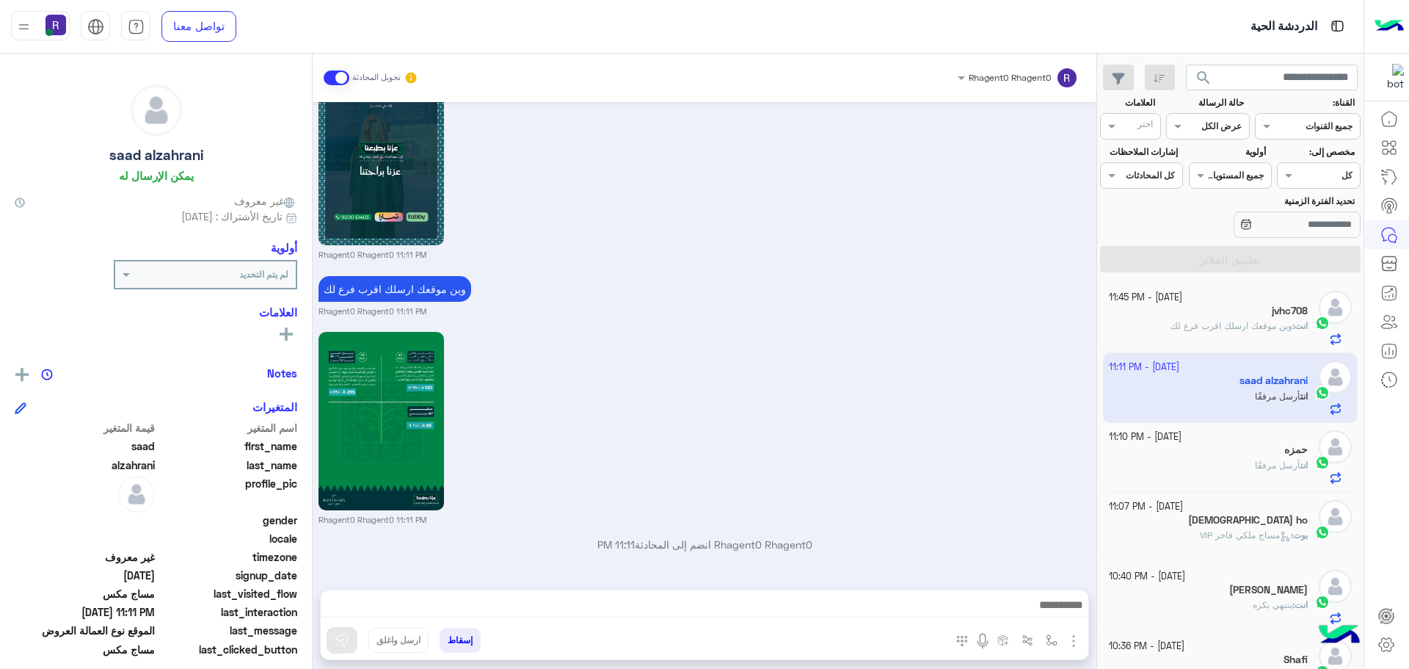
click at [1273, 325] on span "وين موقعك ارسلك اقرب فرع لك" at bounding box center [1232, 325] width 122 height 11
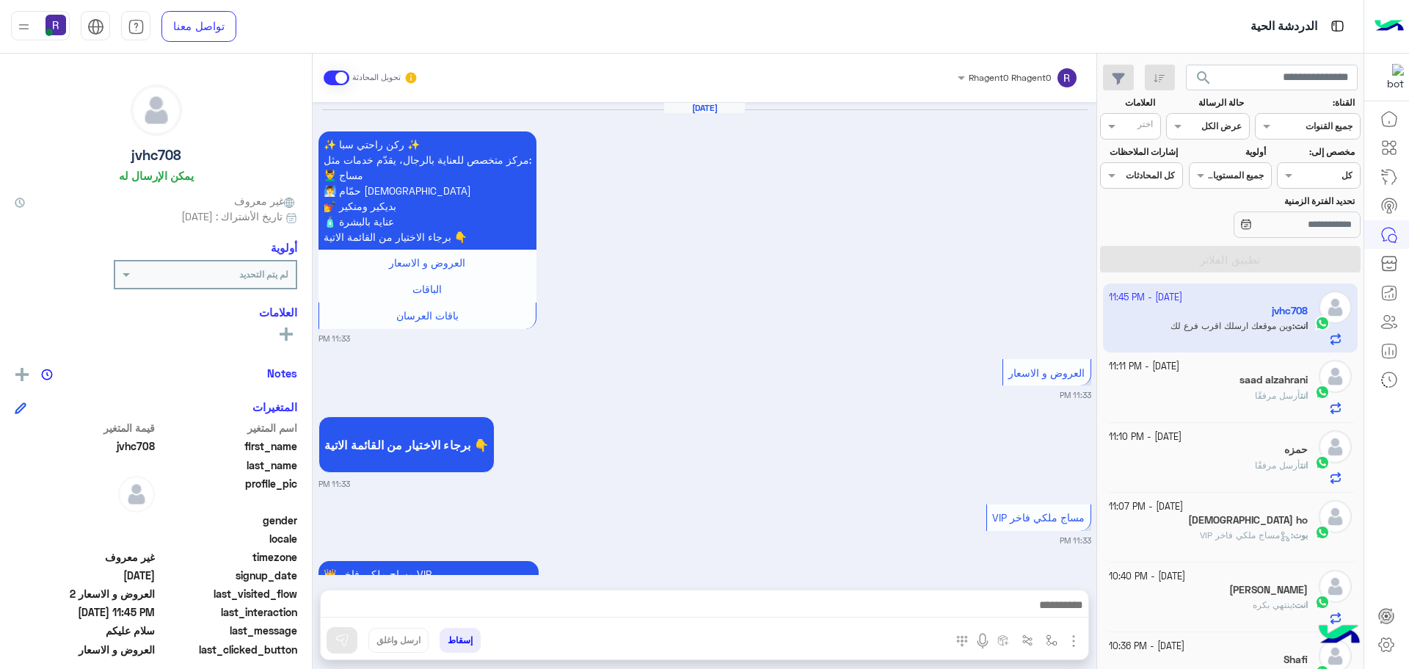
scroll to position [2567, 0]
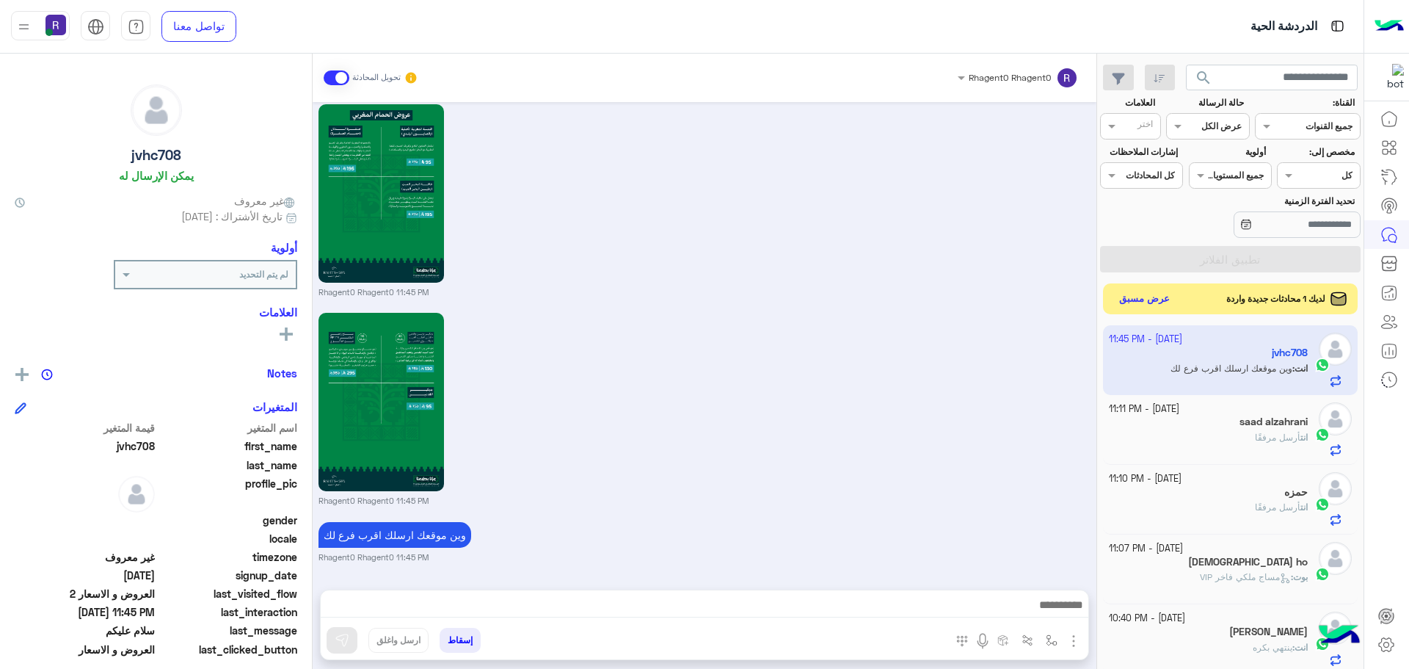
click at [1154, 294] on button "عرض مسبق" at bounding box center [1145, 299] width 62 height 20
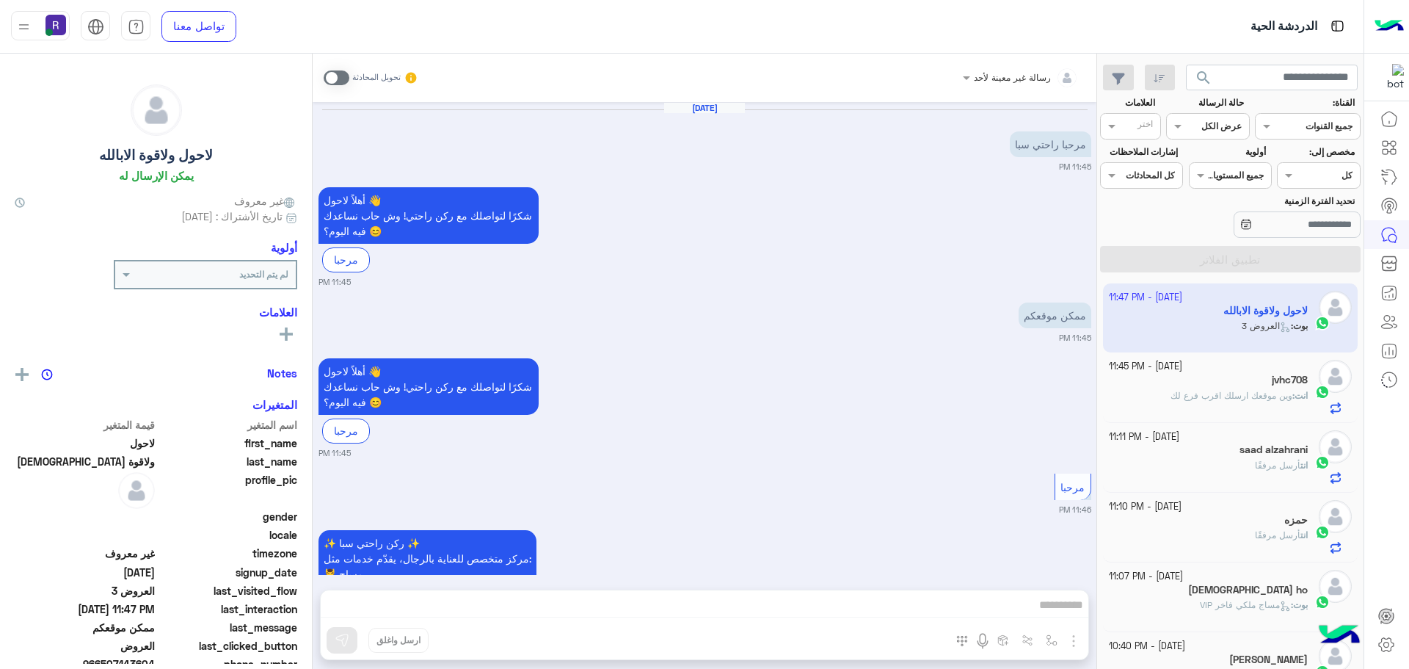
scroll to position [1754, 0]
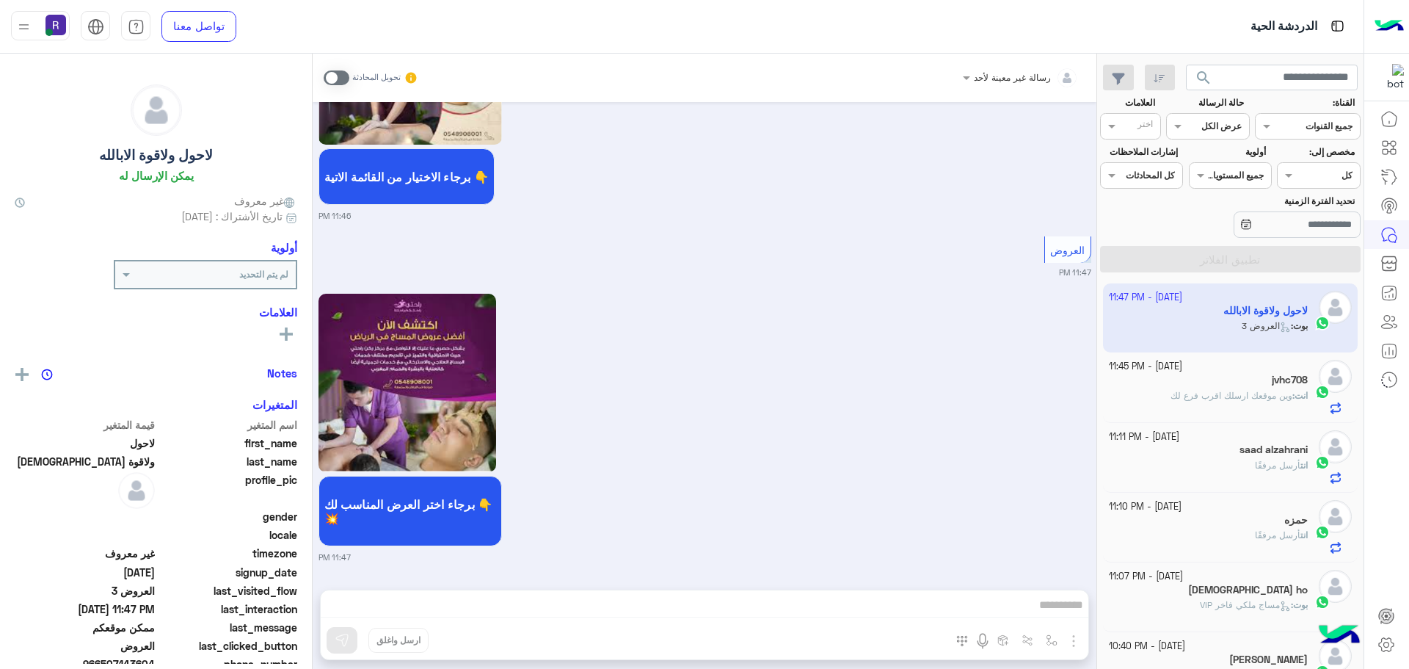
click at [346, 73] on span at bounding box center [337, 77] width 26 height 15
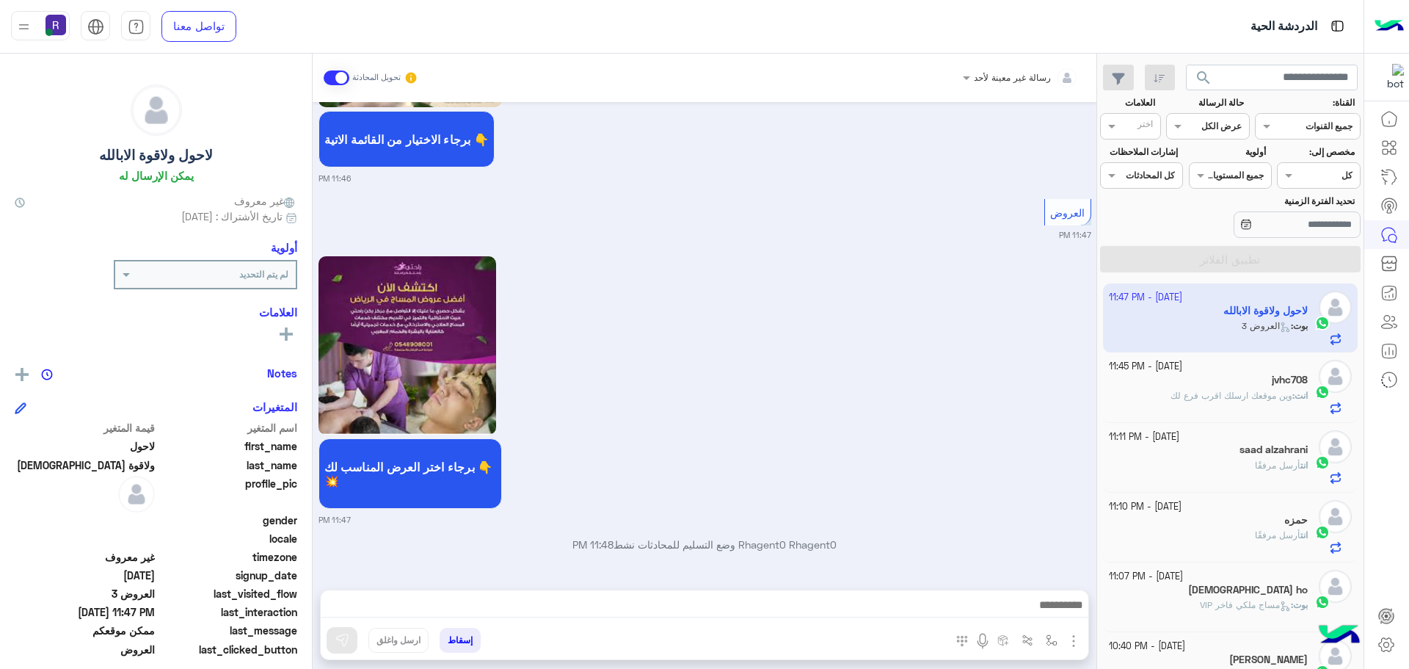
scroll to position [1792, 0]
click at [1079, 639] on img "button" at bounding box center [1074, 641] width 18 height 18
click at [1048, 611] on span "الصور" at bounding box center [1045, 608] width 27 height 17
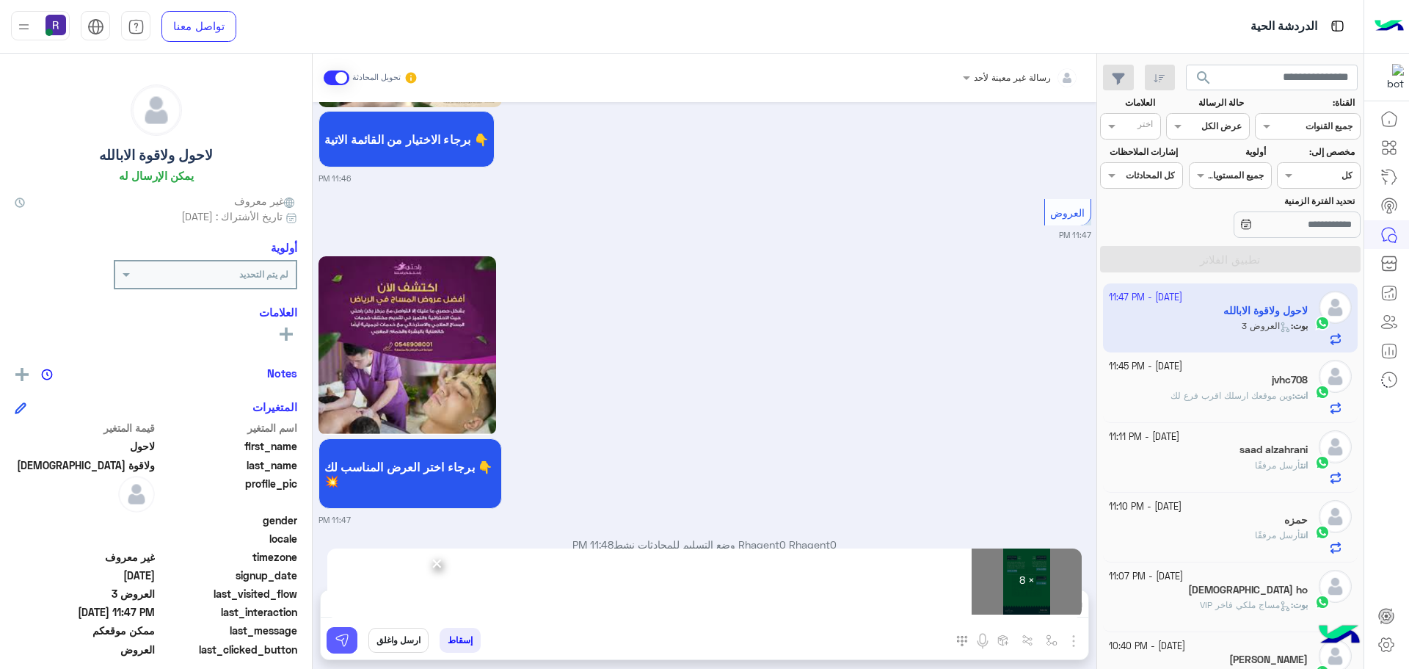
click at [343, 643] on img at bounding box center [342, 640] width 15 height 15
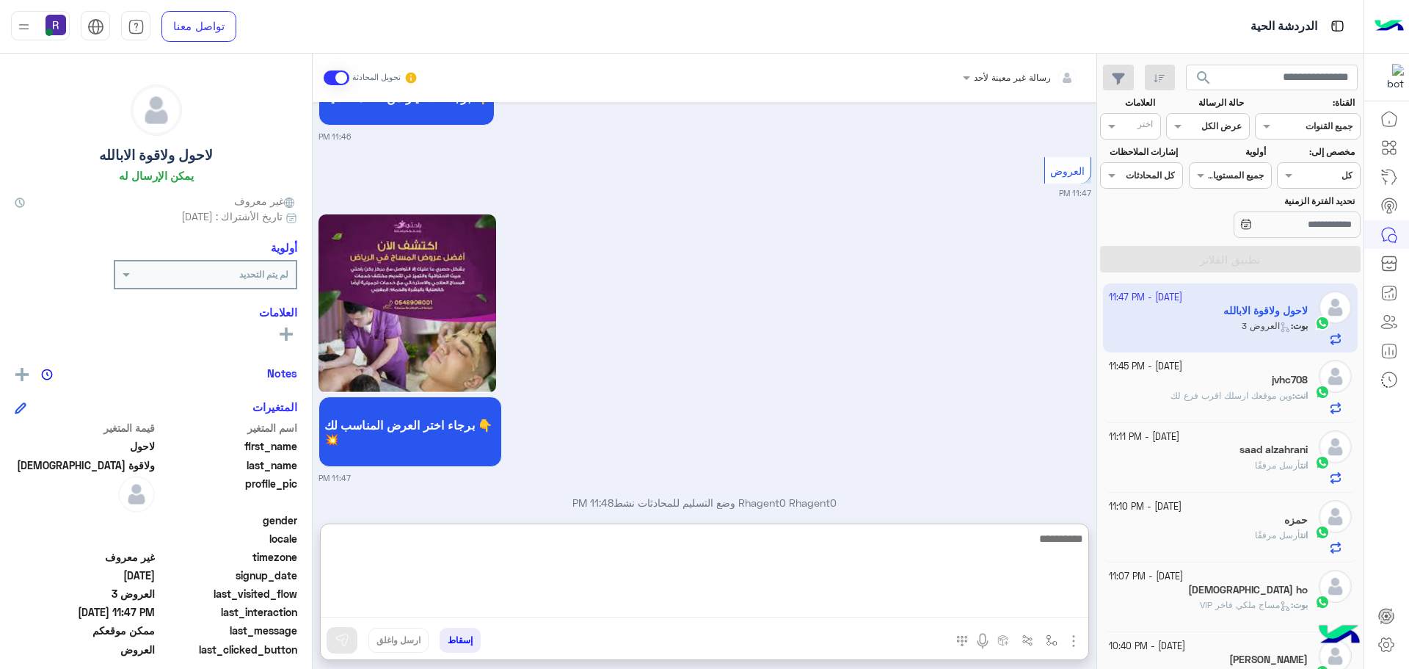
paste textarea "**********"
type textarea "**********"
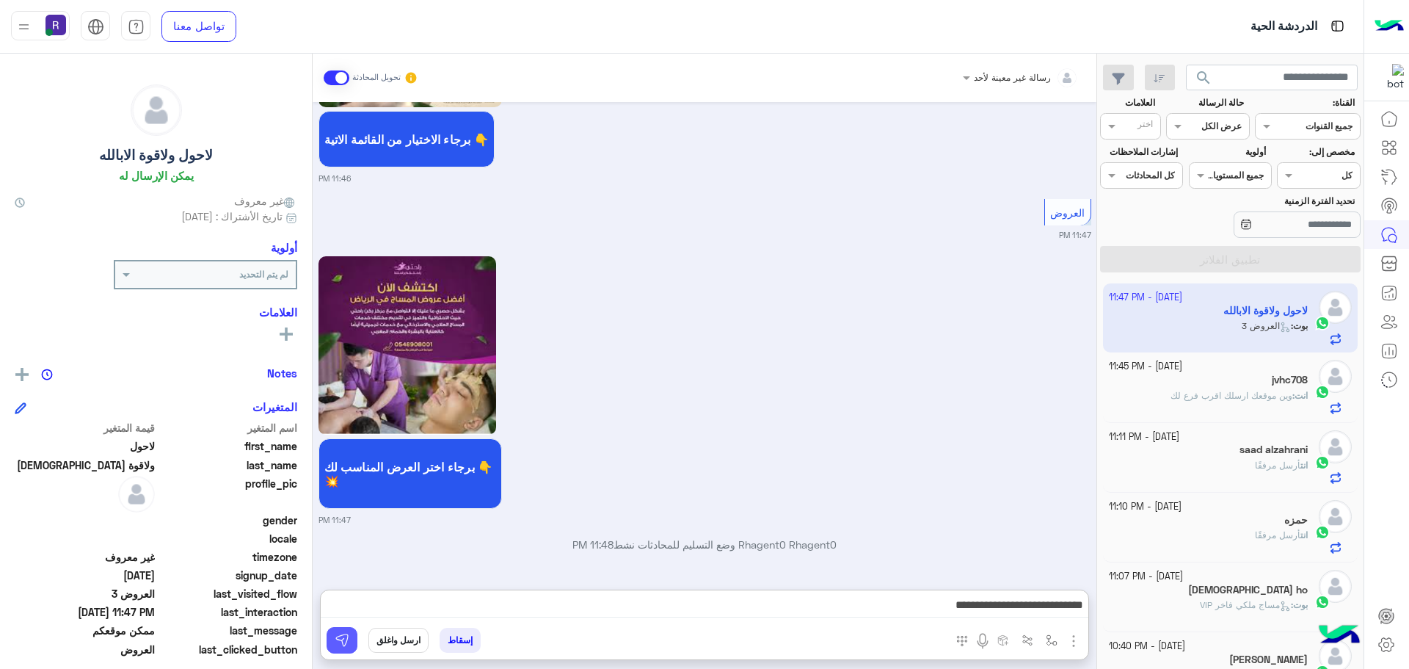
click at [349, 630] on button at bounding box center [342, 640] width 31 height 26
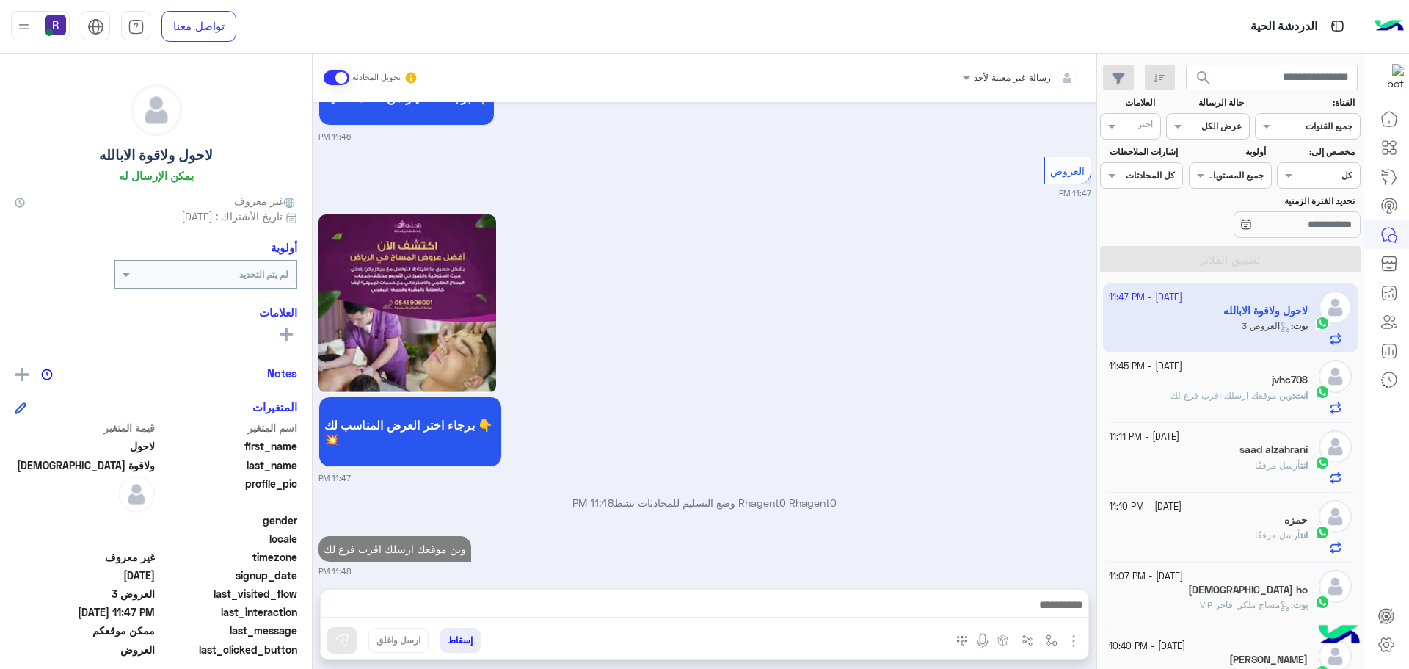
scroll to position [1847, 0]
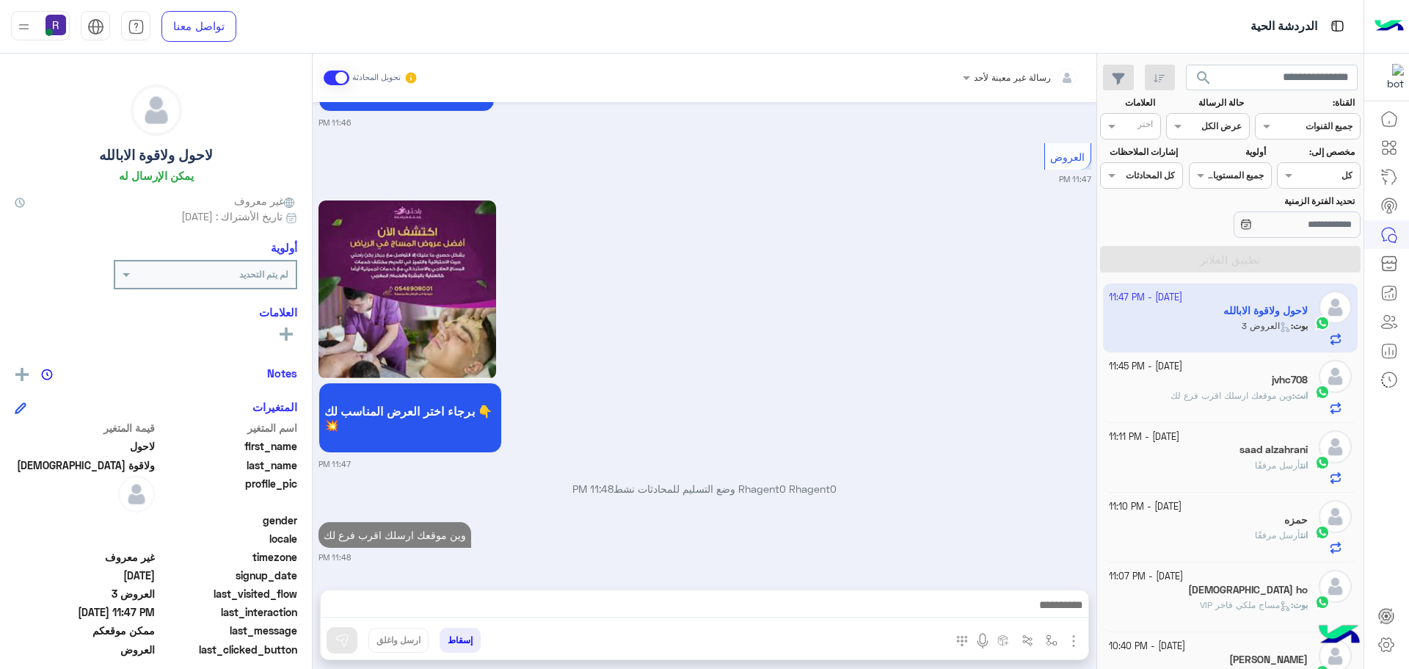
click at [1272, 391] on span "وين موقعك ارسلك اقرب فرع لك" at bounding box center [1232, 395] width 122 height 11
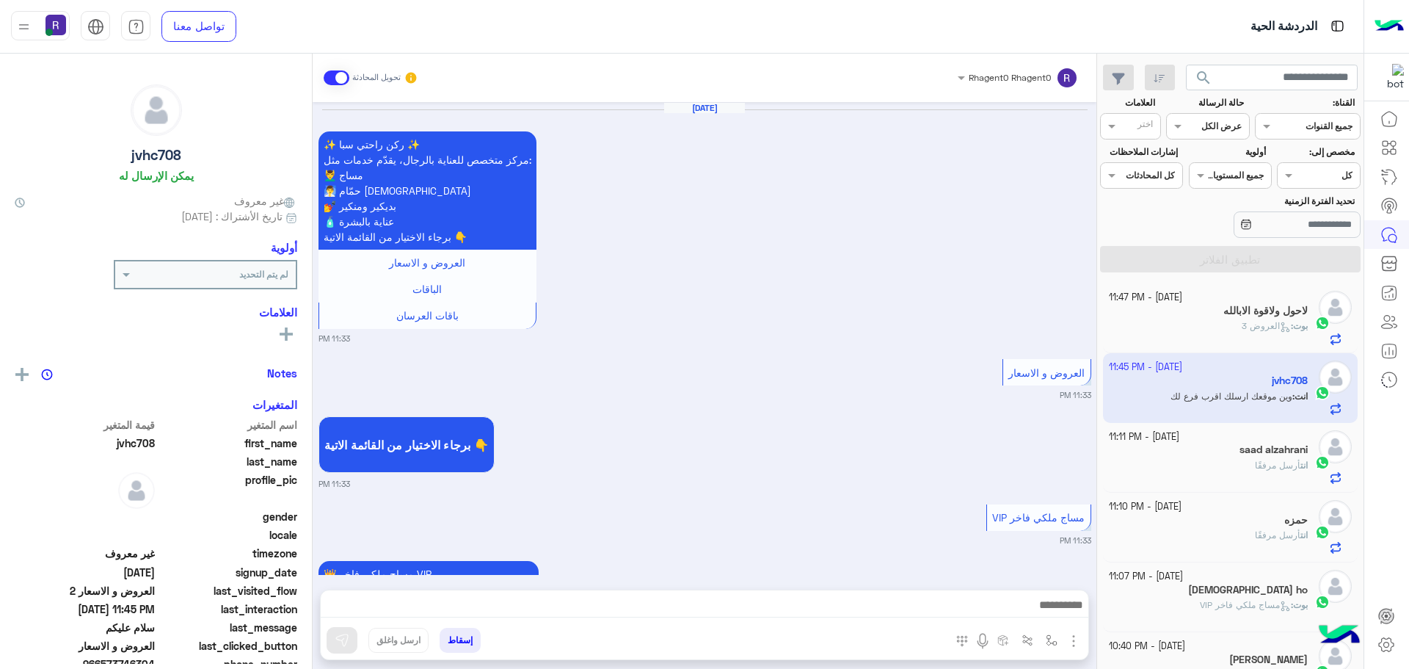
scroll to position [2567, 0]
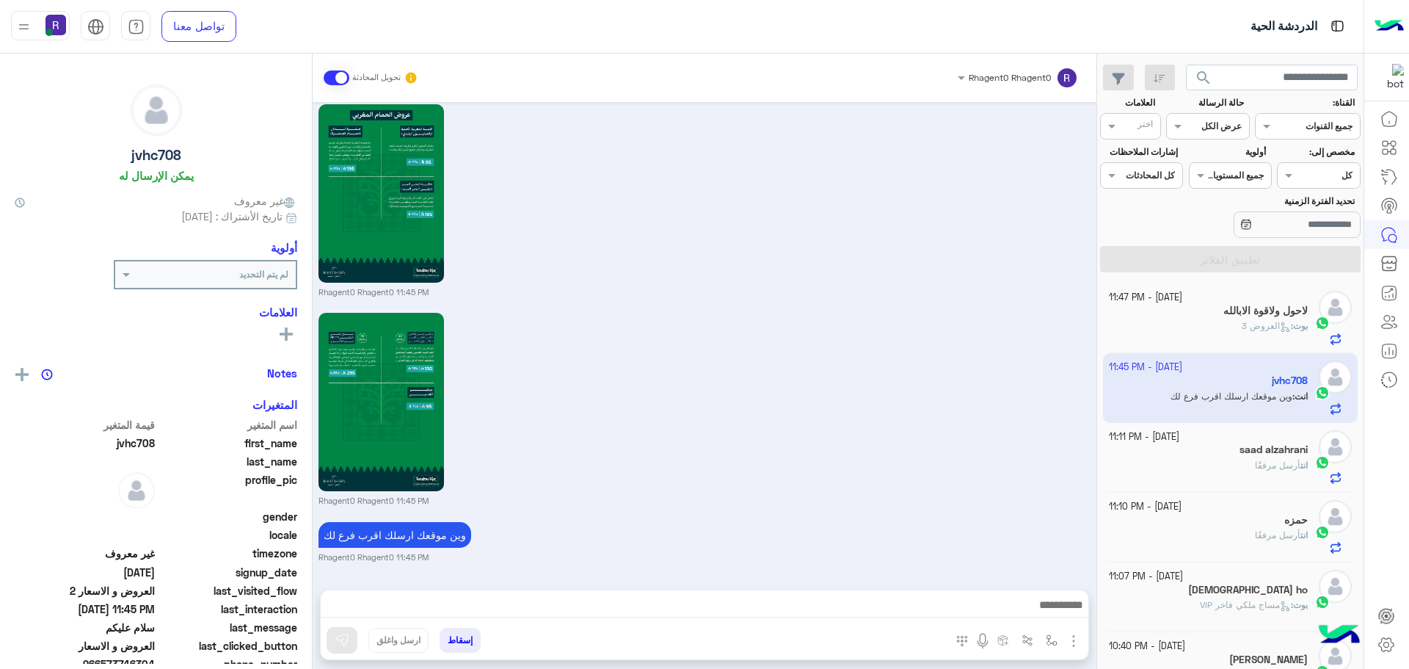
click at [1273, 315] on h5 "لاحول ولاقوة الابالله" at bounding box center [1265, 311] width 84 height 12
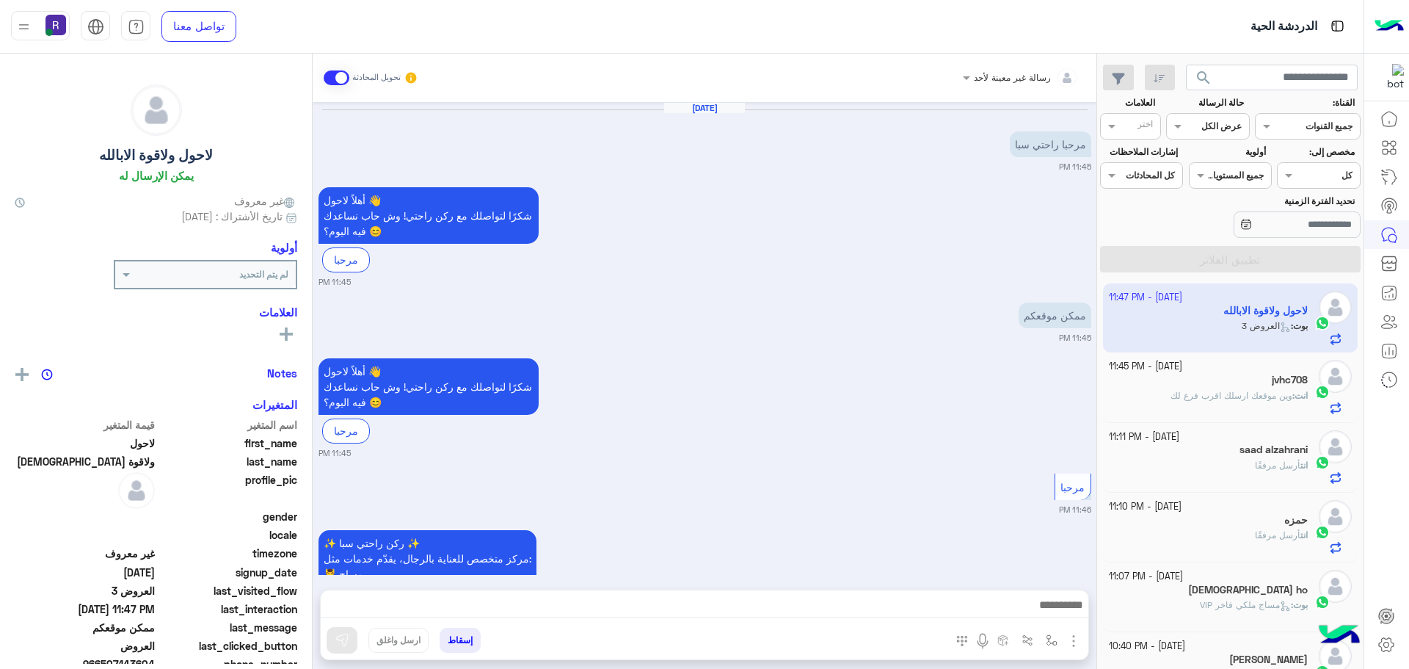
scroll to position [1792, 0]
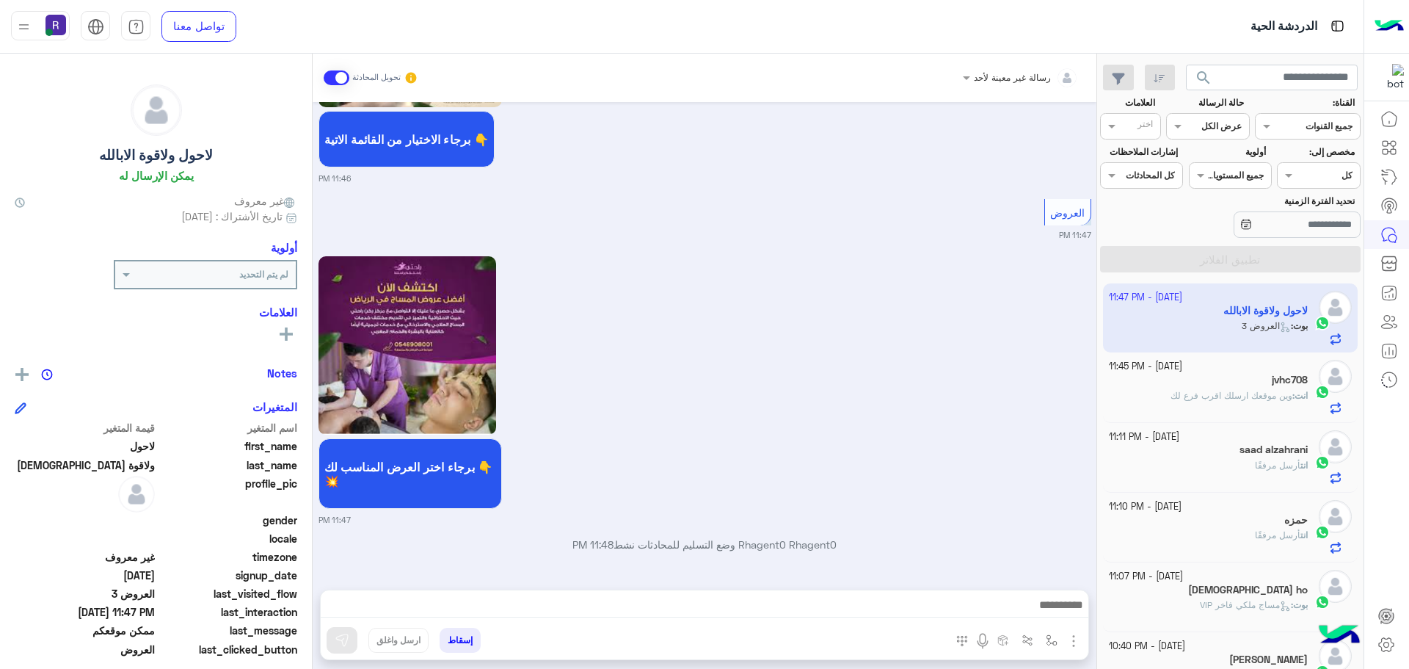
click at [1243, 460] on div "انت أرسل مرفقًا" at bounding box center [1209, 472] width 200 height 26
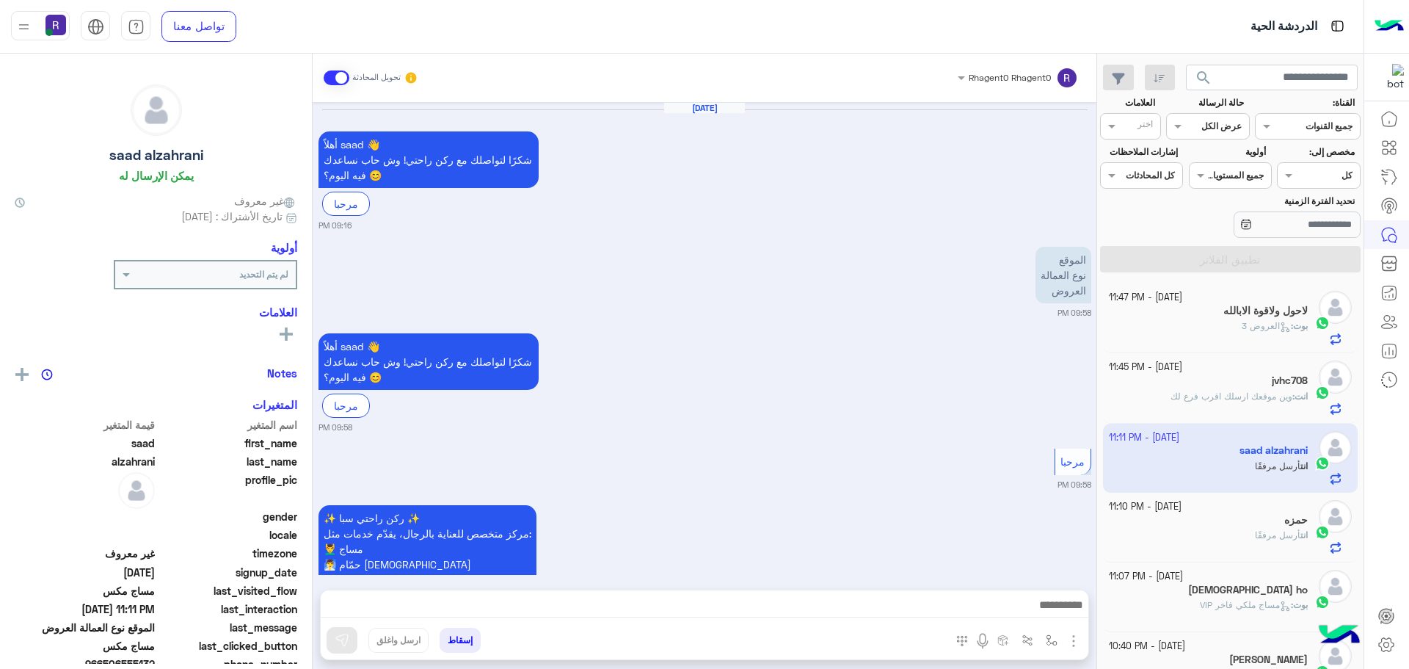
scroll to position [2465, 0]
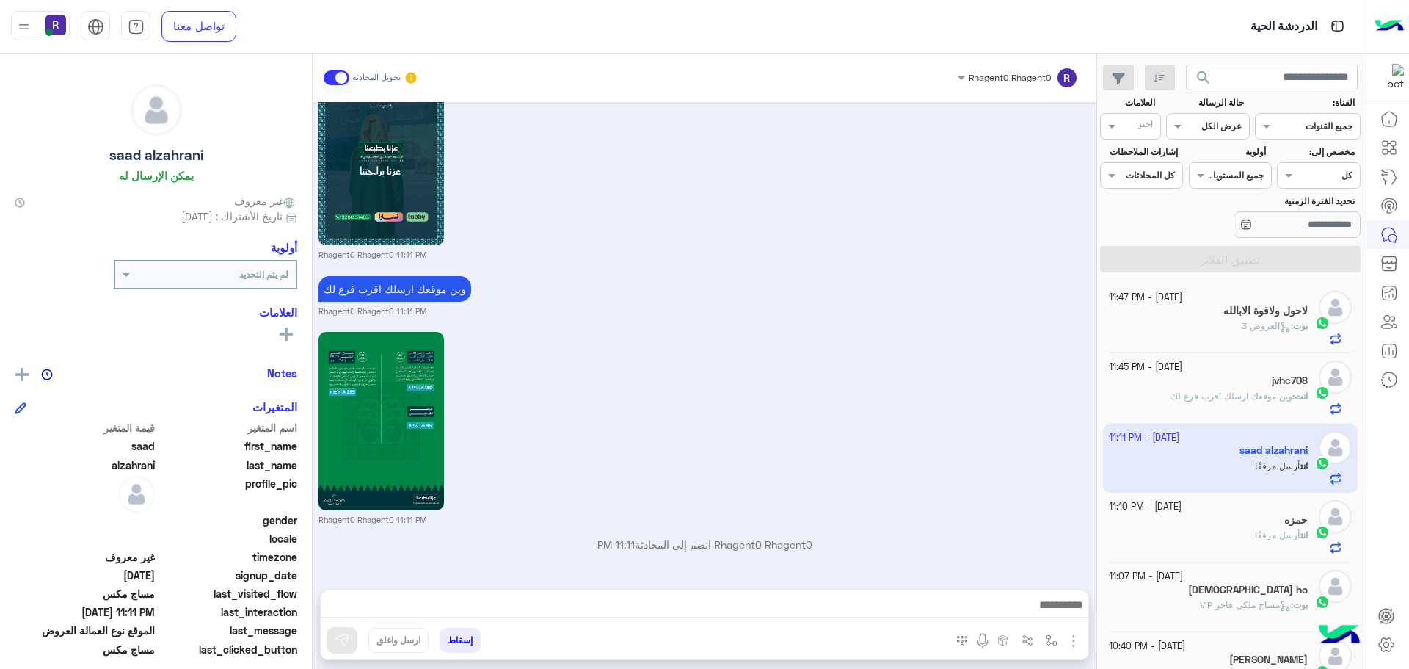
click at [1249, 324] on span "العروض 3" at bounding box center [1266, 325] width 49 height 11
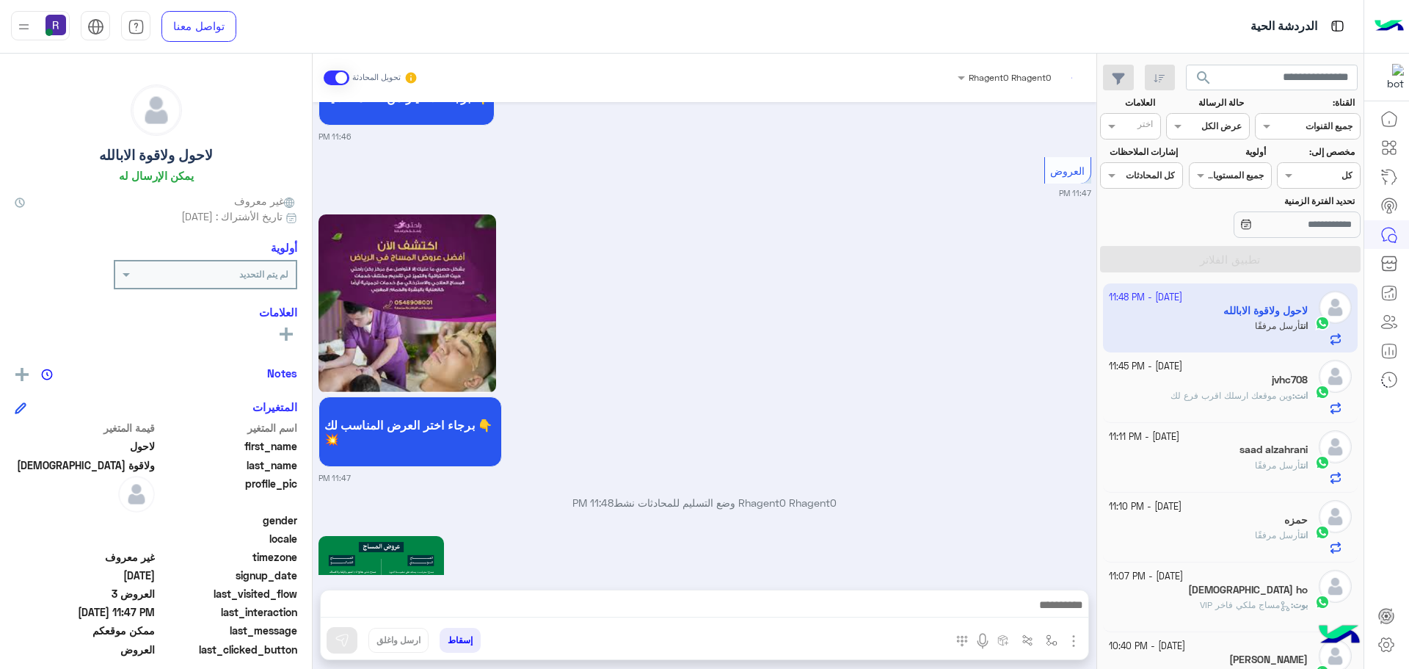
scroll to position [3555, 0]
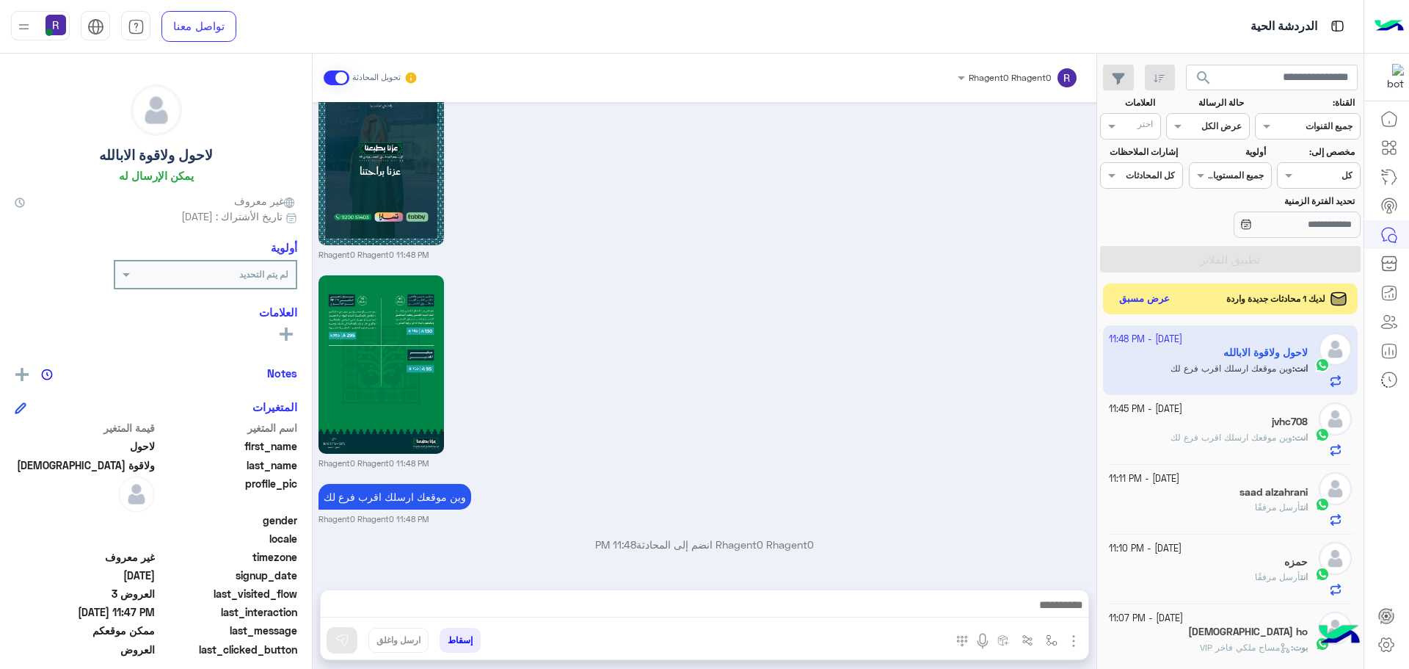
click at [1143, 295] on button "عرض مسبق" at bounding box center [1145, 299] width 62 height 20
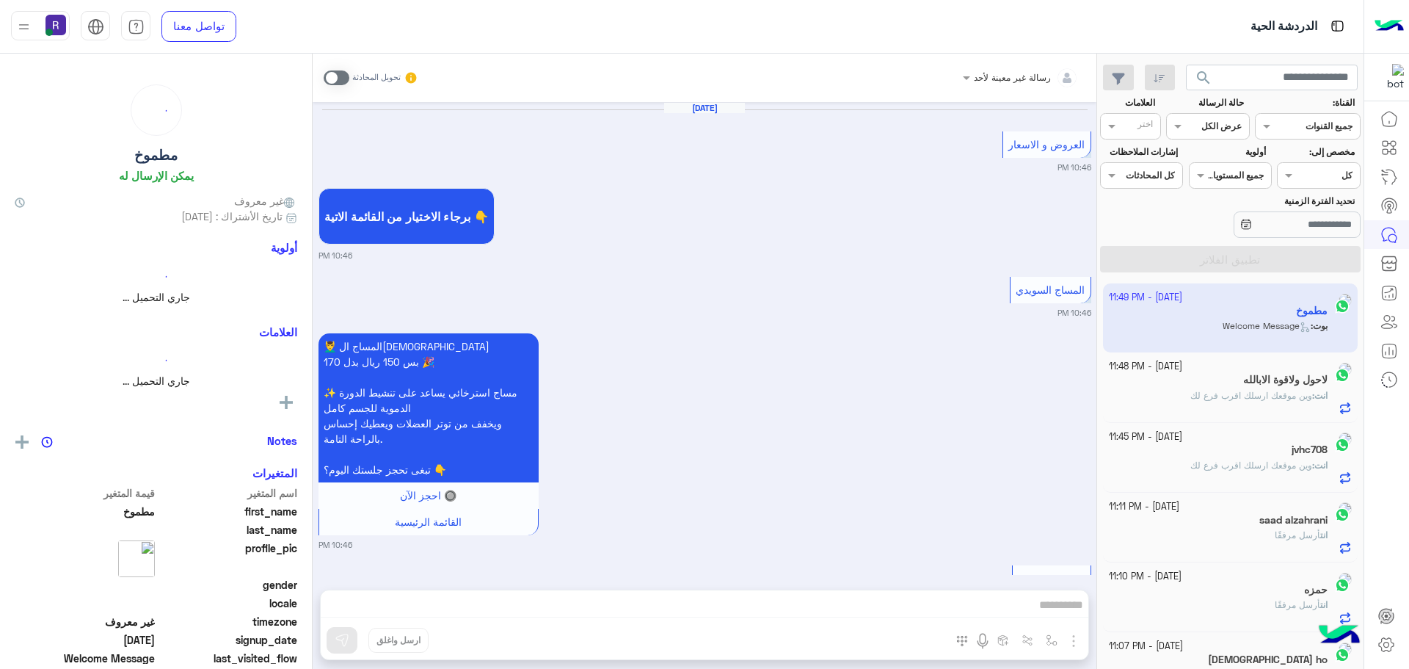
scroll to position [1984, 0]
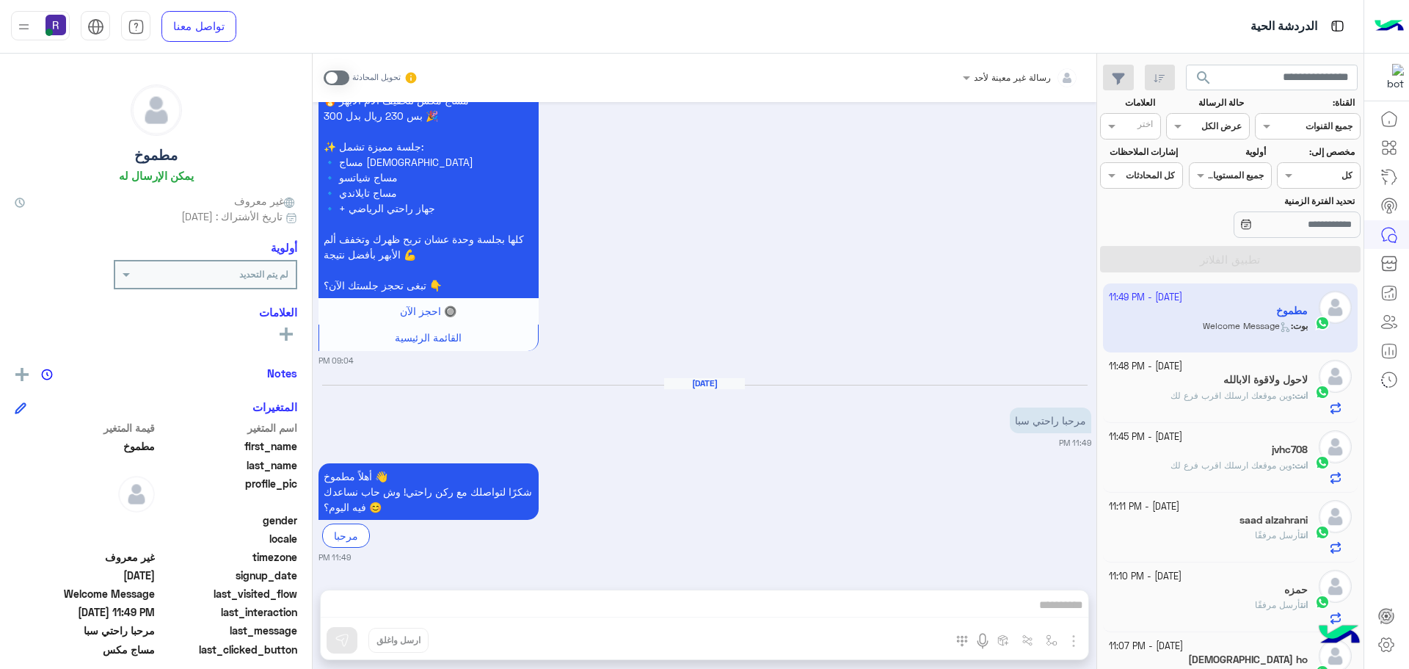
click at [1259, 398] on span "وين موقعك ارسلك اقرب فرع لك" at bounding box center [1232, 395] width 122 height 11
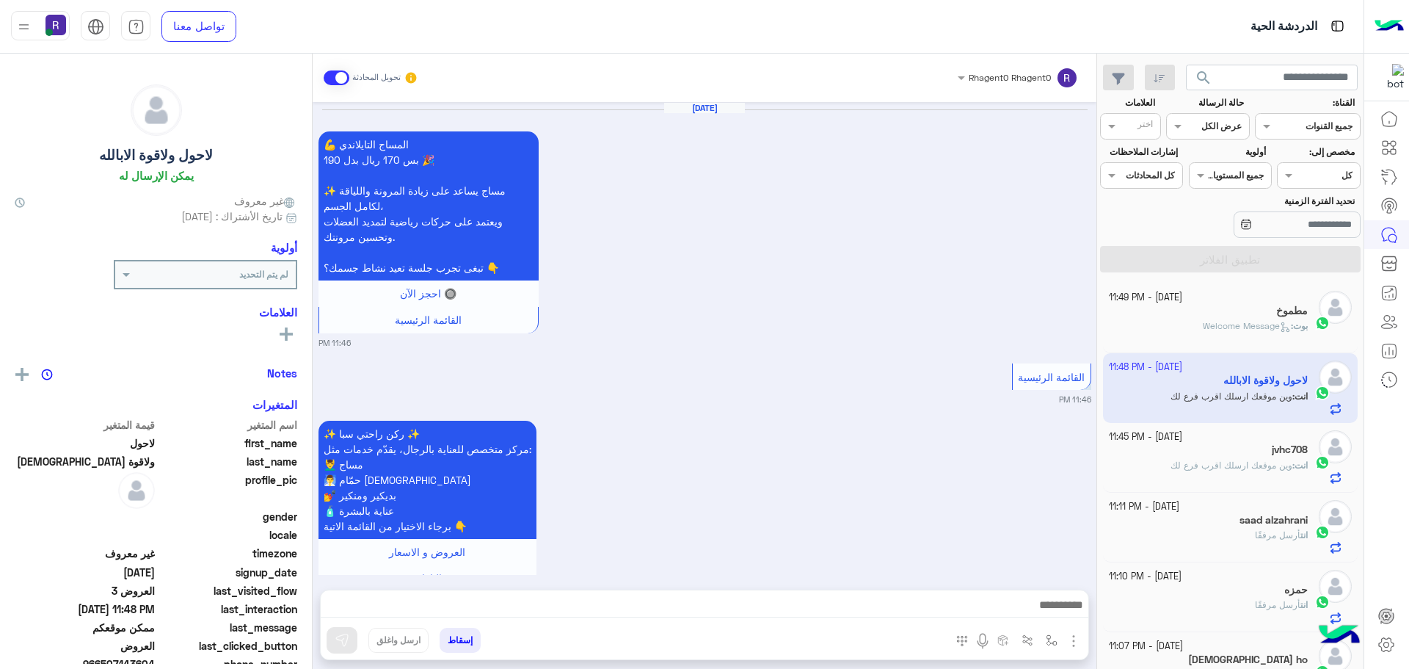
scroll to position [2713, 0]
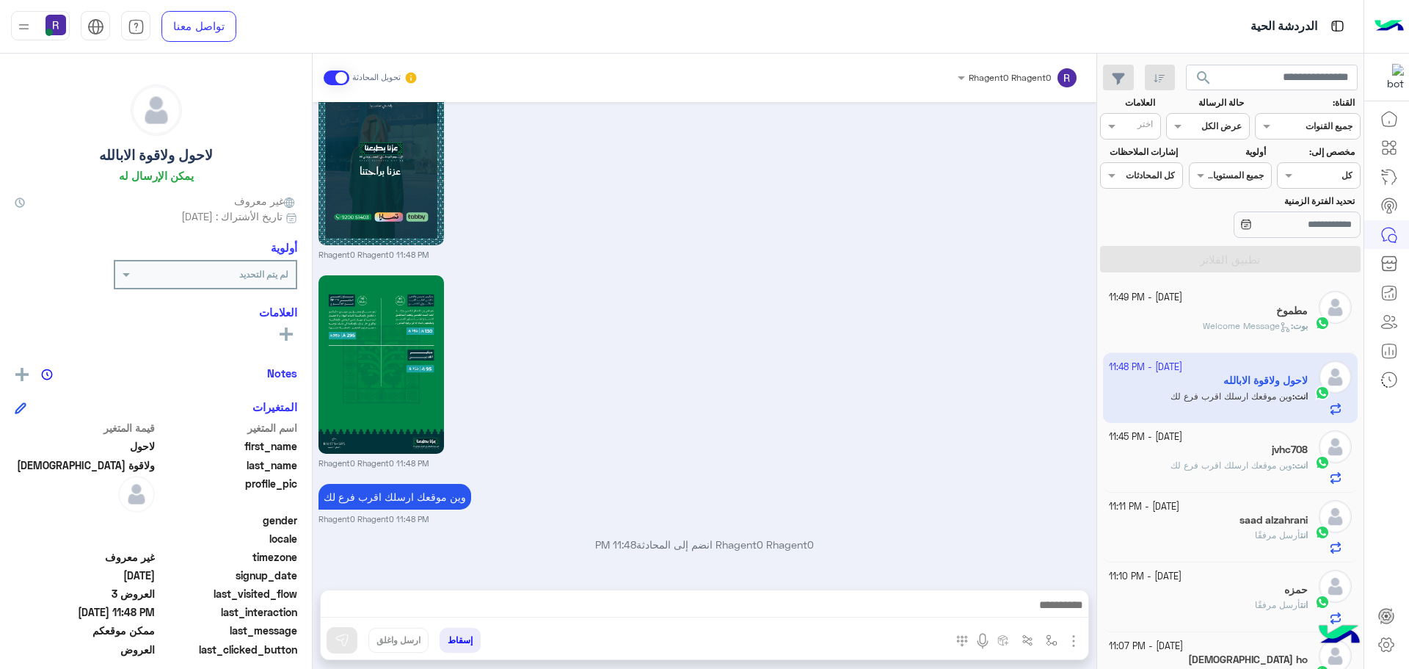
click at [1234, 326] on span "Welcome Message" at bounding box center [1247, 325] width 88 height 11
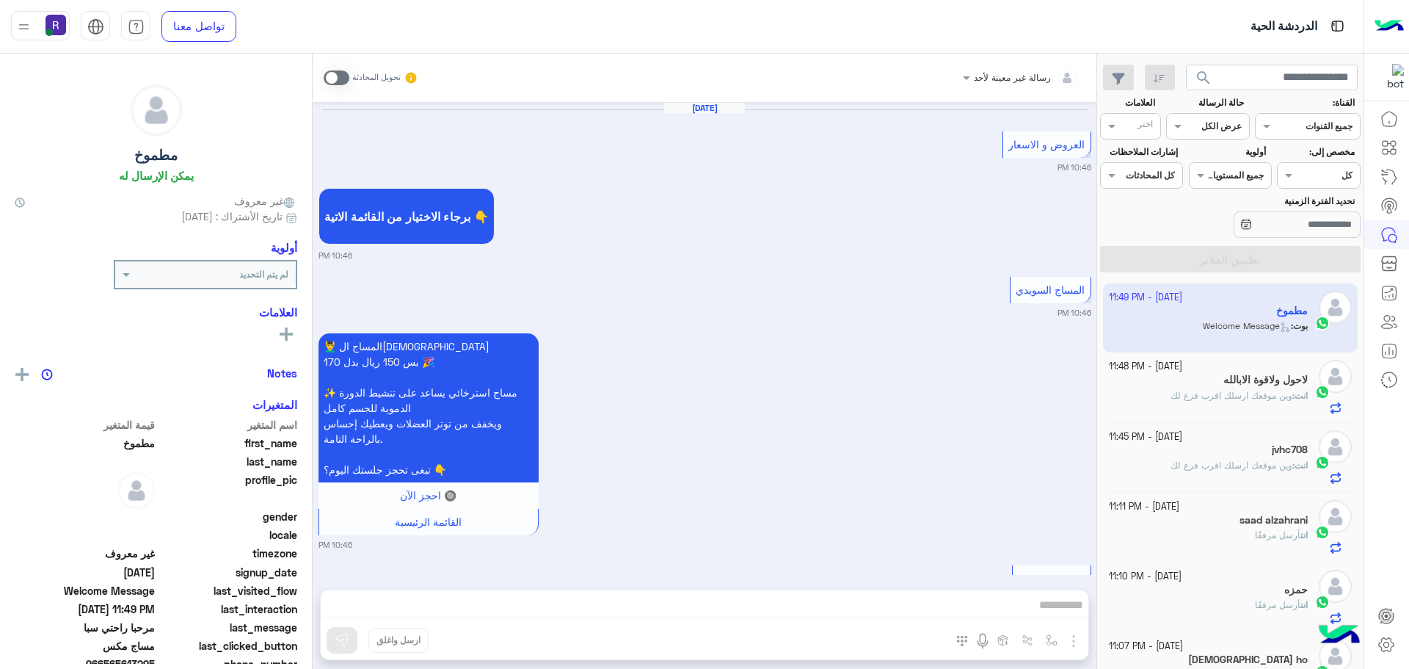
scroll to position [1984, 0]
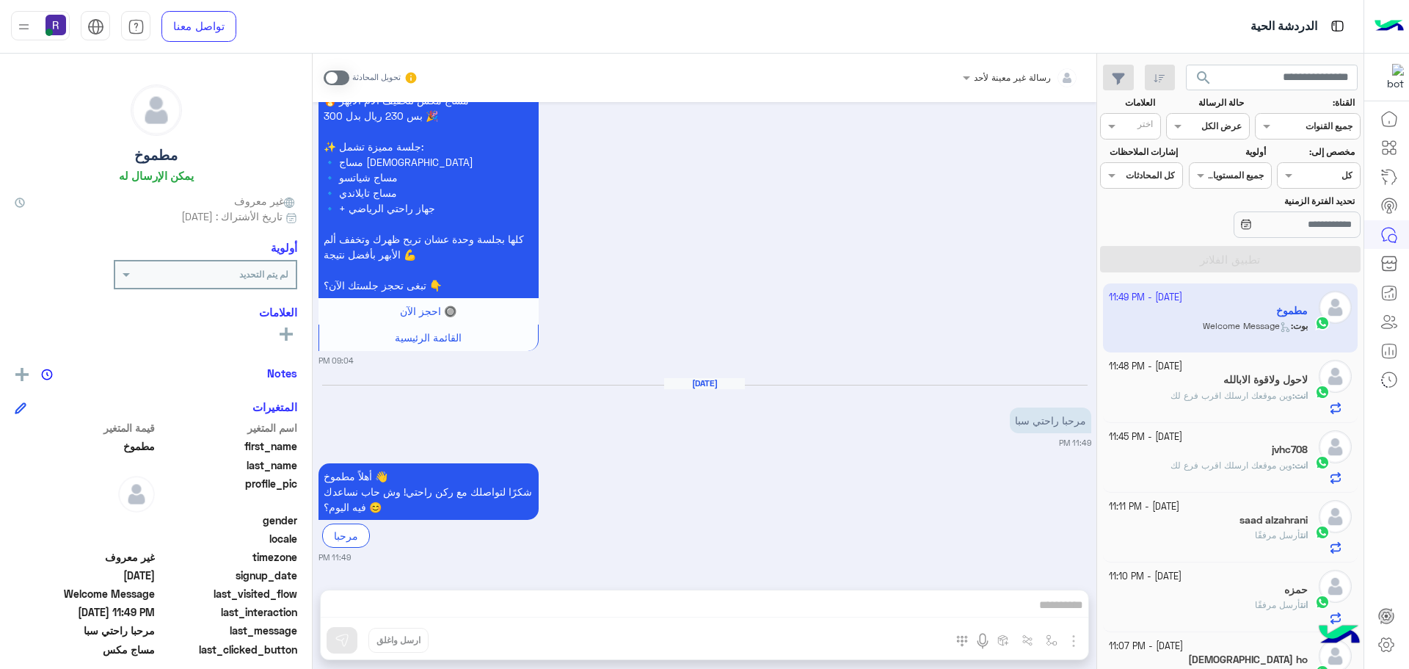
click at [1226, 397] on span "وين موقعك ارسلك اقرب فرع لك" at bounding box center [1232, 395] width 122 height 11
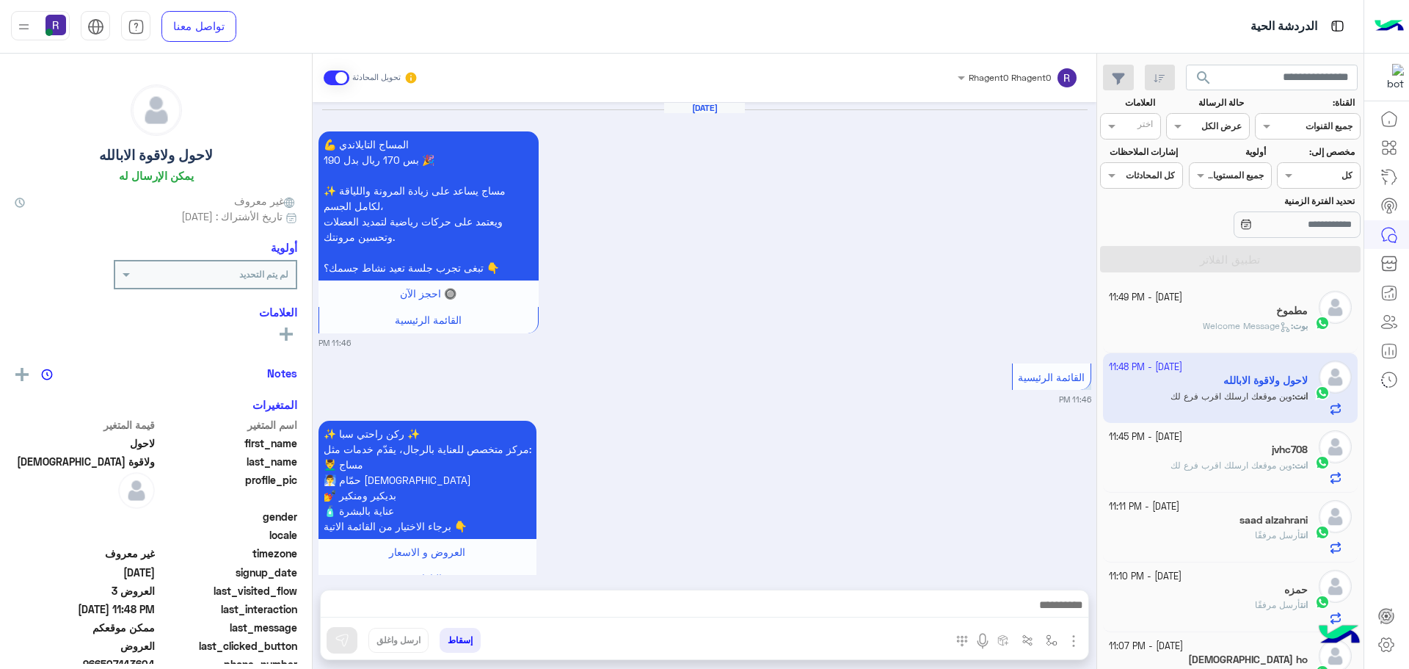
scroll to position [2713, 0]
